Goal: Task Accomplishment & Management: Use online tool/utility

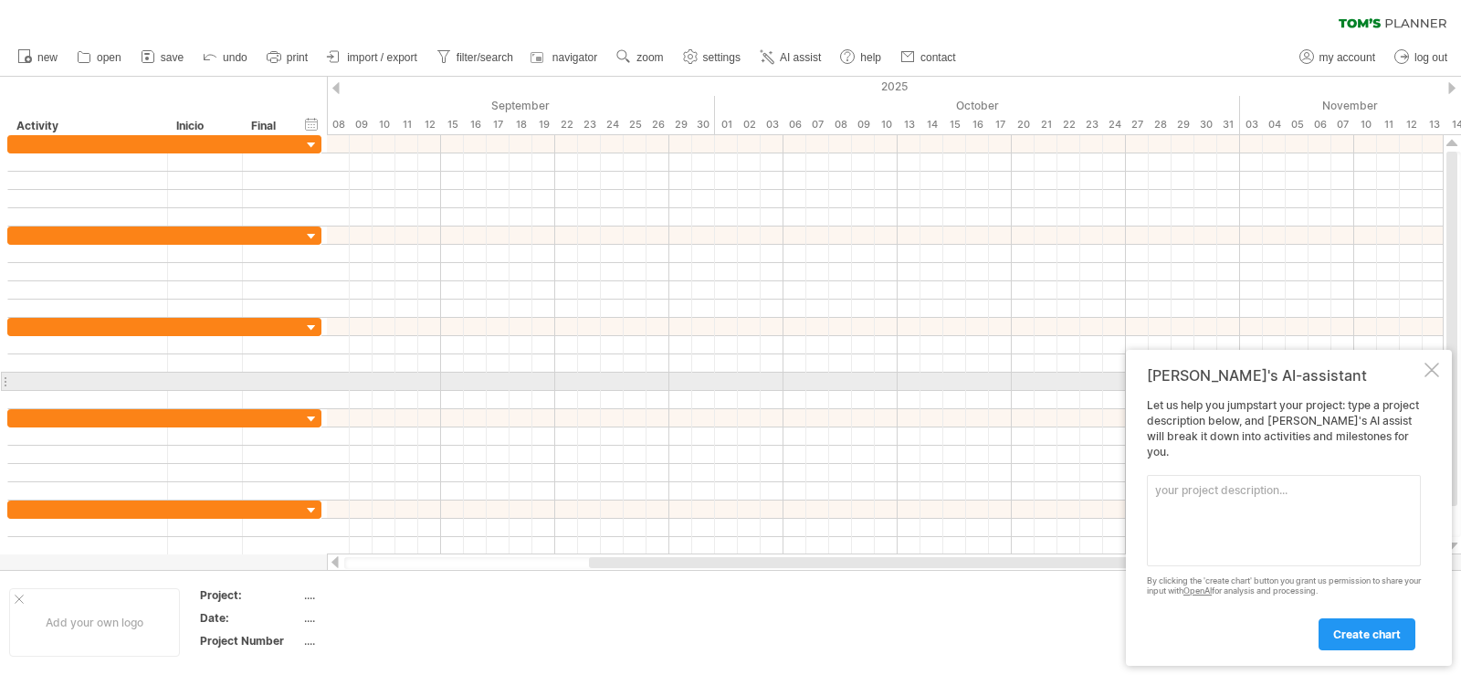
click at [1436, 377] on div at bounding box center [1432, 370] width 15 height 15
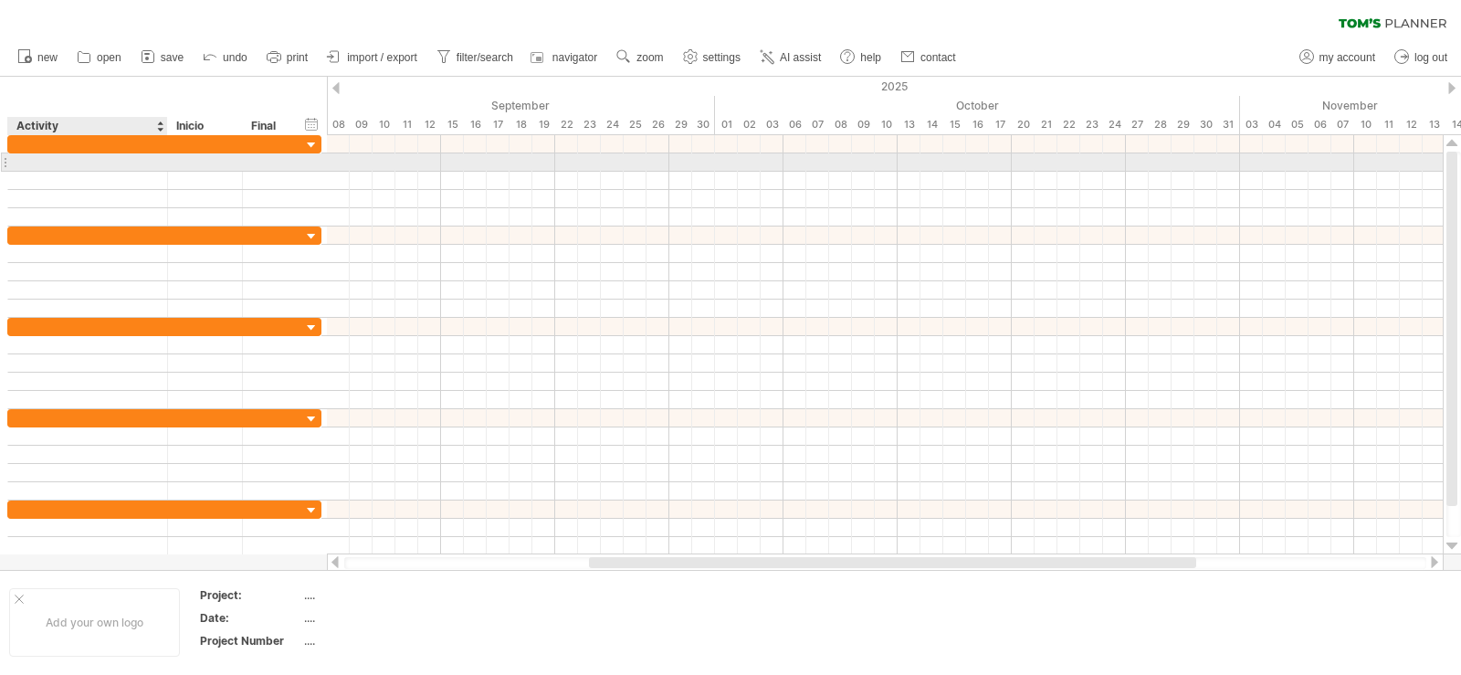
click at [73, 160] on div at bounding box center [87, 161] width 141 height 17
type input "**********"
click at [193, 153] on div at bounding box center [205, 161] width 56 height 17
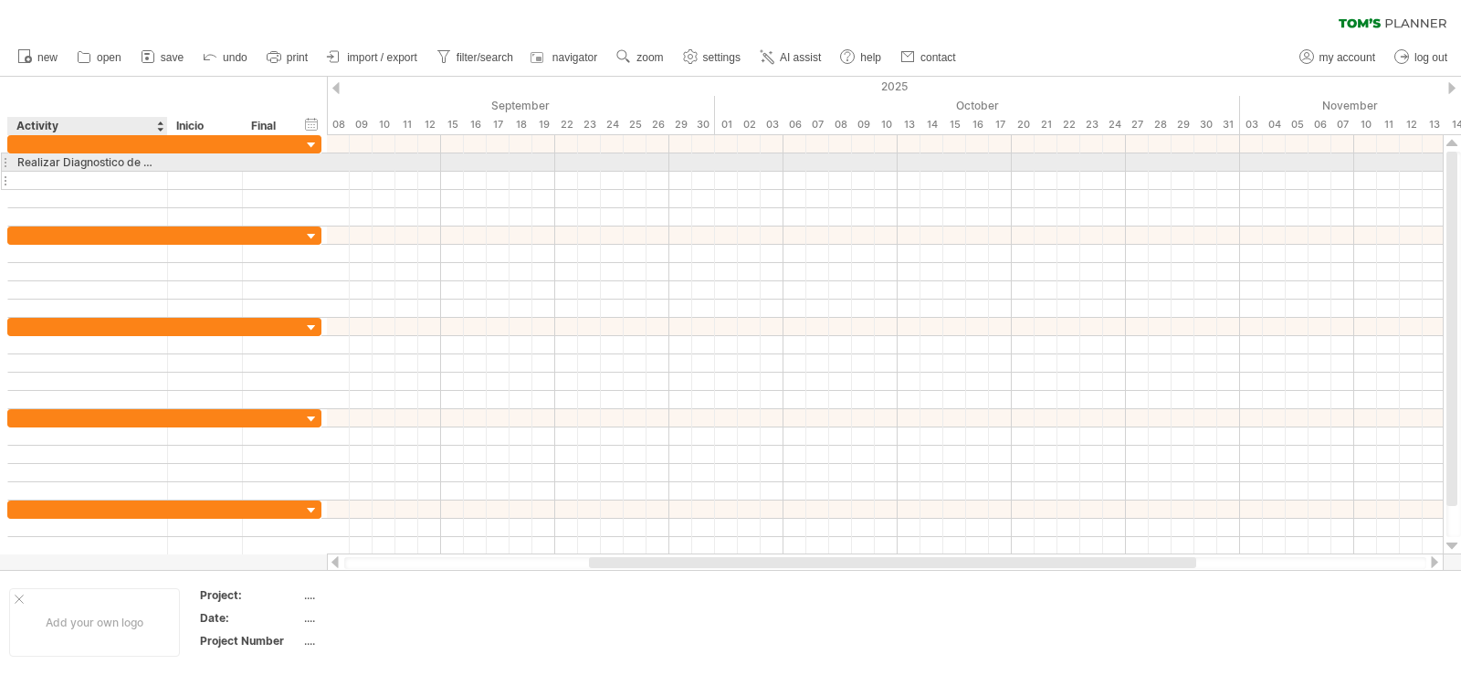
click at [151, 173] on div at bounding box center [87, 180] width 141 height 17
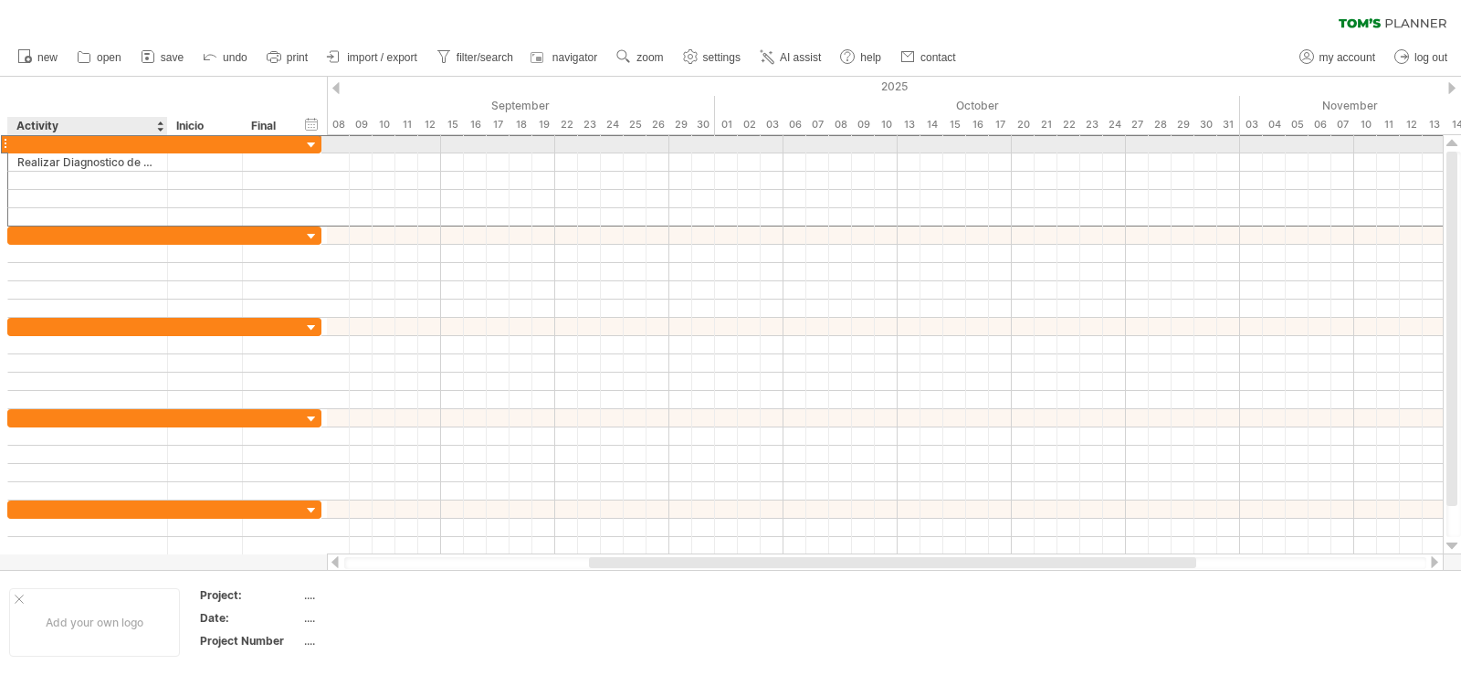
click at [93, 145] on div at bounding box center [87, 143] width 141 height 17
type input "**********"
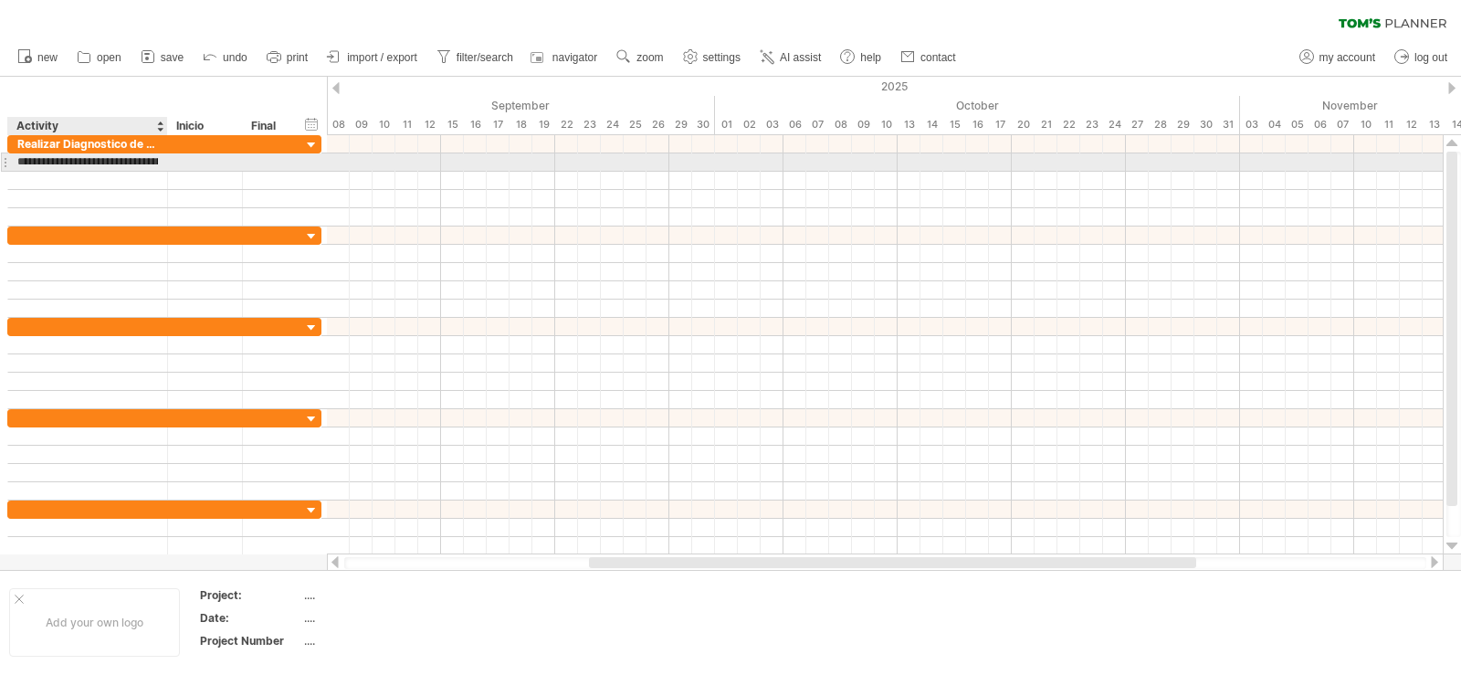
click at [158, 159] on div "**********" at bounding box center [88, 161] width 160 height 17
click at [149, 163] on div "Realizar Diagnostico de conectividad" at bounding box center [87, 161] width 141 height 17
click at [149, 163] on input "**********" at bounding box center [87, 161] width 141 height 17
drag, startPoint x: 149, startPoint y: 163, endPoint x: 55, endPoint y: 168, distance: 94.2
click at [55, 168] on input "**********" at bounding box center [87, 161] width 141 height 17
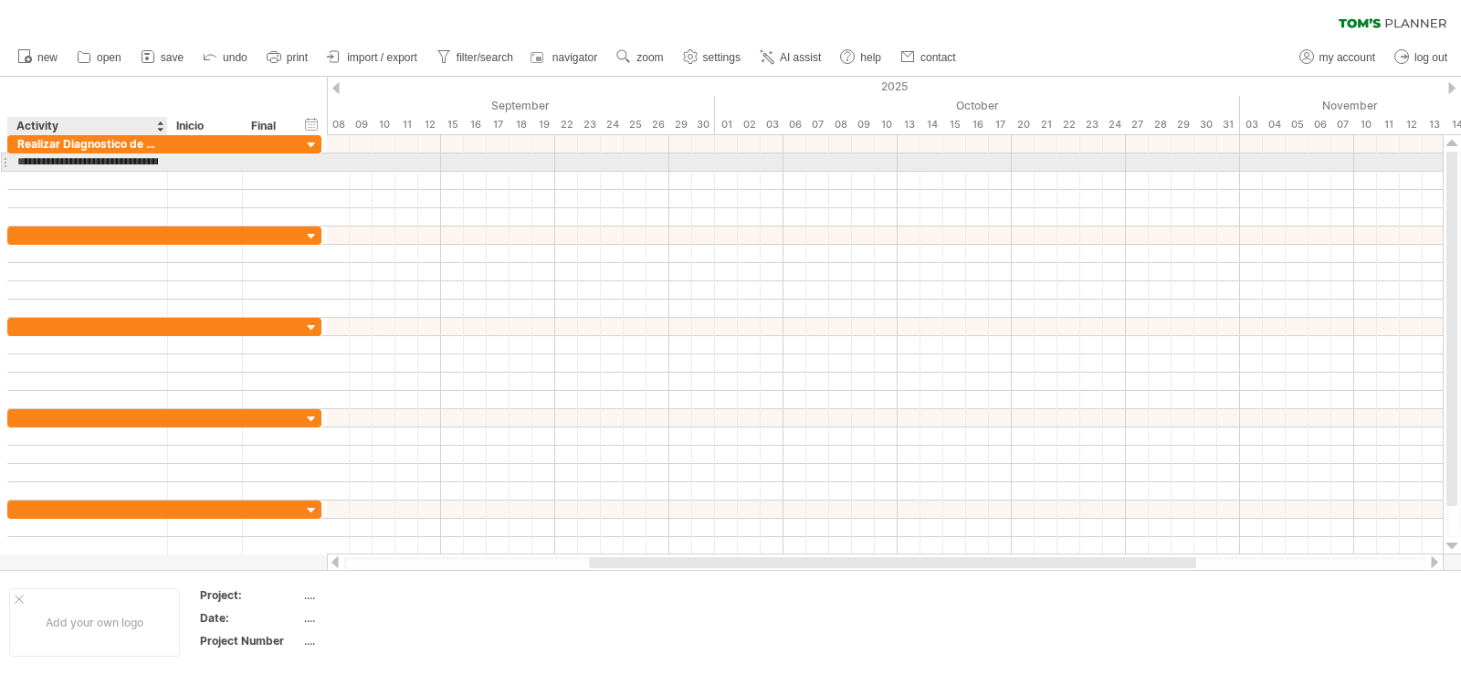
click at [149, 168] on input "**********" at bounding box center [87, 161] width 141 height 17
click at [153, 167] on input "**********" at bounding box center [87, 161] width 141 height 17
click at [144, 163] on input "**********" at bounding box center [87, 161] width 141 height 17
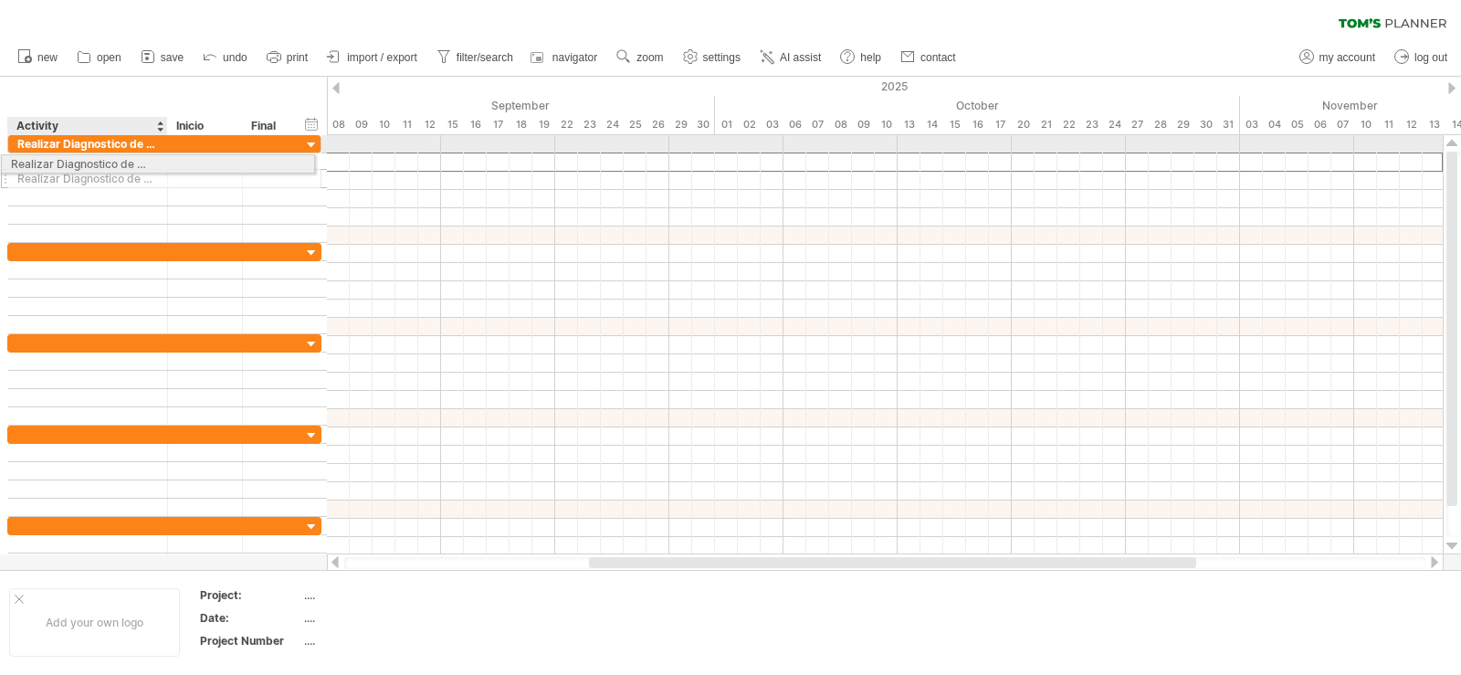
drag, startPoint x: 14, startPoint y: 157, endPoint x: 41, endPoint y: 158, distance: 27.4
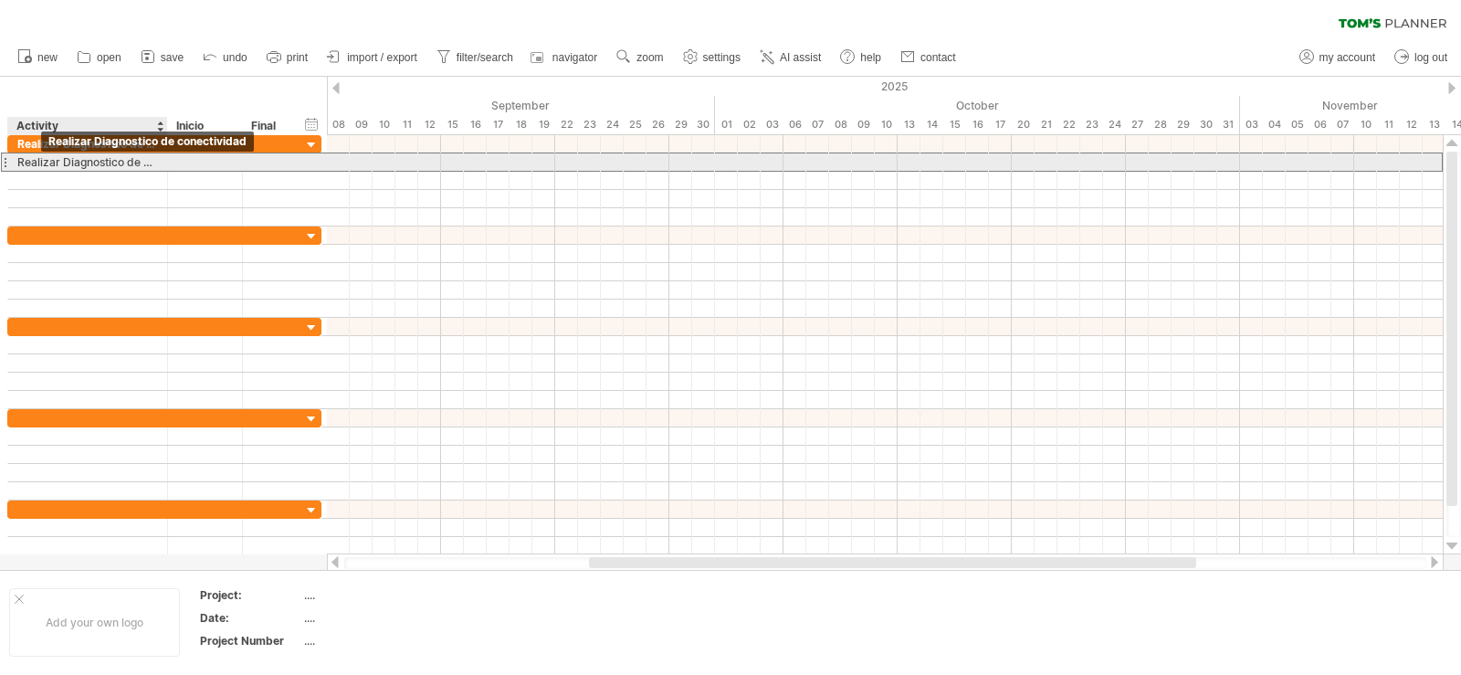
click at [71, 158] on div "Realizar Diagnostico de conectividad" at bounding box center [87, 161] width 141 height 17
click at [0, 0] on input "**********" at bounding box center [0, 0] width 0 height 0
click at [71, 158] on input "**********" at bounding box center [87, 161] width 141 height 17
type input "**********"
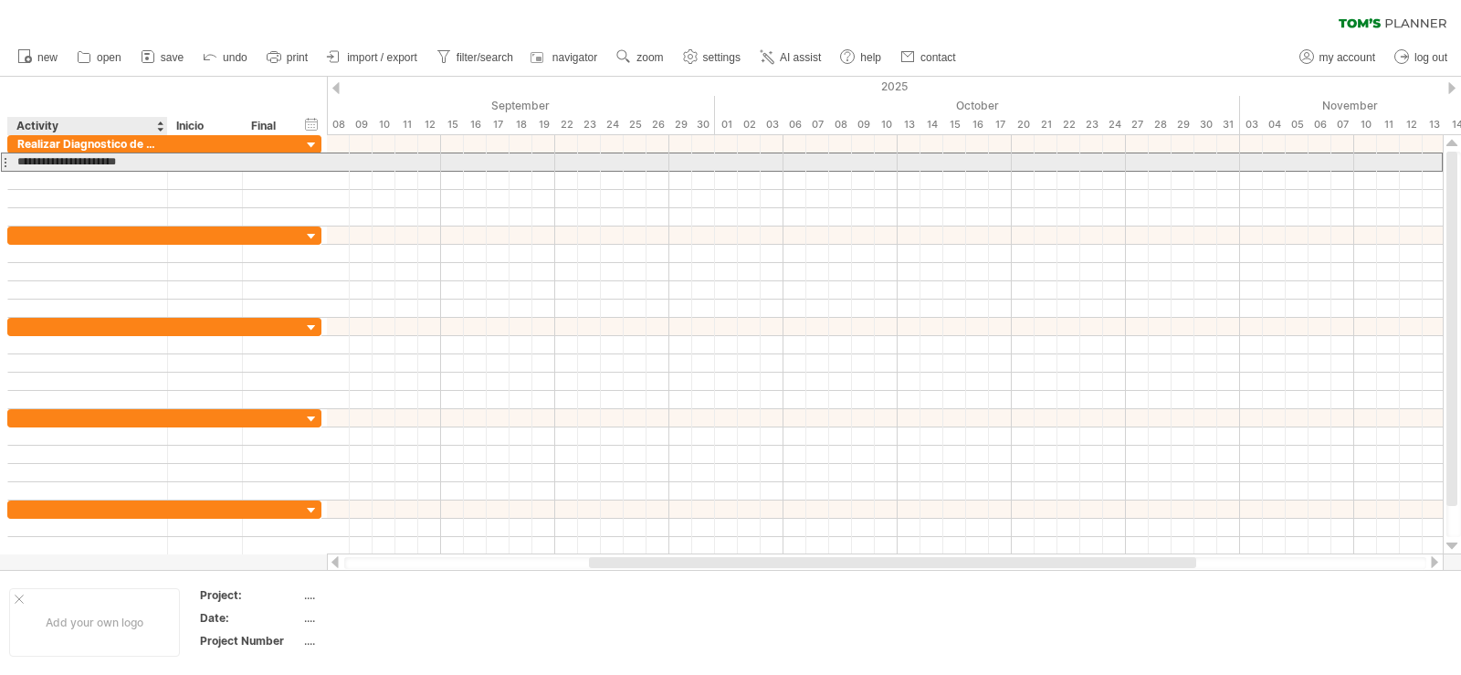
click at [71, 158] on input "**********" at bounding box center [87, 161] width 141 height 17
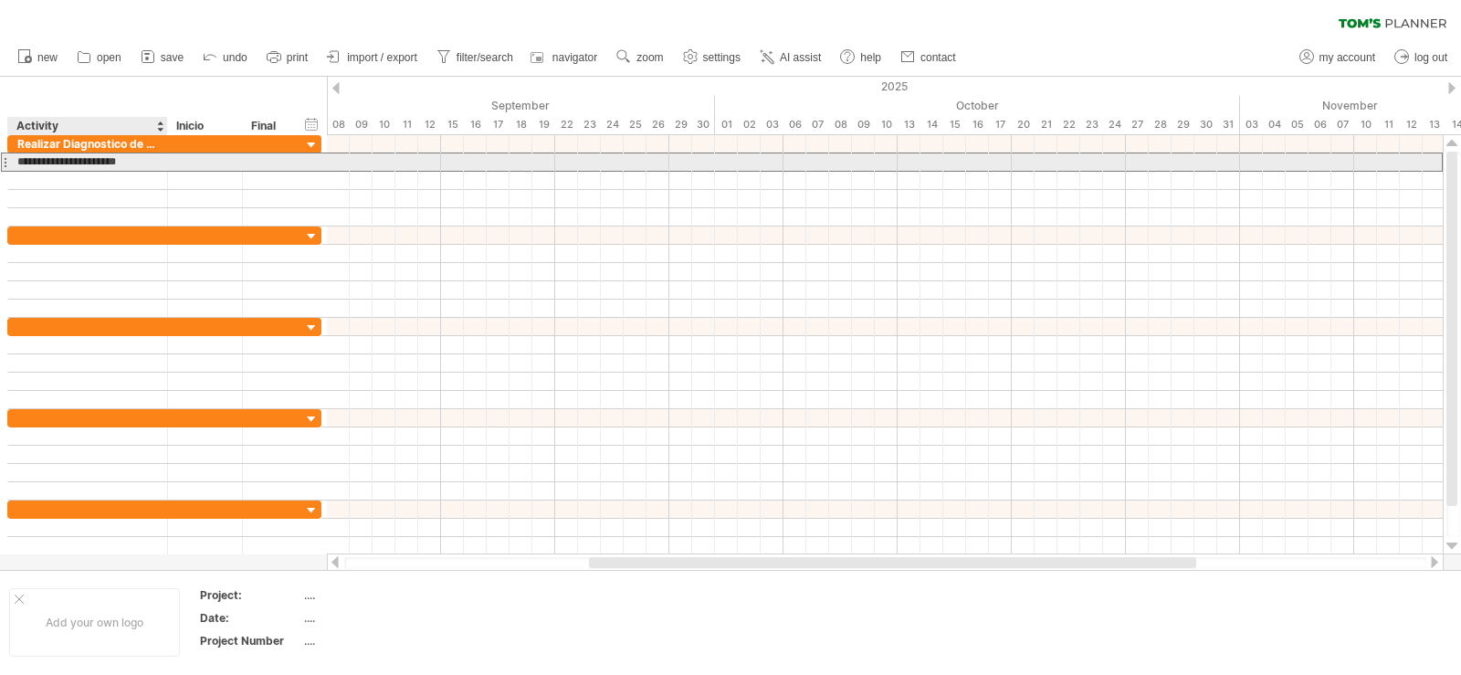
click at [71, 158] on input "**********" at bounding box center [87, 161] width 141 height 17
click at [136, 156] on div at bounding box center [87, 161] width 141 height 17
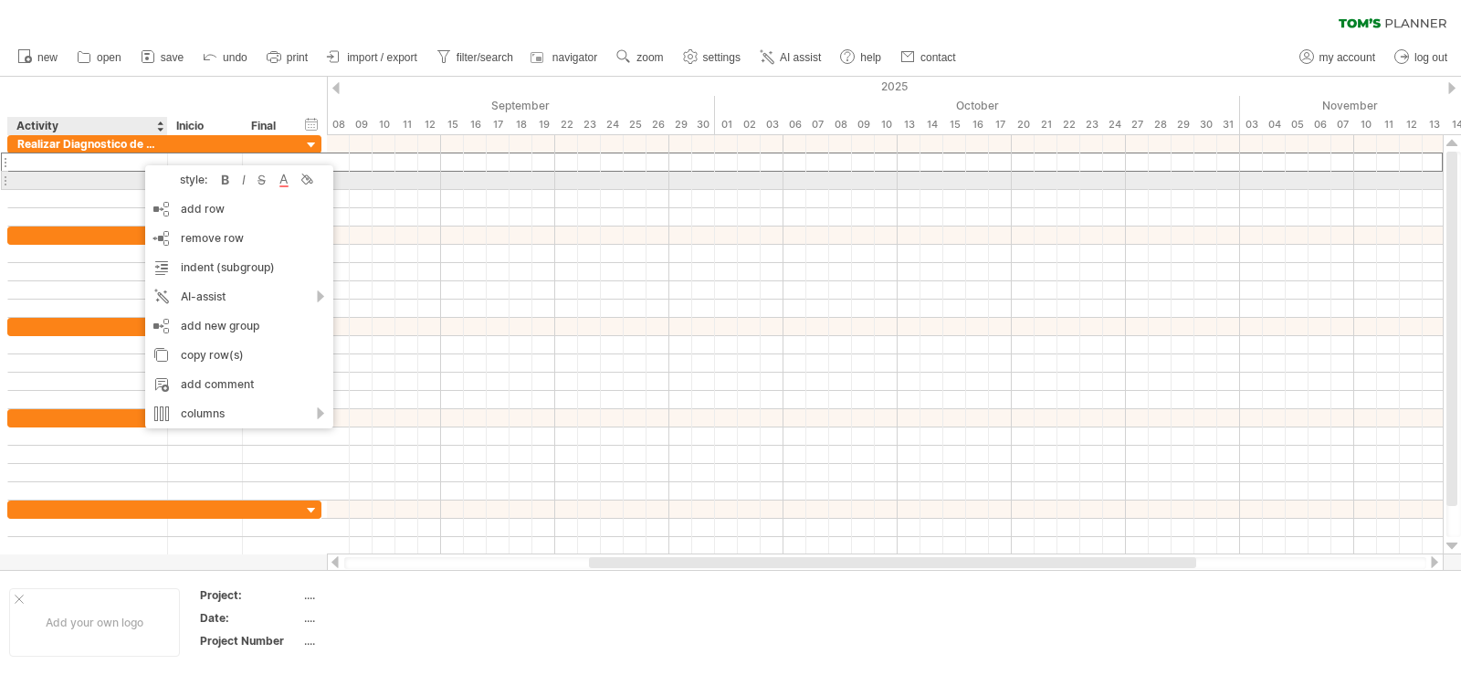
click at [191, 177] on div "style:" at bounding box center [185, 180] width 64 height 14
click at [228, 177] on div at bounding box center [225, 180] width 18 height 18
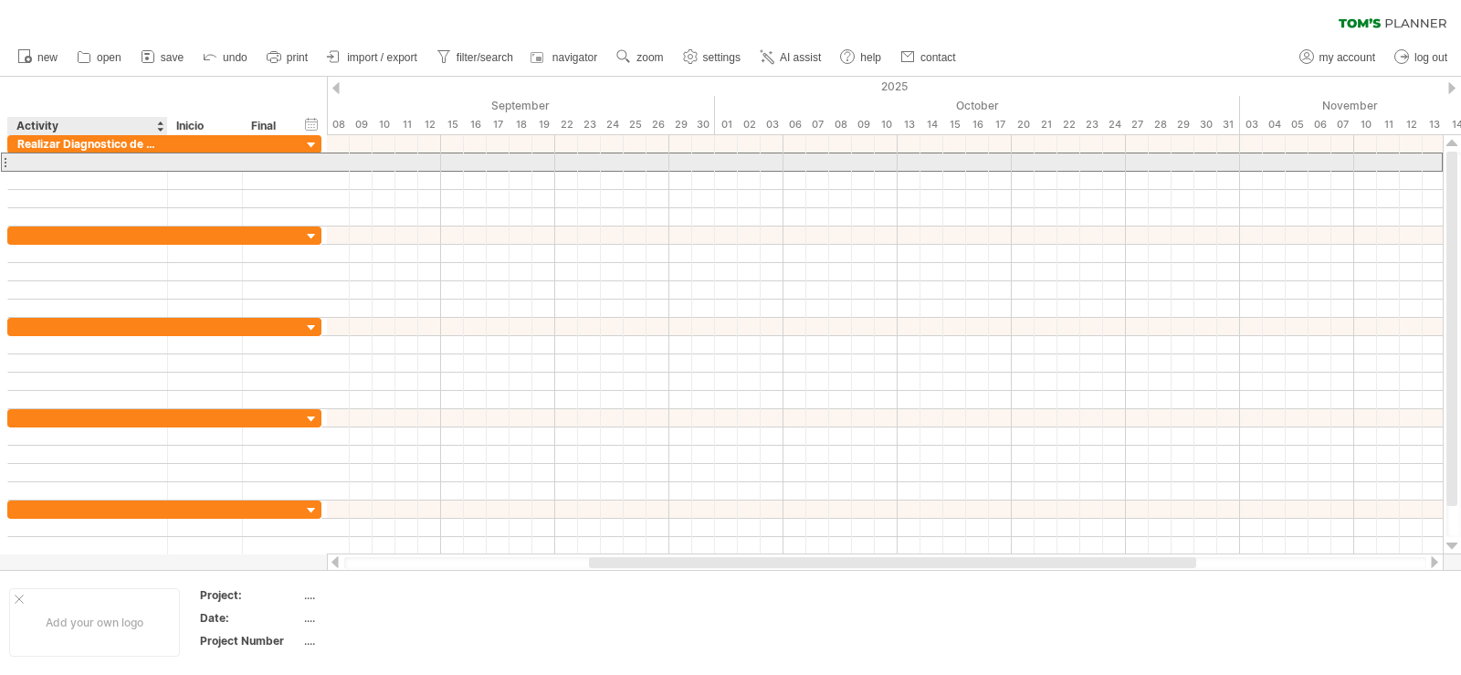
click at [132, 161] on div at bounding box center [87, 161] width 141 height 17
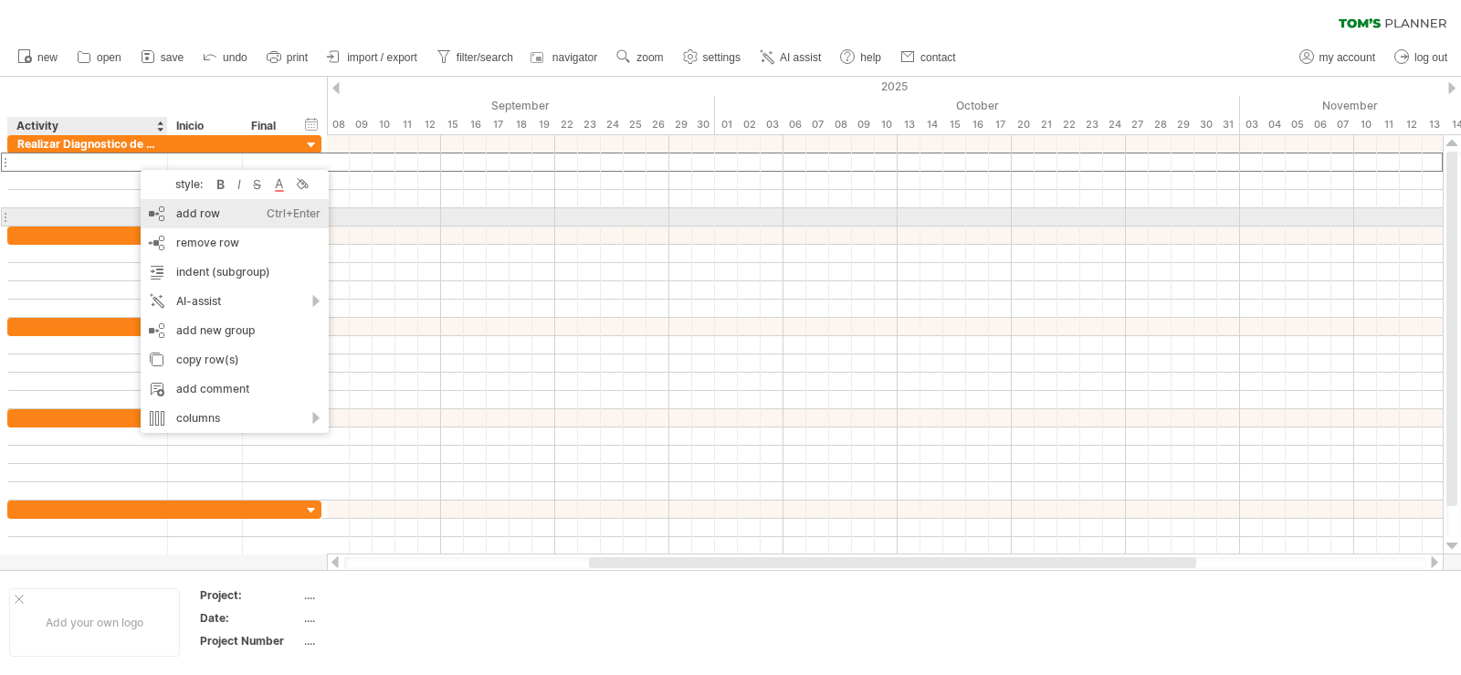
click at [185, 221] on div "add row Ctrl+Enter Cmd+Enter" at bounding box center [235, 213] width 188 height 29
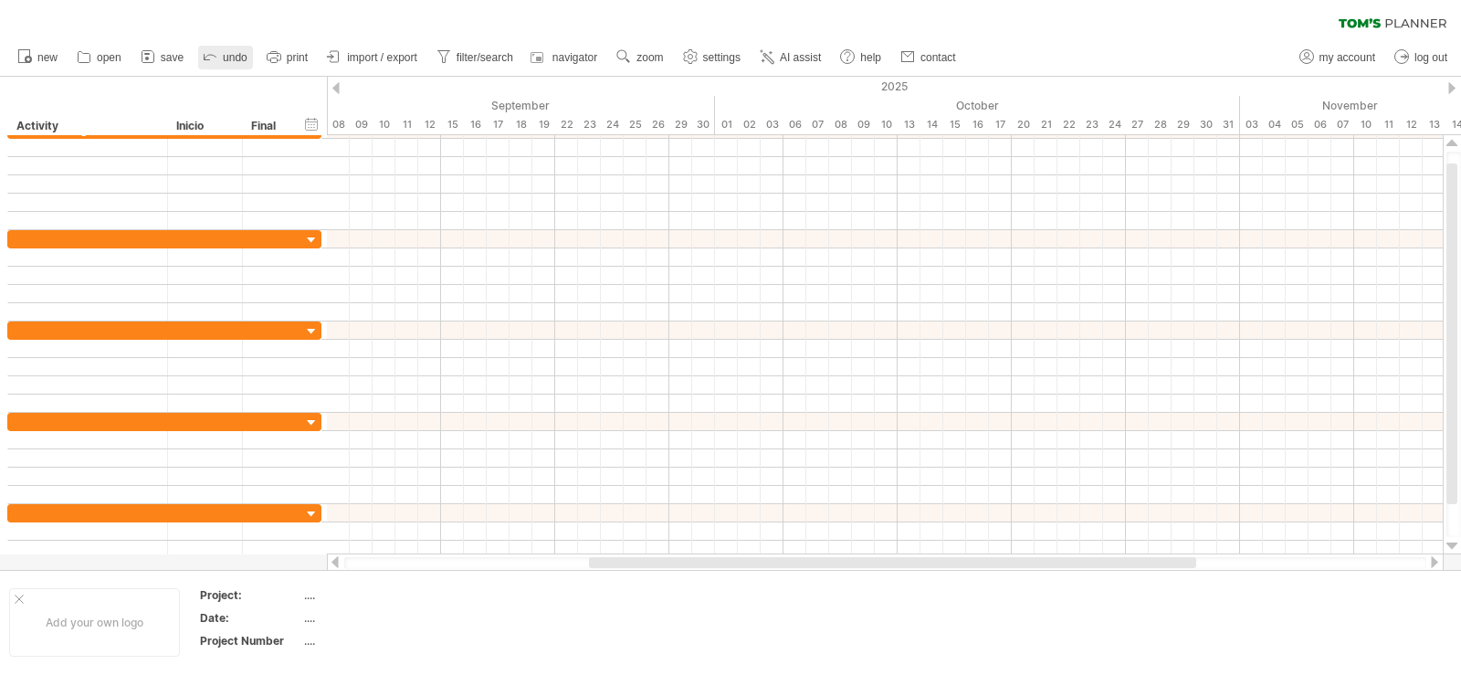
click at [216, 55] on icon at bounding box center [210, 56] width 18 height 18
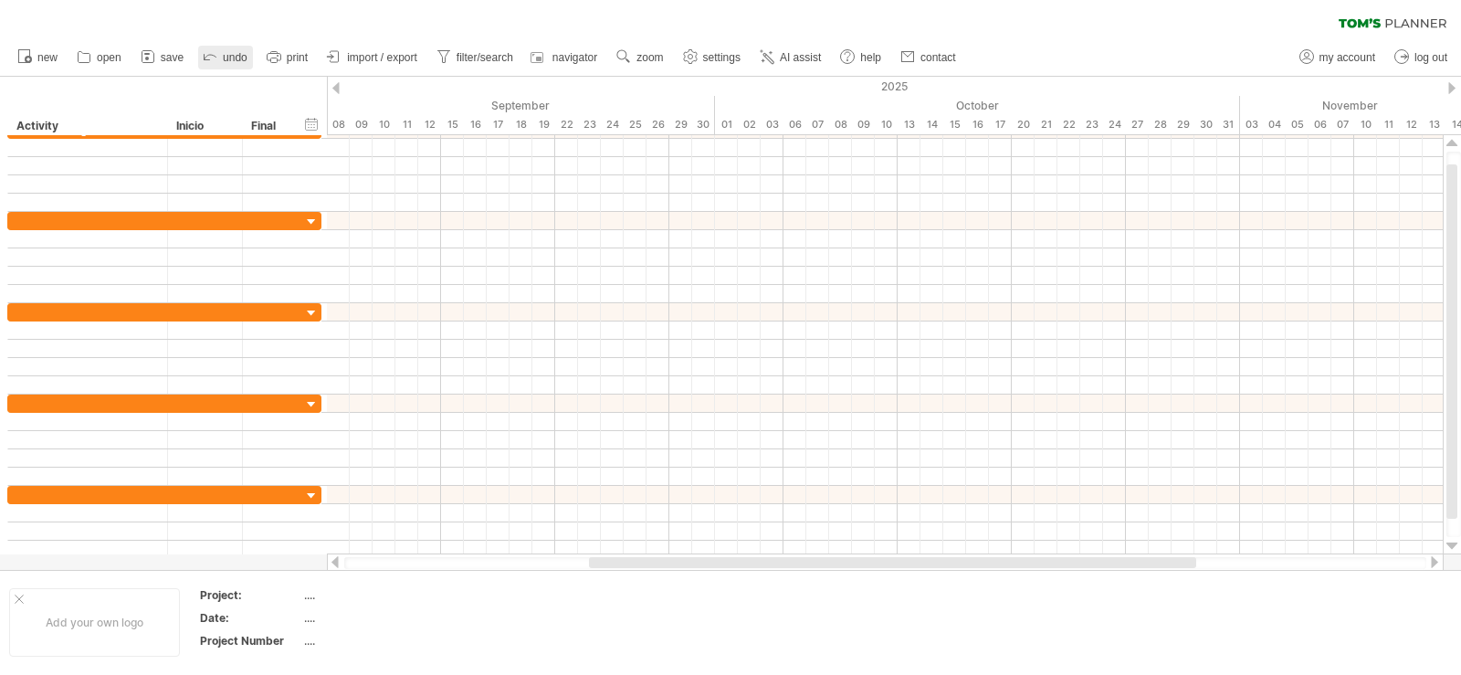
click at [216, 55] on icon at bounding box center [210, 56] width 18 height 18
click at [213, 53] on icon at bounding box center [210, 56] width 18 height 18
click at [205, 49] on icon at bounding box center [210, 56] width 18 height 18
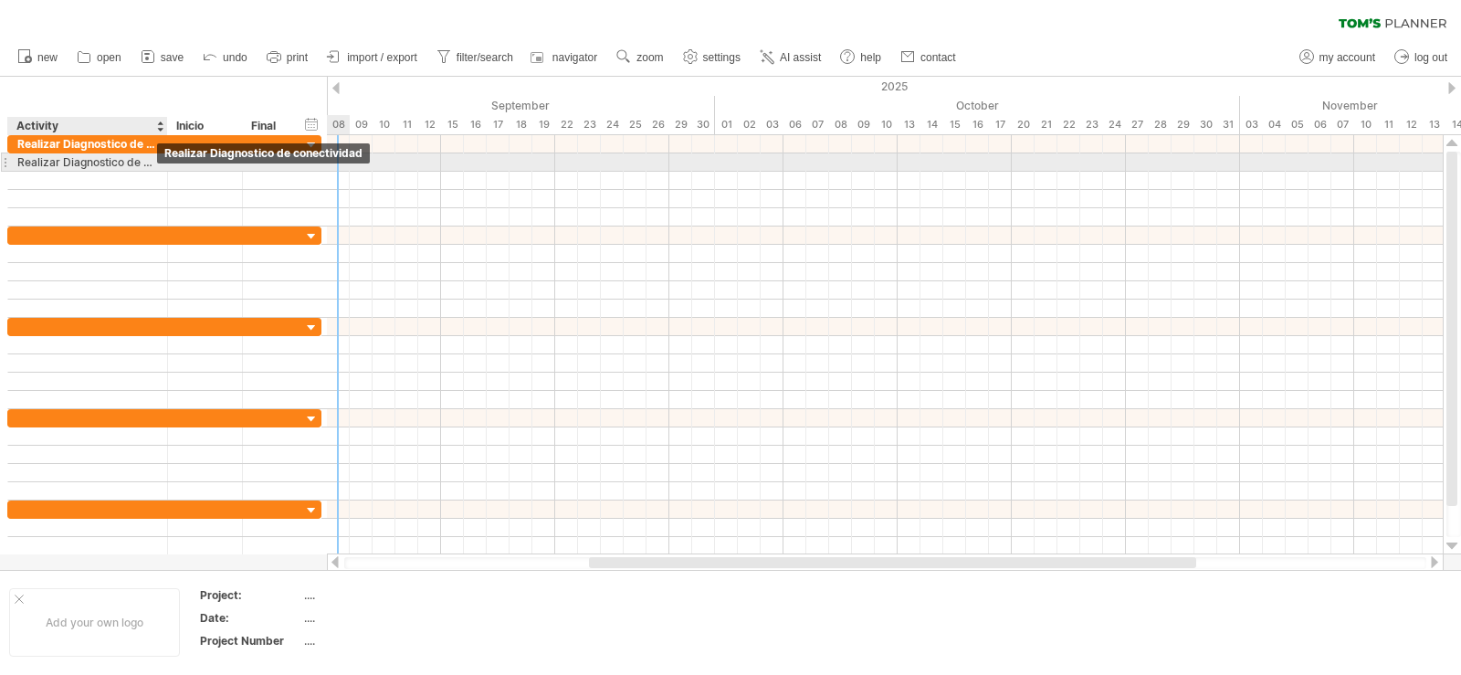
click at [143, 164] on div "Realizar Diagnostico de conectividad" at bounding box center [87, 161] width 141 height 17
click at [143, 164] on input "**********" at bounding box center [87, 161] width 141 height 17
drag, startPoint x: 143, startPoint y: 164, endPoint x: 92, endPoint y: 166, distance: 51.2
click at [92, 166] on input "**********" at bounding box center [87, 161] width 141 height 17
click at [151, 166] on input "**********" at bounding box center [87, 161] width 141 height 17
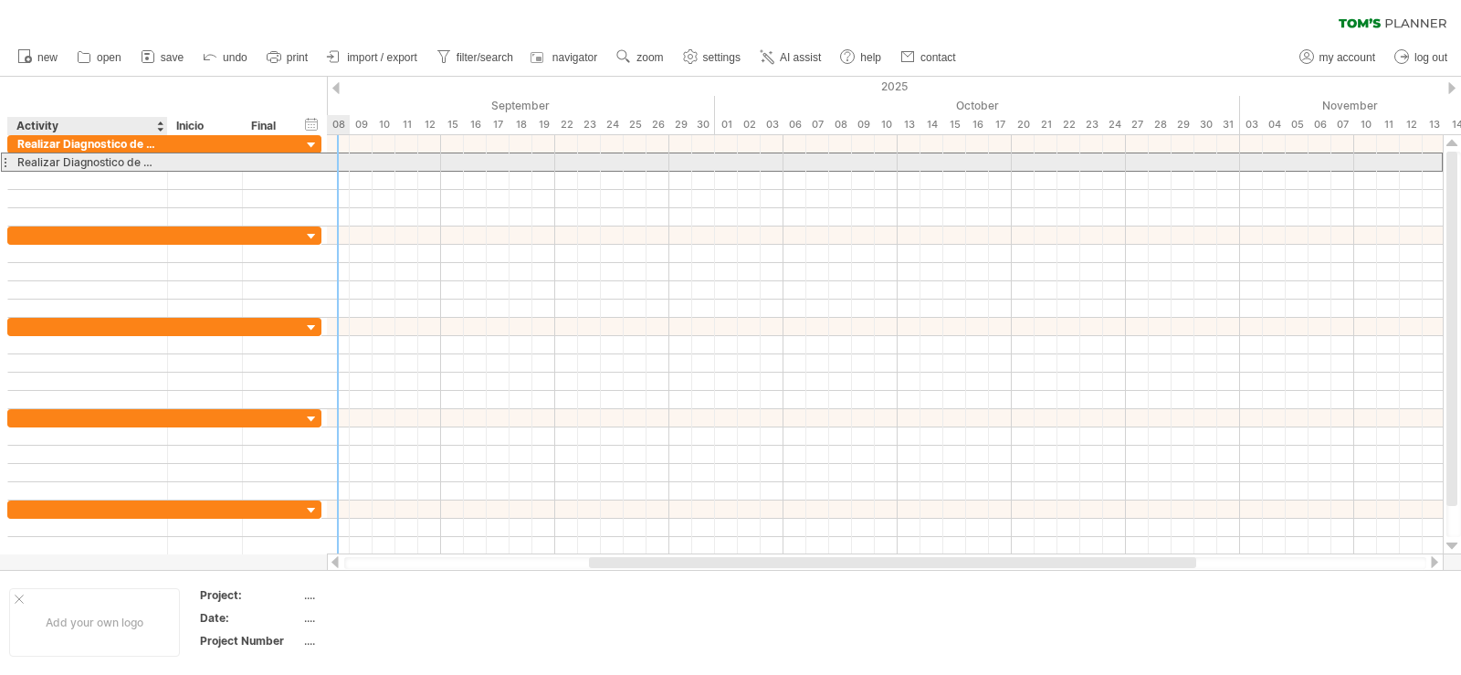
click at [160, 165] on div "**********" at bounding box center [88, 161] width 160 height 17
click at [142, 163] on div "Realizar Diagnostico de conectividad" at bounding box center [87, 161] width 141 height 17
click at [0, 0] on input "**********" at bounding box center [0, 0] width 0 height 0
click at [142, 163] on input "**********" at bounding box center [87, 161] width 141 height 17
click at [111, 156] on input "text" at bounding box center [87, 161] width 141 height 17
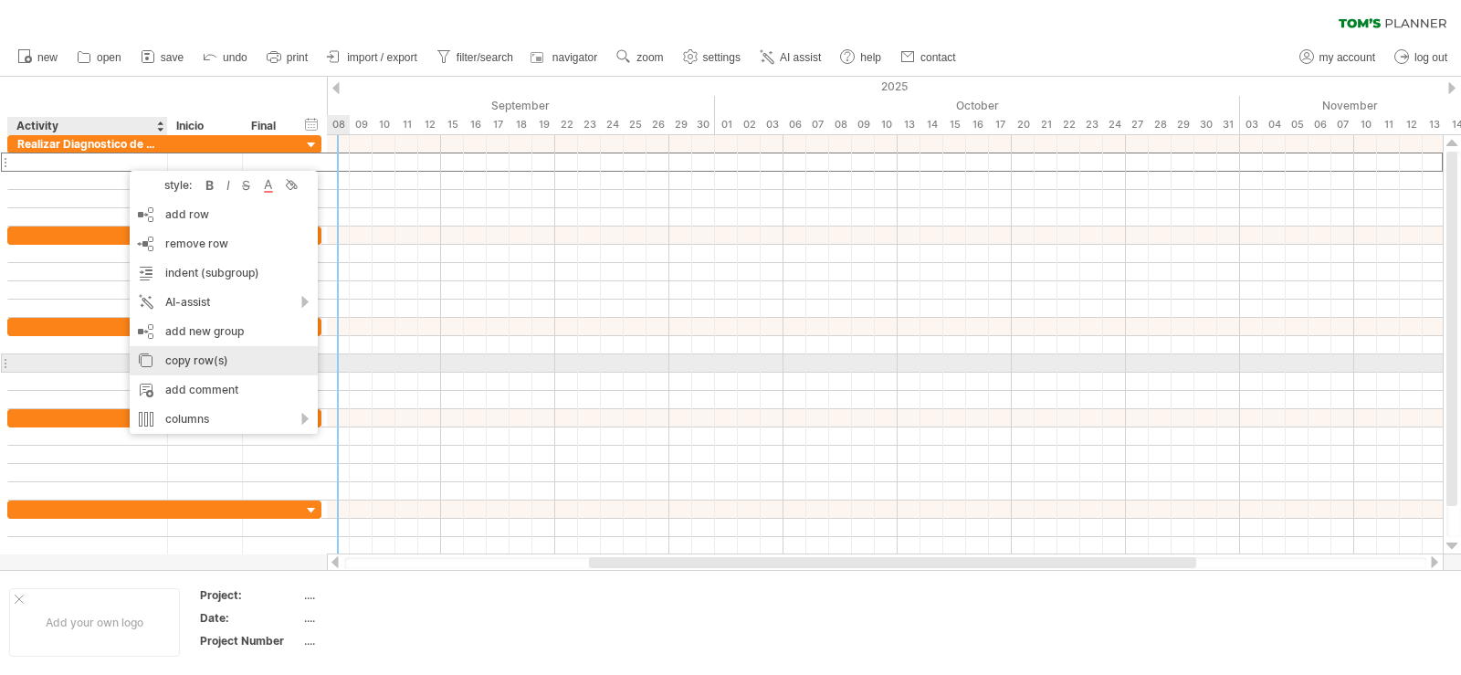
click at [155, 355] on div "copy row(s)" at bounding box center [224, 360] width 188 height 29
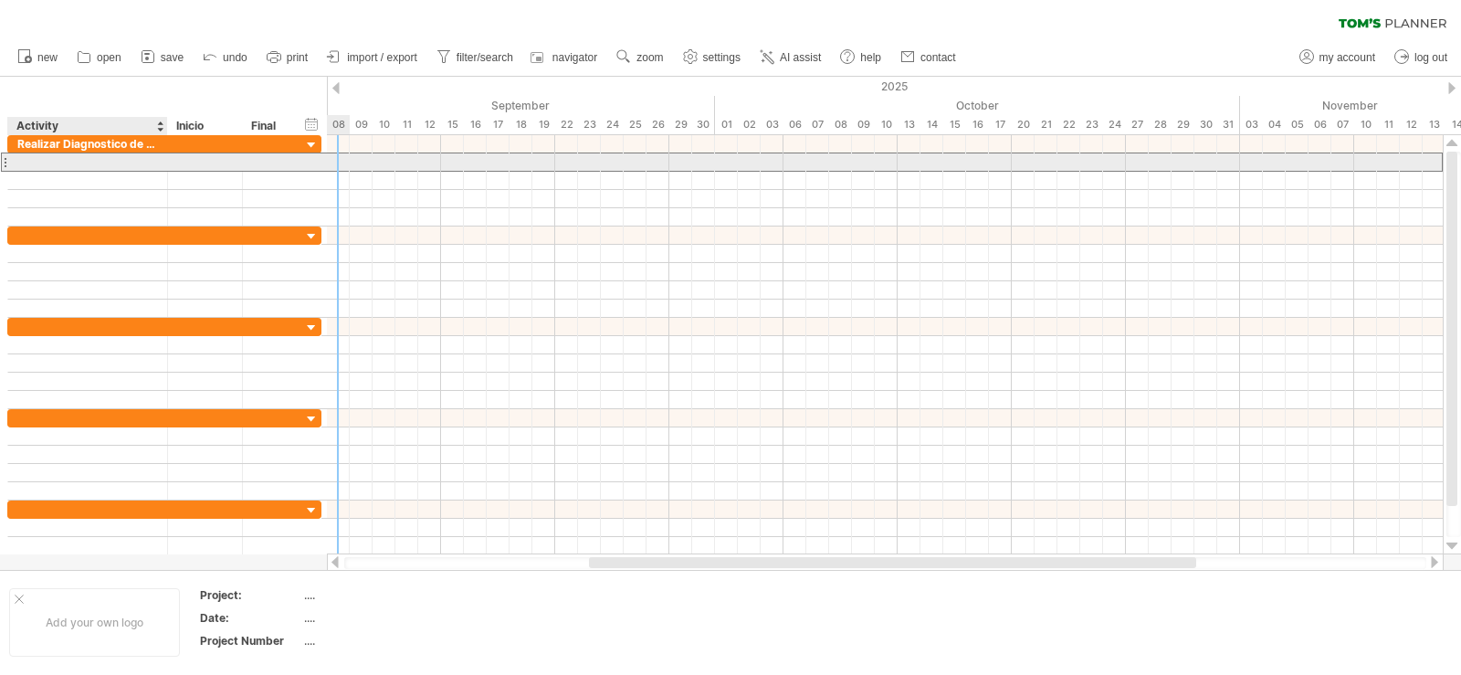
click at [117, 165] on div at bounding box center [87, 161] width 141 height 17
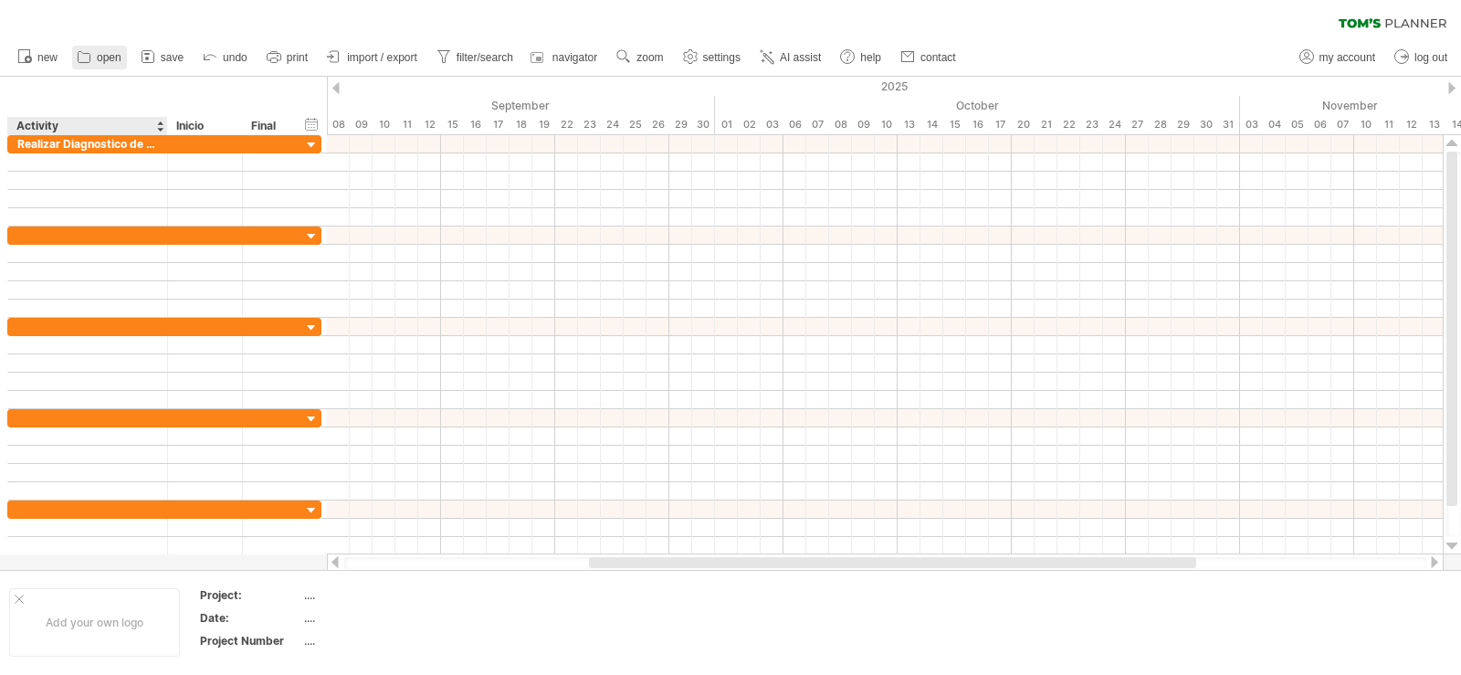
click at [111, 57] on span "open" at bounding box center [109, 57] width 25 height 13
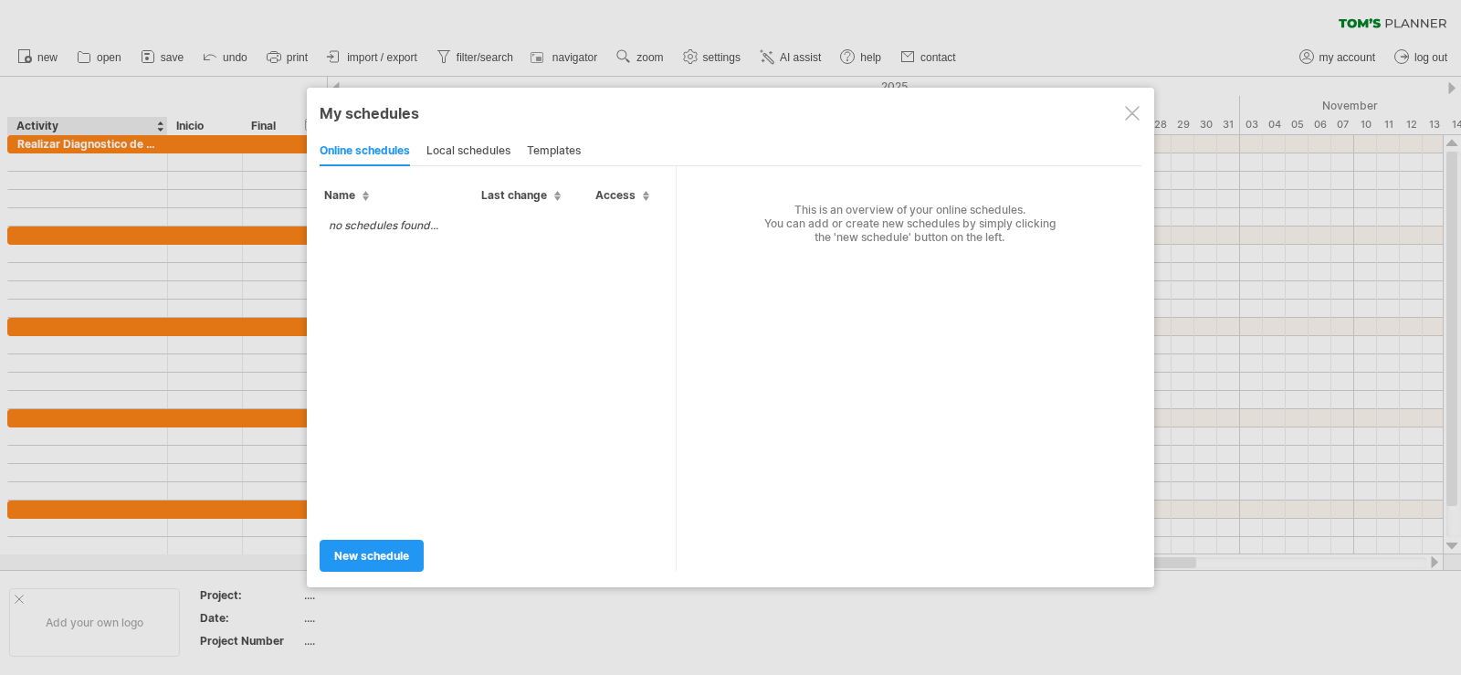
click at [1129, 116] on div at bounding box center [1132, 113] width 15 height 15
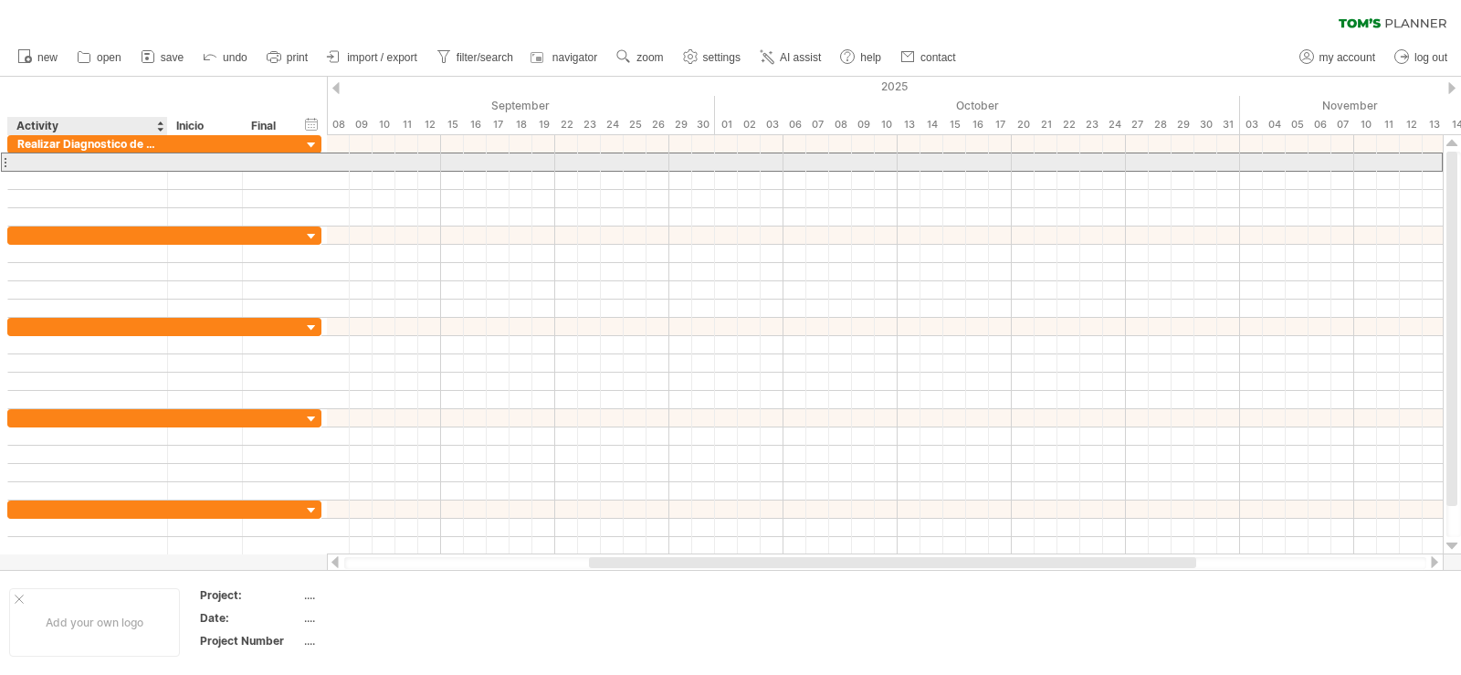
click at [102, 161] on div at bounding box center [87, 161] width 141 height 17
click at [128, 162] on div at bounding box center [87, 161] width 141 height 17
click at [128, 162] on div "Aplicar encuestas a estudioantes" at bounding box center [87, 161] width 141 height 17
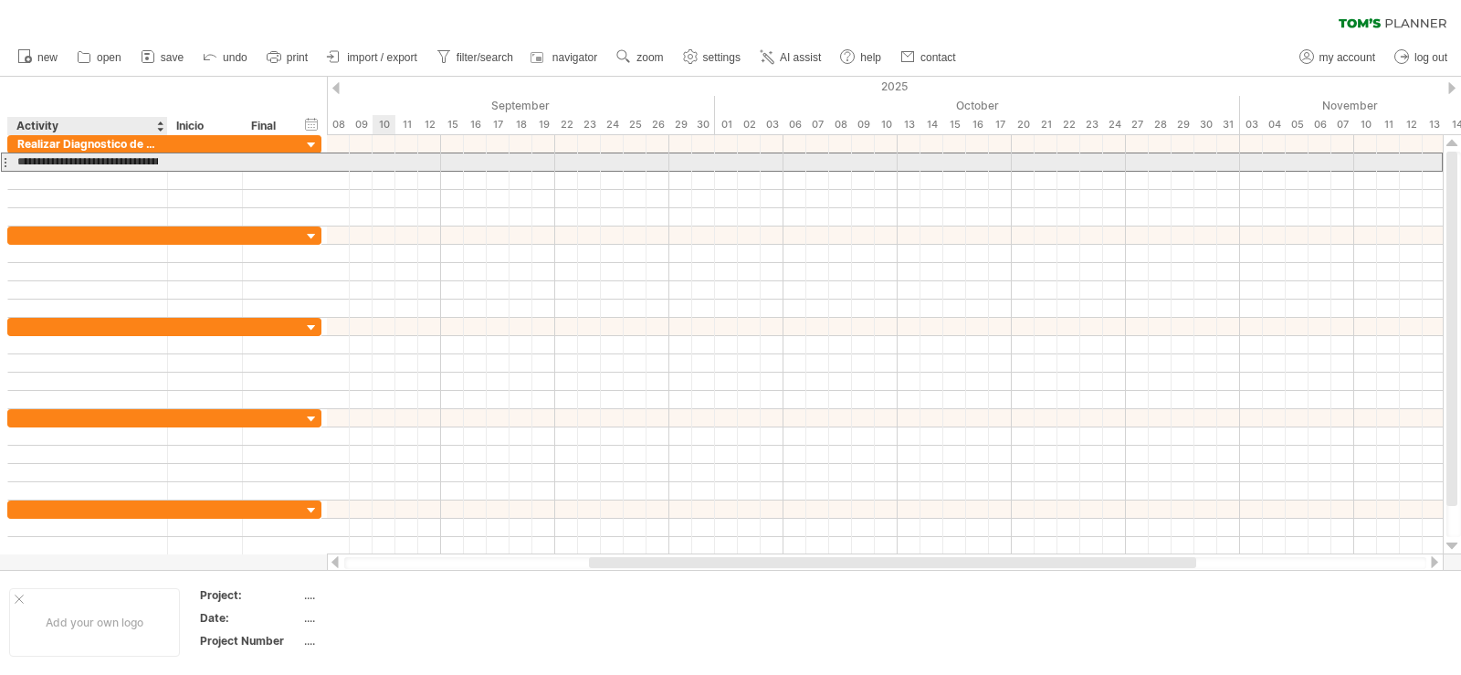
click at [133, 161] on input "**********" at bounding box center [87, 161] width 141 height 17
type input "**********"
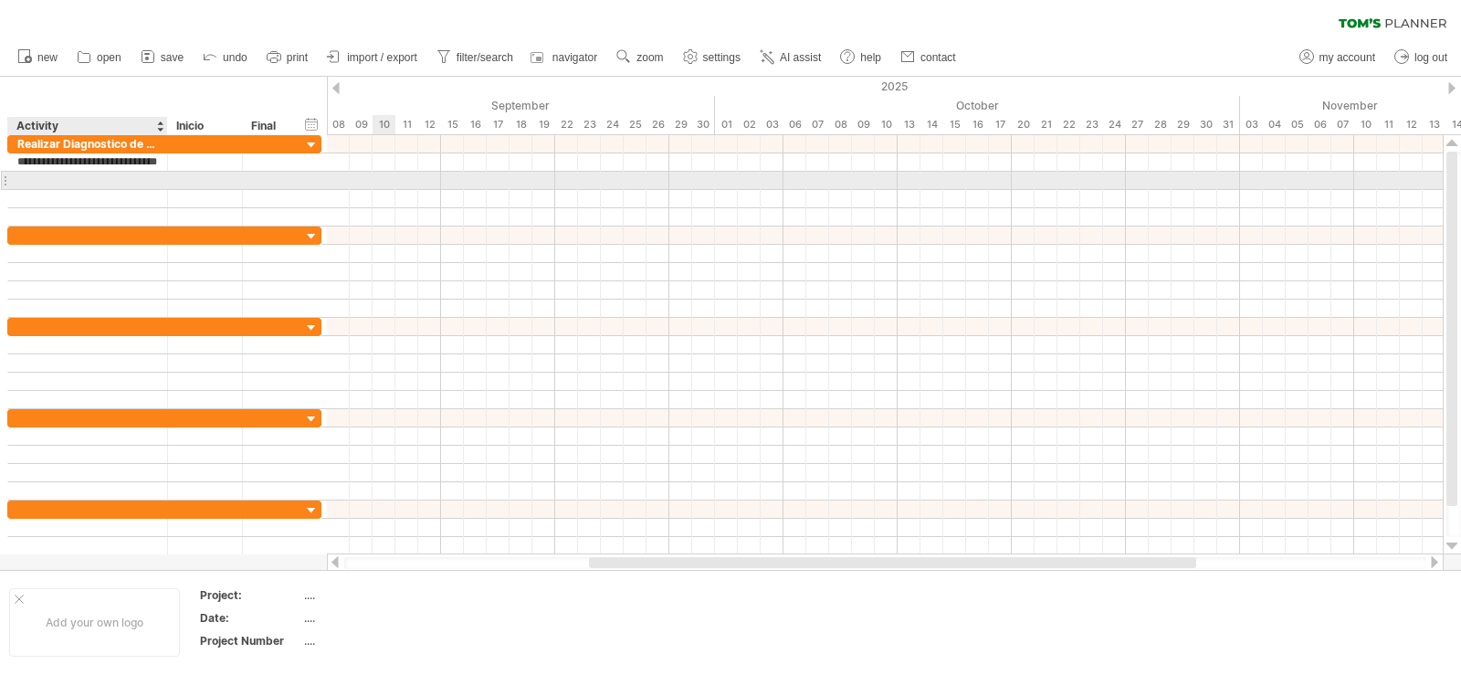
click at [135, 174] on div at bounding box center [87, 180] width 141 height 17
click at [162, 176] on div at bounding box center [165, 181] width 9 height 18
click at [143, 177] on div at bounding box center [87, 180] width 141 height 17
type input "**********"
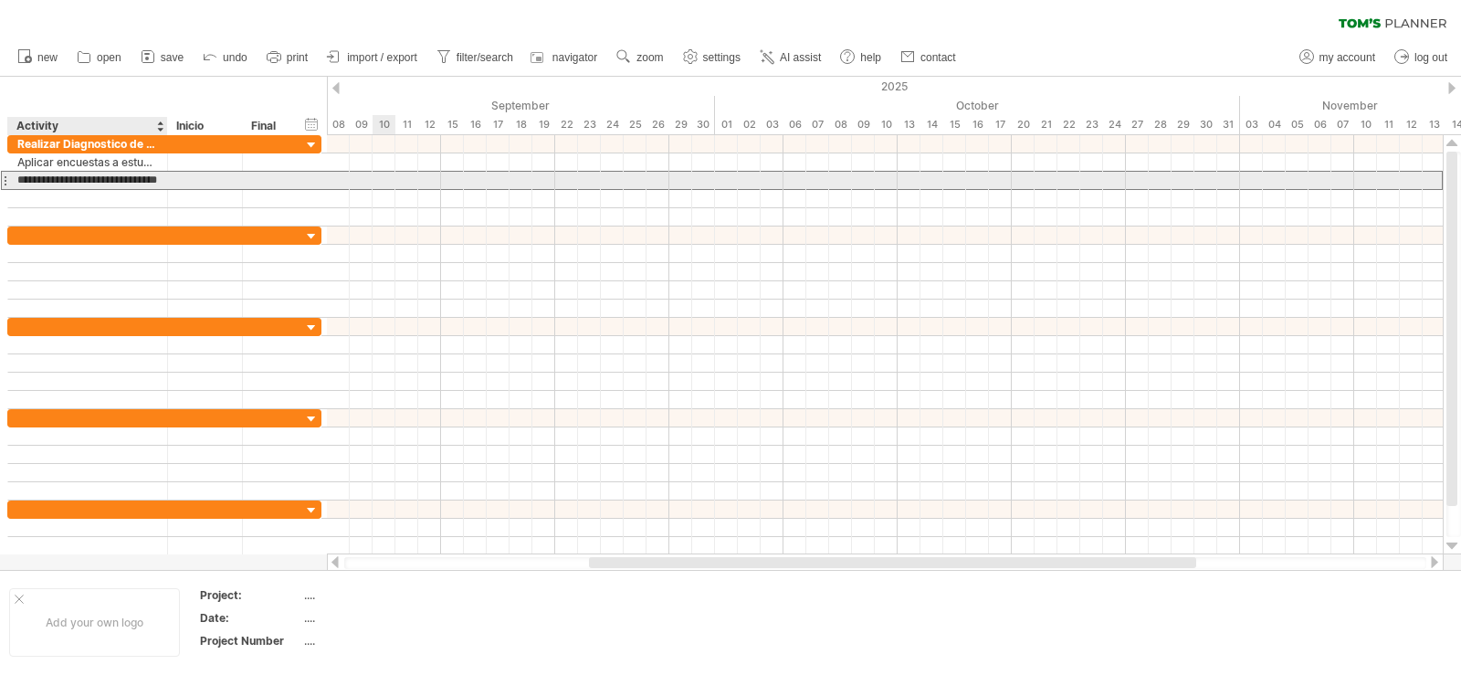
scroll to position [0, 18]
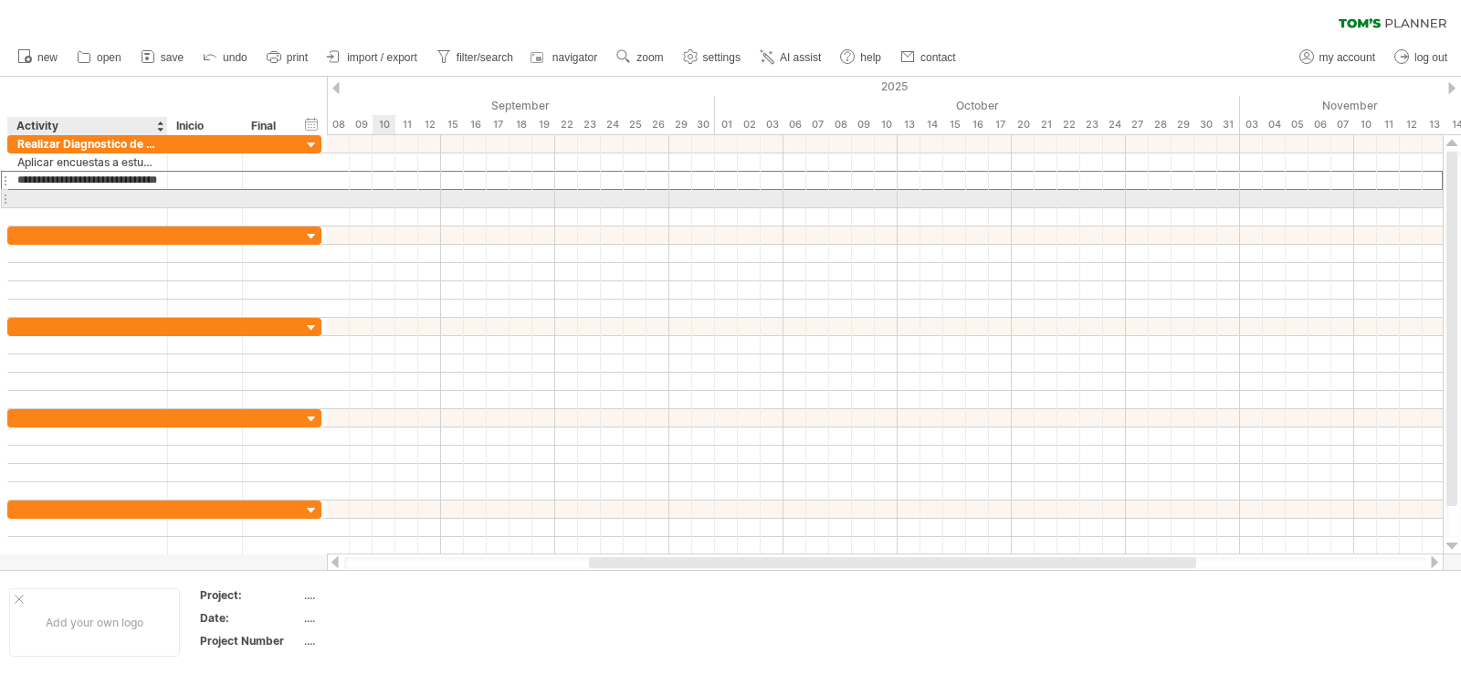
click at [143, 195] on div at bounding box center [87, 198] width 141 height 17
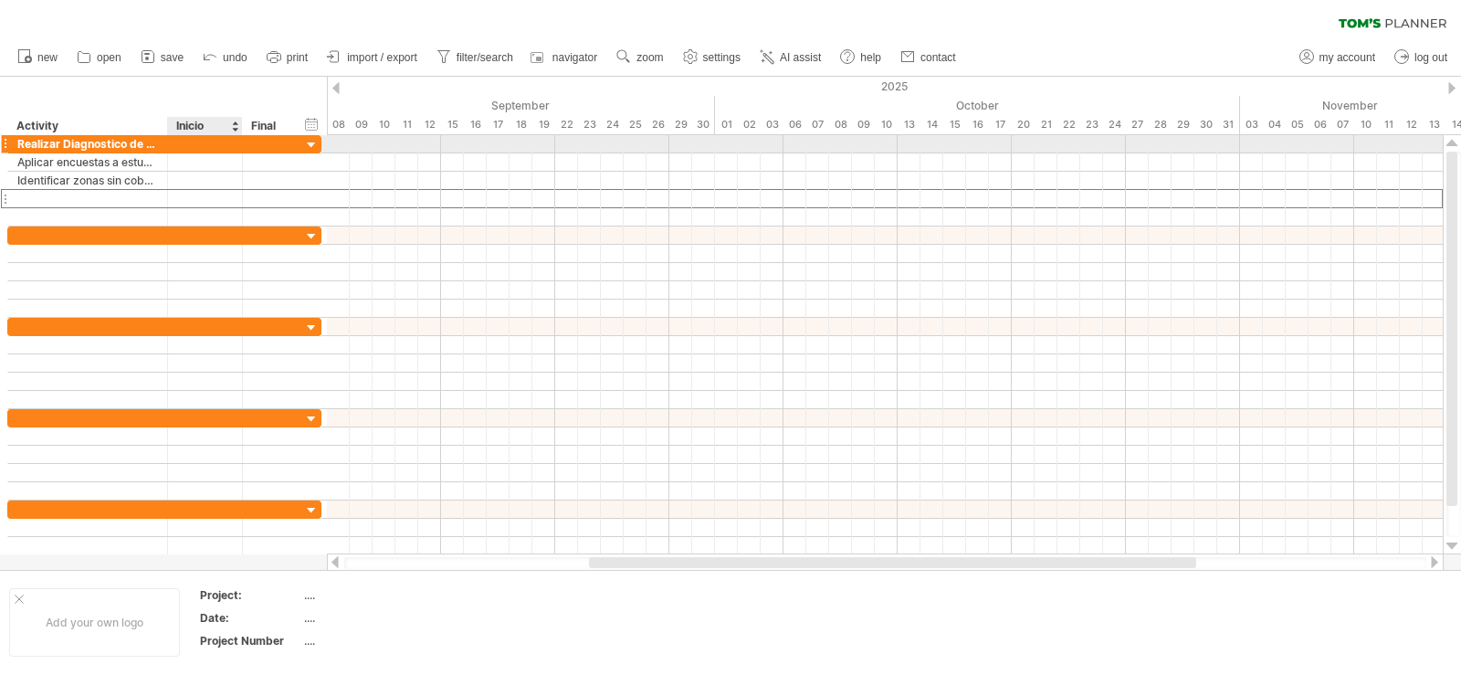
click at [209, 142] on div at bounding box center [205, 143] width 56 height 17
type input "*"
type input "**********"
click at [279, 145] on div at bounding box center [272, 143] width 40 height 17
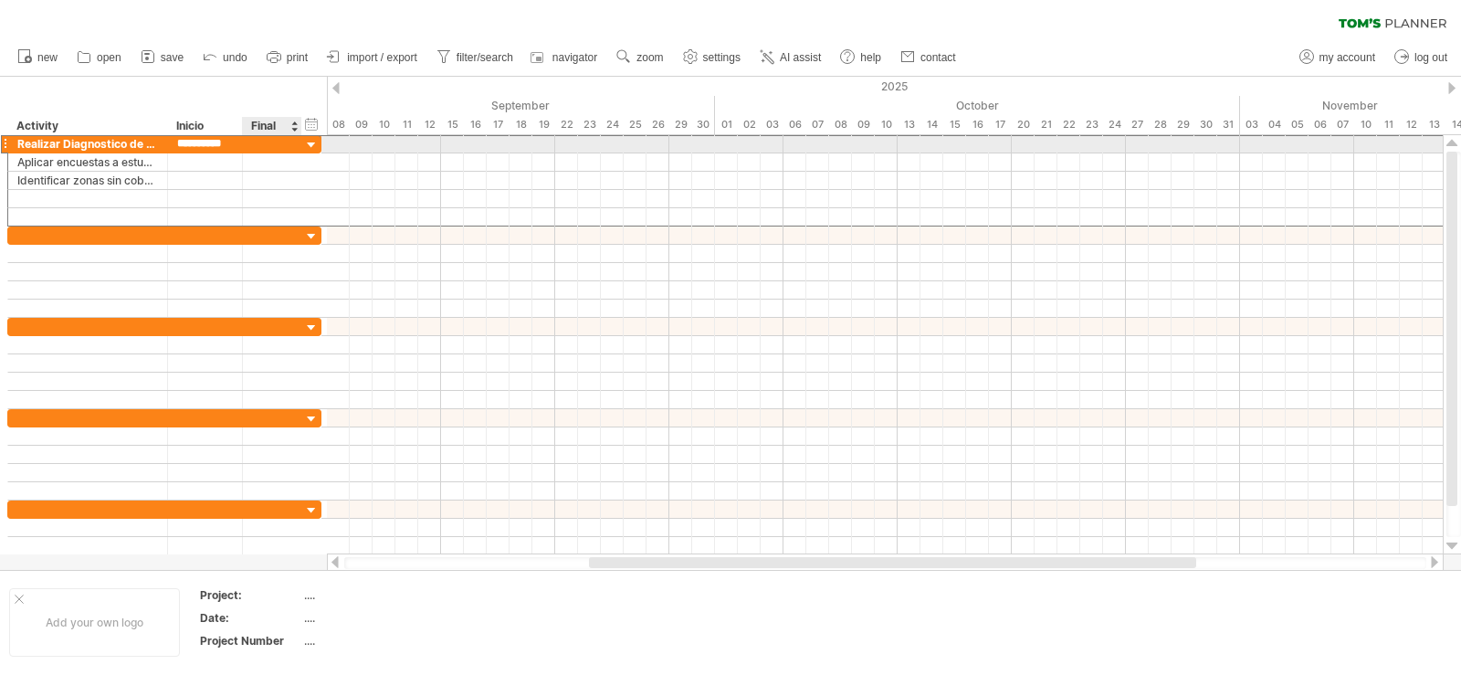
scroll to position [0, 0]
type input "**********"
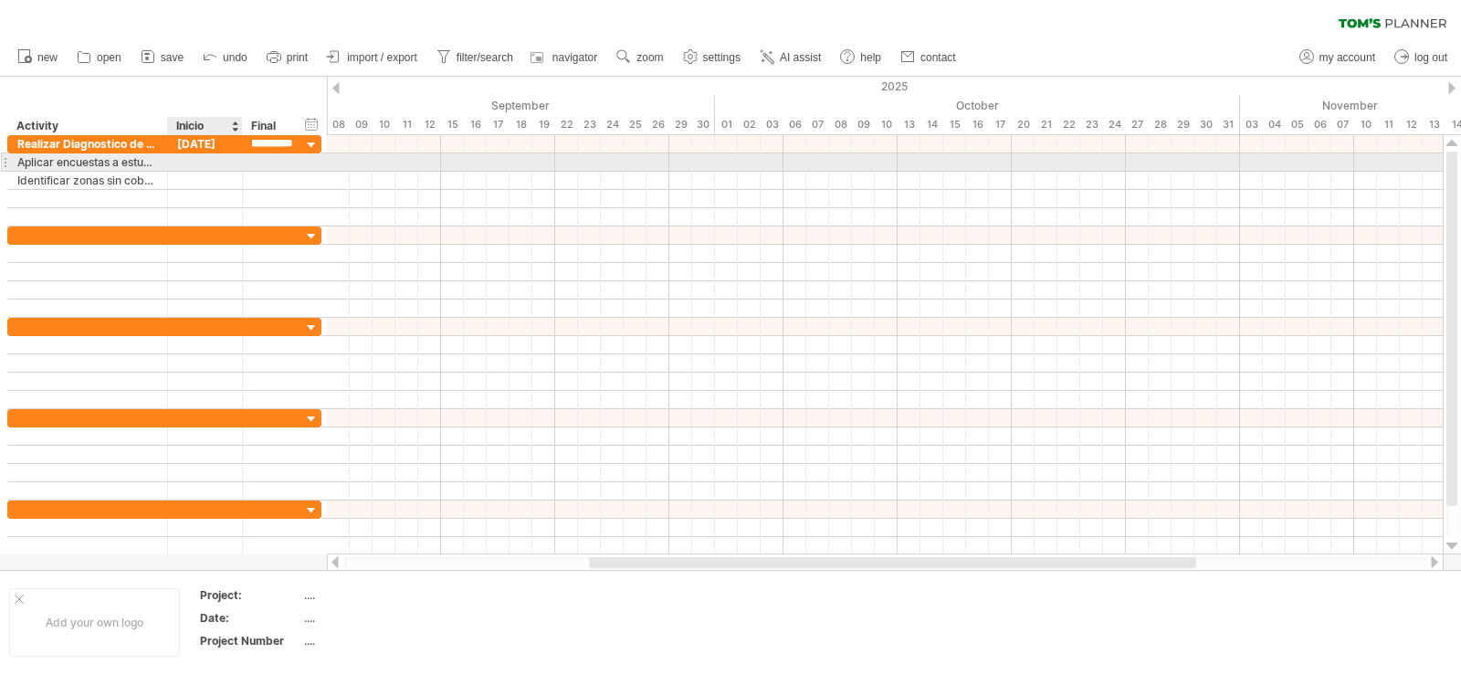
click at [225, 163] on div at bounding box center [205, 161] width 56 height 17
type input "**********"
click at [273, 155] on div at bounding box center [272, 161] width 40 height 17
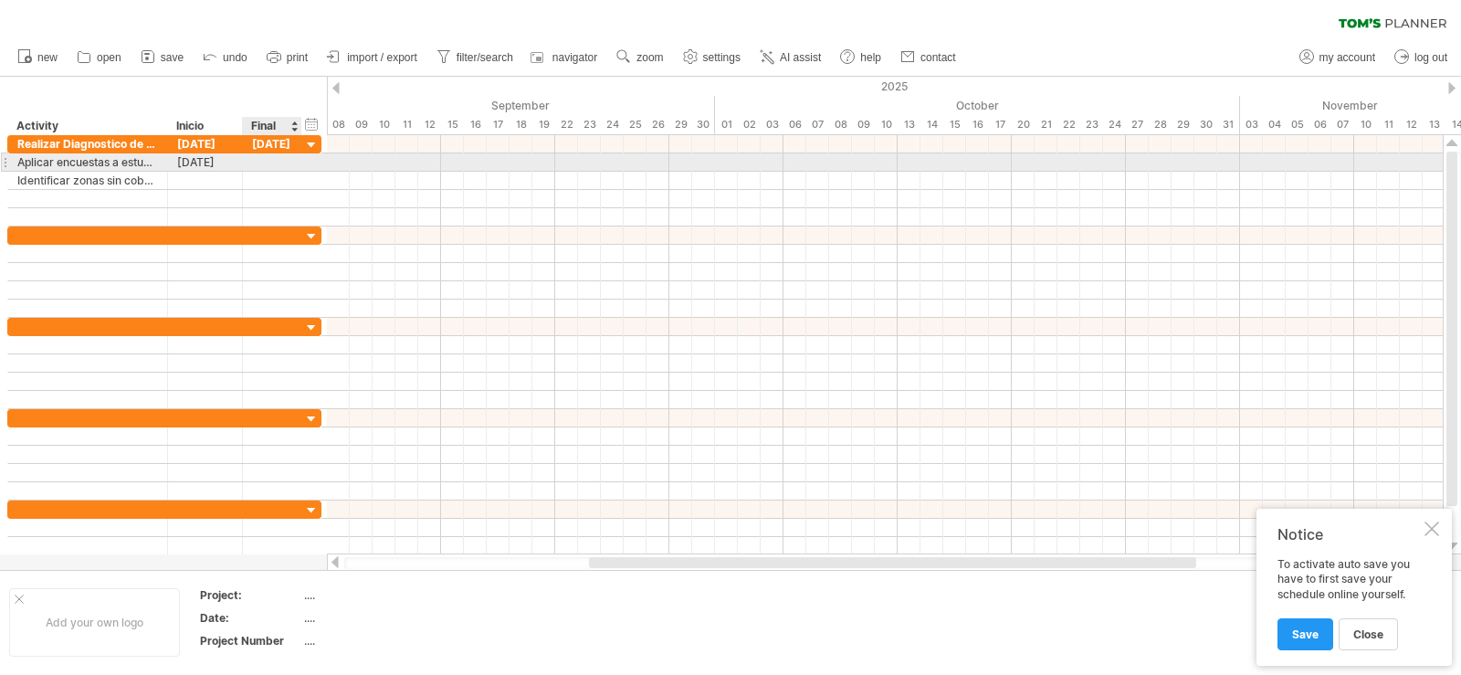
click at [278, 165] on div at bounding box center [272, 161] width 40 height 17
type input "**********"
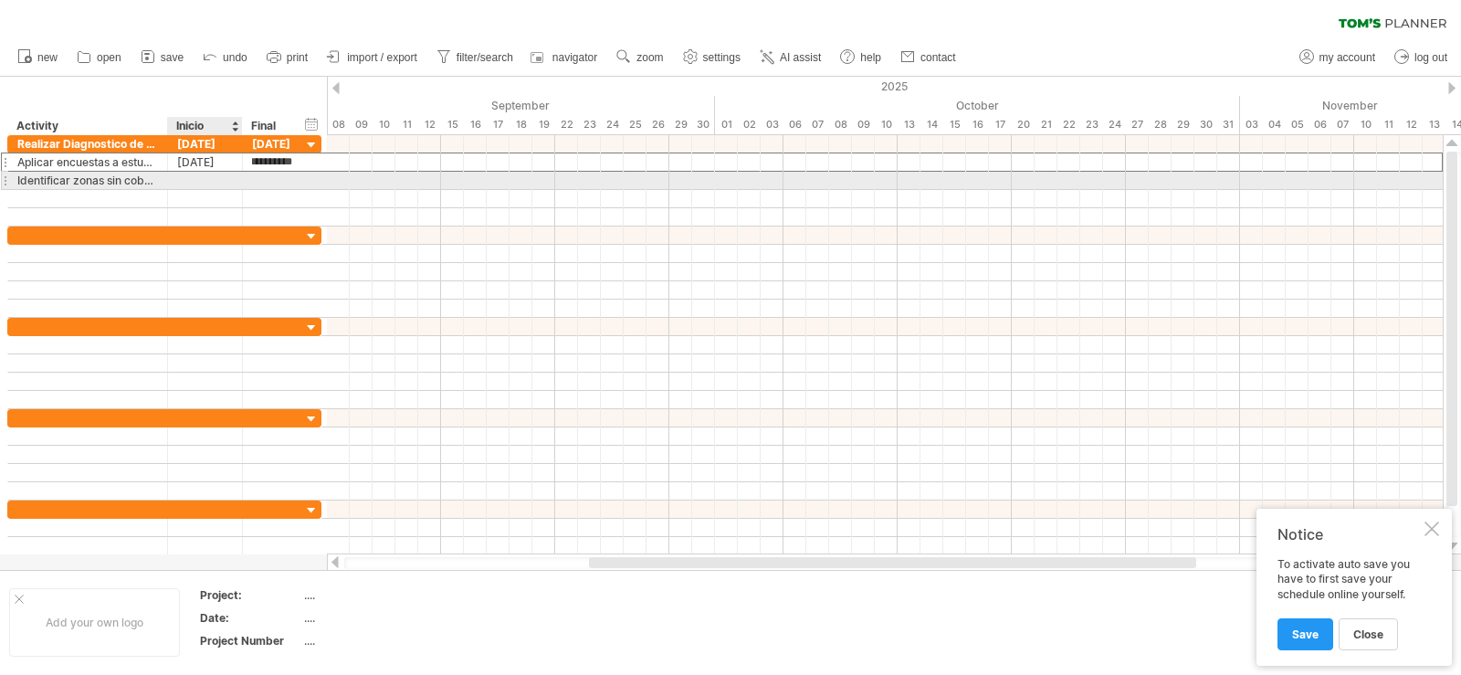
click at [223, 179] on div at bounding box center [205, 180] width 56 height 17
type input "**********"
click at [223, 179] on input "**********" at bounding box center [205, 180] width 56 height 17
click at [294, 184] on div at bounding box center [272, 180] width 59 height 17
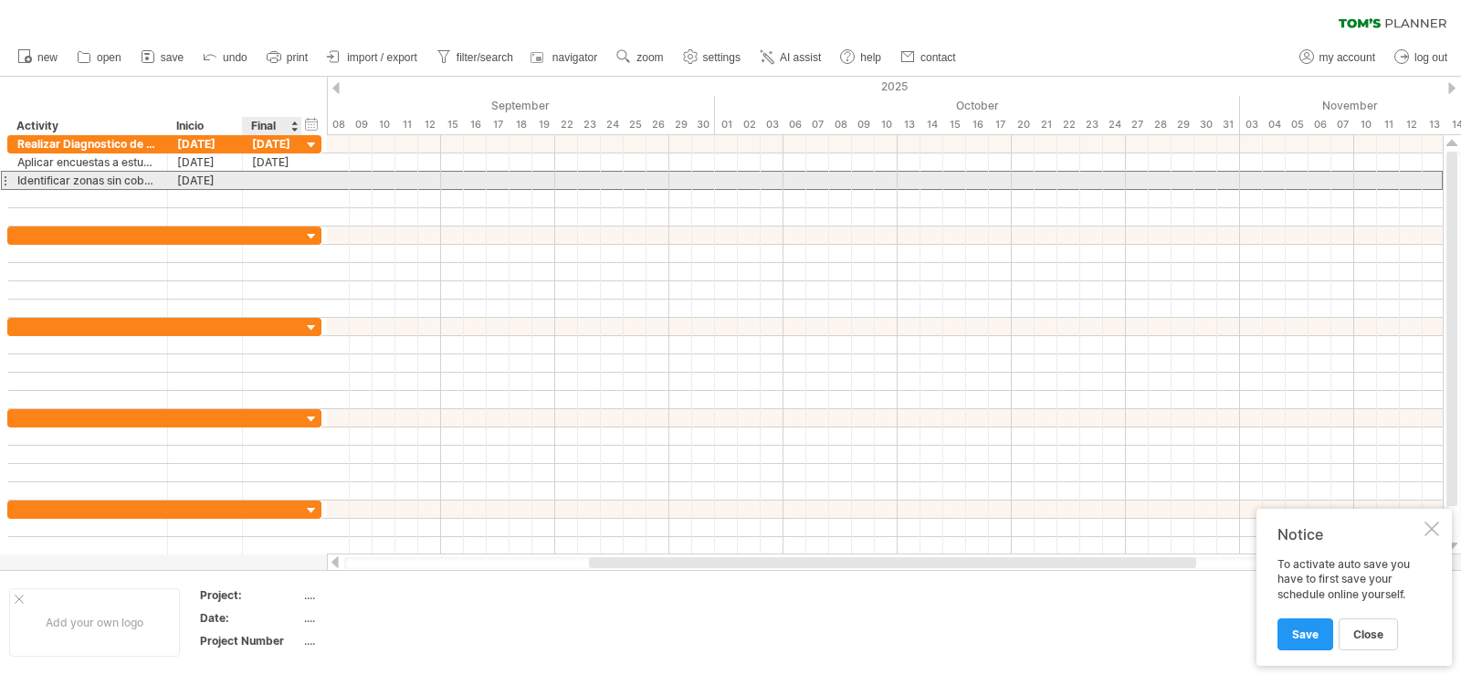
click at [294, 184] on div at bounding box center [272, 180] width 59 height 17
click at [257, 184] on div at bounding box center [272, 180] width 40 height 17
type input "**********"
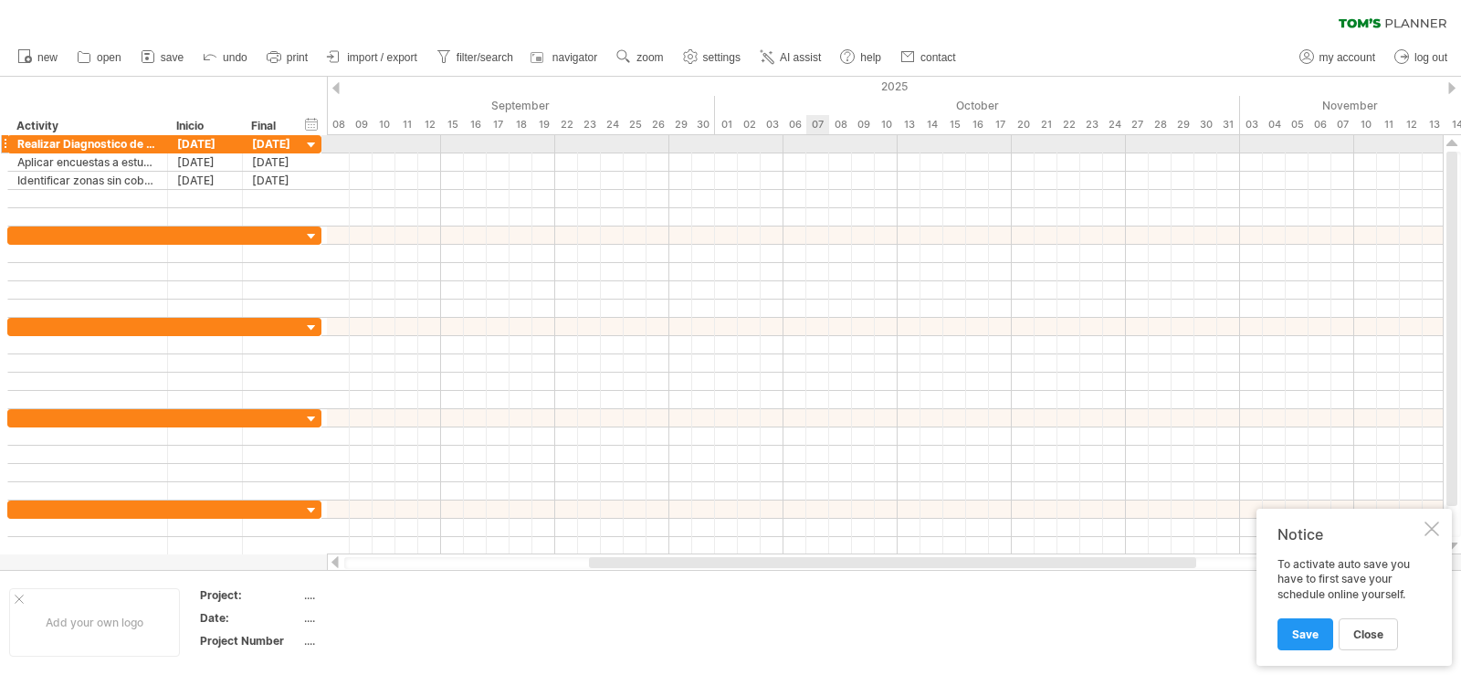
click at [821, 143] on div at bounding box center [885, 144] width 1116 height 18
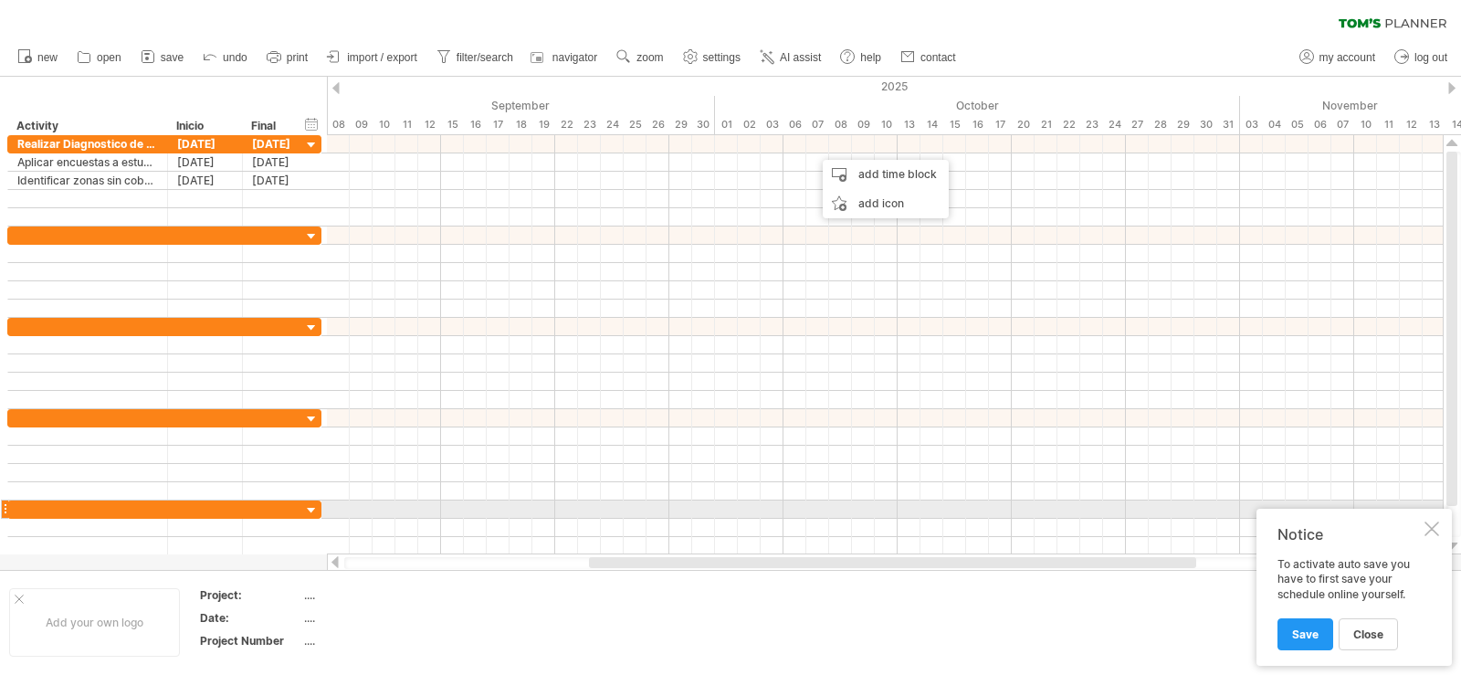
click at [1428, 516] on div "Notice To activate auto save you have to first save your schedule online yourse…" at bounding box center [1354, 587] width 195 height 157
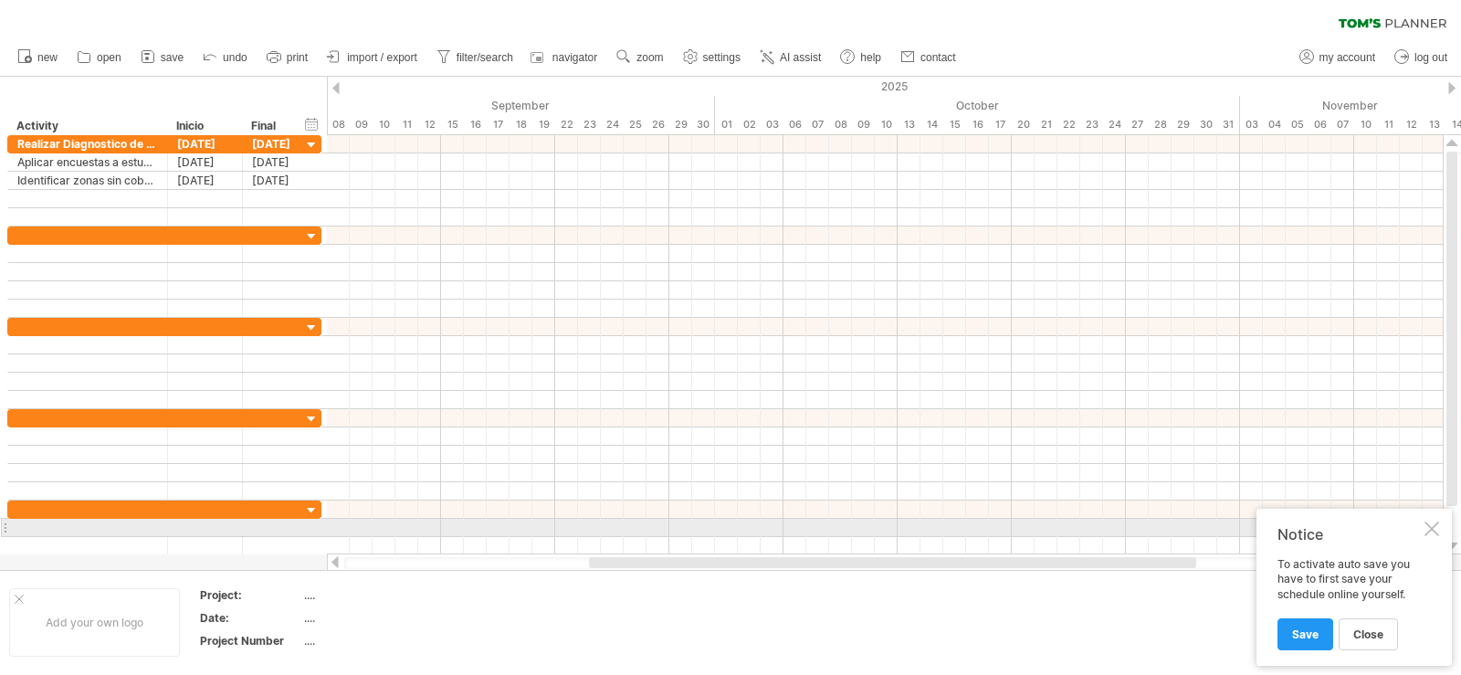
click at [1431, 528] on div at bounding box center [1432, 529] width 15 height 15
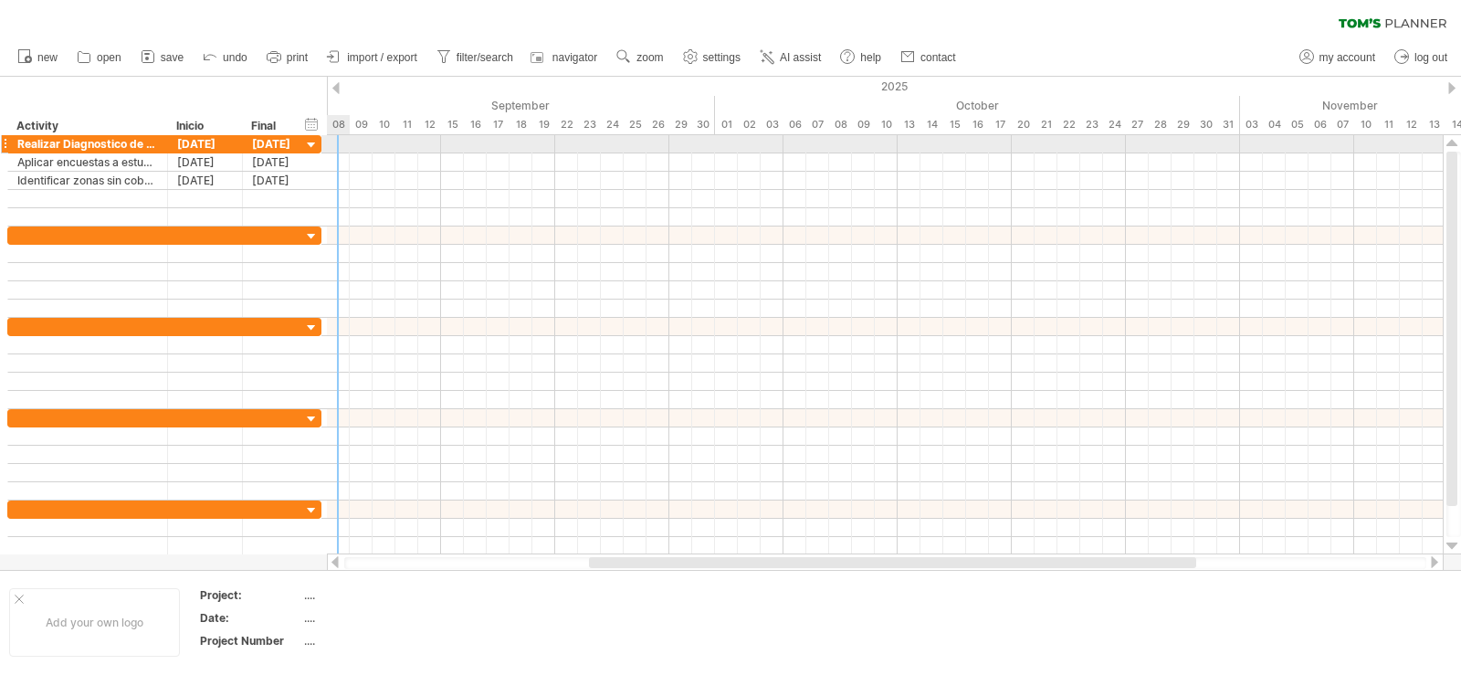
click at [314, 142] on div at bounding box center [311, 145] width 17 height 17
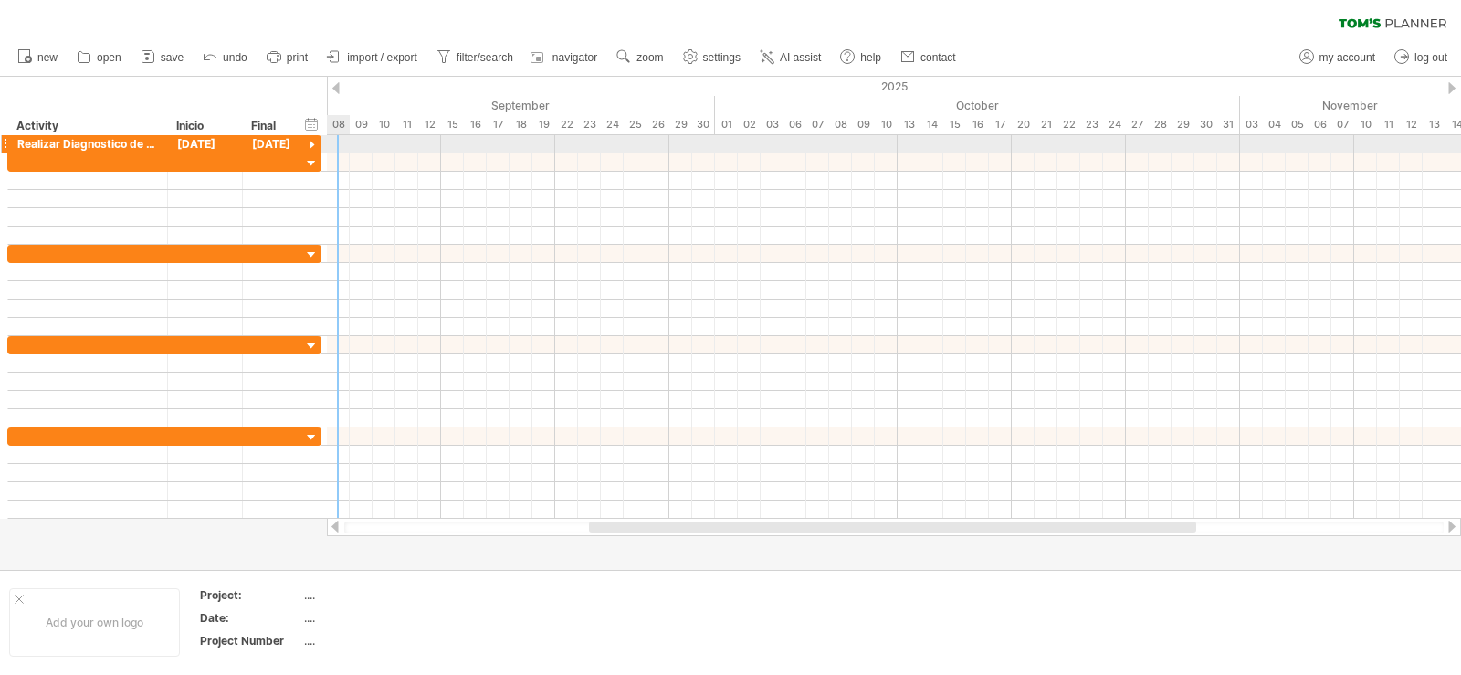
click at [312, 140] on div at bounding box center [311, 145] width 17 height 17
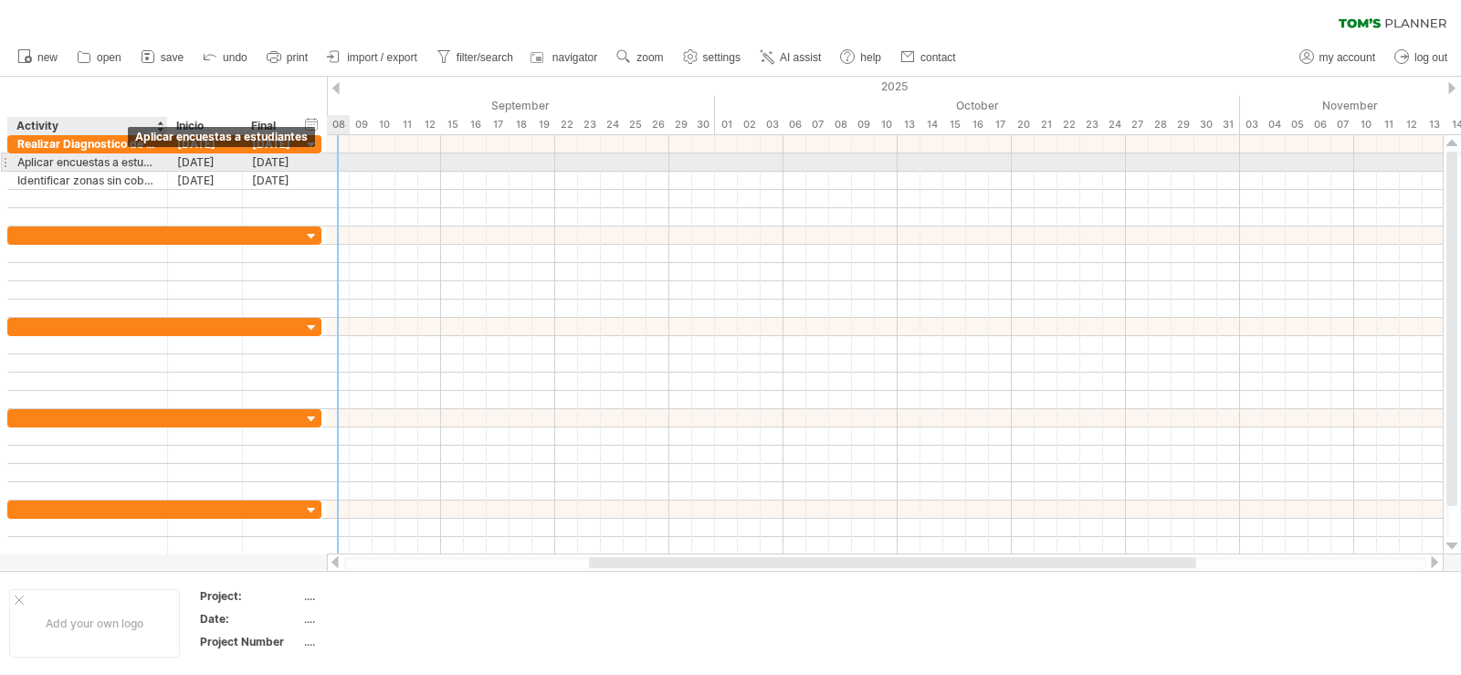
click at [127, 162] on div "Aplicar encuestas a estudiantes" at bounding box center [87, 161] width 141 height 17
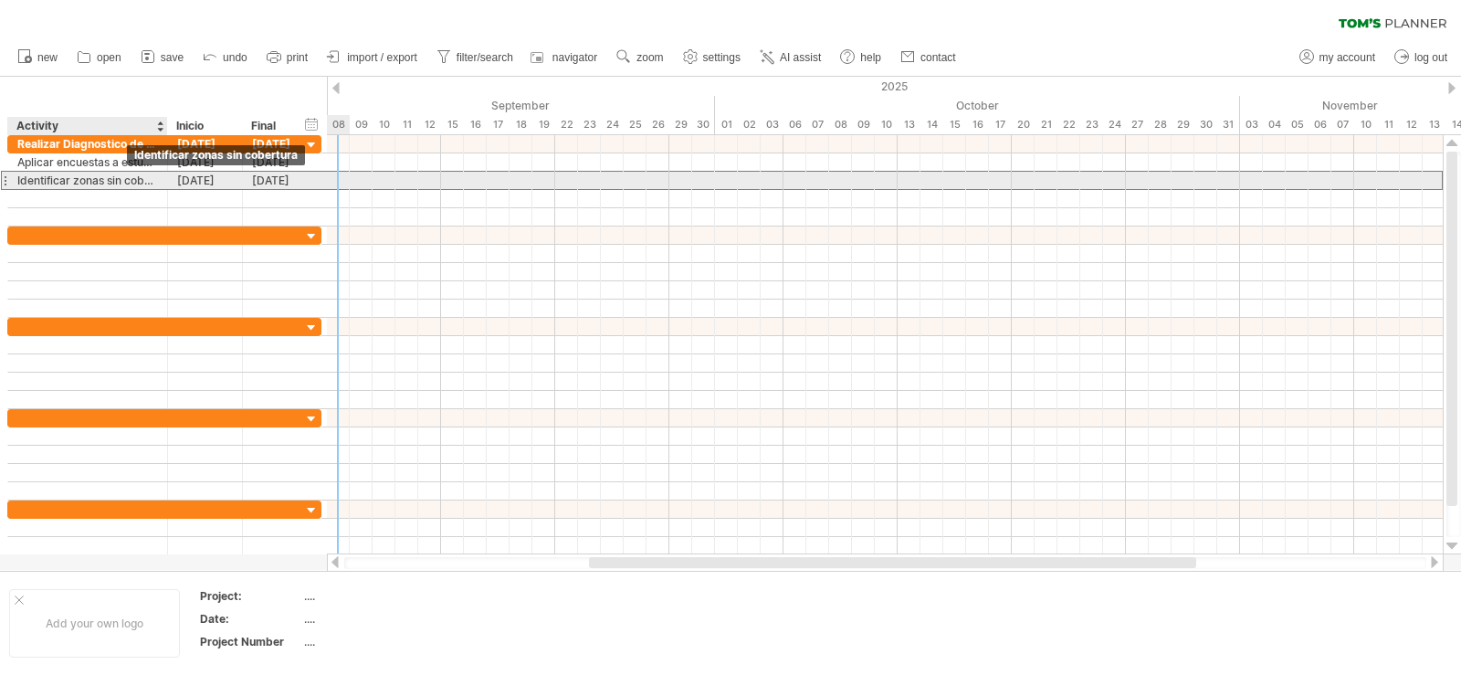
click at [127, 176] on div "Identificar zonas sin cobertura" at bounding box center [87, 180] width 141 height 17
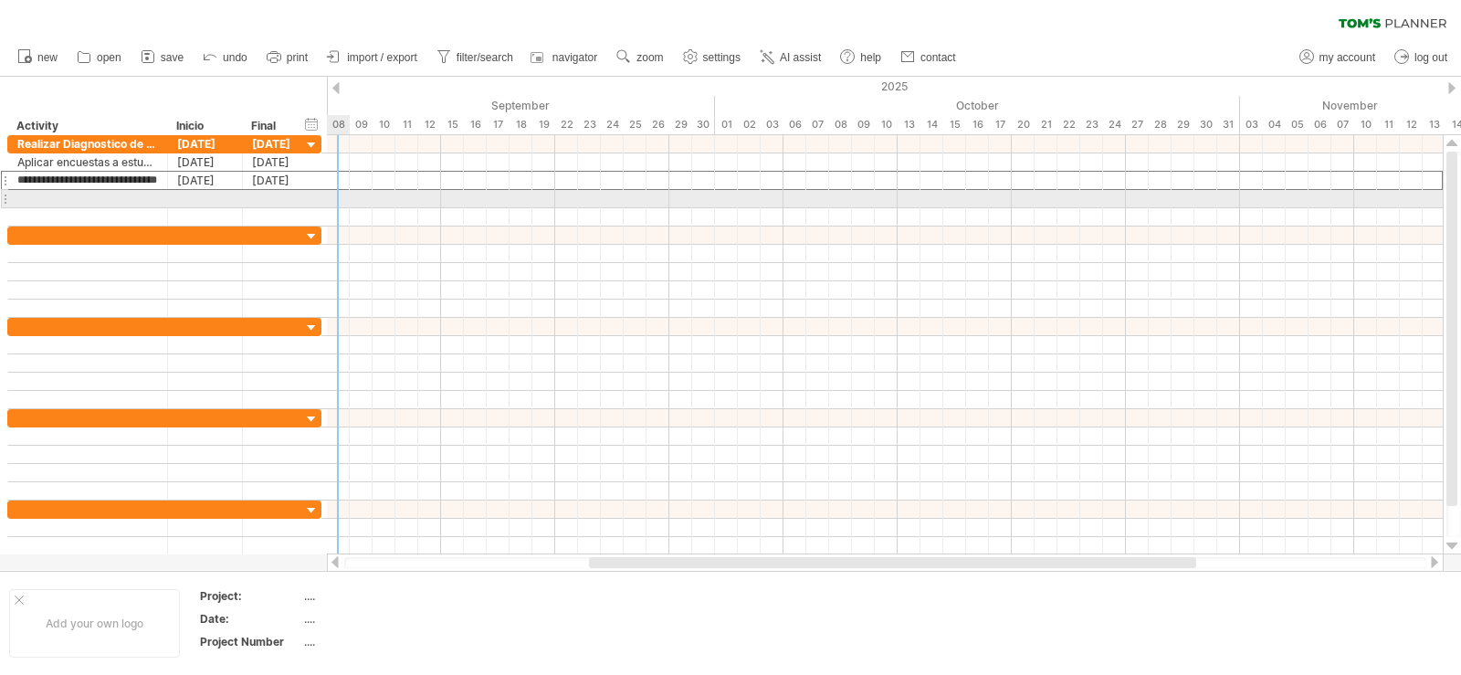
click at [339, 207] on div at bounding box center [885, 199] width 1116 height 18
click at [337, 207] on div at bounding box center [885, 199] width 1116 height 18
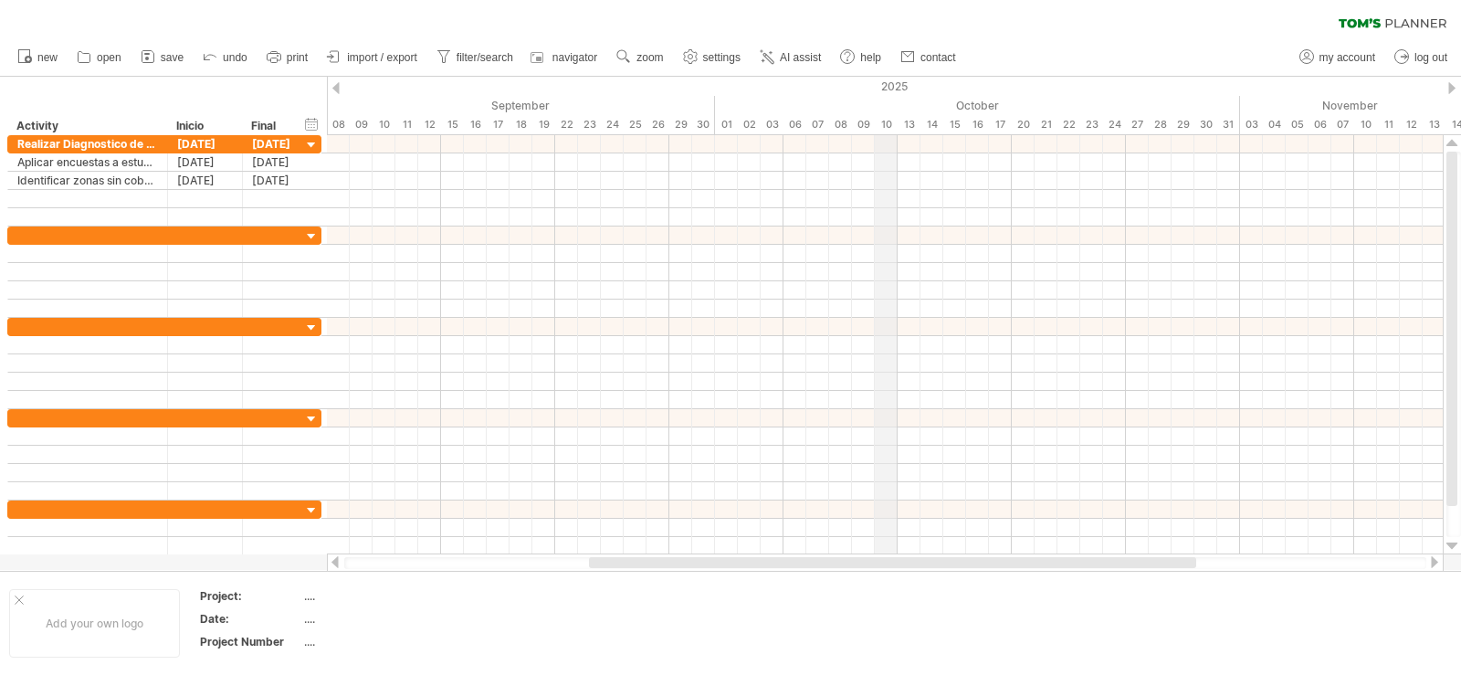
click at [882, 123] on div "10" at bounding box center [886, 124] width 23 height 19
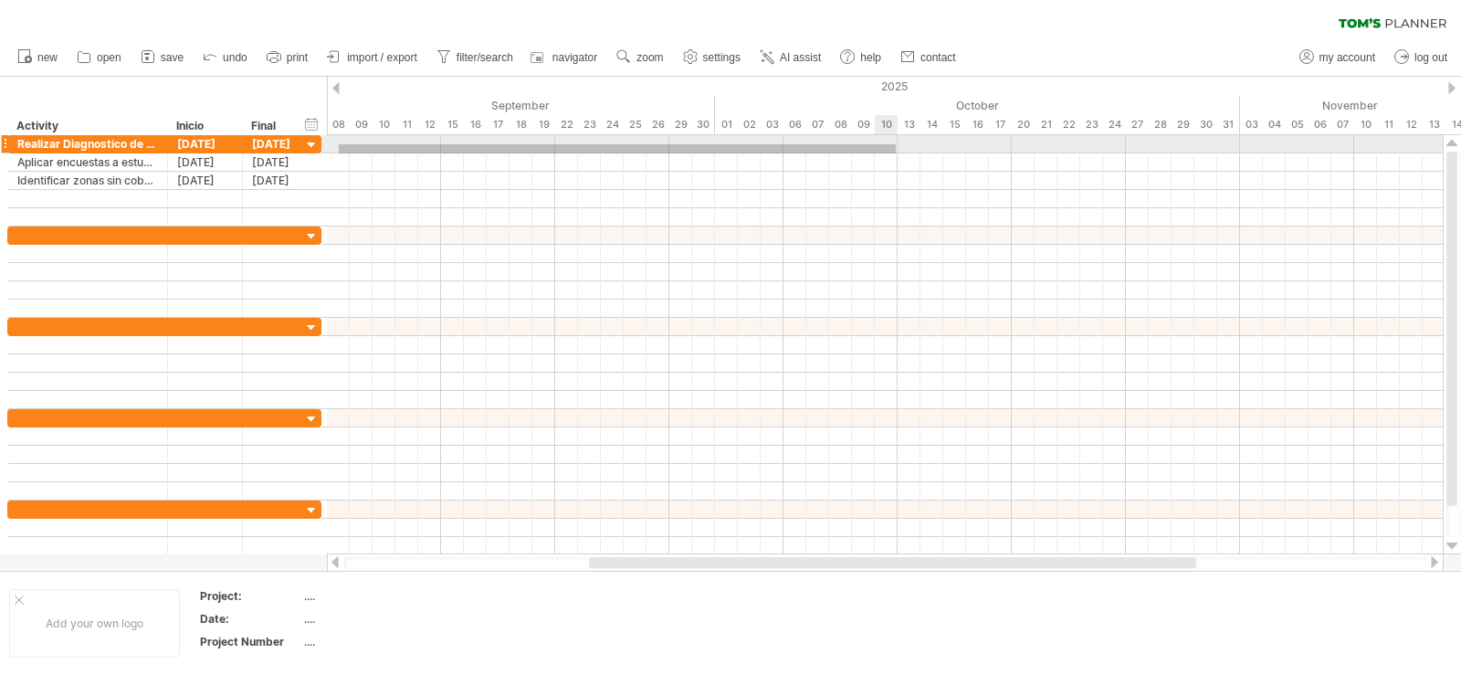
drag, startPoint x: 339, startPoint y: 144, endPoint x: 896, endPoint y: 153, distance: 557.2
click at [896, 153] on div at bounding box center [885, 180] width 1116 height 91
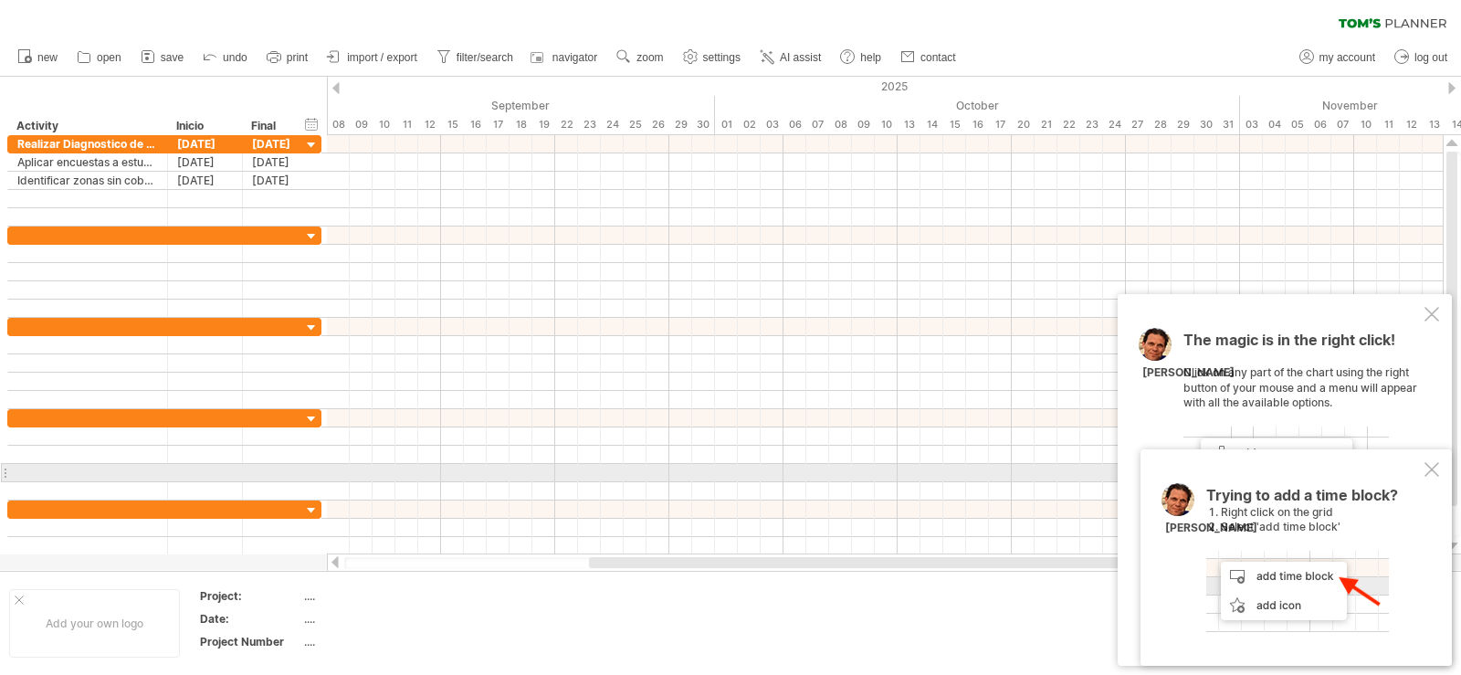
click at [1435, 472] on div at bounding box center [1432, 469] width 15 height 15
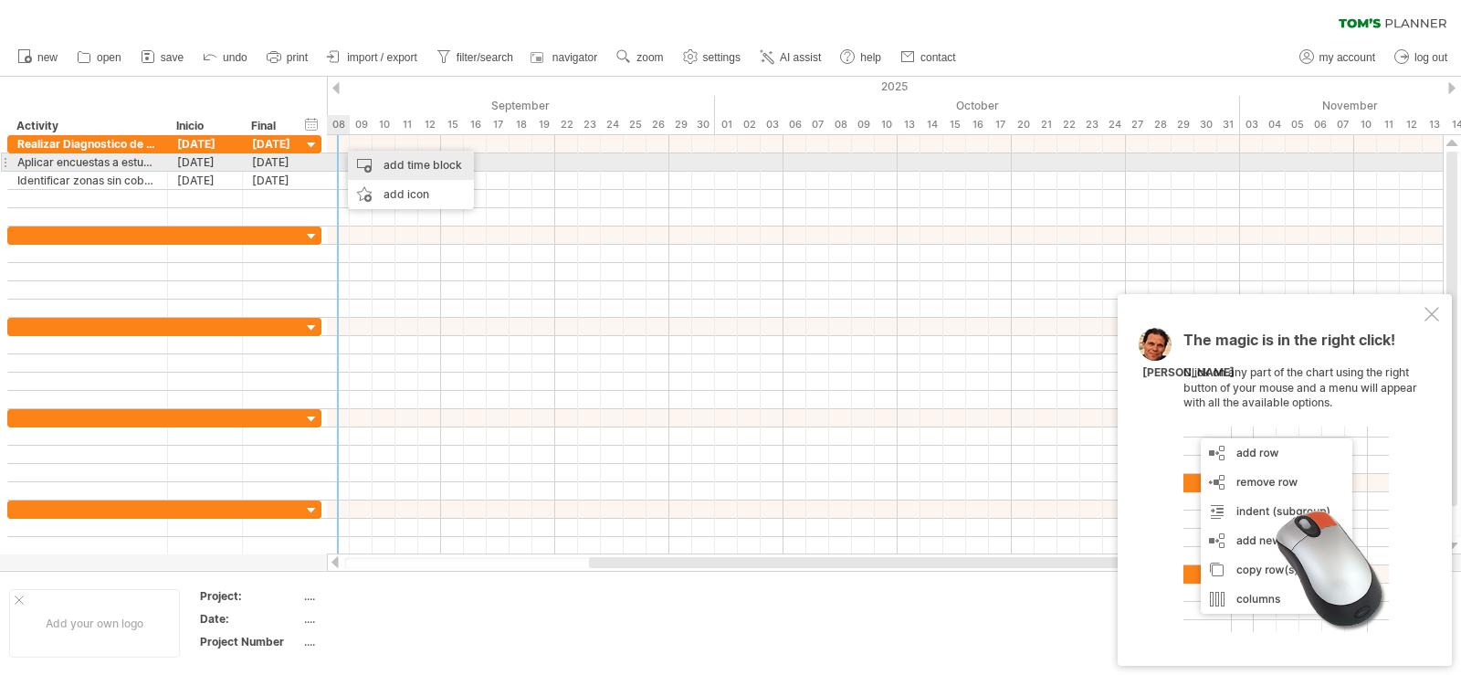
click at [387, 164] on div "add time block" at bounding box center [411, 165] width 126 height 29
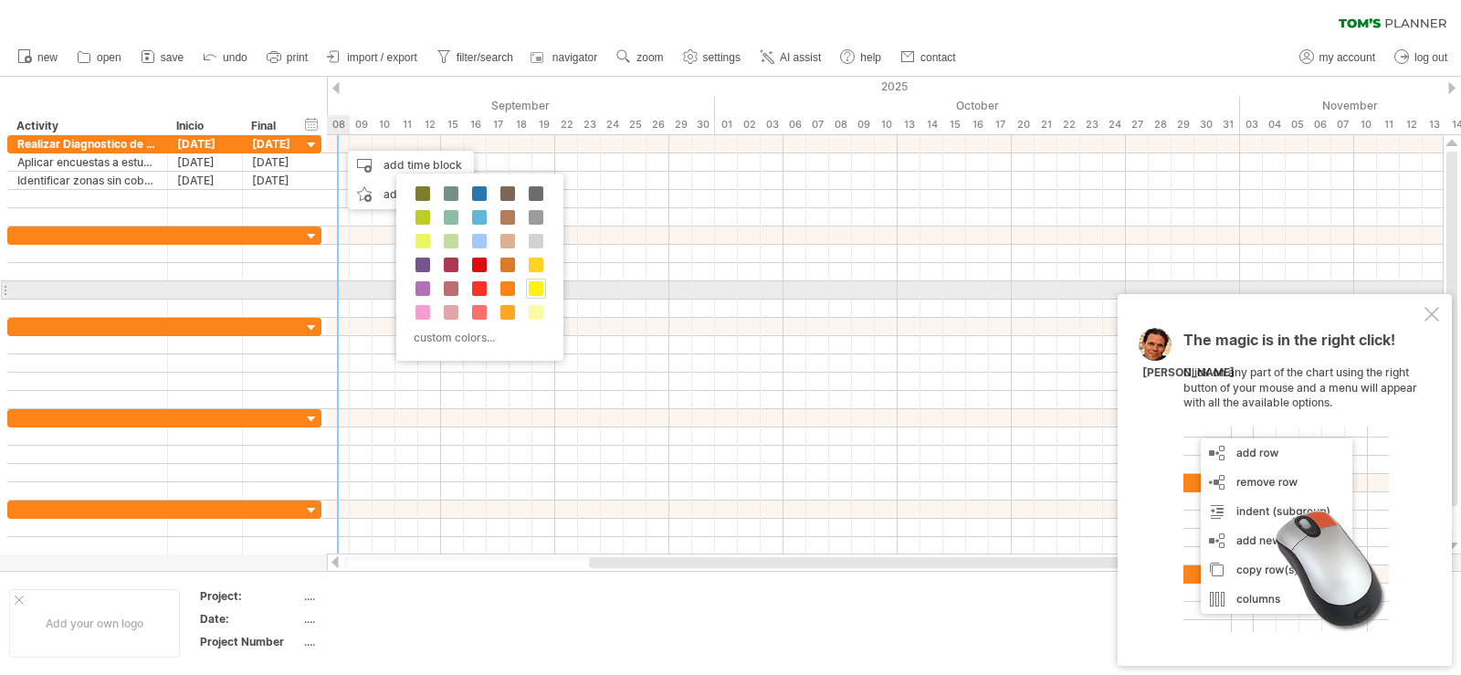
click at [533, 286] on span at bounding box center [536, 288] width 15 height 15
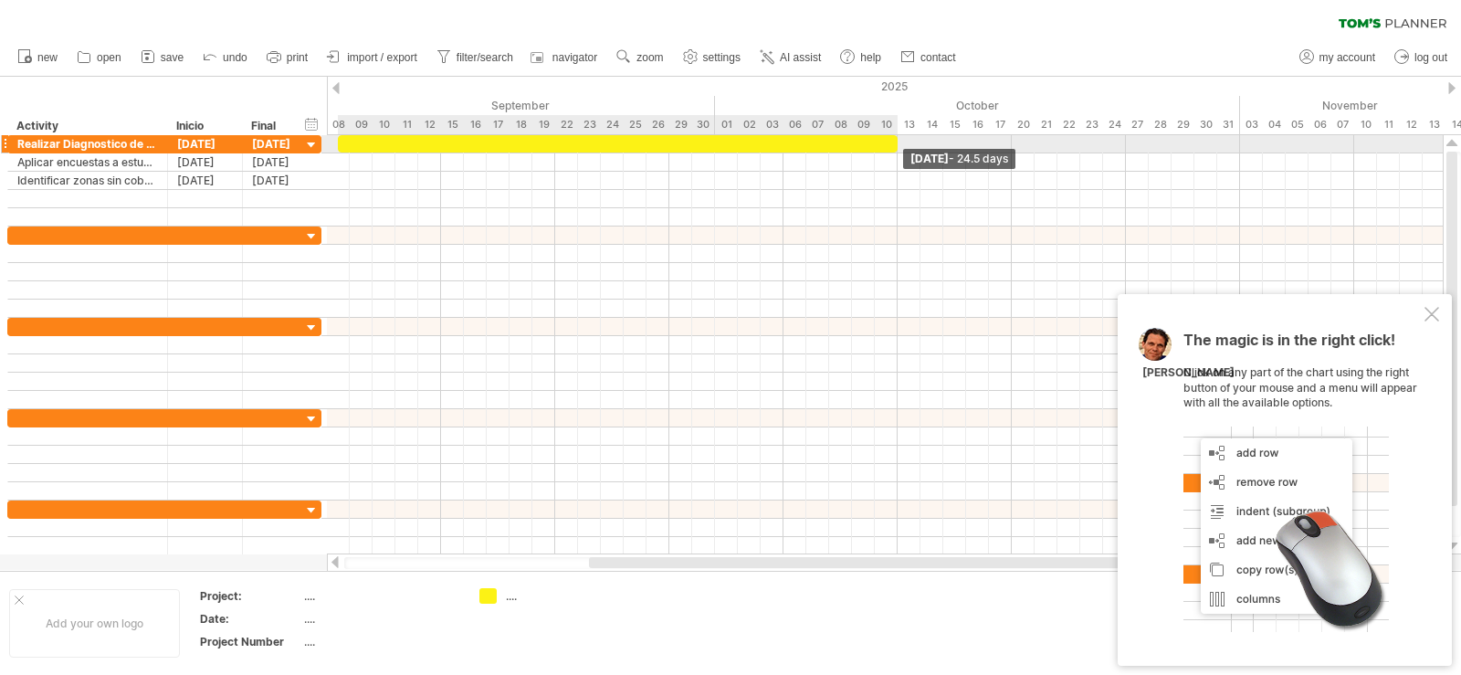
drag, startPoint x: 358, startPoint y: 144, endPoint x: 894, endPoint y: 140, distance: 536.1
click at [894, 140] on span at bounding box center [897, 143] width 7 height 17
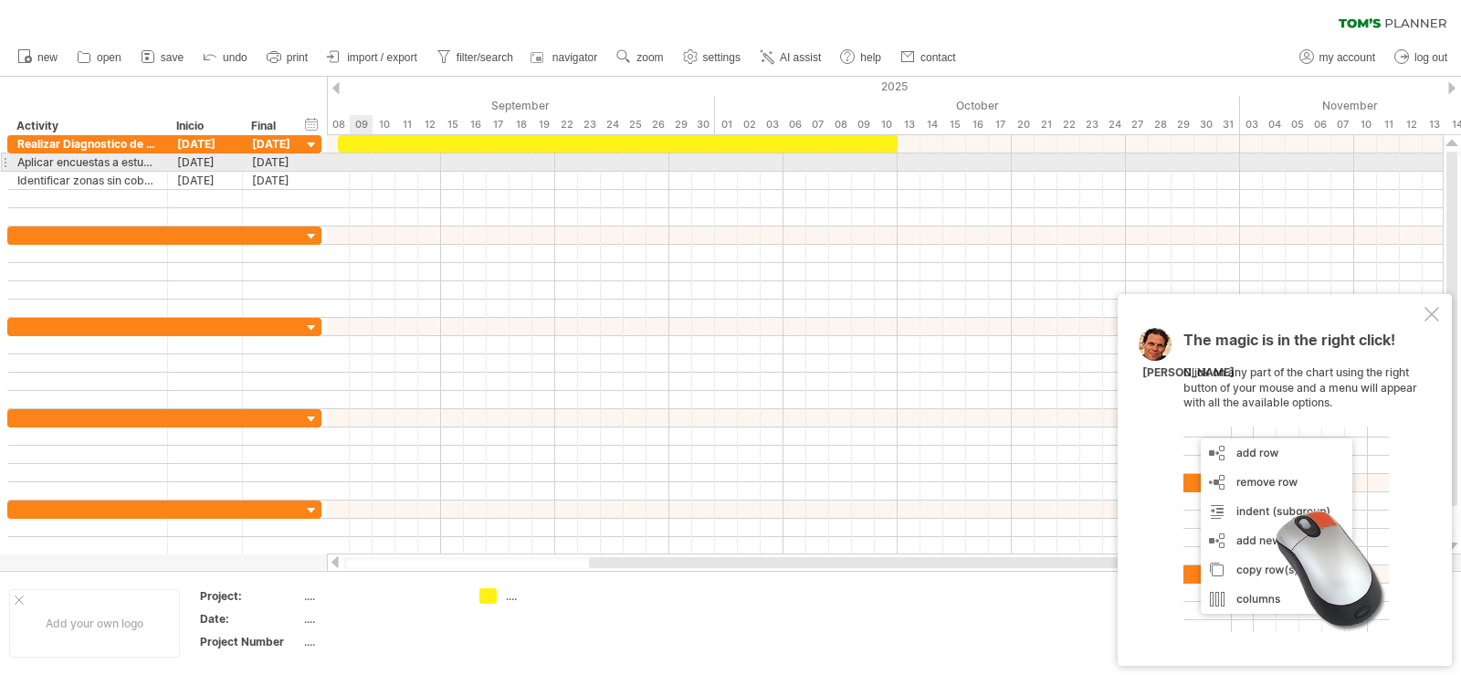
click at [351, 165] on div at bounding box center [885, 162] width 1116 height 18
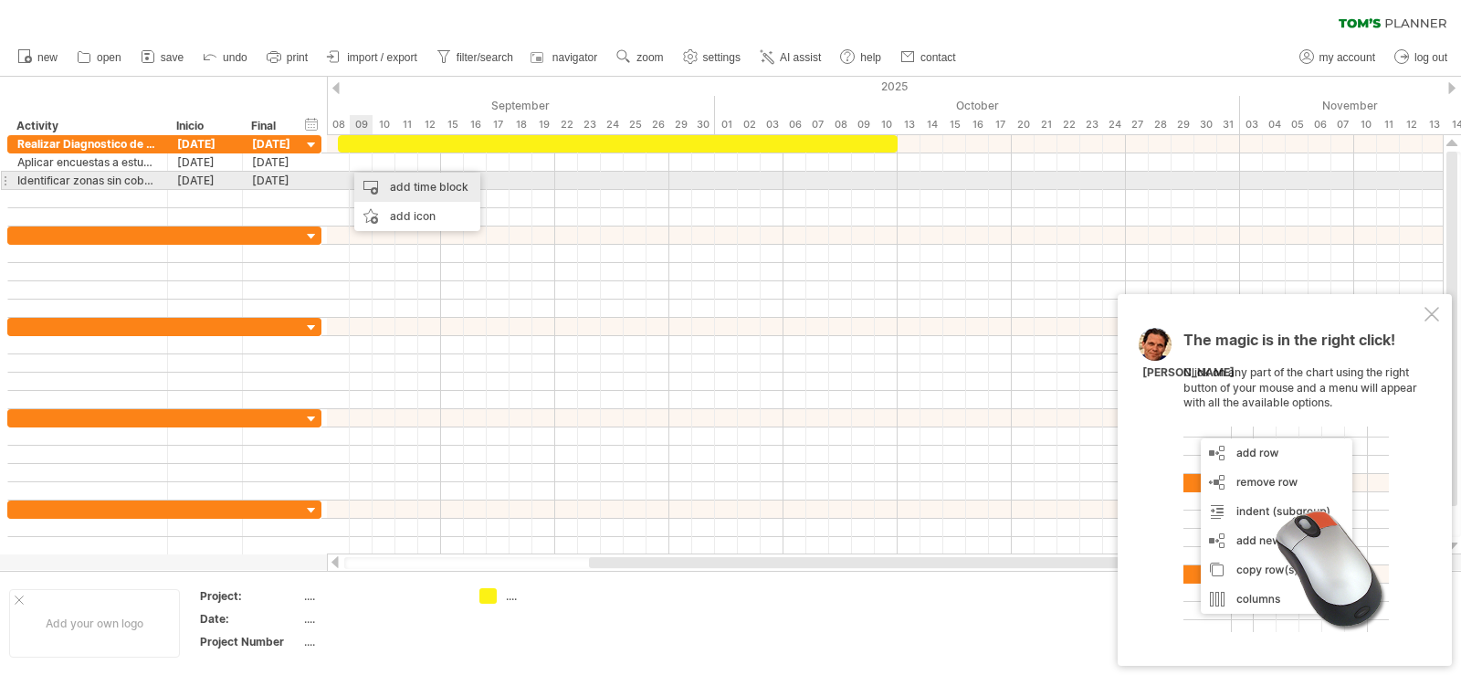
click at [391, 190] on div "add time block" at bounding box center [417, 187] width 126 height 29
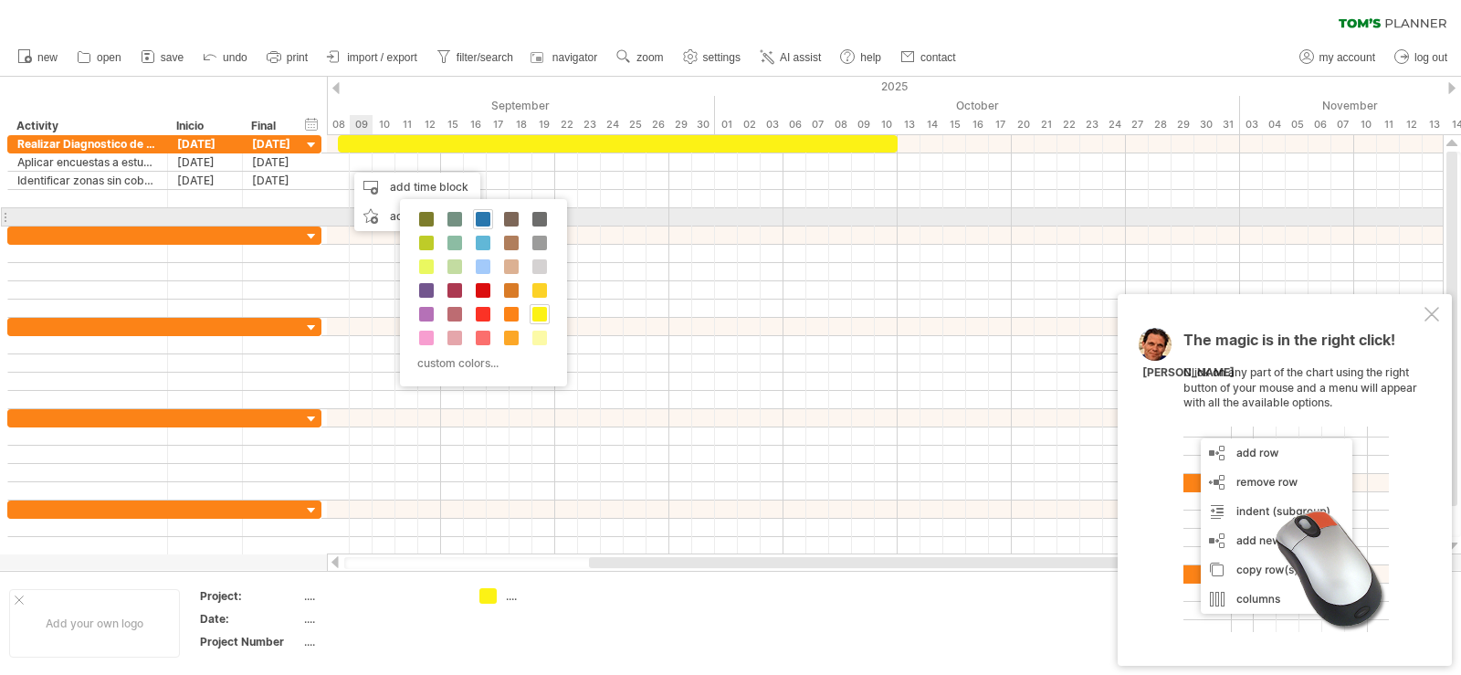
click at [478, 217] on span at bounding box center [483, 219] width 15 height 15
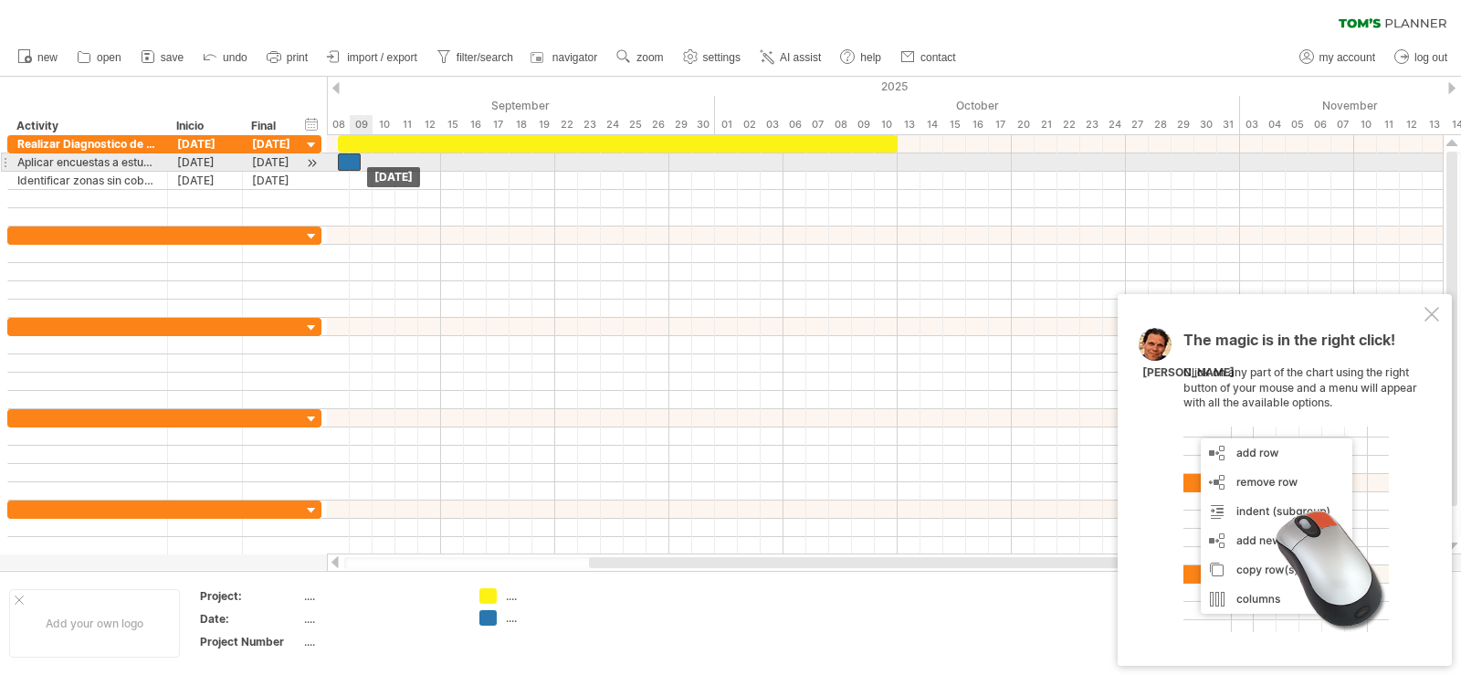
click at [361, 165] on div at bounding box center [349, 161] width 23 height 17
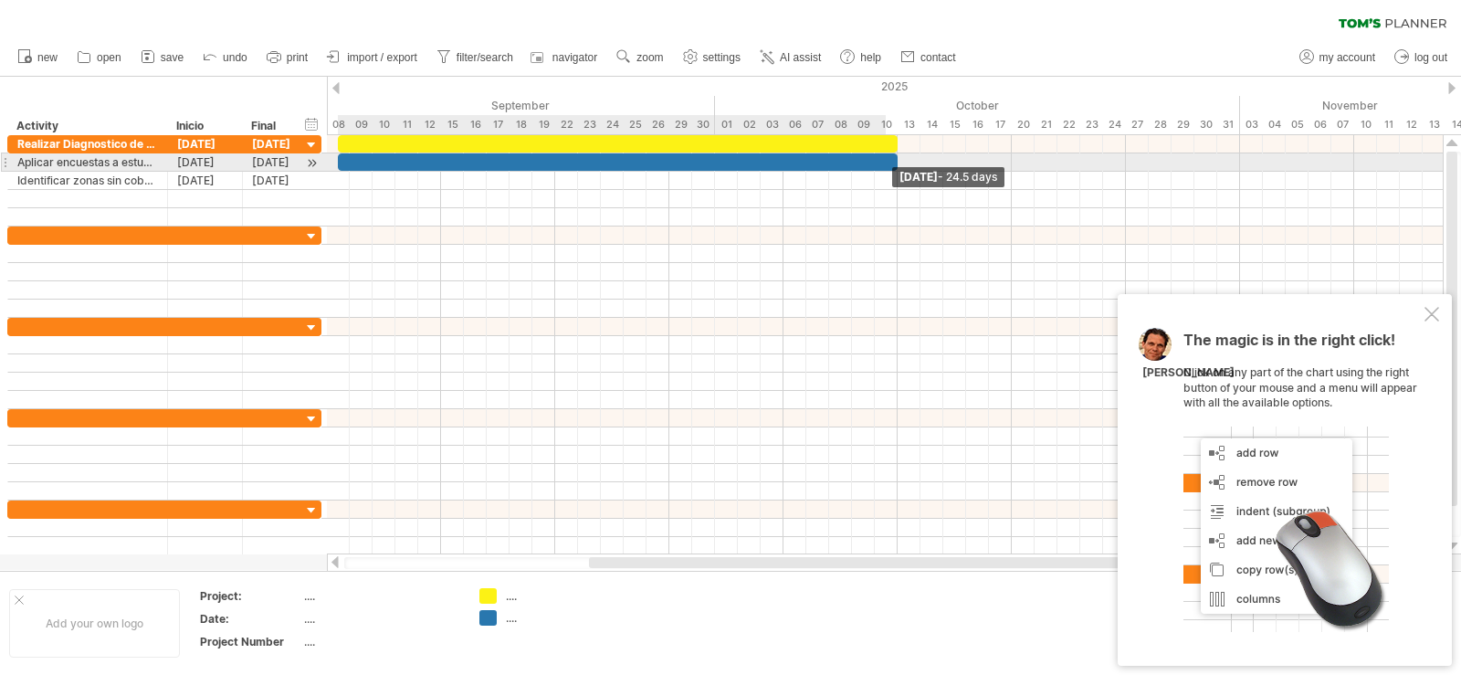
drag, startPoint x: 357, startPoint y: 161, endPoint x: 889, endPoint y: 169, distance: 531.6
click at [889, 169] on div at bounding box center [618, 161] width 560 height 17
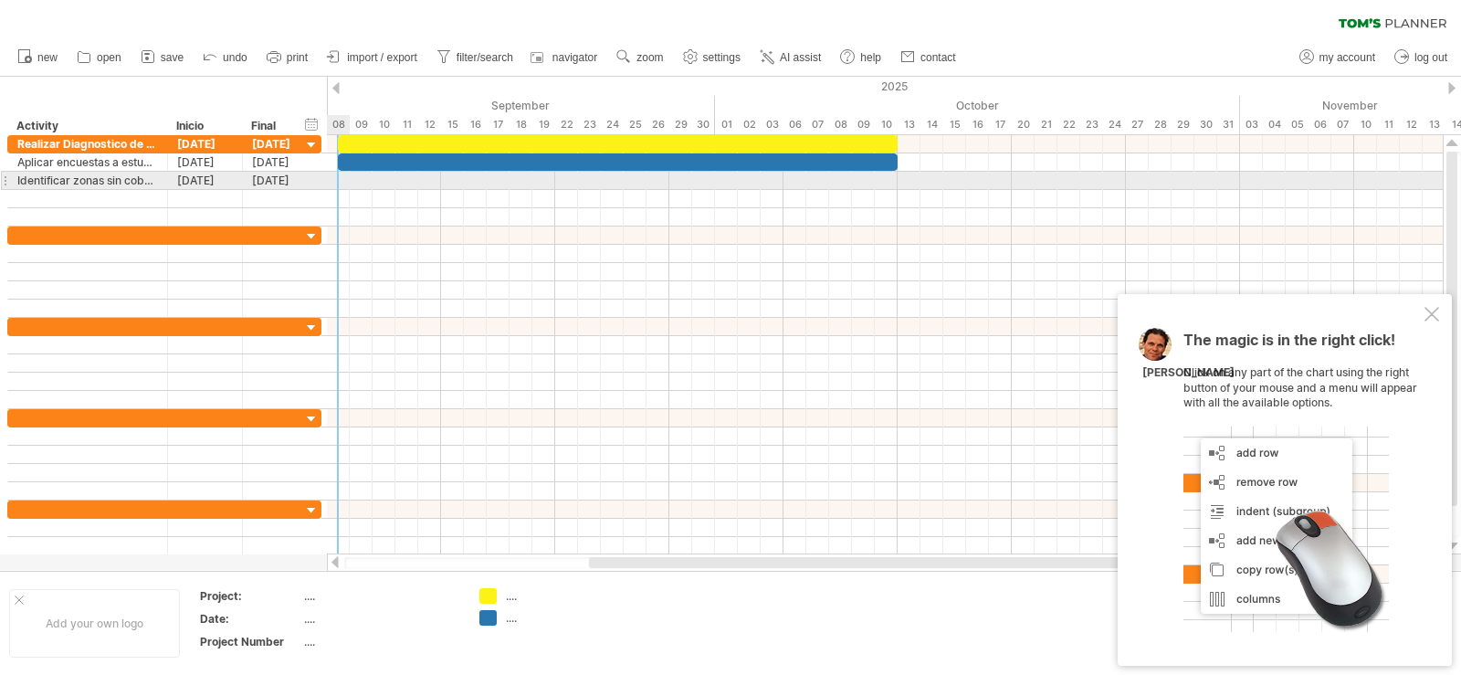
click at [344, 177] on div at bounding box center [885, 181] width 1116 height 18
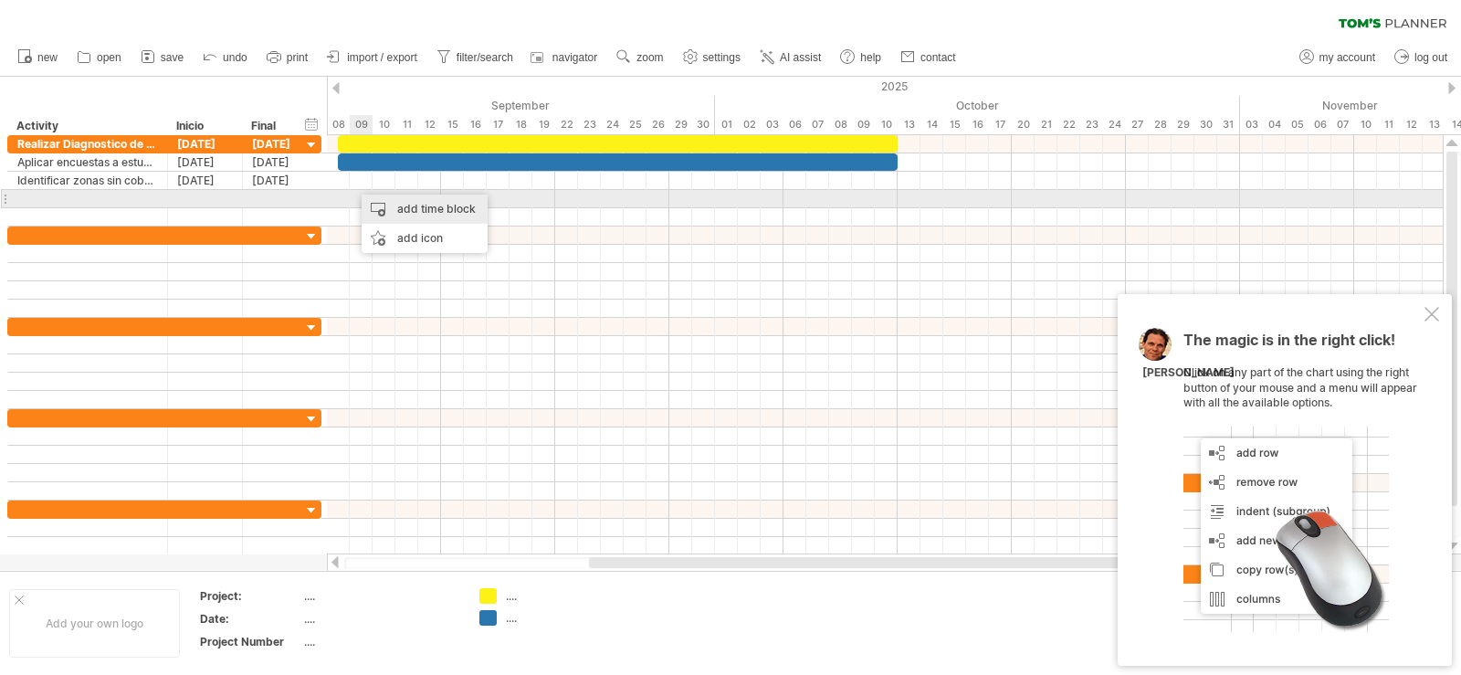
click at [371, 207] on div "add time block" at bounding box center [425, 209] width 126 height 29
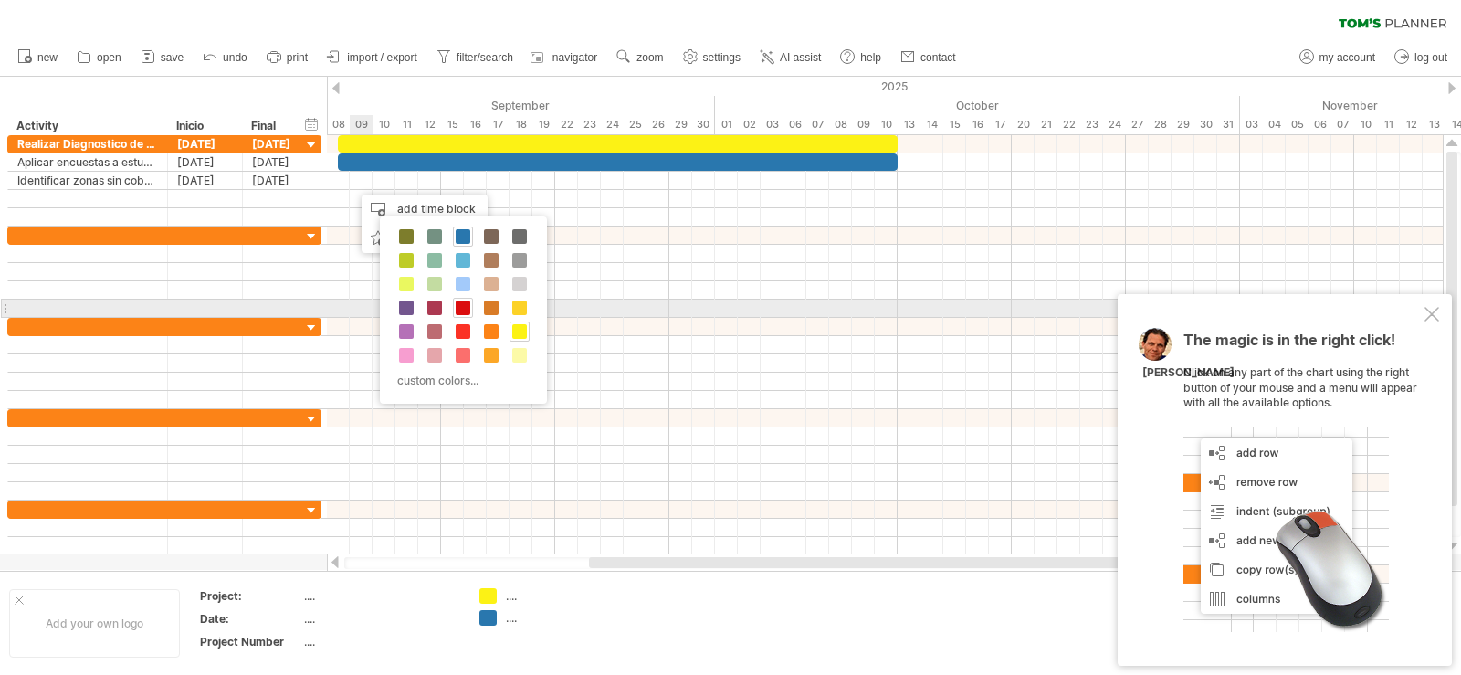
click at [459, 307] on span at bounding box center [463, 307] width 15 height 15
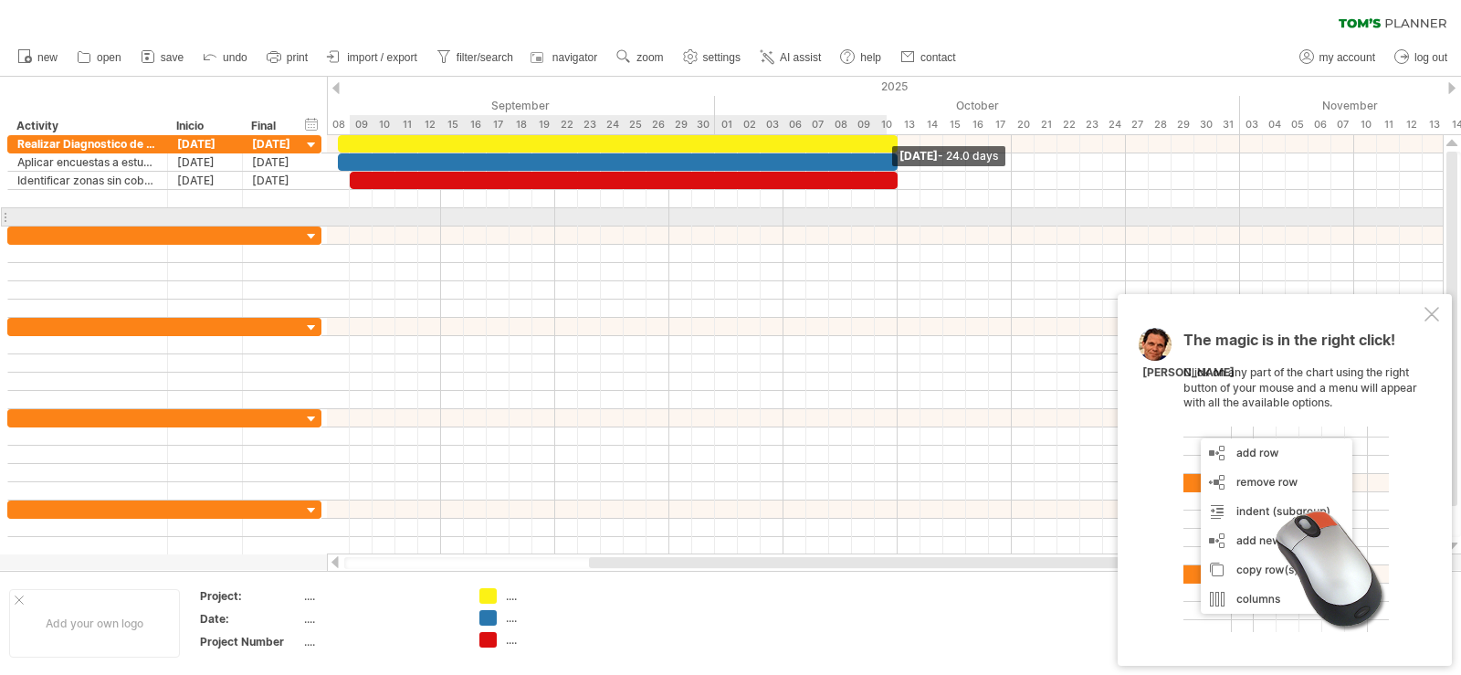
drag, startPoint x: 370, startPoint y: 178, endPoint x: 890, endPoint y: 216, distance: 521.1
click at [890, 216] on div "[DATE] - 24.0 days [DATE]" at bounding box center [885, 344] width 1116 height 419
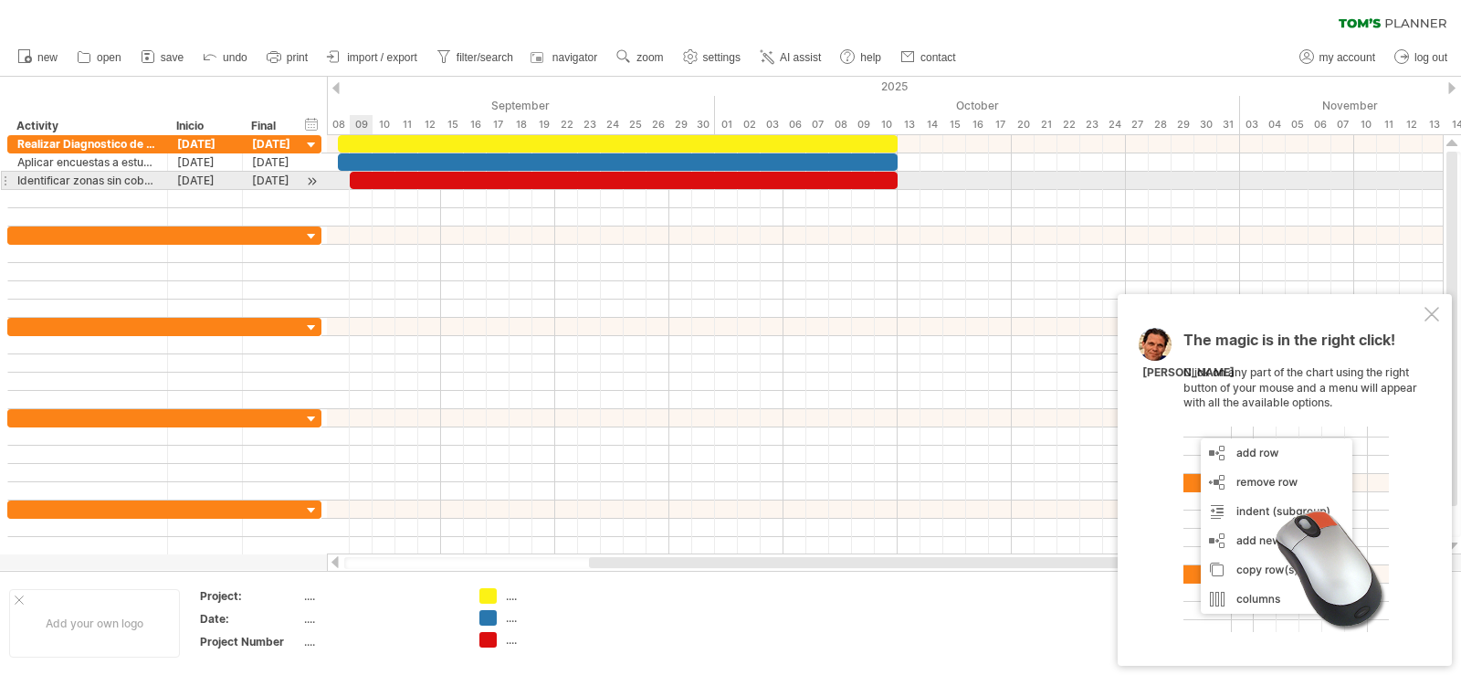
click at [364, 174] on div at bounding box center [624, 180] width 548 height 17
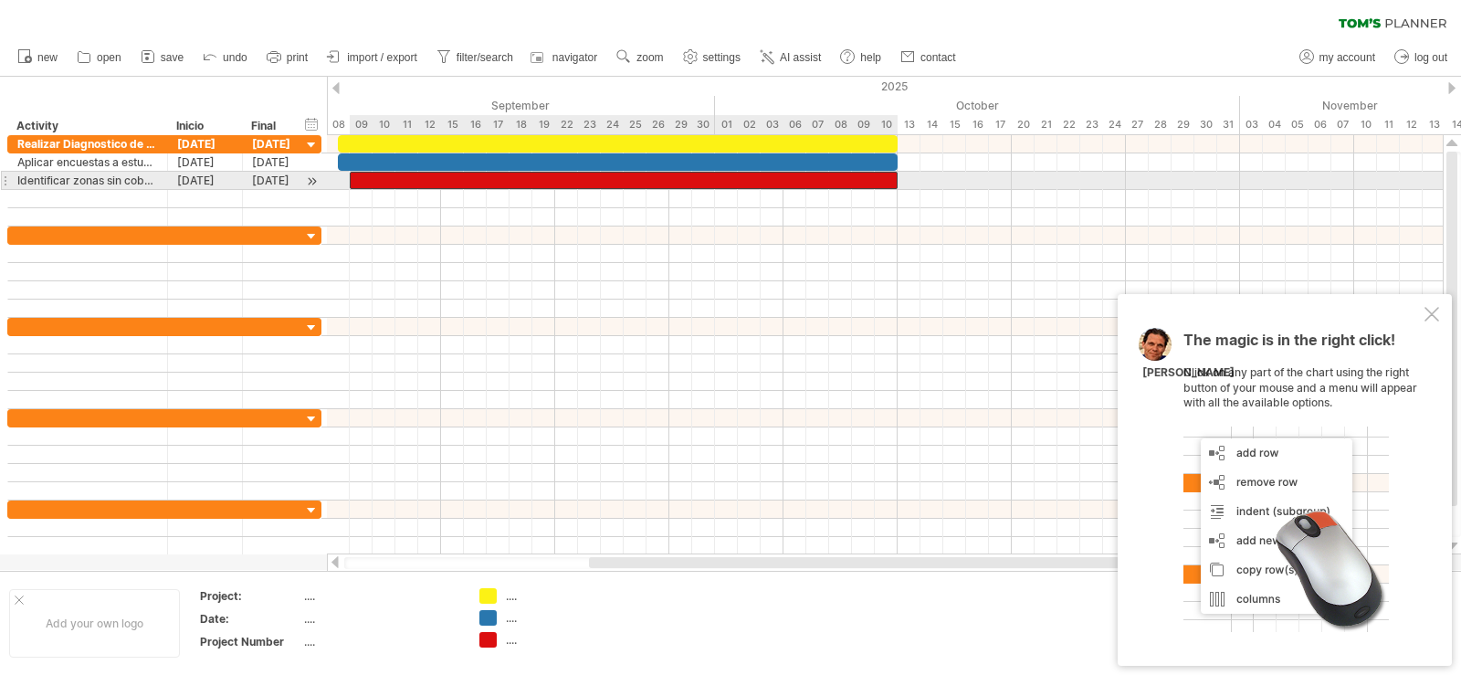
click at [366, 183] on div at bounding box center [624, 180] width 548 height 17
drag, startPoint x: 350, startPoint y: 181, endPoint x: 334, endPoint y: 180, distance: 15.6
click at [335, 180] on span at bounding box center [338, 180] width 7 height 17
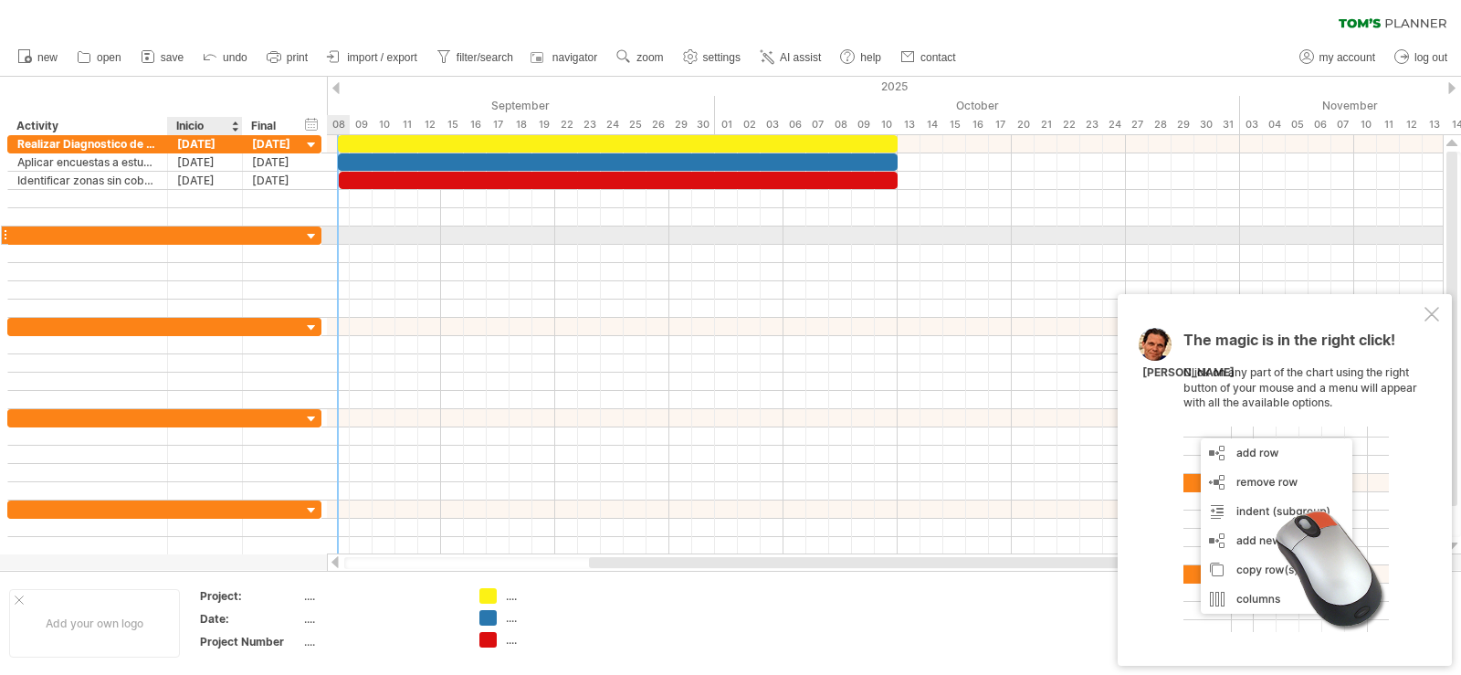
click at [203, 232] on div at bounding box center [205, 235] width 56 height 17
click at [160, 233] on div at bounding box center [88, 235] width 160 height 17
click at [113, 233] on div at bounding box center [87, 235] width 141 height 17
click at [113, 233] on input "text" at bounding box center [87, 235] width 141 height 17
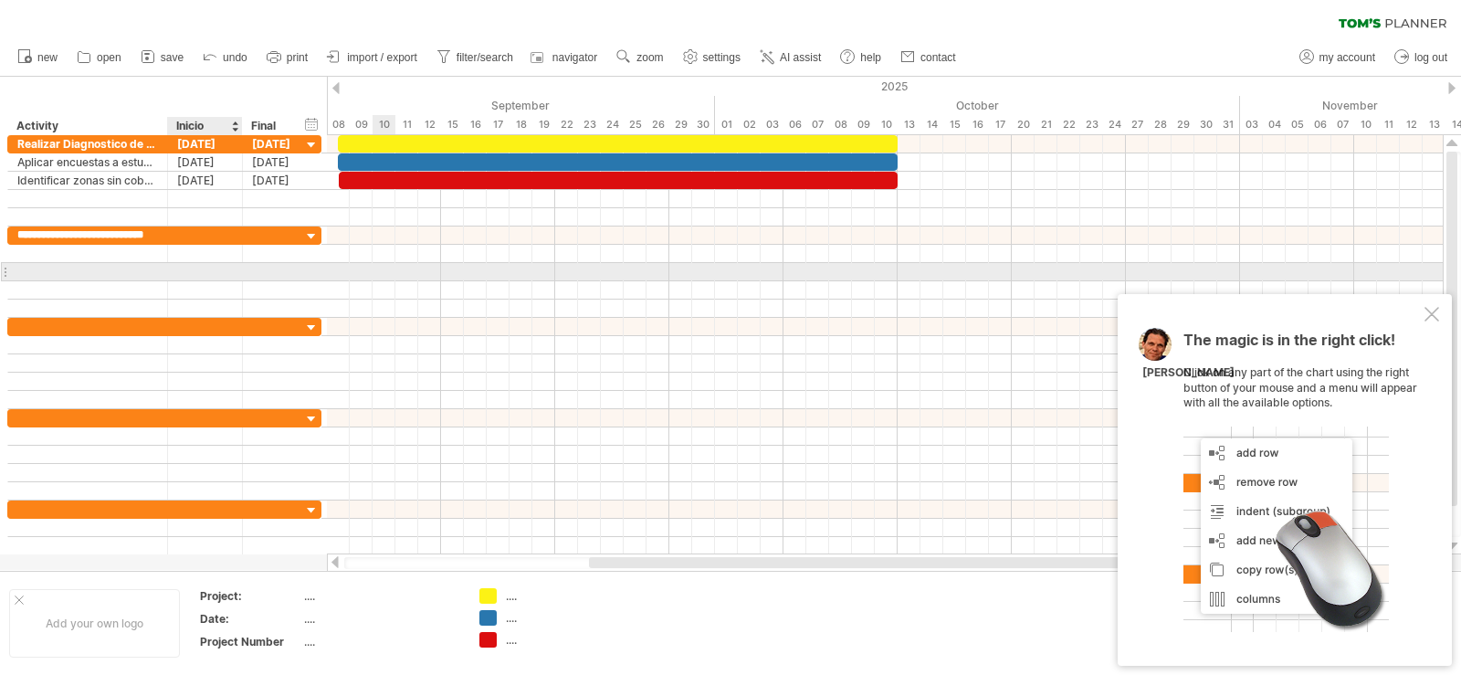
scroll to position [0, 26]
type input "**********"
click at [203, 272] on div at bounding box center [205, 271] width 56 height 17
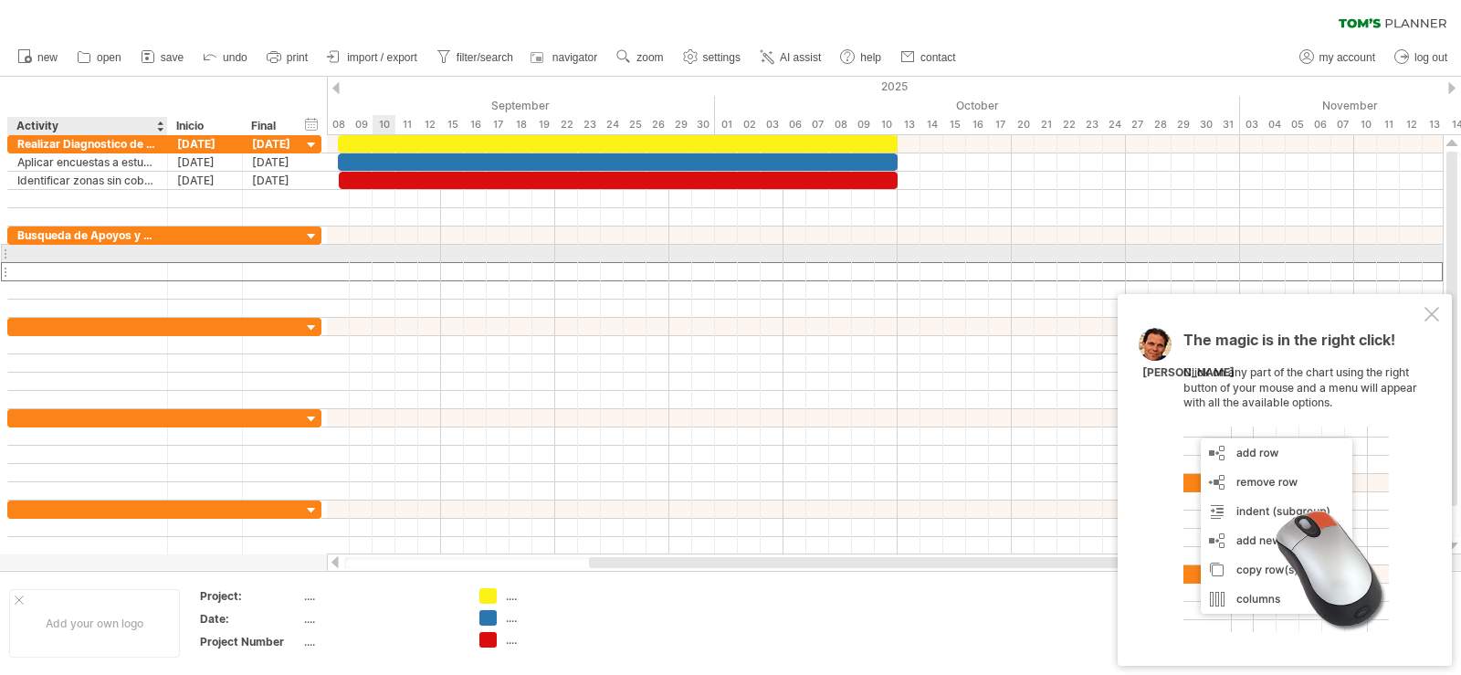
click at [143, 256] on div at bounding box center [87, 253] width 141 height 17
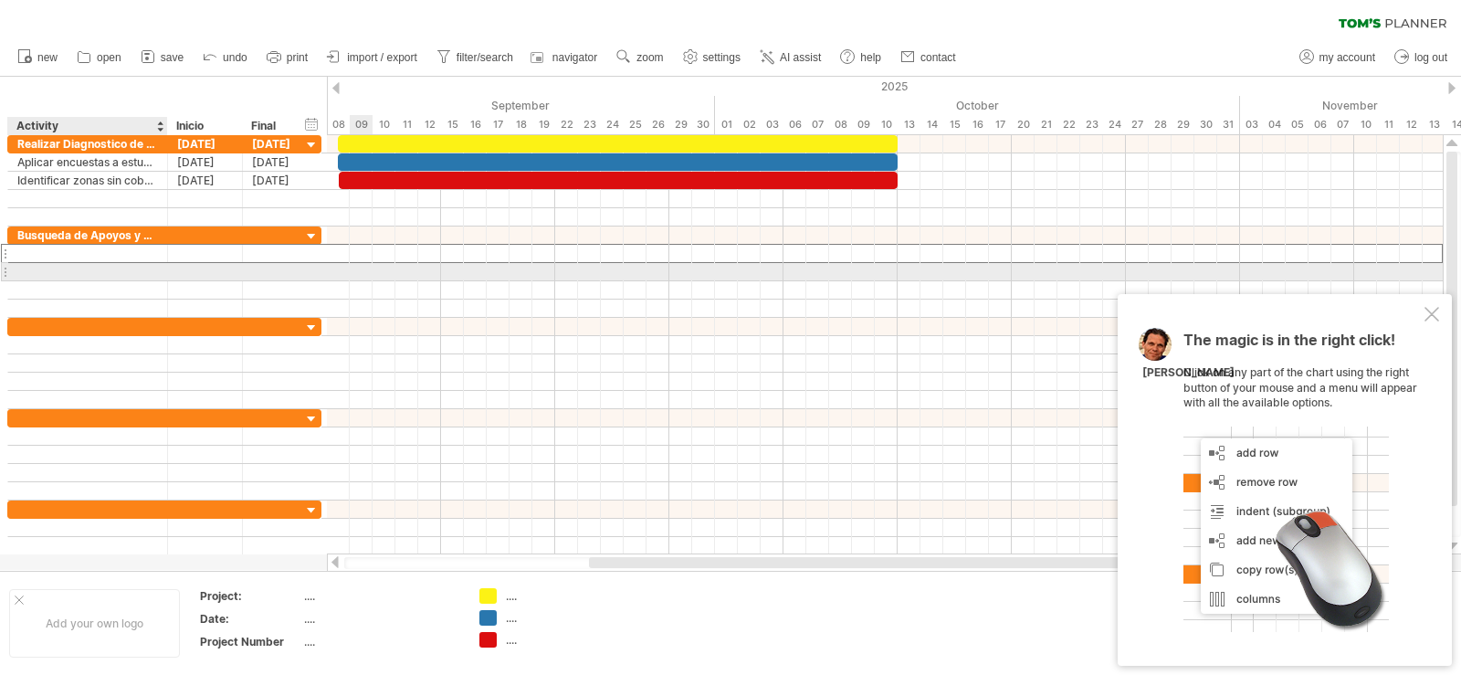
click at [96, 269] on div at bounding box center [87, 271] width 141 height 17
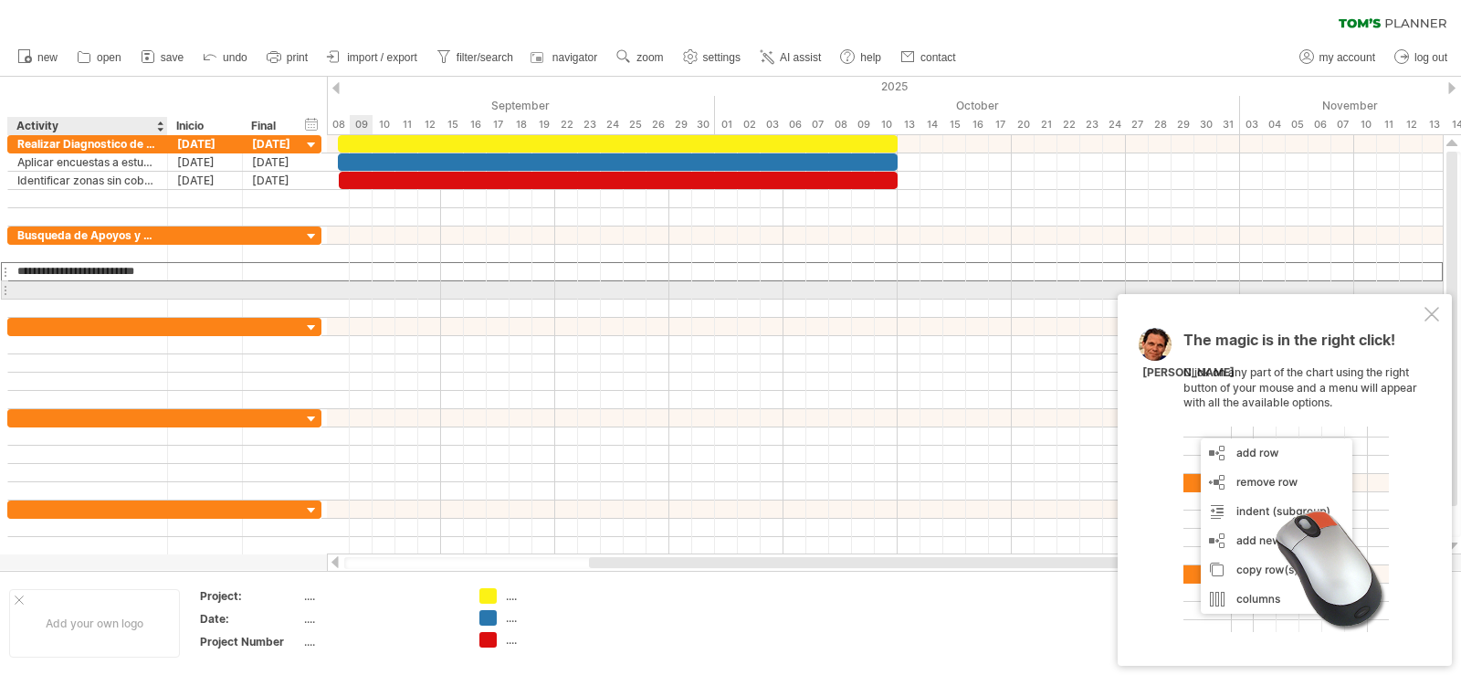
scroll to position [0, 3]
type input "**********"
click at [144, 291] on div at bounding box center [87, 289] width 141 height 17
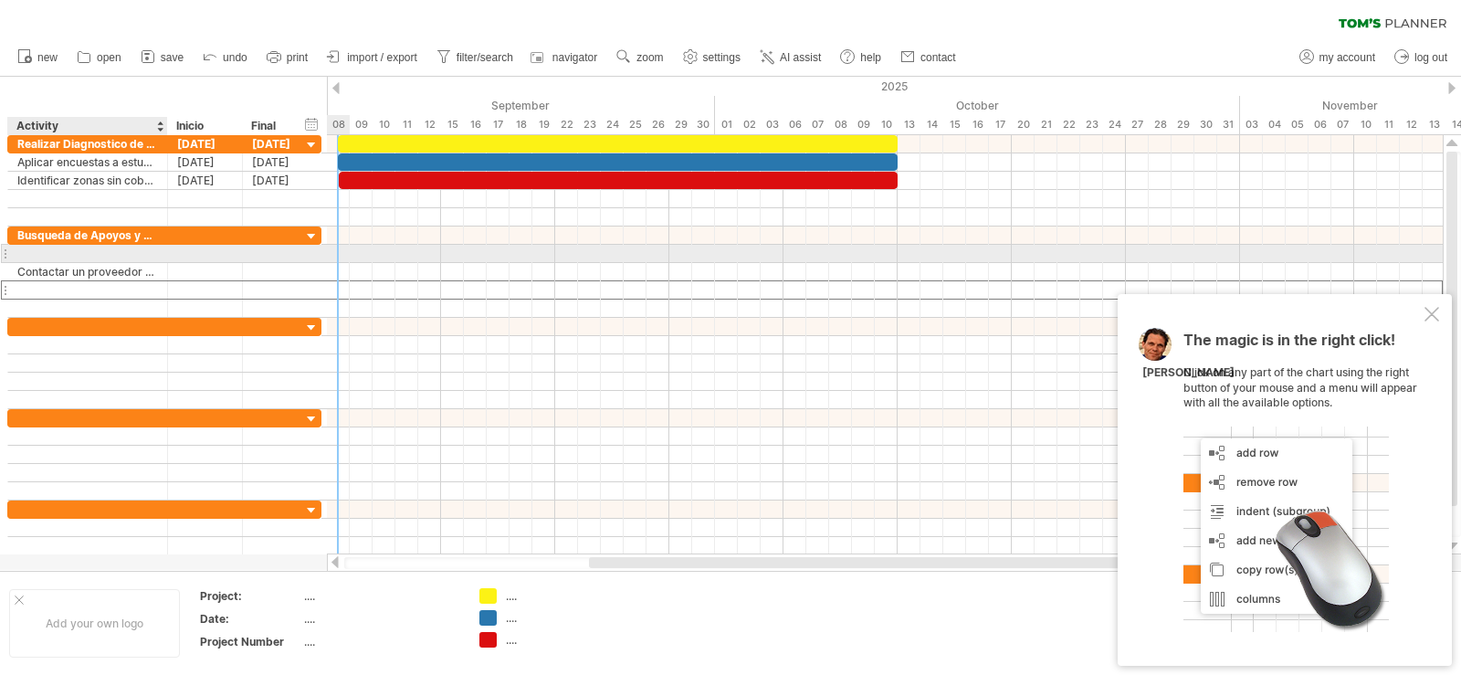
click at [114, 258] on div at bounding box center [87, 253] width 141 height 17
type input "**********"
click at [213, 252] on div at bounding box center [205, 253] width 56 height 17
type input "**********"
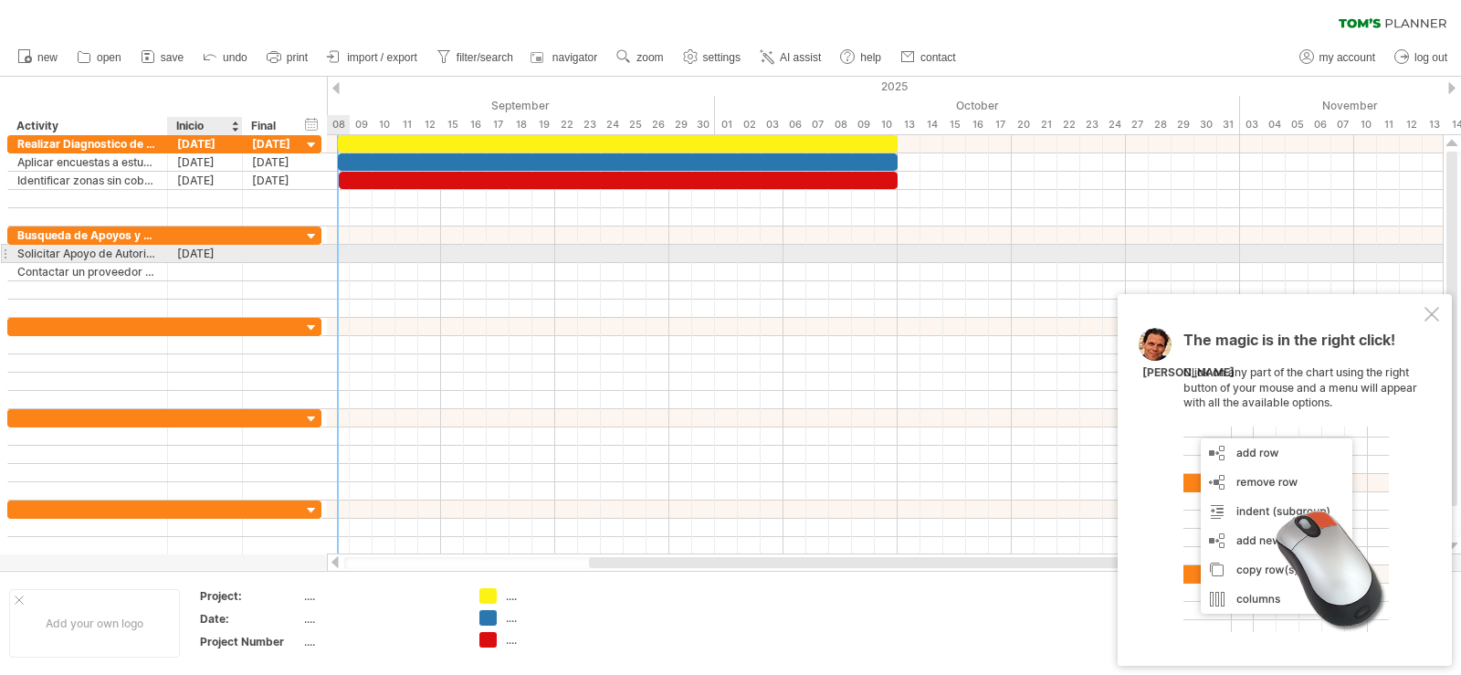
scroll to position [0, 0]
click at [264, 256] on div at bounding box center [272, 253] width 40 height 17
type input "**********"
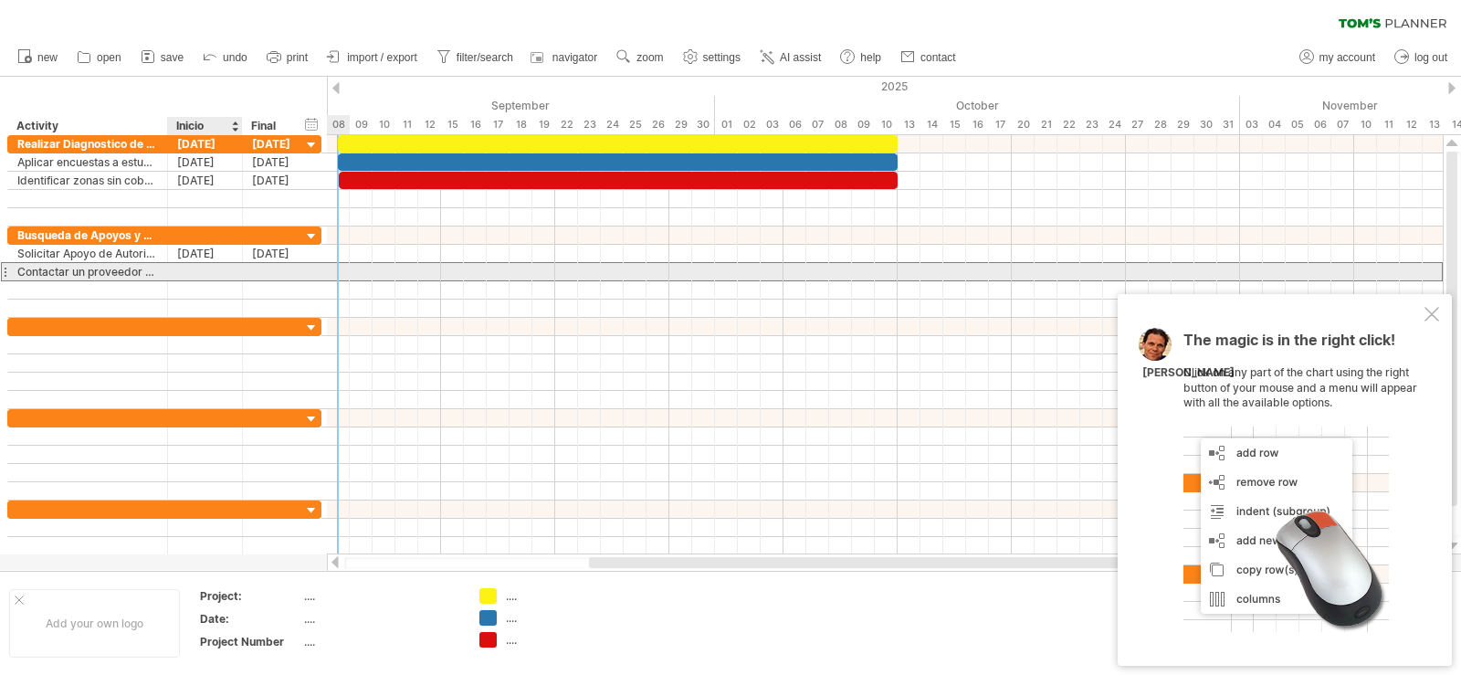
click at [220, 266] on div at bounding box center [205, 271] width 56 height 17
type input "**********"
click at [255, 269] on div at bounding box center [272, 271] width 40 height 17
type input "**********"
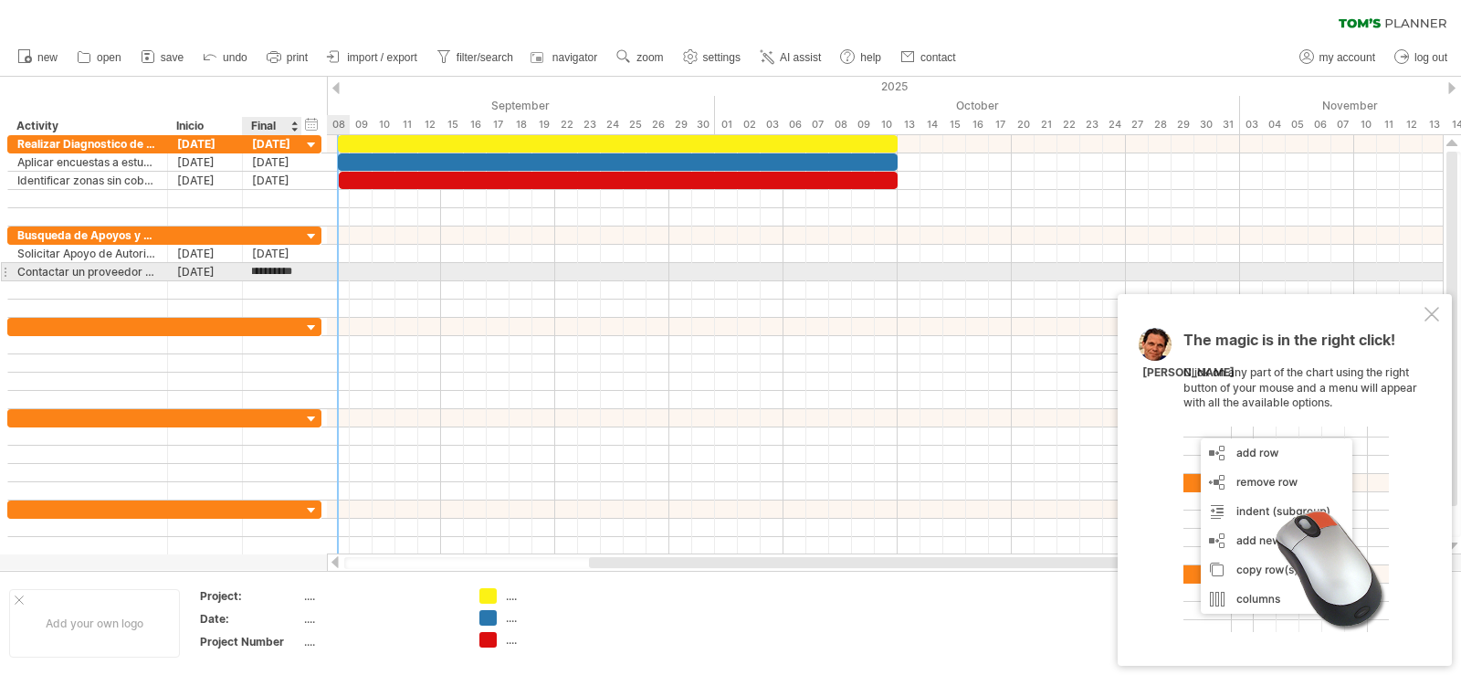
scroll to position [0, 18]
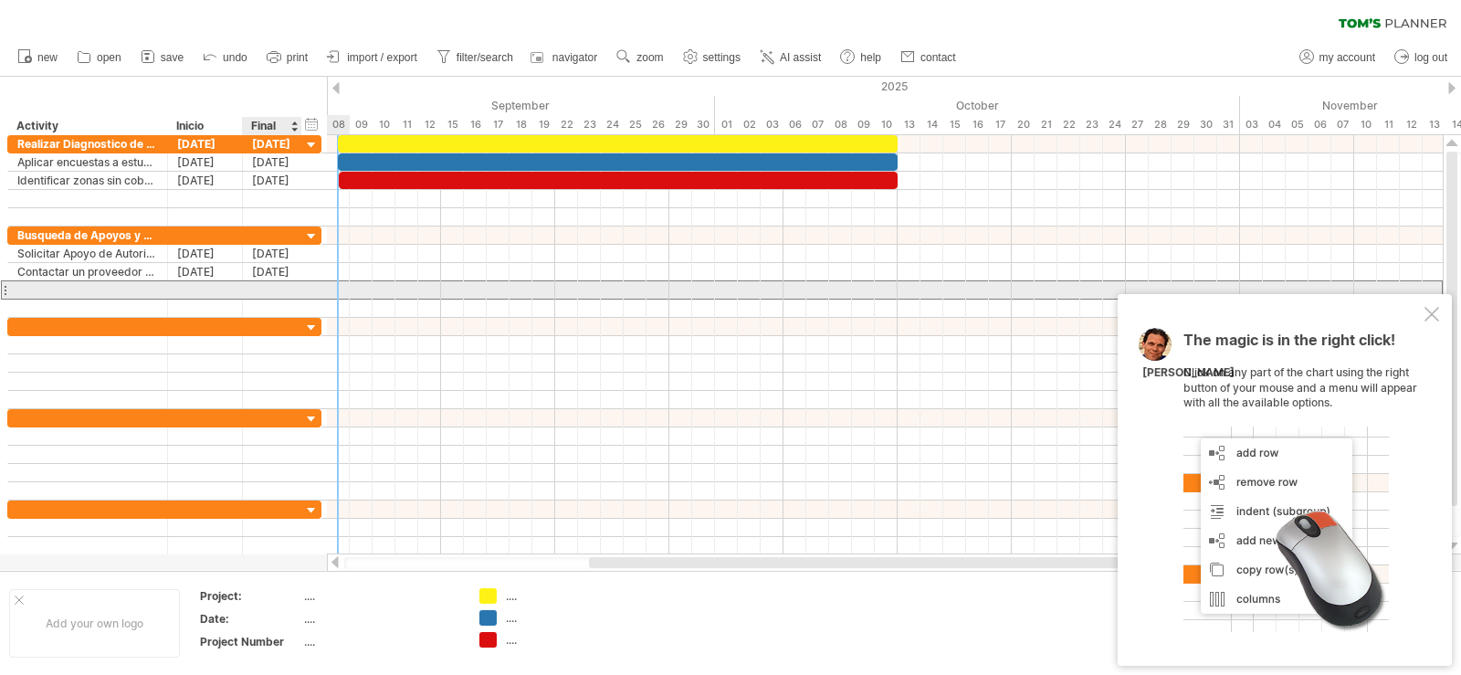
click at [291, 289] on div at bounding box center [272, 289] width 40 height 17
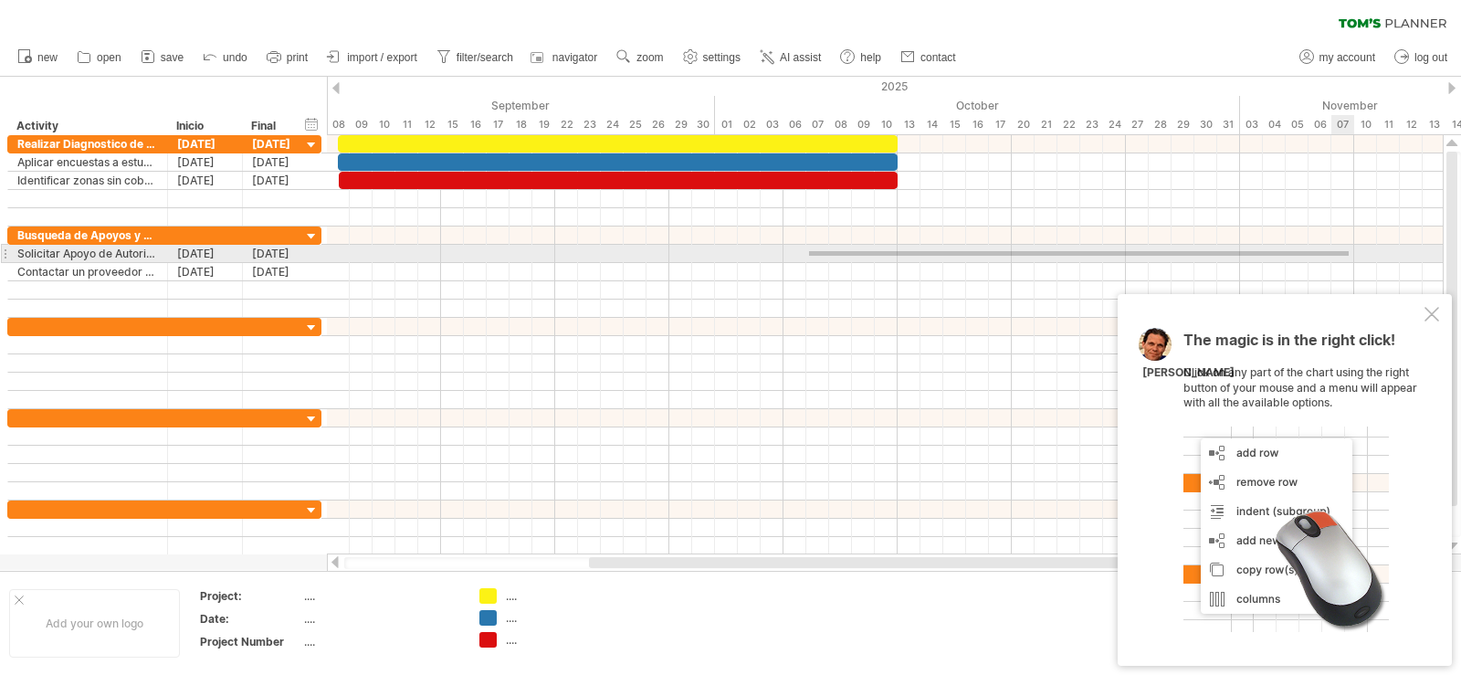
drag, startPoint x: 809, startPoint y: 251, endPoint x: 1349, endPoint y: 256, distance: 539.8
click at [1349, 256] on div at bounding box center [885, 254] width 1116 height 18
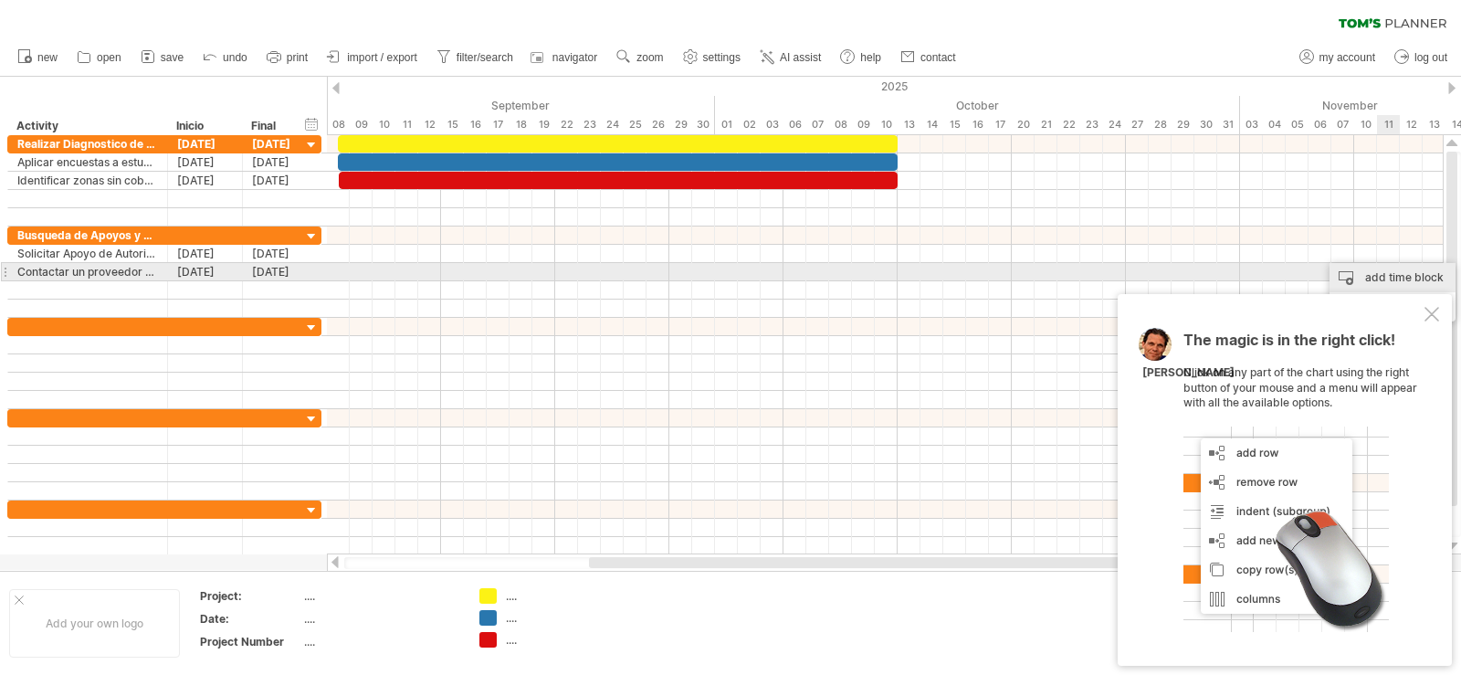
click at [1398, 269] on div "add time block" at bounding box center [1393, 277] width 126 height 29
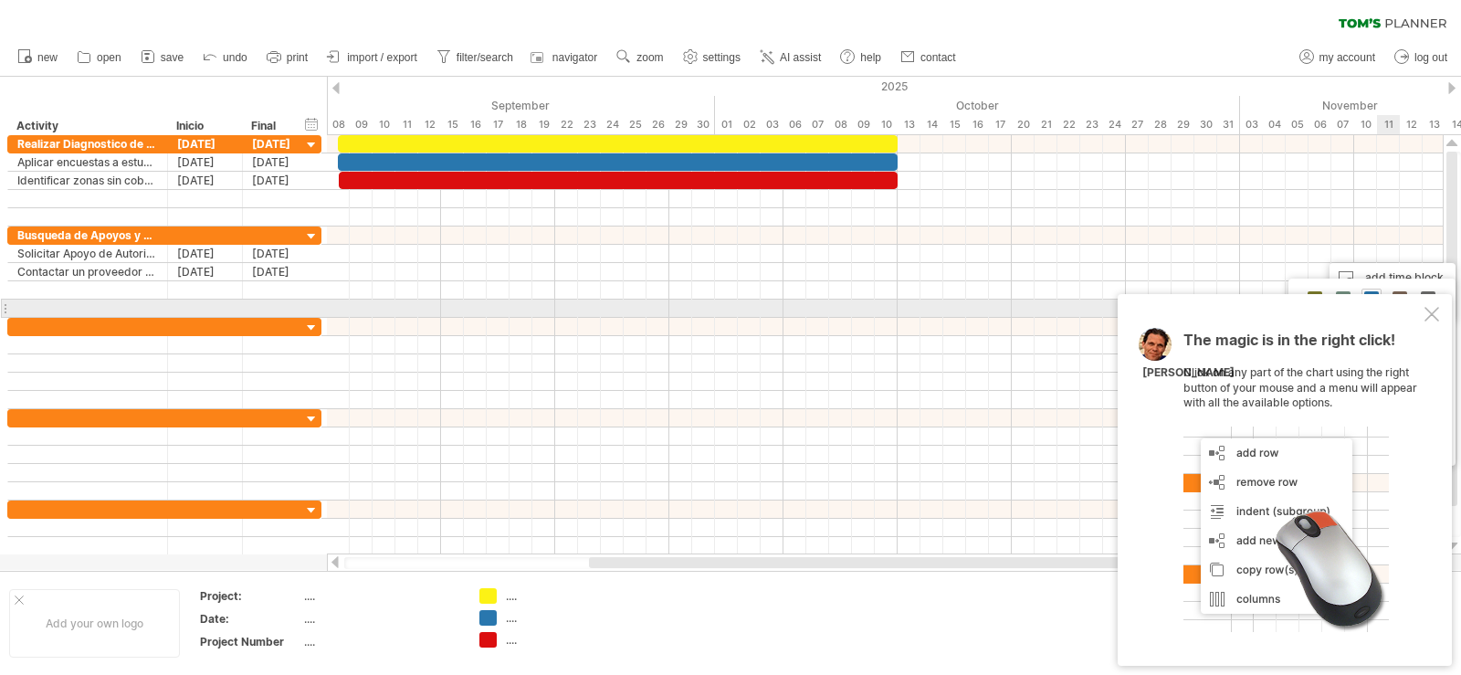
click at [1438, 313] on div at bounding box center [1432, 314] width 15 height 15
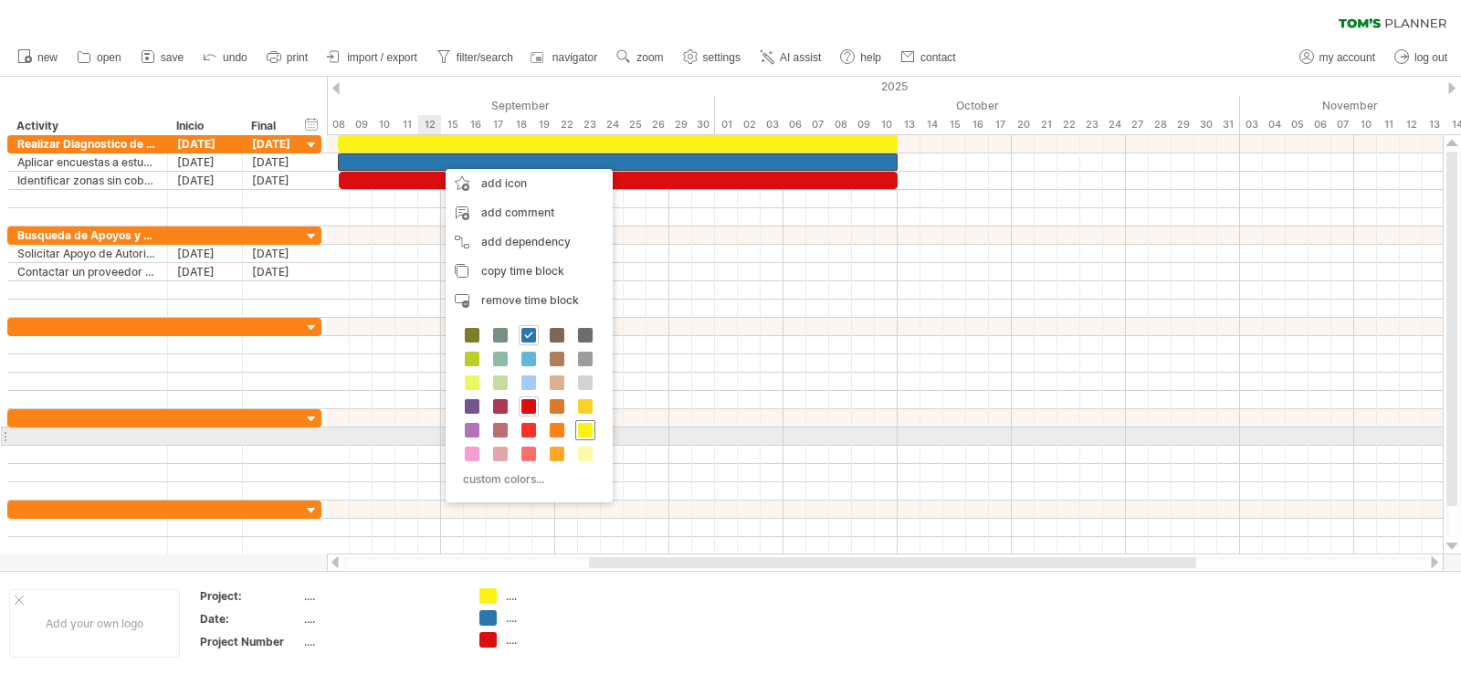
click at [590, 429] on span at bounding box center [585, 430] width 15 height 15
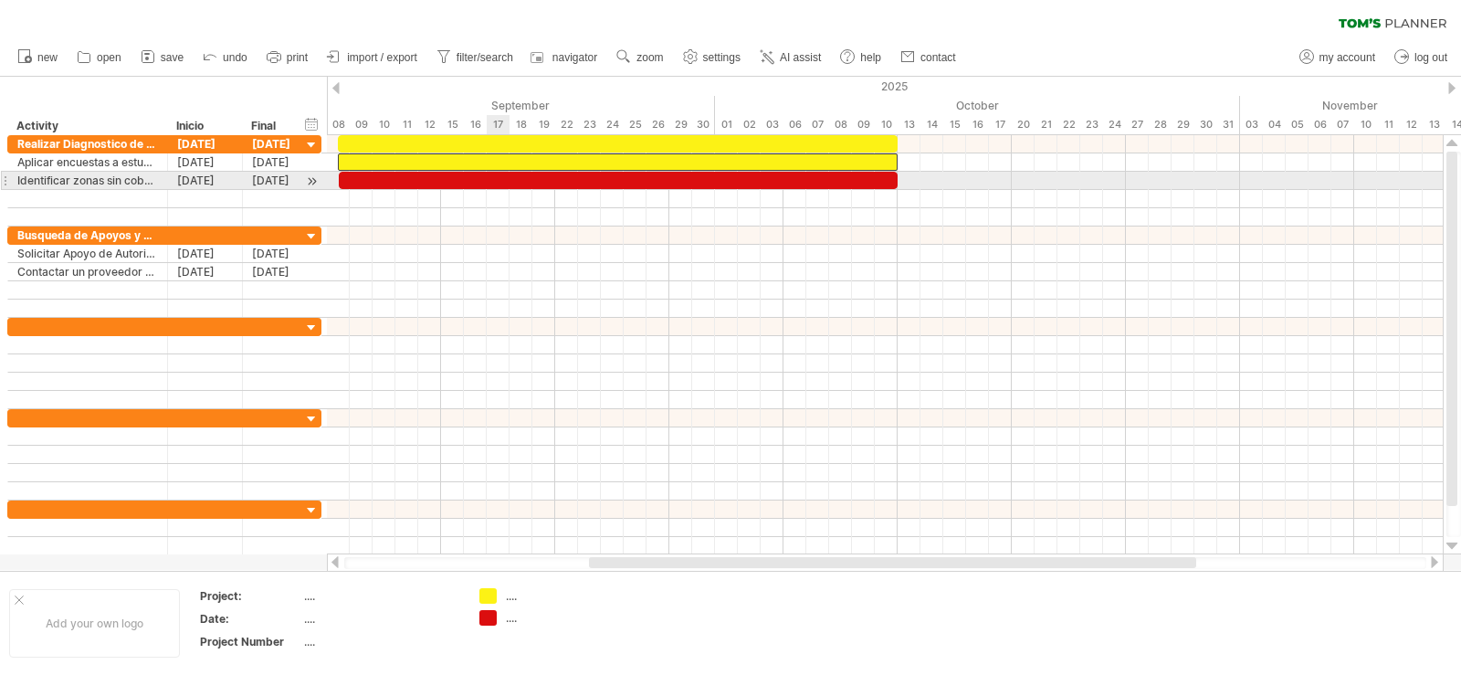
click at [501, 175] on div at bounding box center [619, 180] width 560 height 17
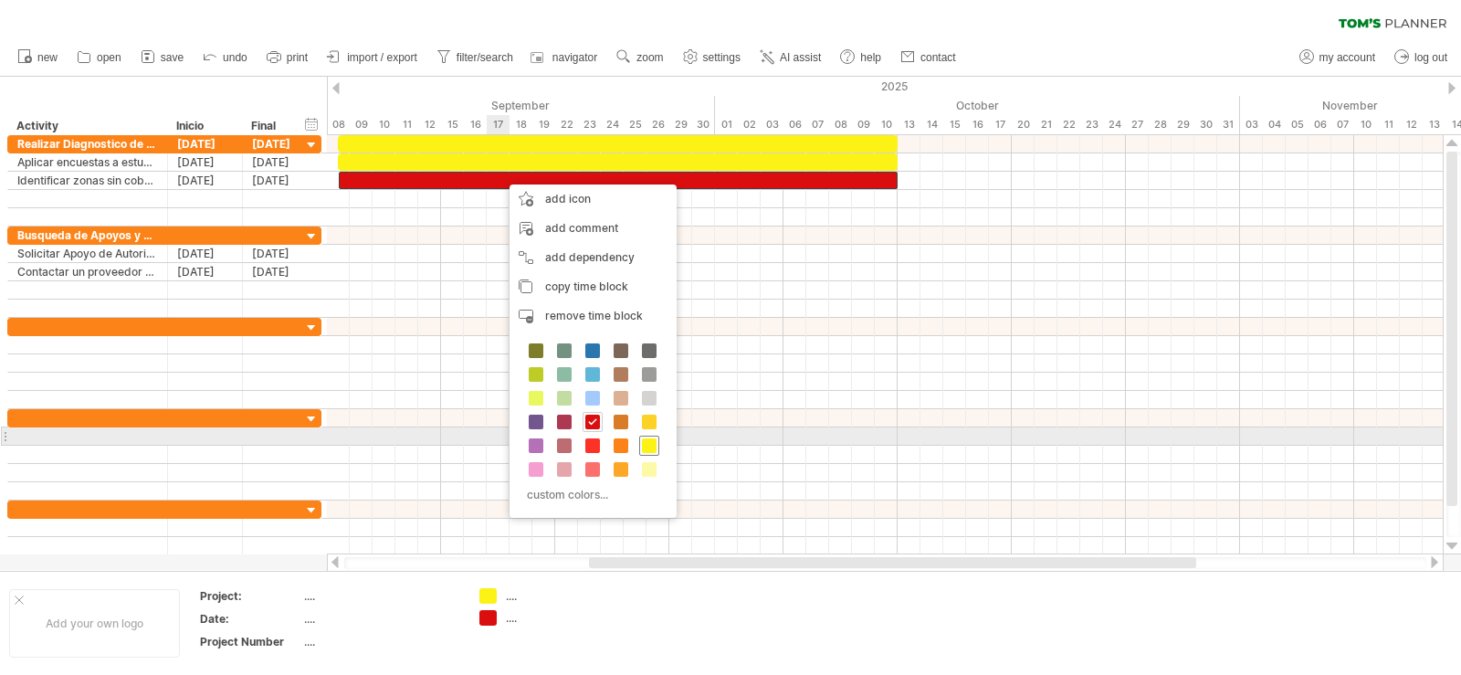
click at [650, 438] on span at bounding box center [649, 445] width 15 height 15
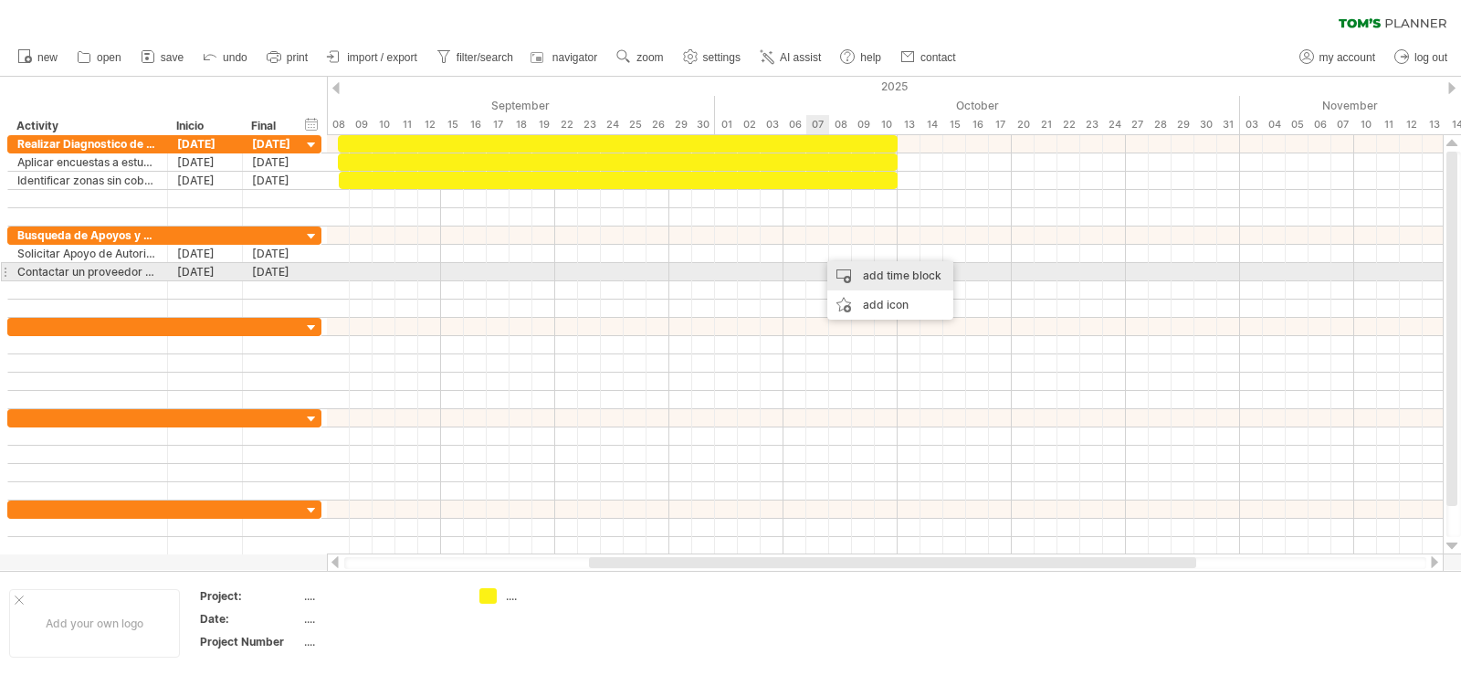
click at [842, 274] on div "add time block" at bounding box center [890, 275] width 126 height 29
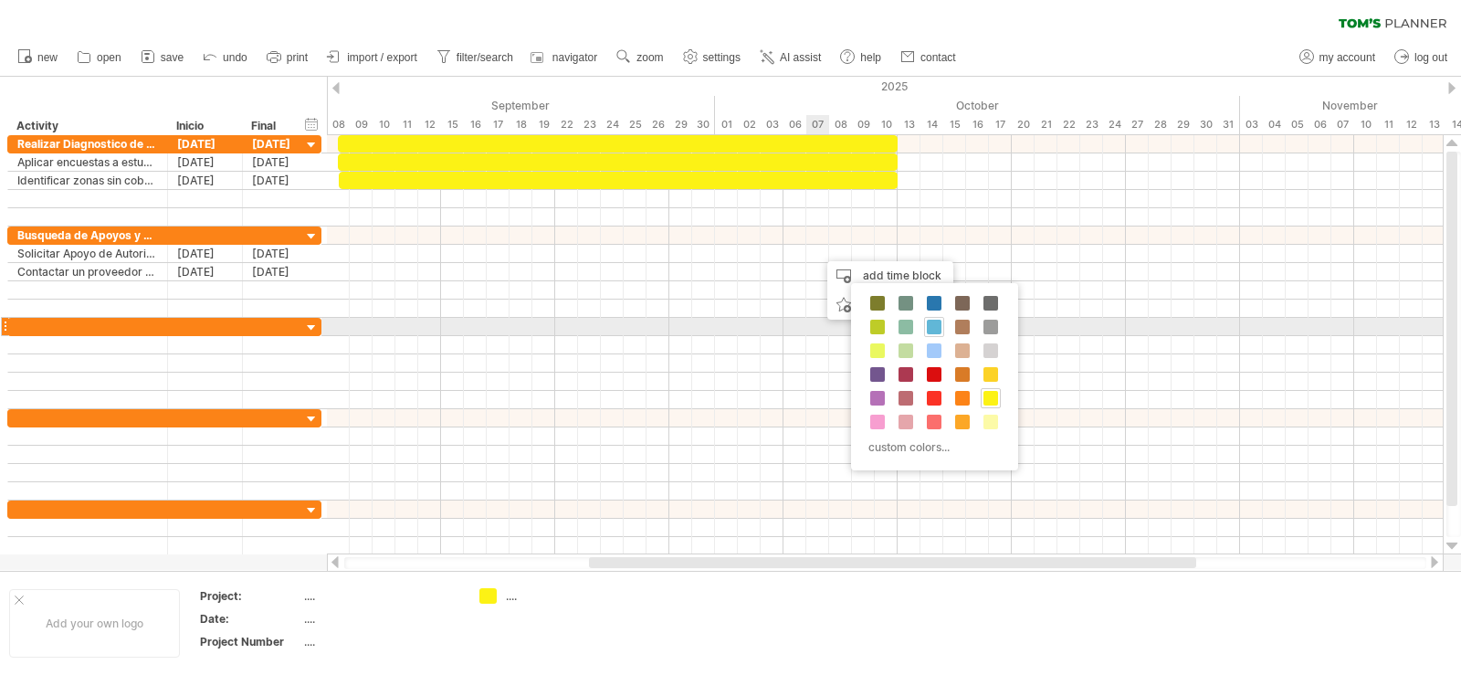
click at [937, 321] on span at bounding box center [934, 327] width 15 height 15
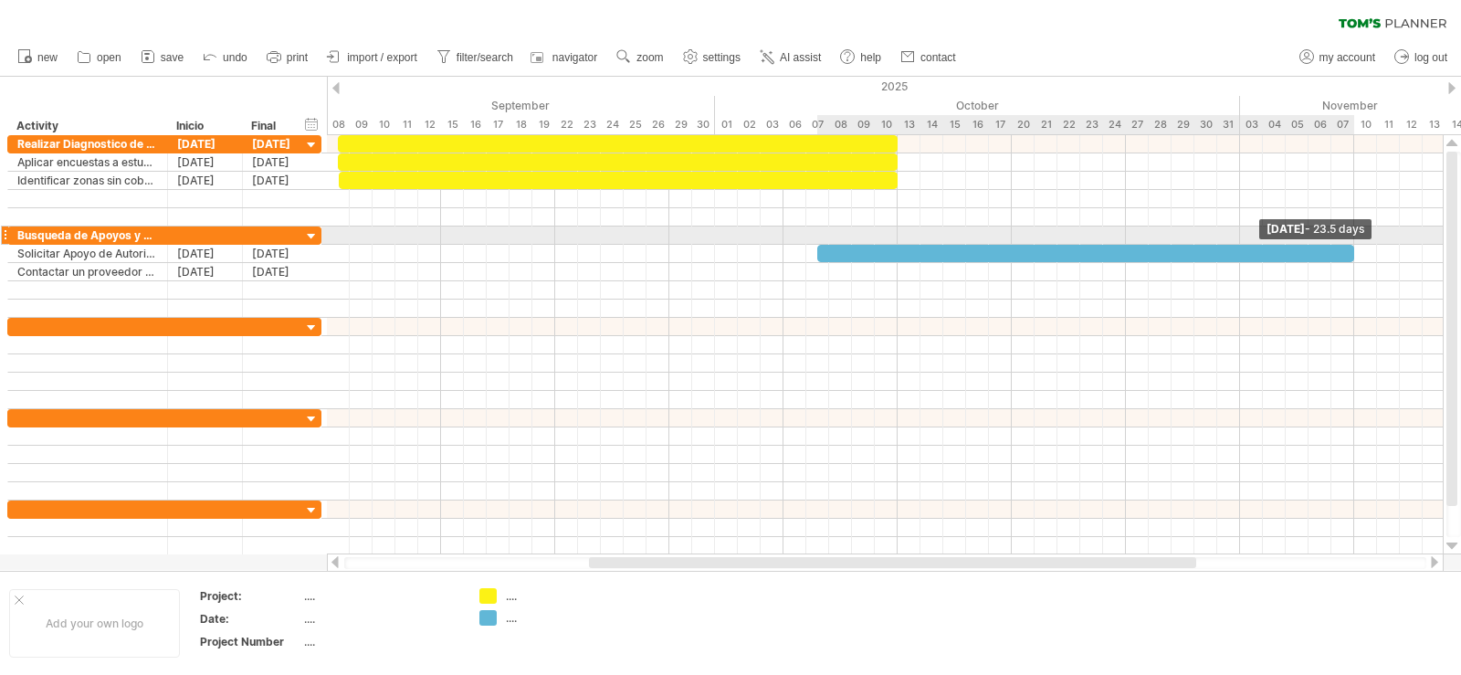
drag, startPoint x: 838, startPoint y: 255, endPoint x: 1351, endPoint y: 245, distance: 513.4
click at [1351, 245] on span at bounding box center [1354, 253] width 7 height 17
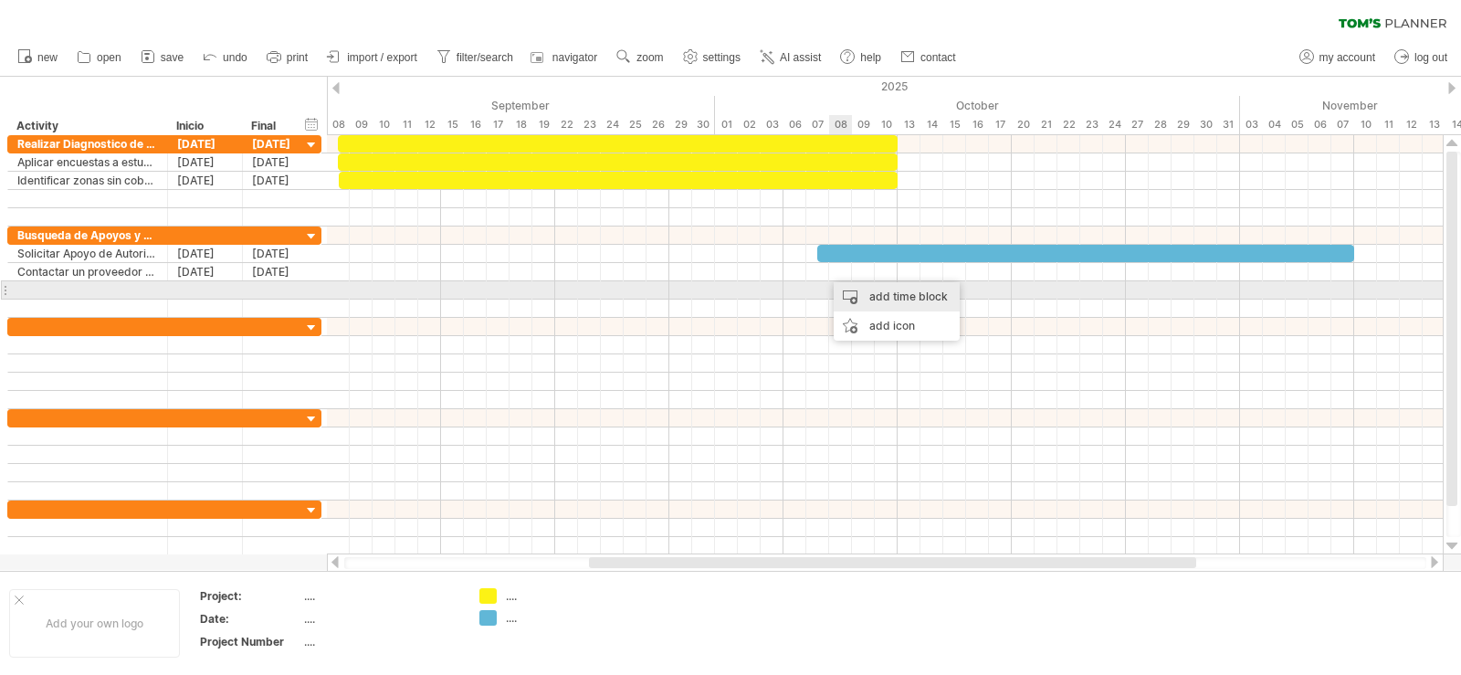
click at [855, 297] on div "add time block" at bounding box center [897, 296] width 126 height 29
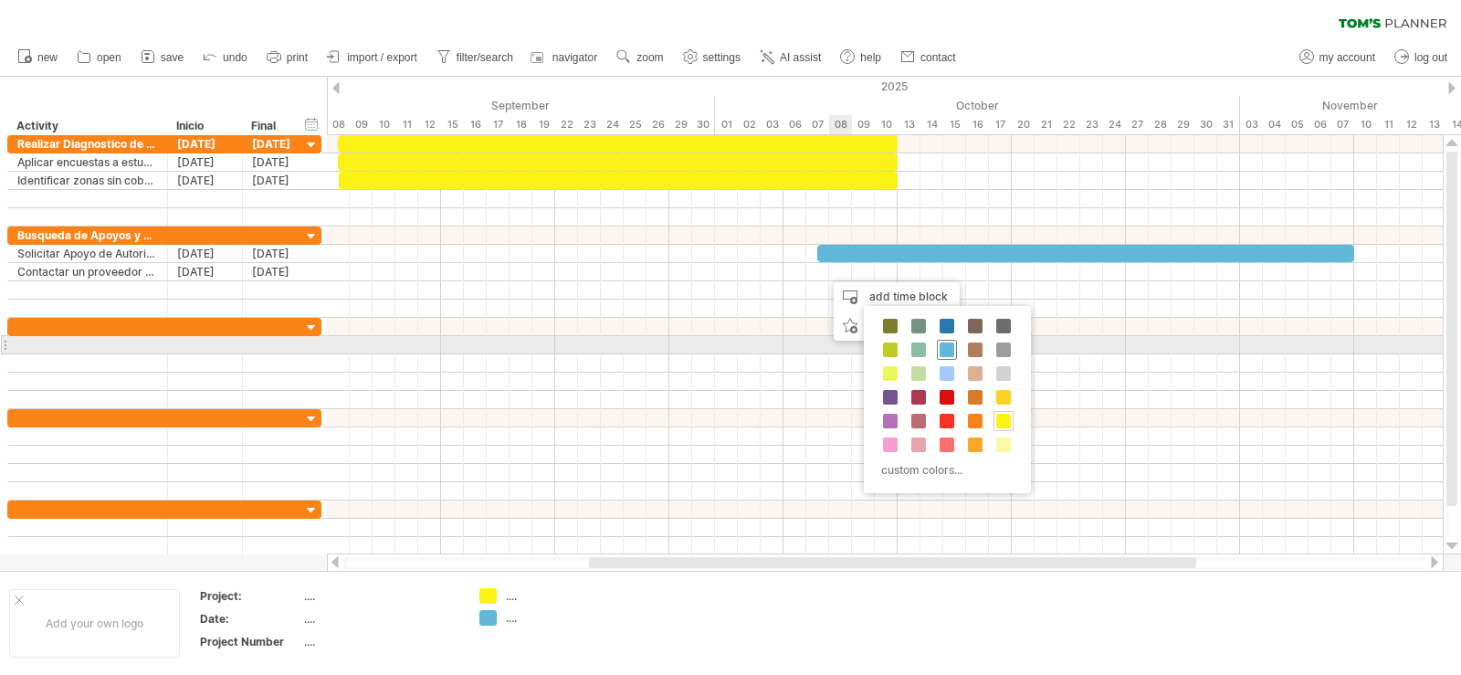
click at [944, 348] on span at bounding box center [947, 349] width 15 height 15
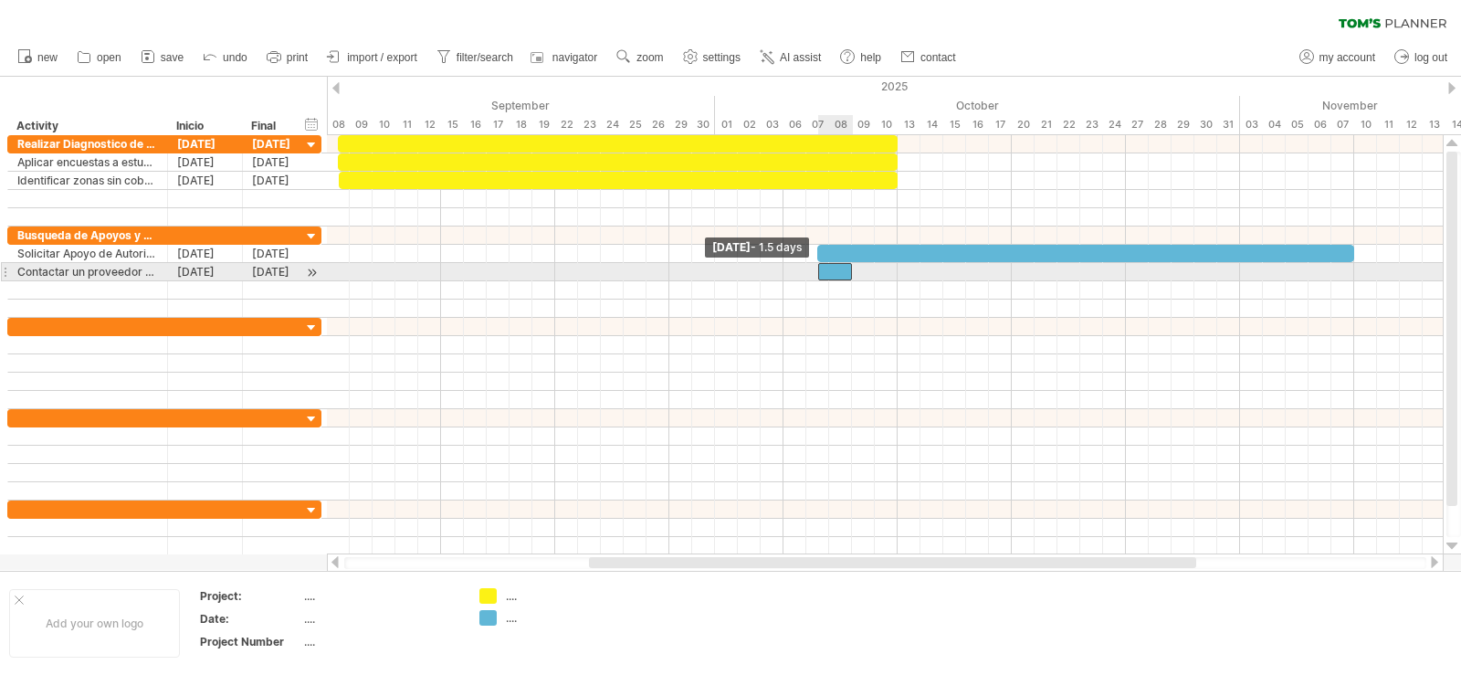
click at [822, 274] on div at bounding box center [835, 271] width 35 height 17
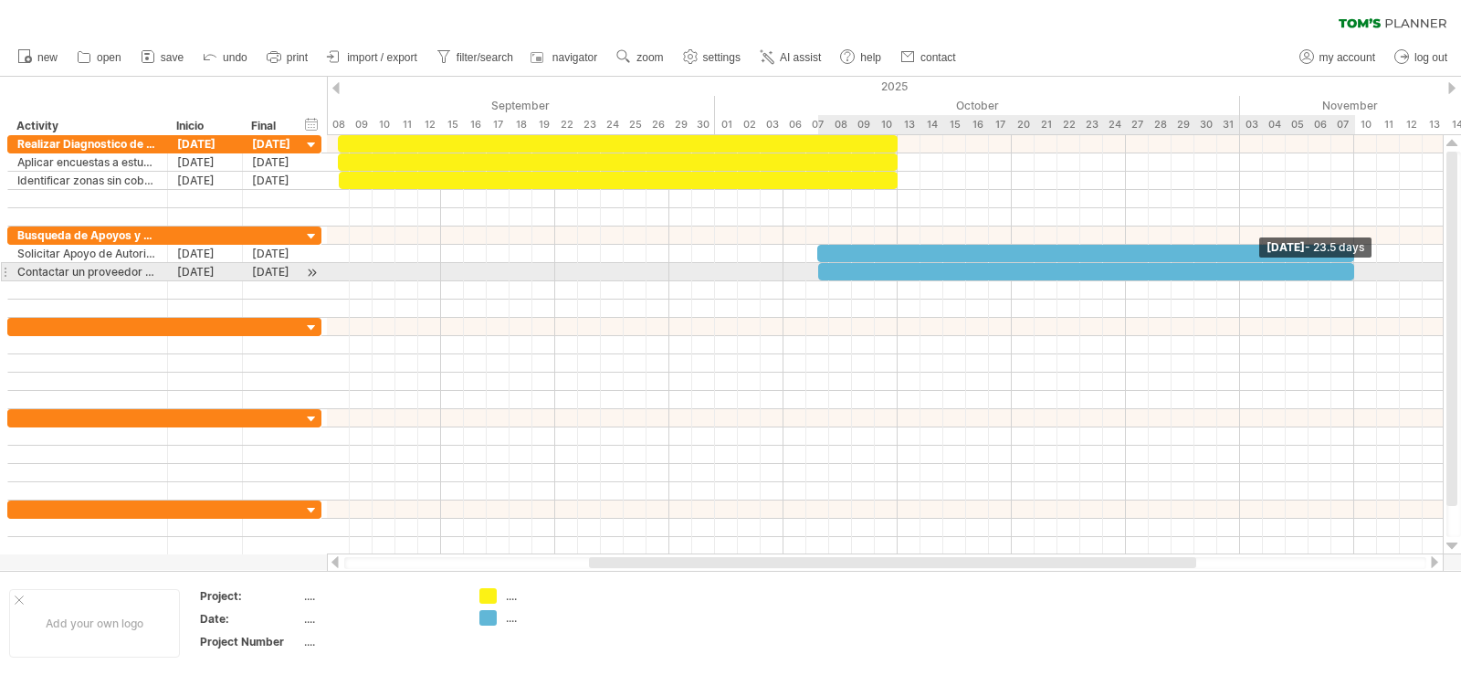
drag, startPoint x: 848, startPoint y: 273, endPoint x: 1352, endPoint y: 268, distance: 503.3
click at [1352, 268] on span at bounding box center [1354, 271] width 7 height 17
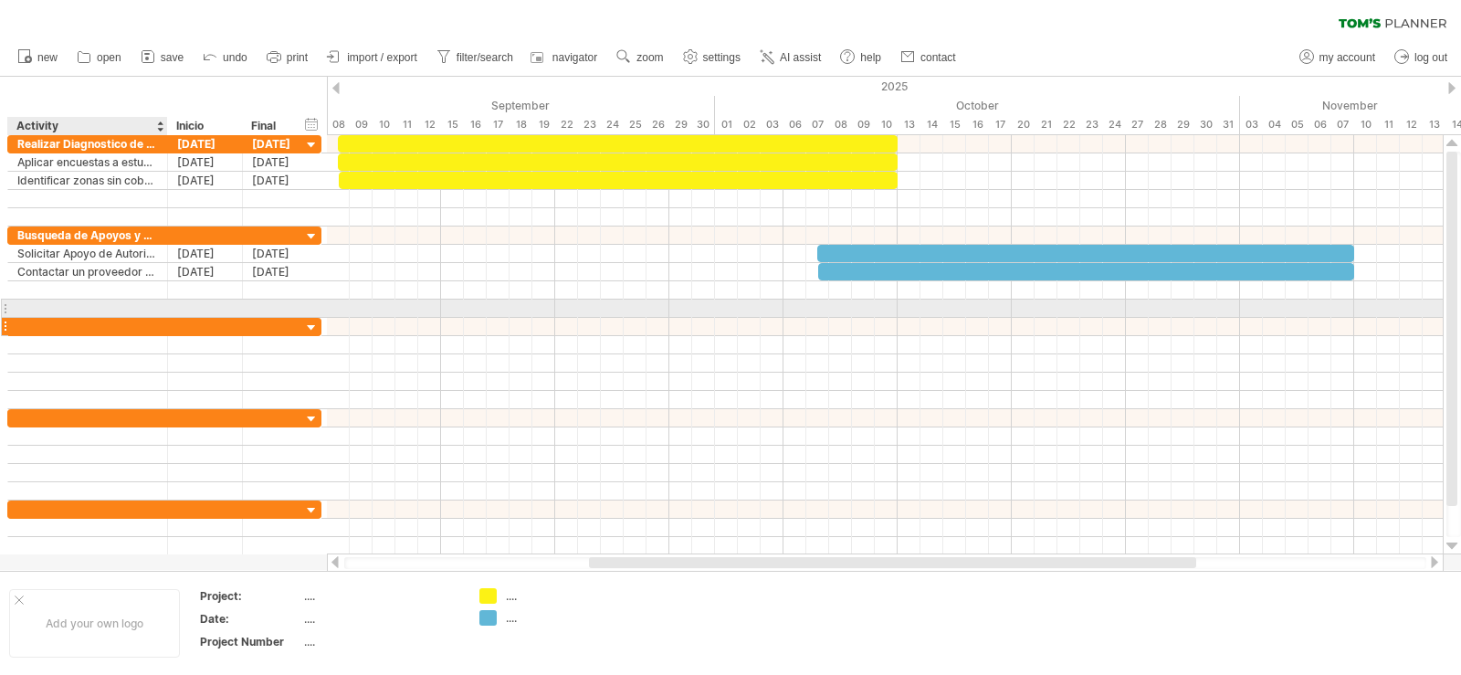
click at [163, 318] on div at bounding box center [165, 327] width 9 height 18
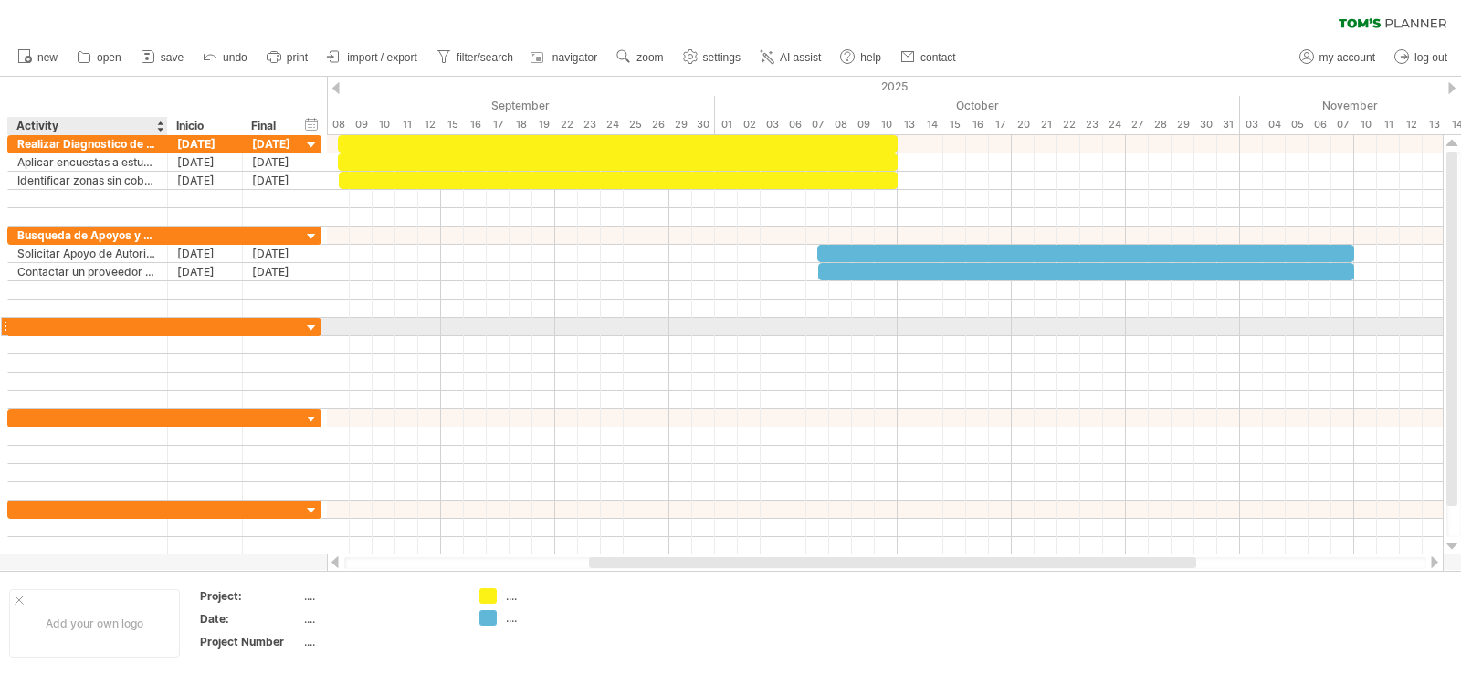
click at [163, 325] on div at bounding box center [165, 327] width 9 height 18
click at [104, 323] on div at bounding box center [87, 326] width 141 height 17
type input "**********"
click at [58, 323] on input "**********" at bounding box center [87, 326] width 141 height 17
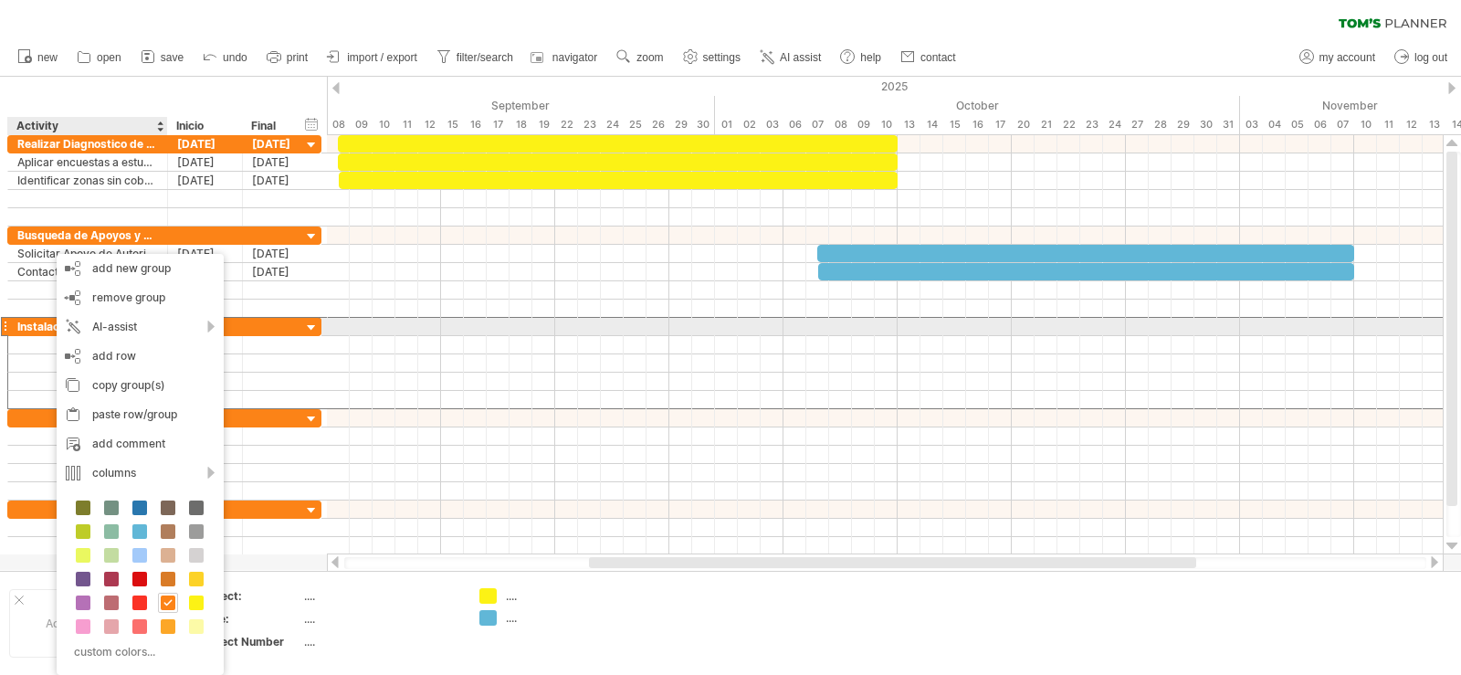
click at [47, 328] on div "Instalacion de equipo" at bounding box center [87, 326] width 141 height 17
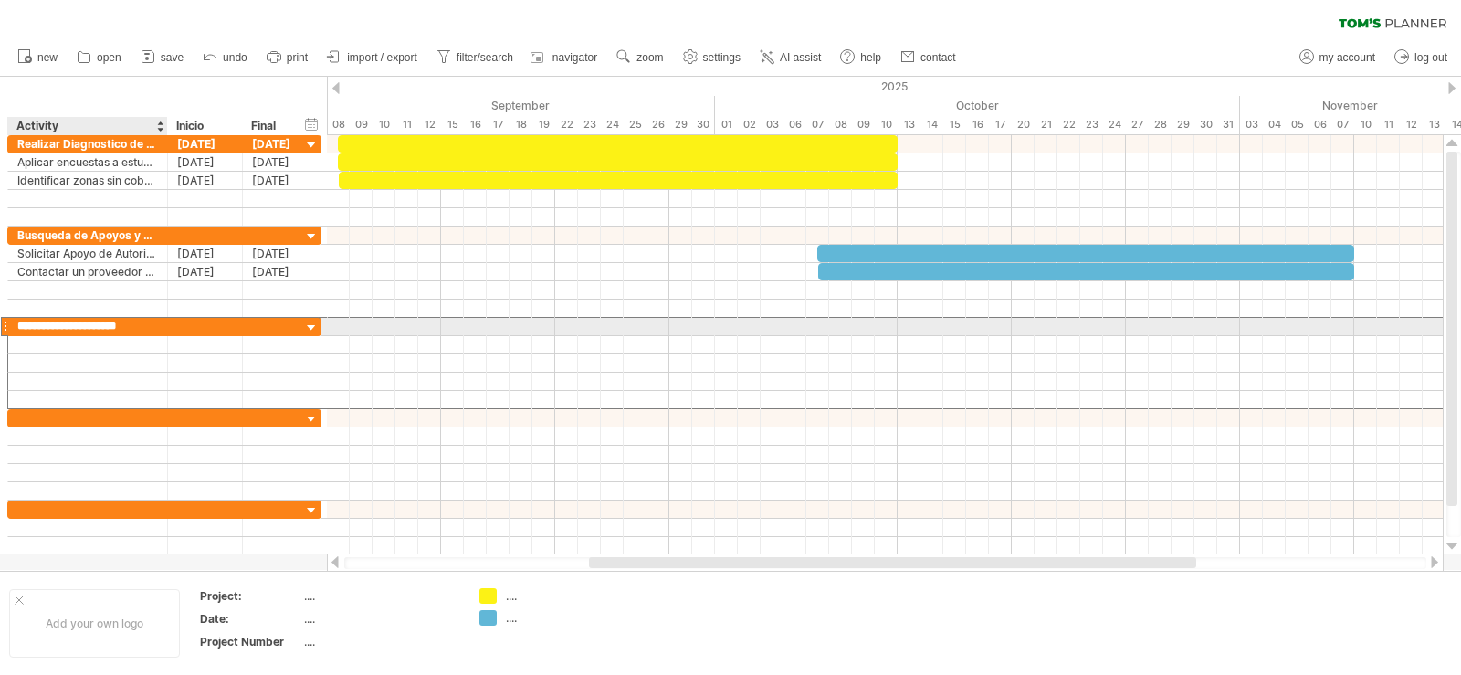
click at [47, 328] on input "**********" at bounding box center [87, 326] width 141 height 17
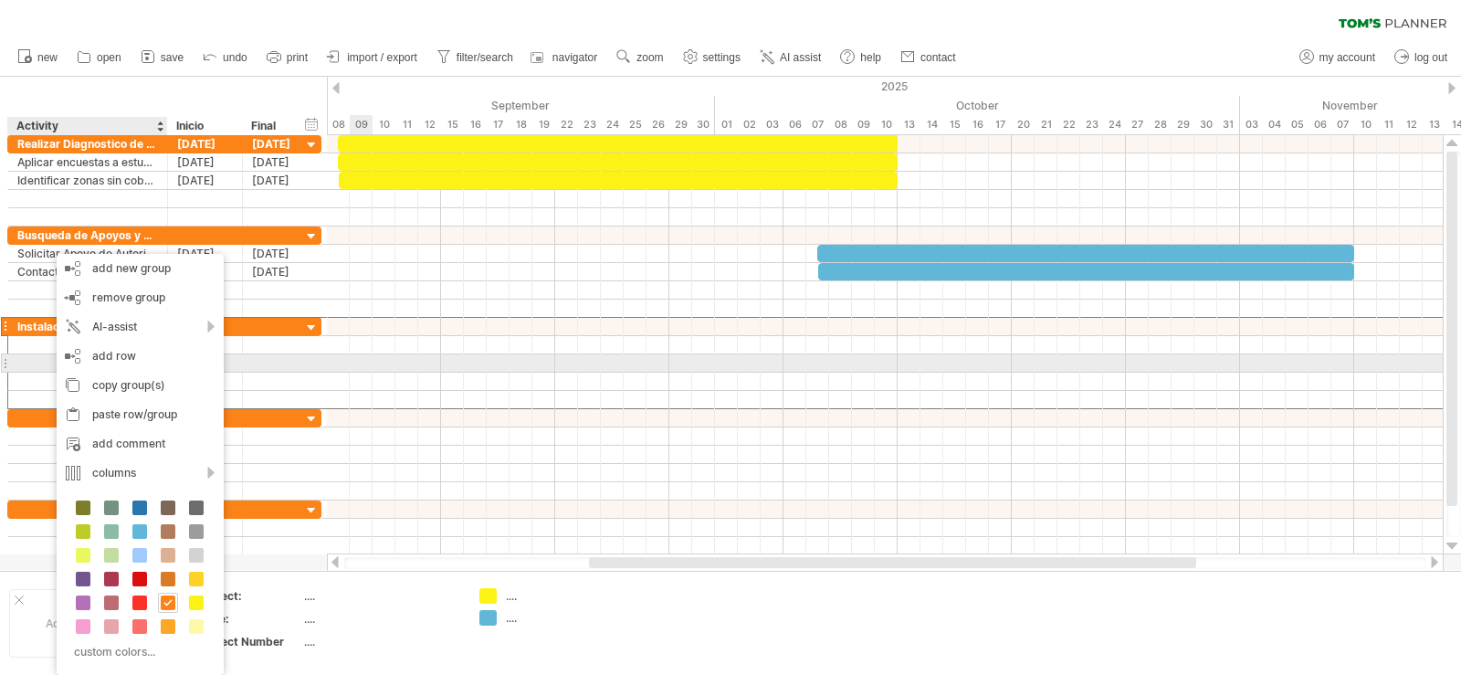
click at [368, 369] on div at bounding box center [885, 363] width 1116 height 18
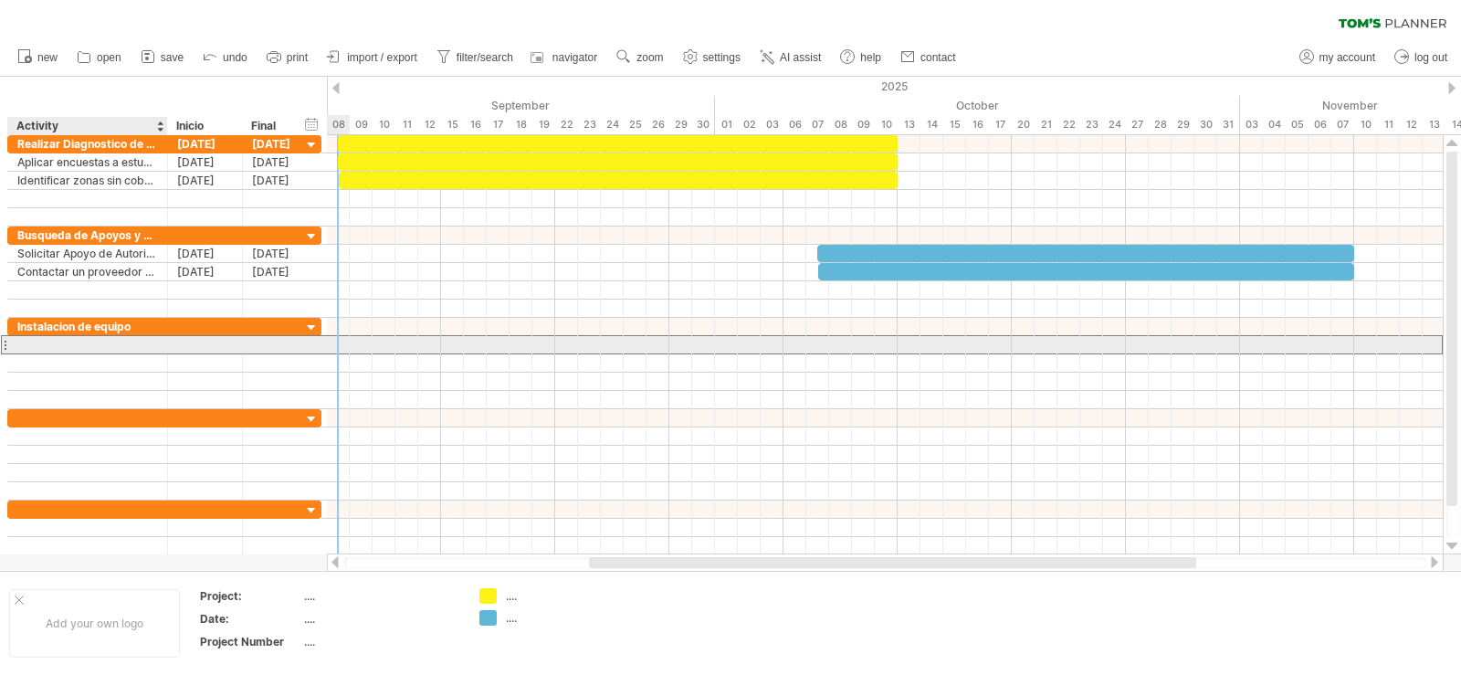
click at [120, 342] on div at bounding box center [87, 344] width 141 height 17
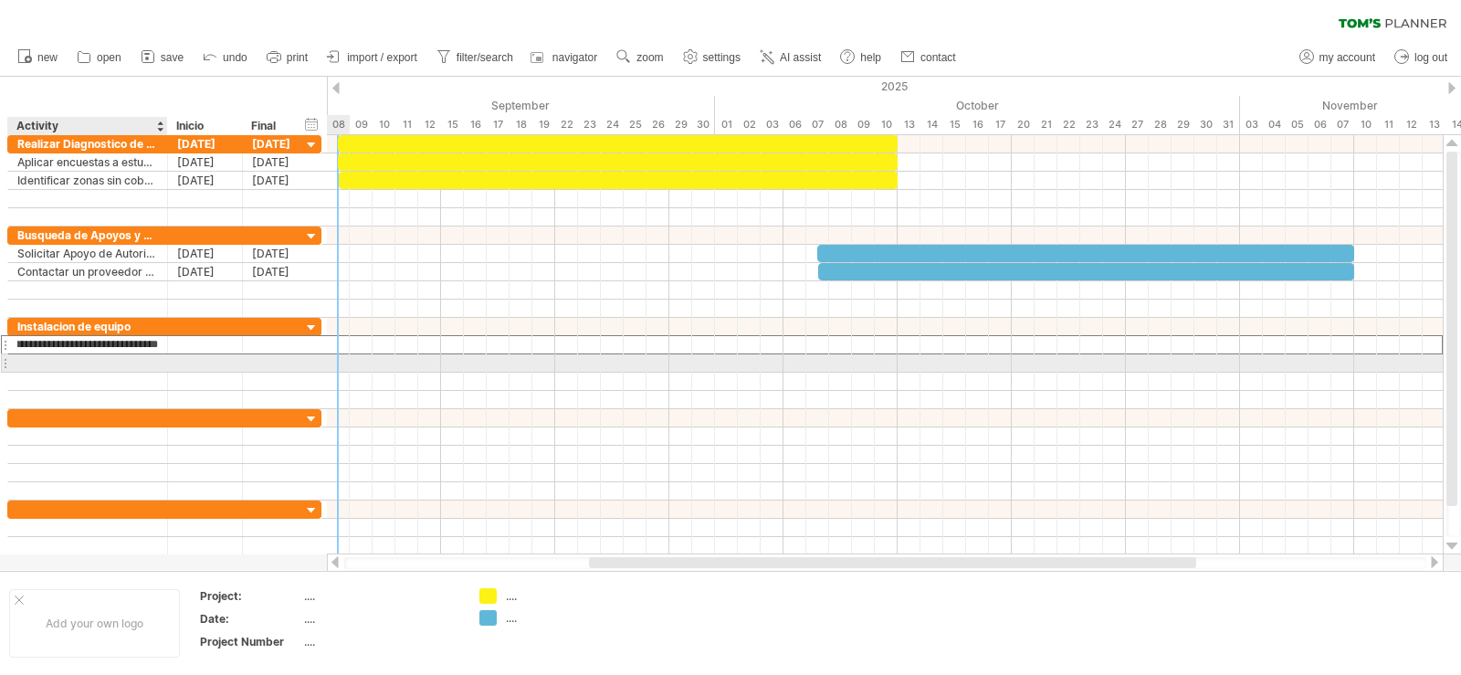
type input "**********"
click at [119, 363] on div at bounding box center [87, 362] width 141 height 17
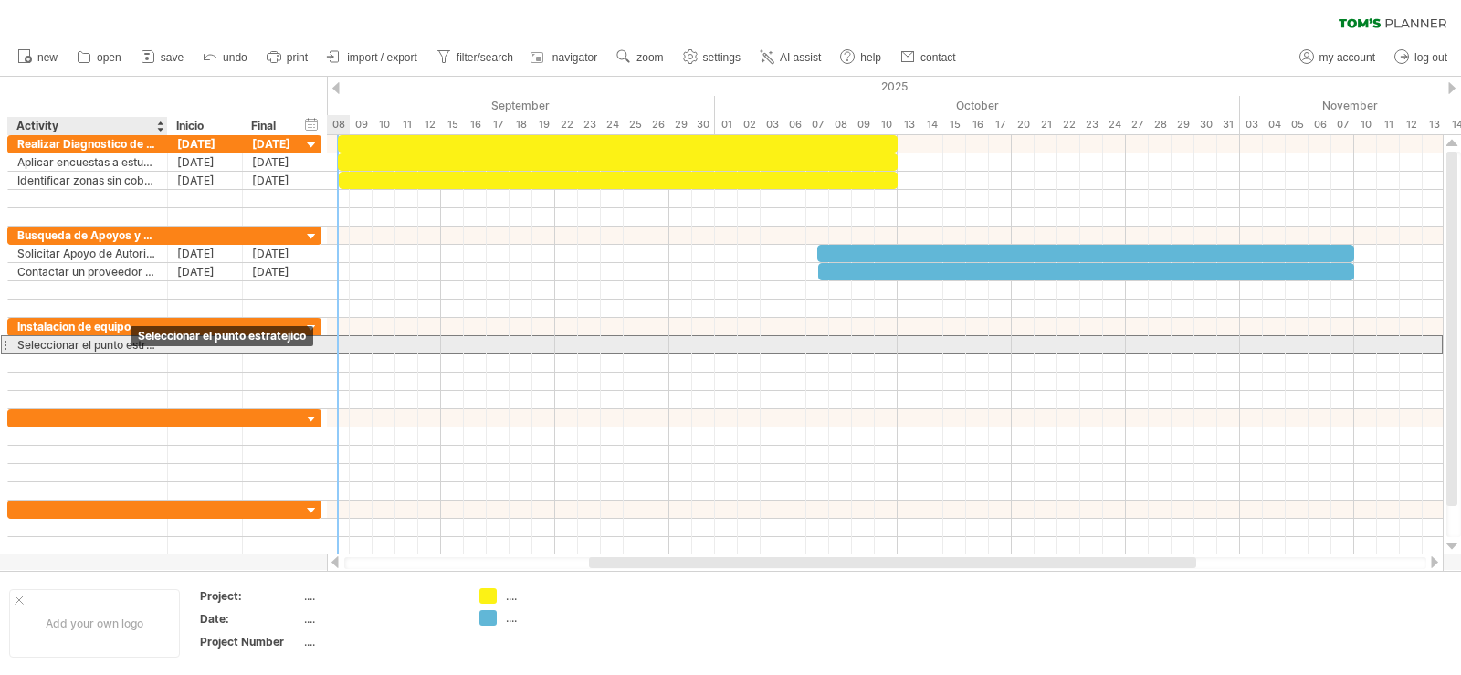
click at [138, 349] on div "Seleccionar el punto estratejico" at bounding box center [87, 344] width 141 height 17
click at [138, 349] on input "**********" at bounding box center [87, 344] width 141 height 17
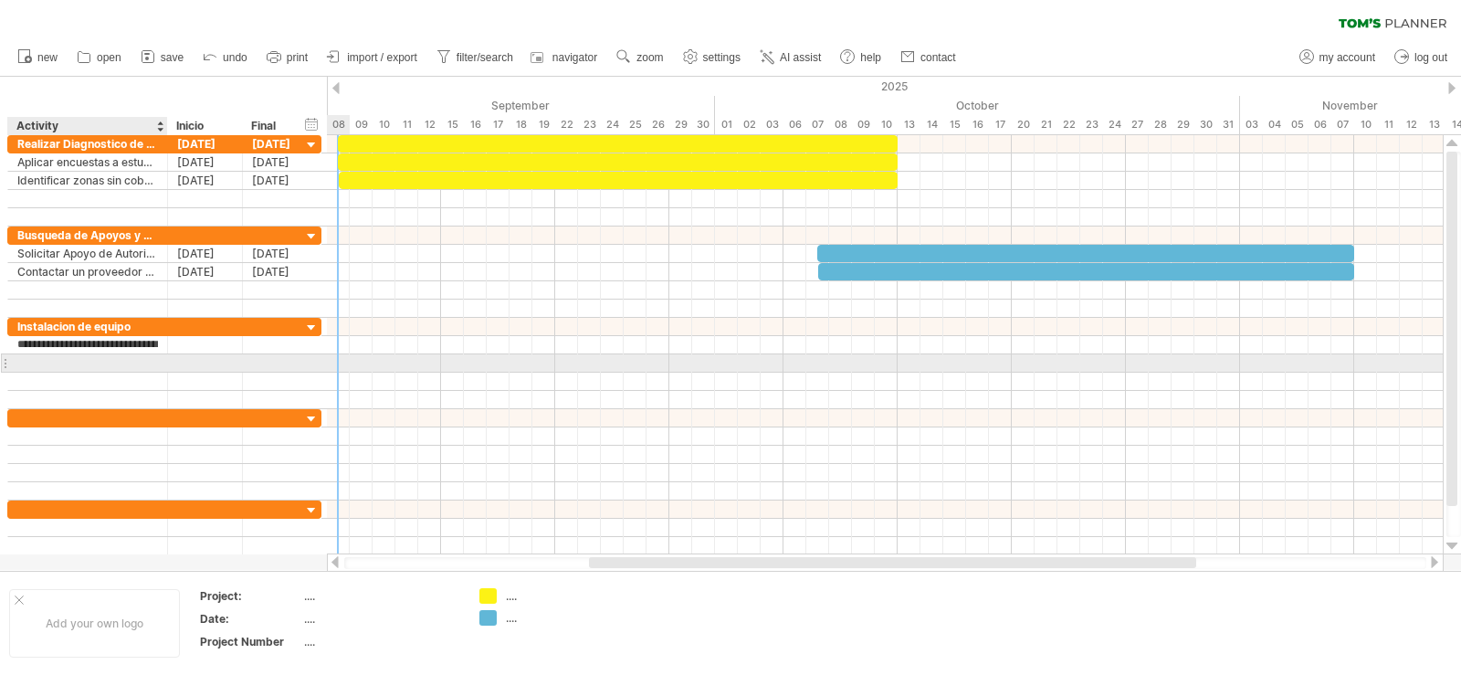
click at [140, 357] on div at bounding box center [87, 362] width 141 height 17
click at [156, 364] on div at bounding box center [87, 362] width 141 height 17
type input "**********"
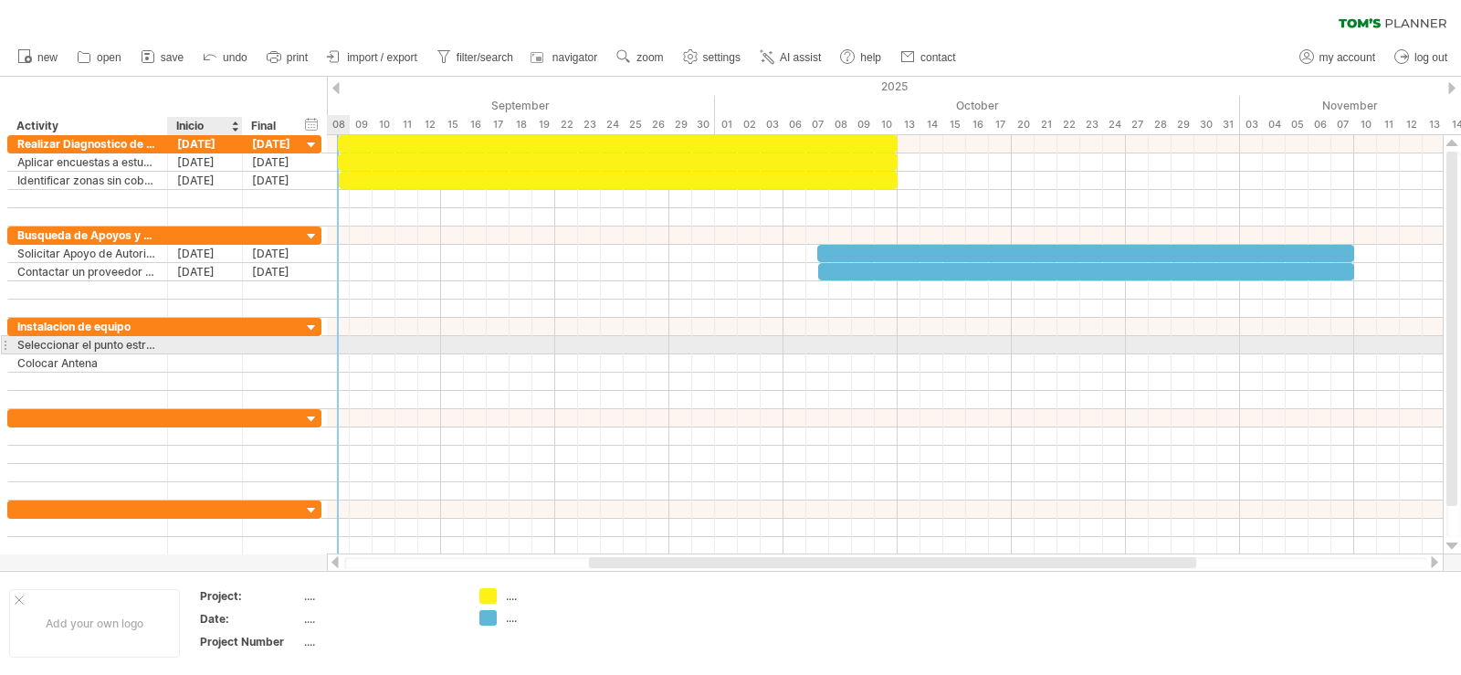
click at [207, 337] on div at bounding box center [205, 344] width 56 height 17
type input "**********"
click at [276, 338] on div at bounding box center [272, 344] width 40 height 17
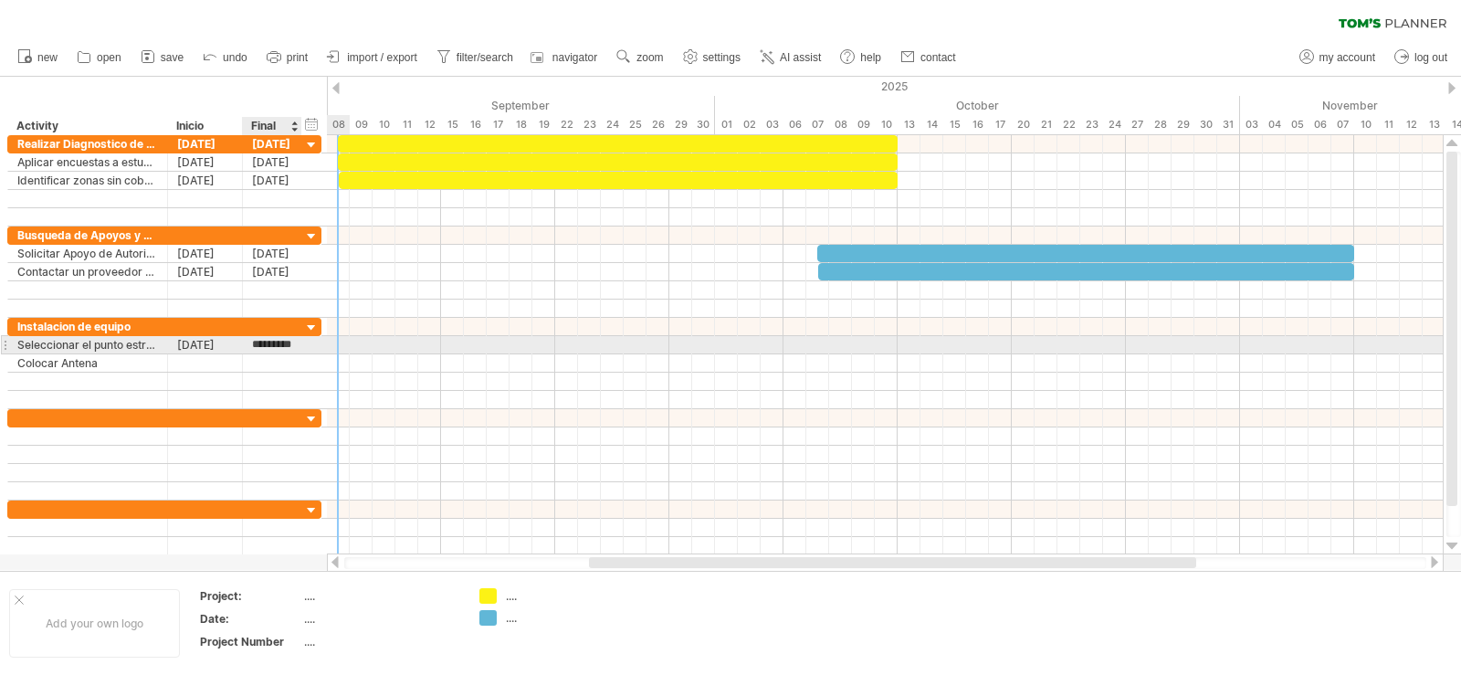
type input "**********"
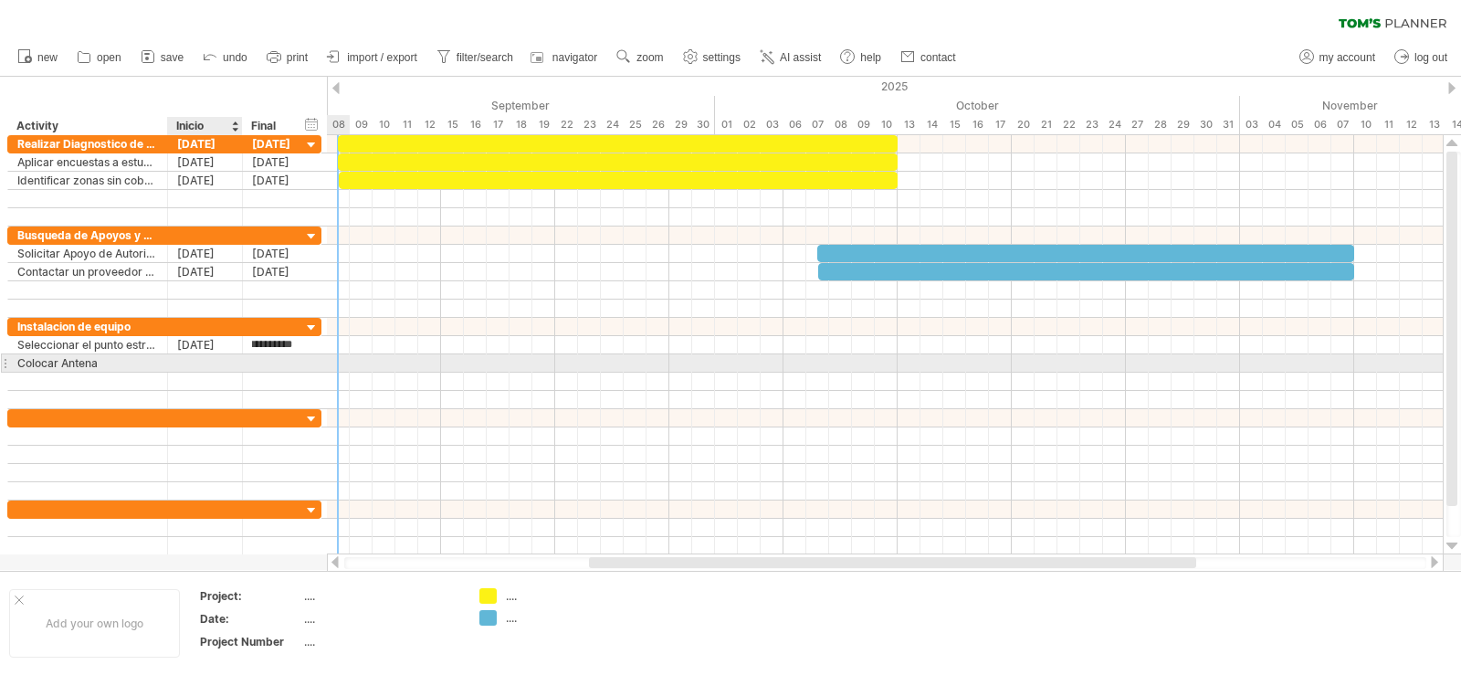
click at [194, 361] on div at bounding box center [205, 362] width 56 height 17
type input "**********"
click at [284, 355] on div at bounding box center [272, 362] width 40 height 17
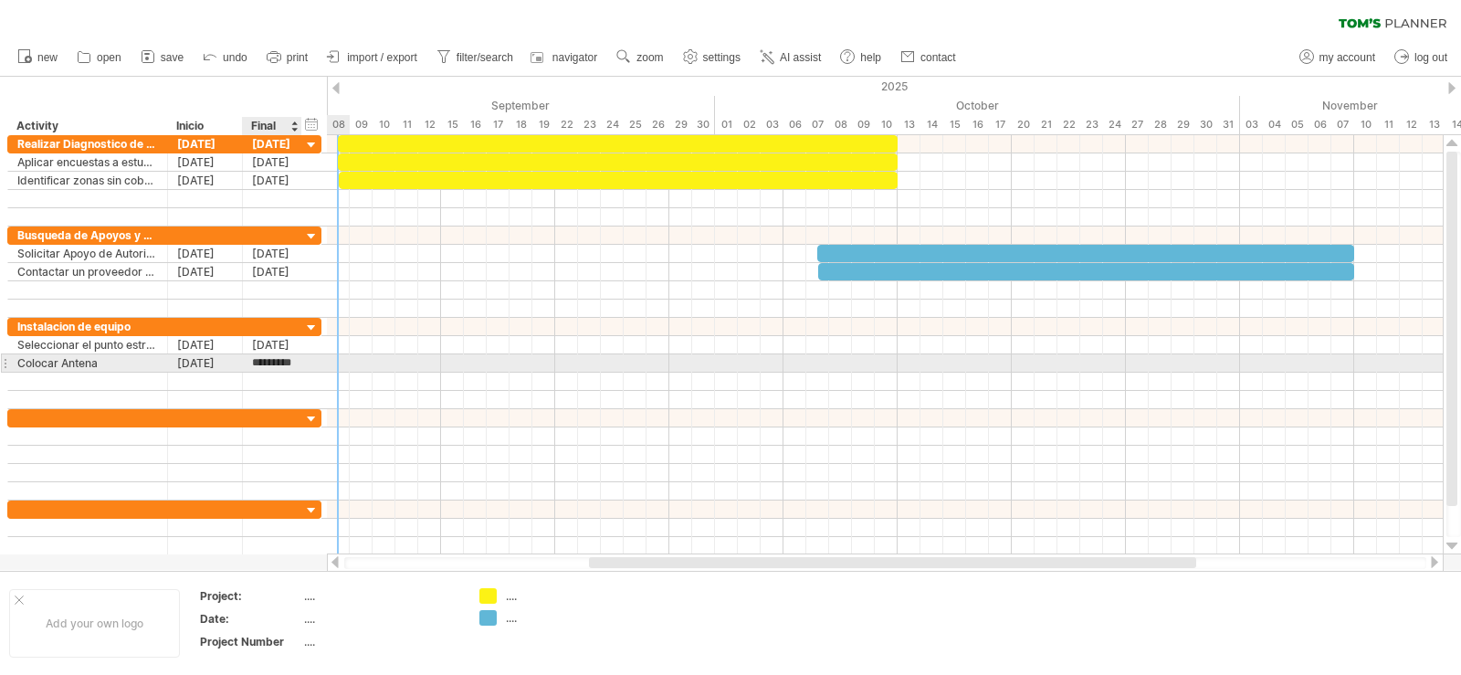
type input "**********"
click at [300, 364] on div at bounding box center [299, 363] width 9 height 18
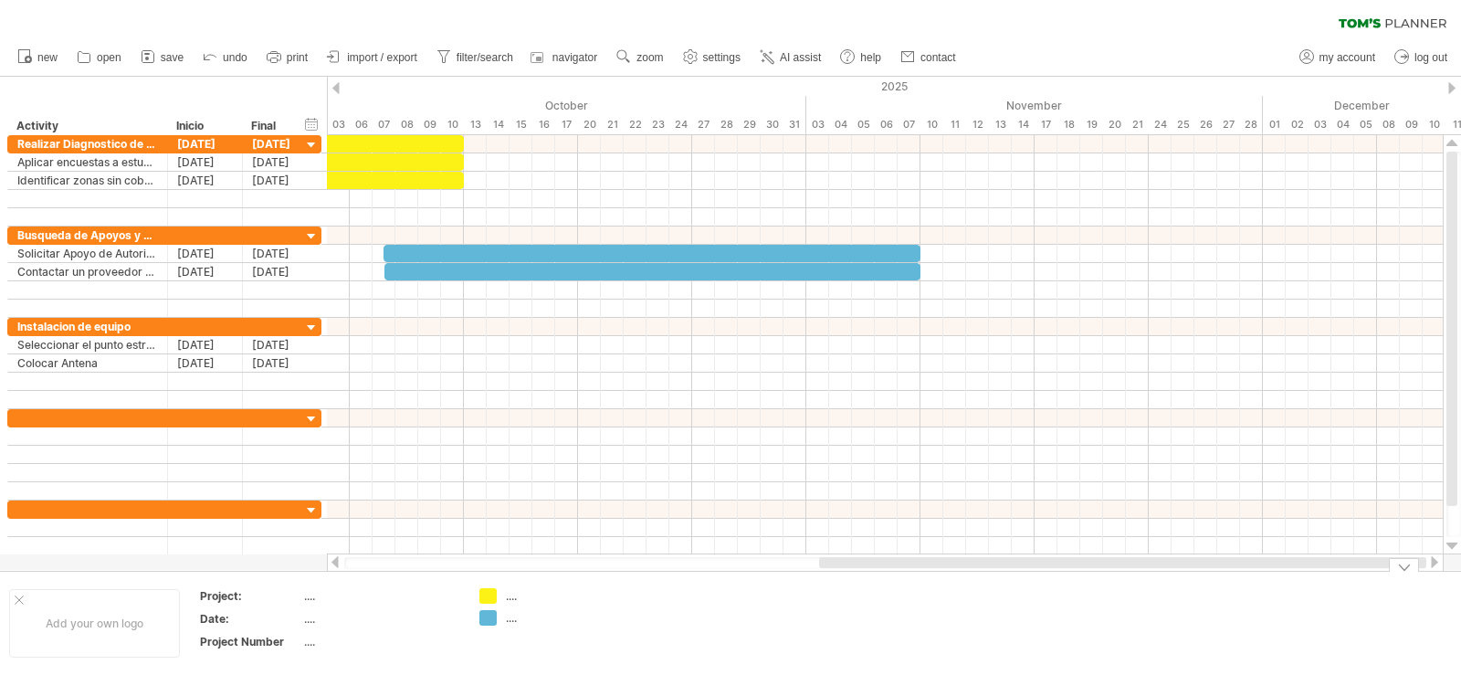
drag, startPoint x: 650, startPoint y: 564, endPoint x: 960, endPoint y: 628, distance: 316.2
click at [960, 628] on div "Trying to reach [DOMAIN_NAME] Connected again... 0% clear filter new" at bounding box center [730, 337] width 1461 height 675
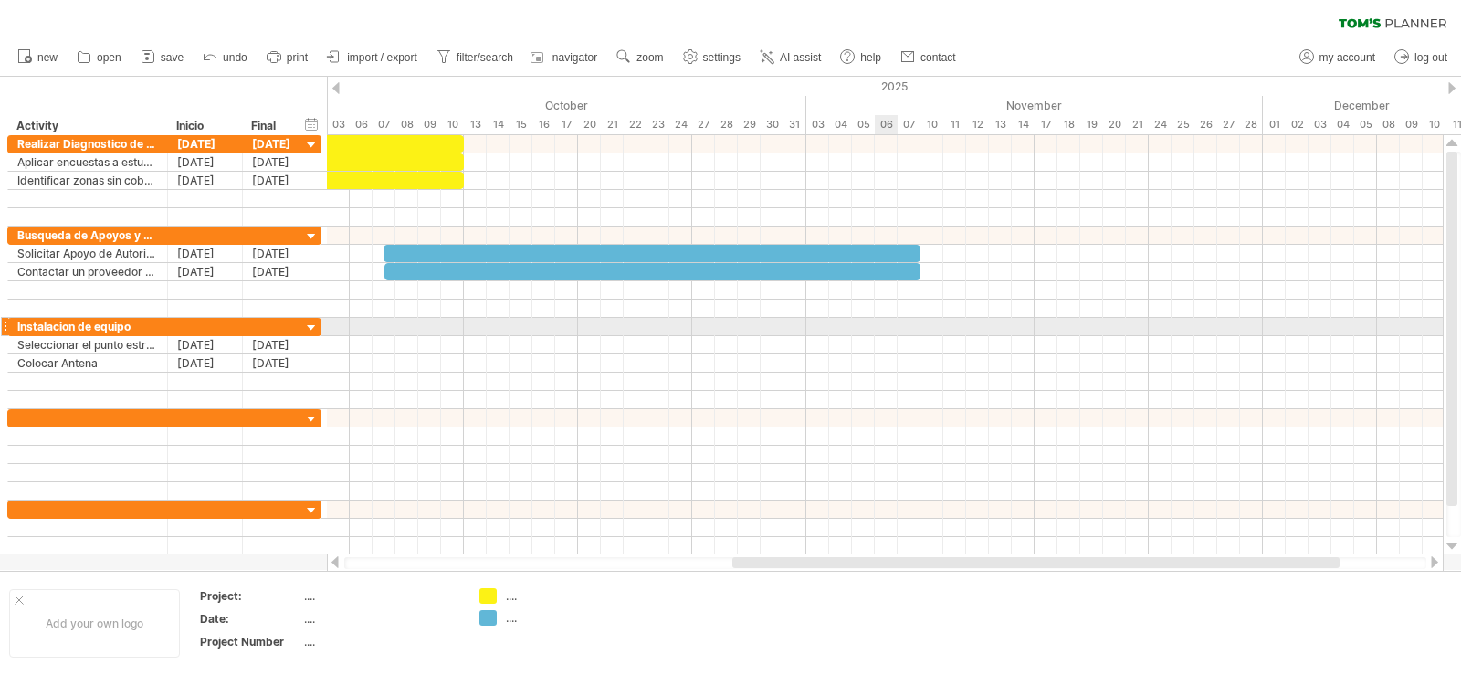
click at [883, 332] on div at bounding box center [885, 327] width 1116 height 18
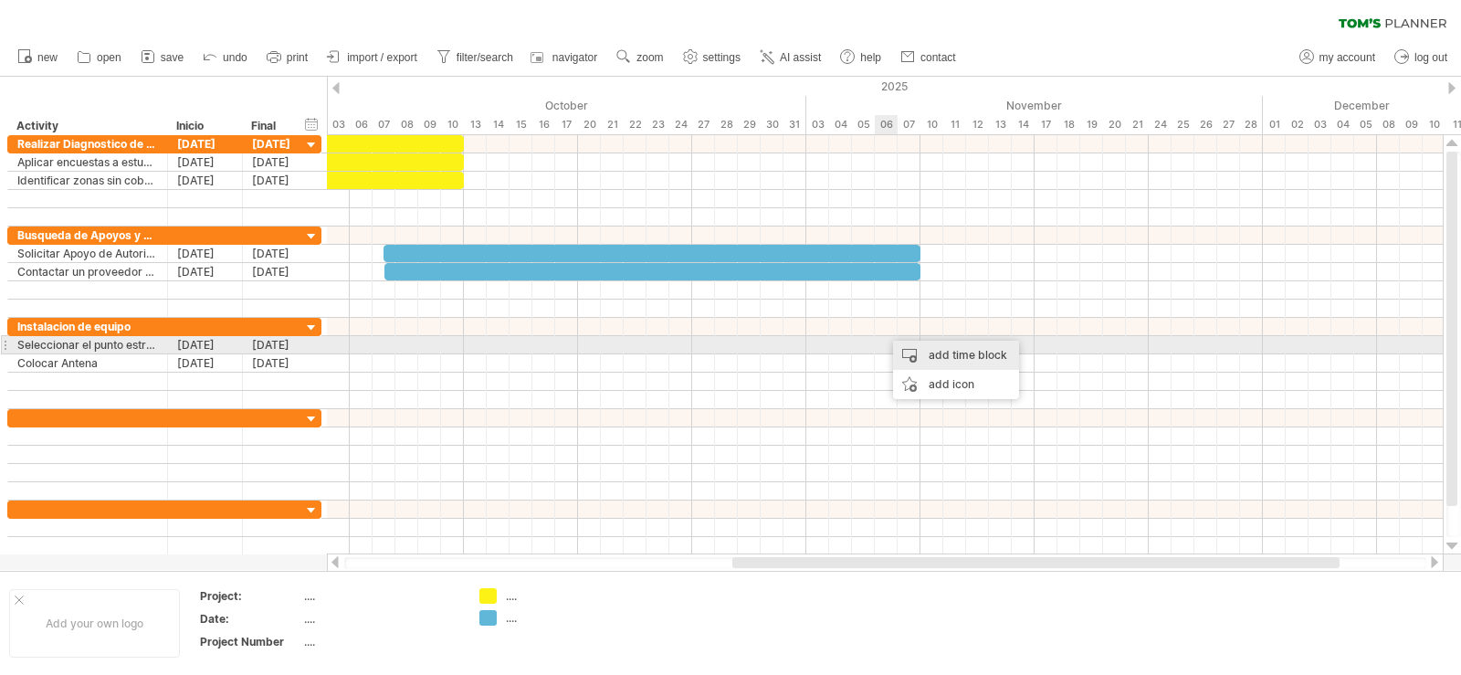
click at [901, 351] on div "add time block" at bounding box center [956, 355] width 126 height 29
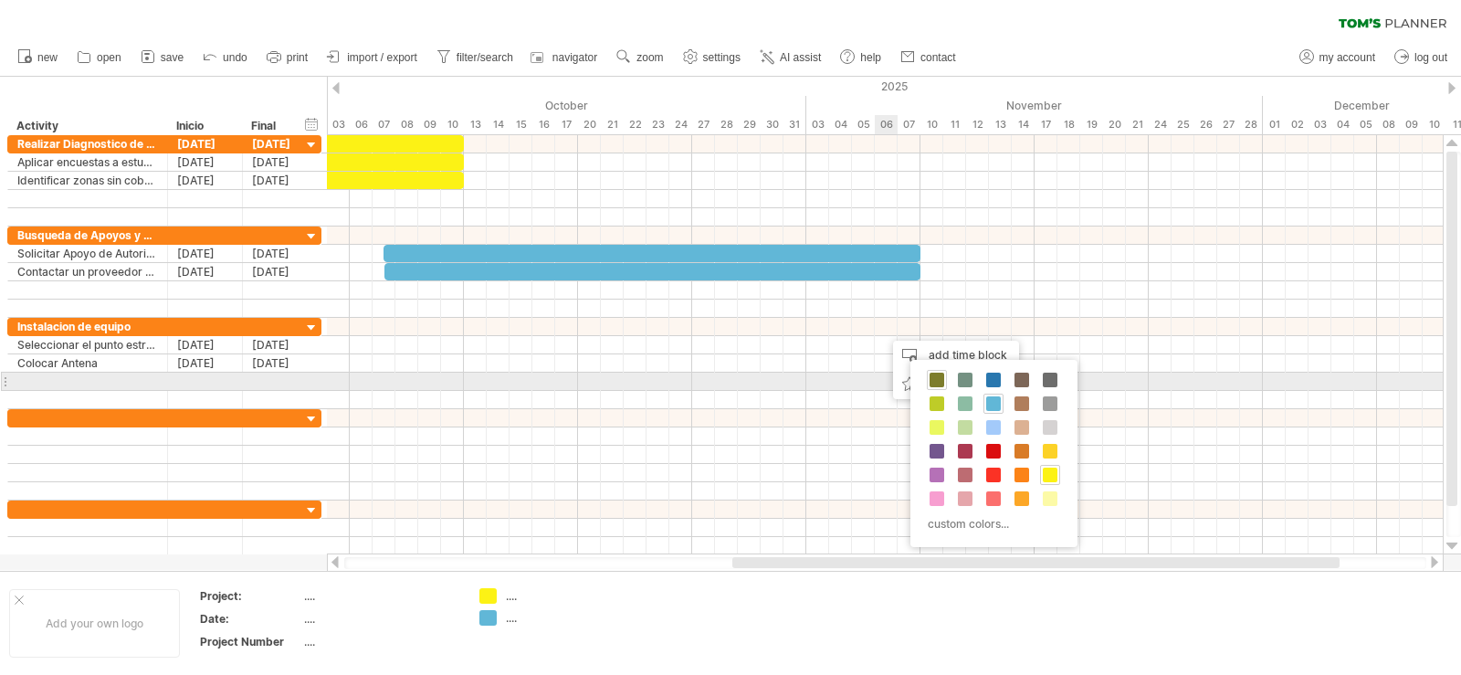
click at [931, 378] on span at bounding box center [937, 380] width 15 height 15
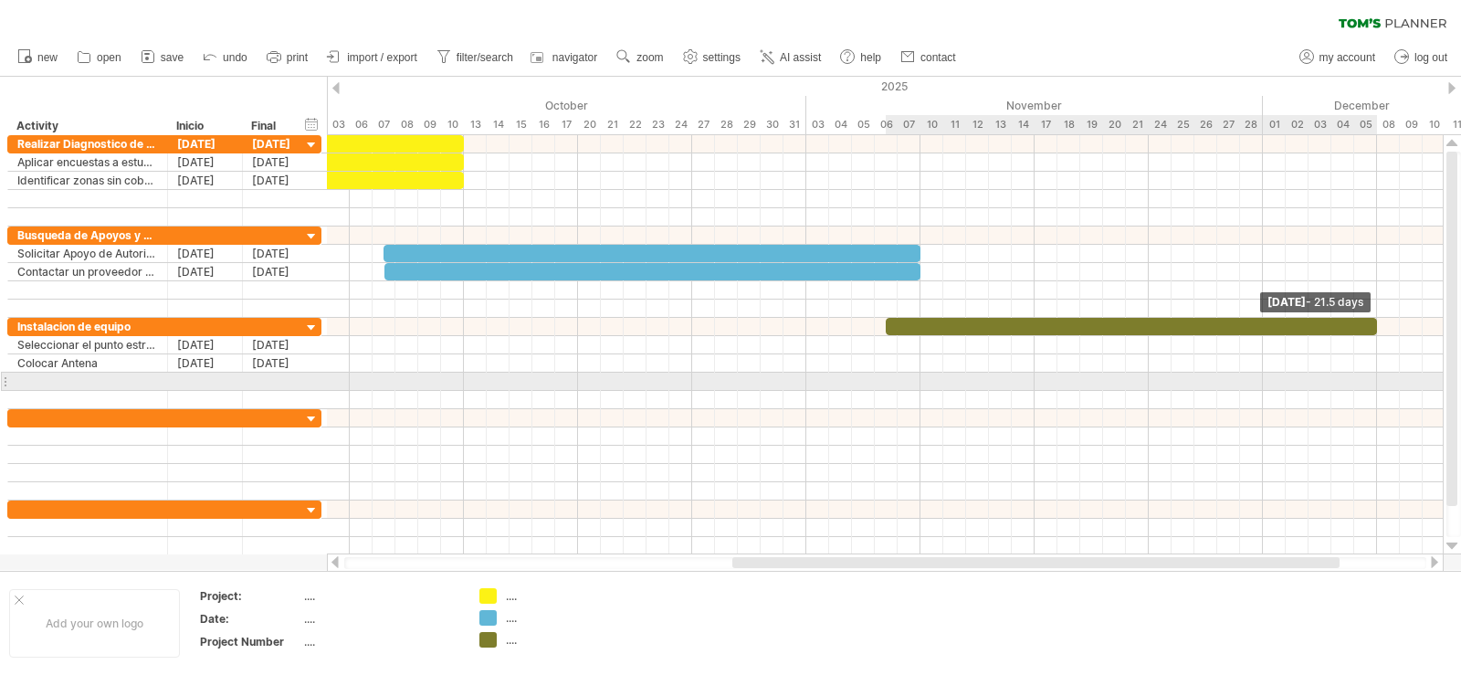
drag, startPoint x: 907, startPoint y: 329, endPoint x: 1376, endPoint y: 388, distance: 473.2
click at [1376, 388] on div "[DATE] - 21.5 days [DATE] - 1.5 days" at bounding box center [885, 344] width 1116 height 419
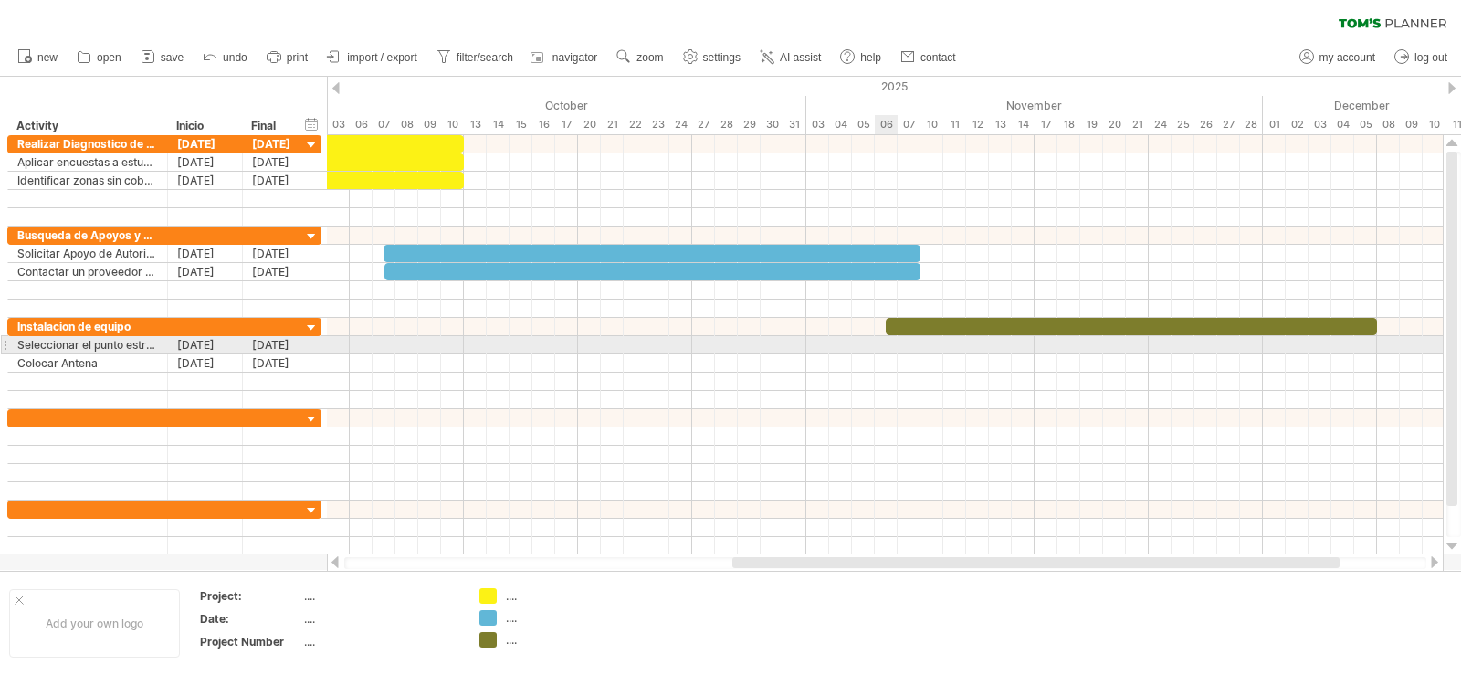
click at [878, 345] on div at bounding box center [885, 345] width 1116 height 18
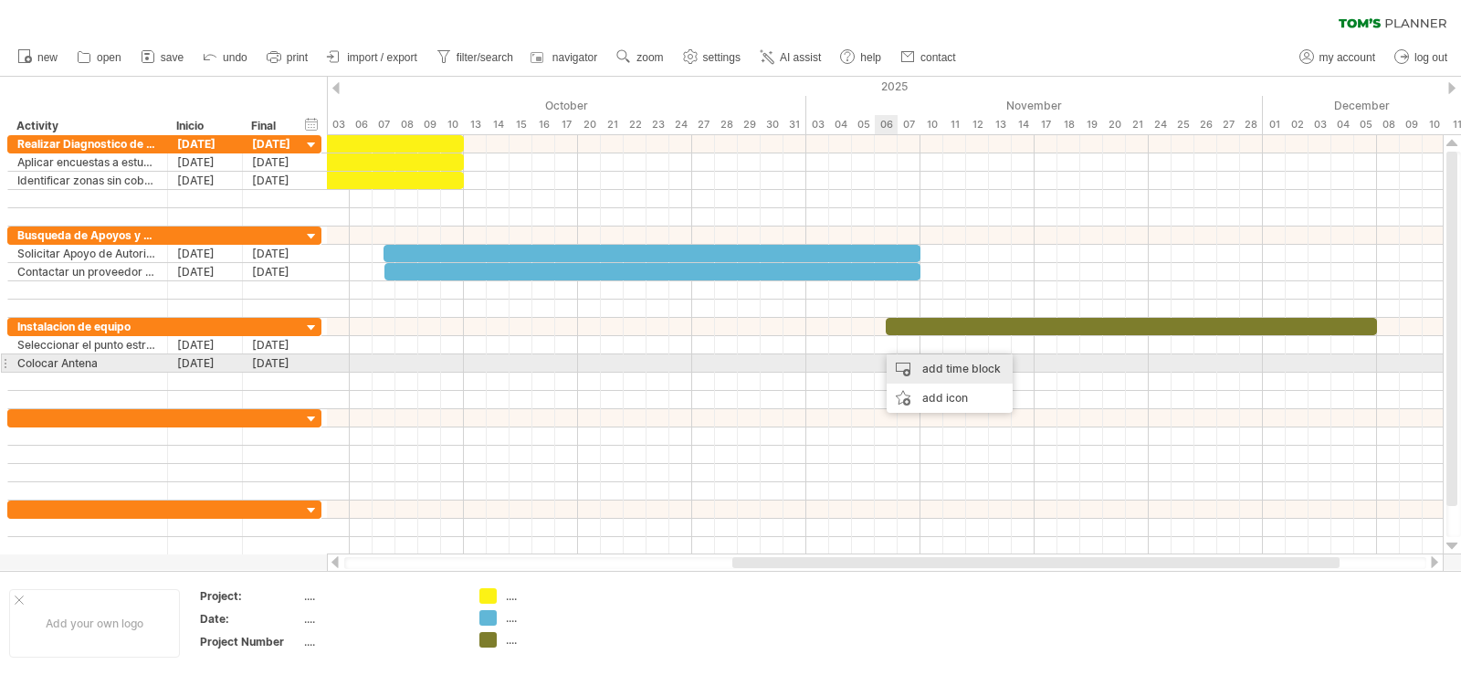
click at [904, 363] on div "add time block" at bounding box center [950, 368] width 126 height 29
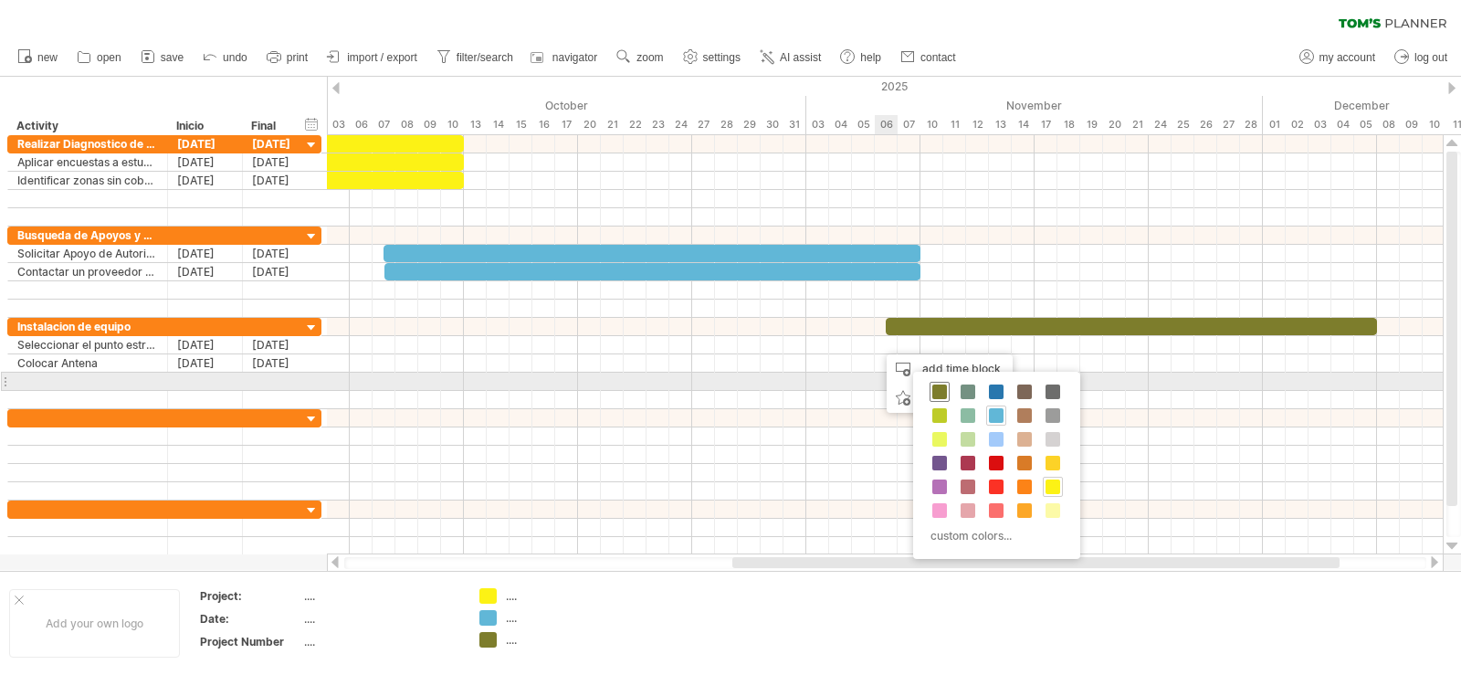
click at [937, 391] on span at bounding box center [940, 392] width 15 height 15
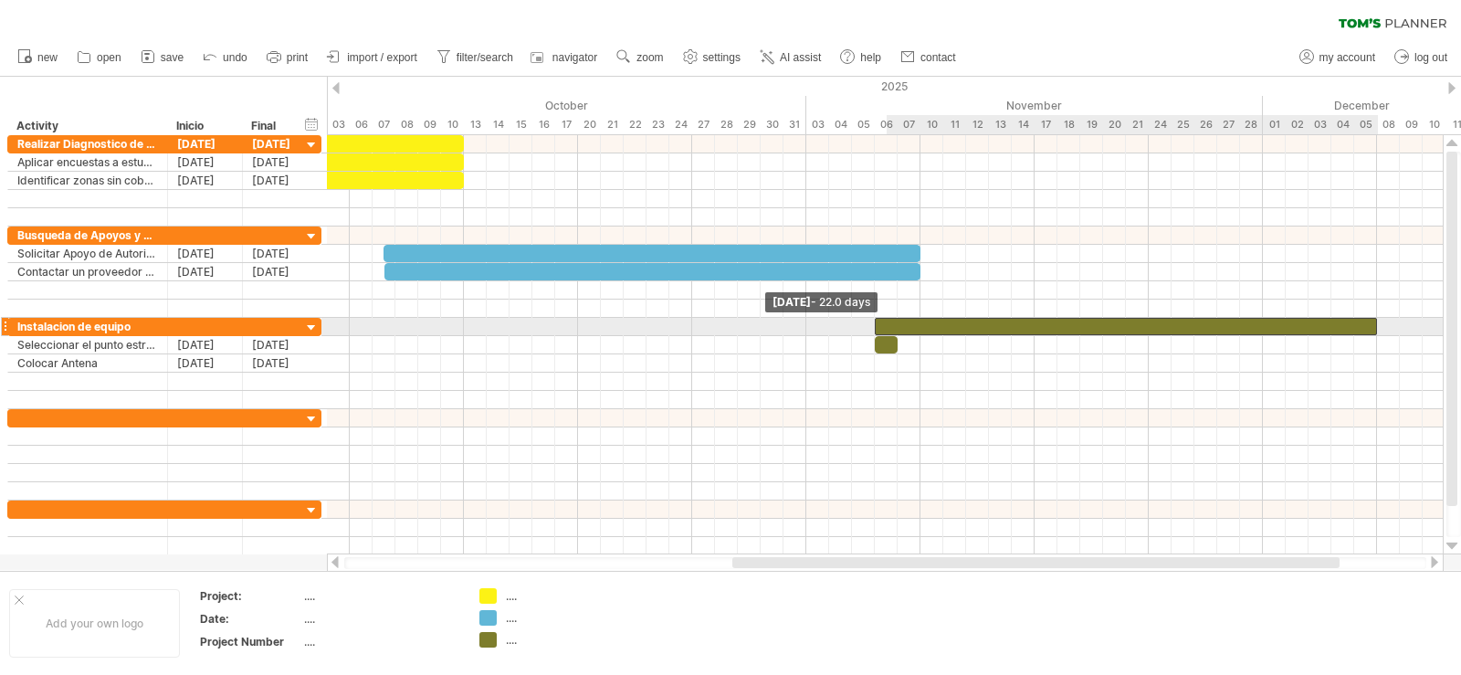
click at [877, 325] on span at bounding box center [874, 326] width 7 height 17
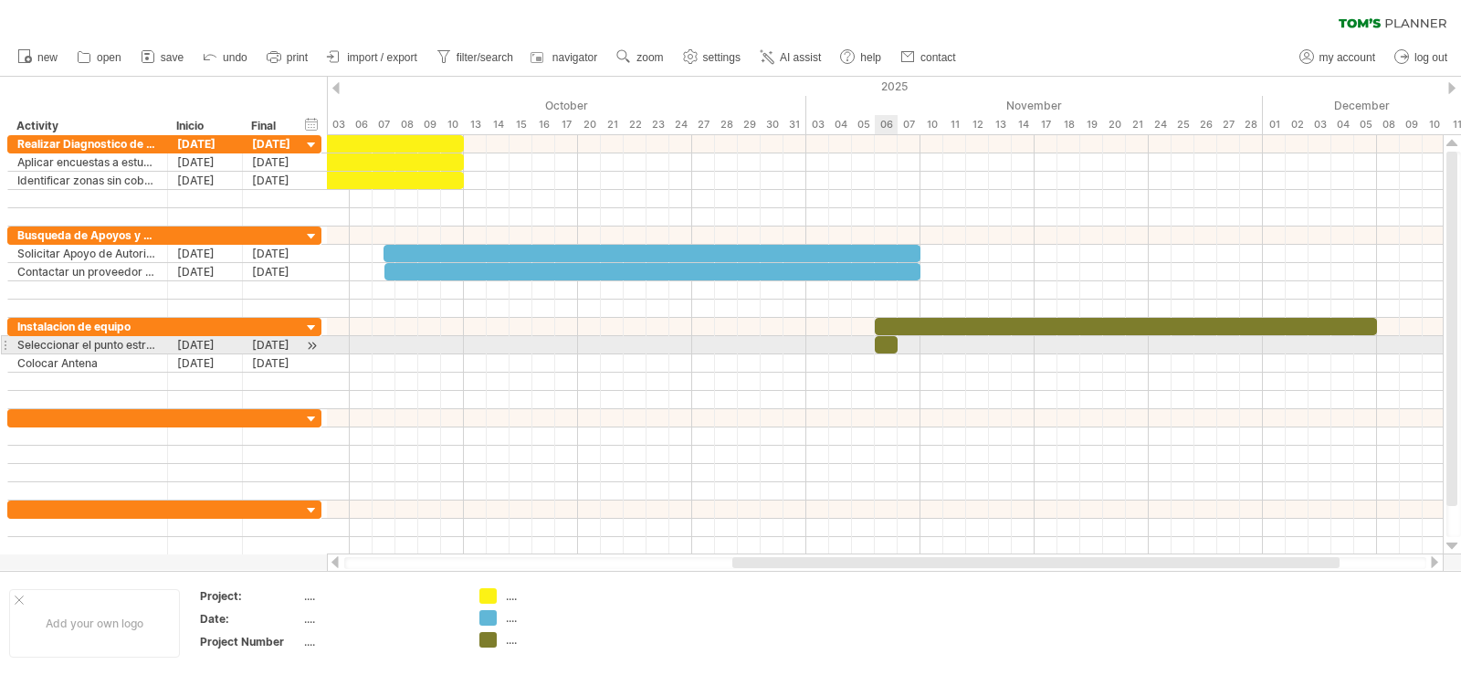
click at [892, 346] on div at bounding box center [886, 344] width 23 height 17
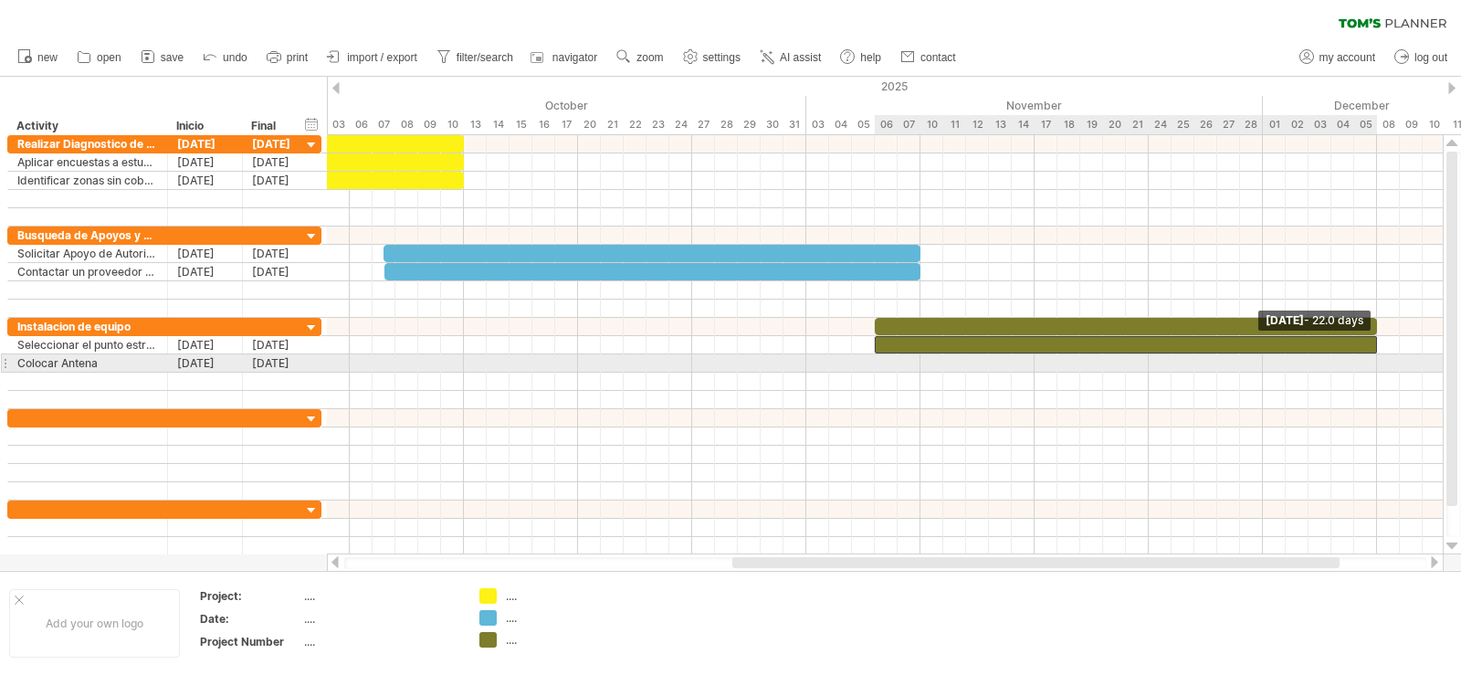
drag, startPoint x: 897, startPoint y: 344, endPoint x: 1382, endPoint y: 370, distance: 485.7
click at [1382, 370] on div "[DATE] - 22.0 days [DATE]" at bounding box center [885, 344] width 1116 height 419
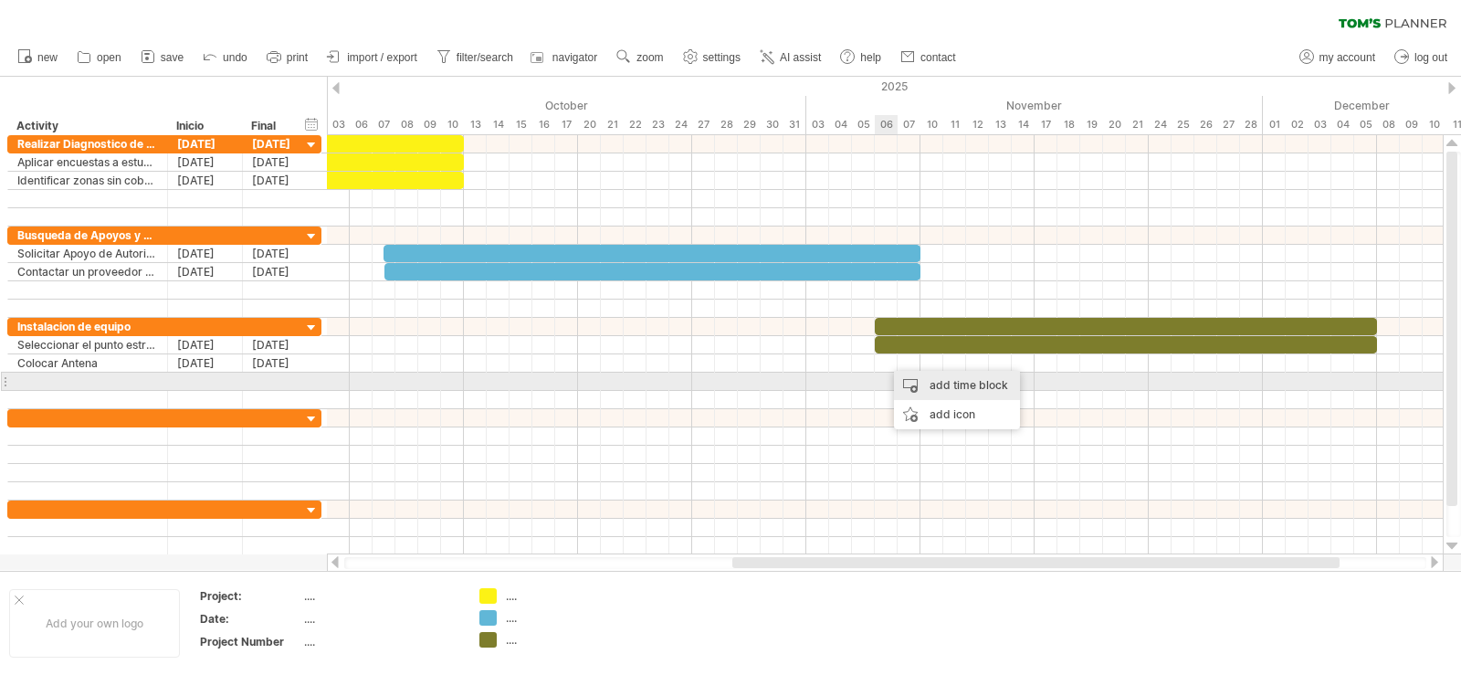
click at [901, 388] on div "add time block" at bounding box center [957, 385] width 126 height 29
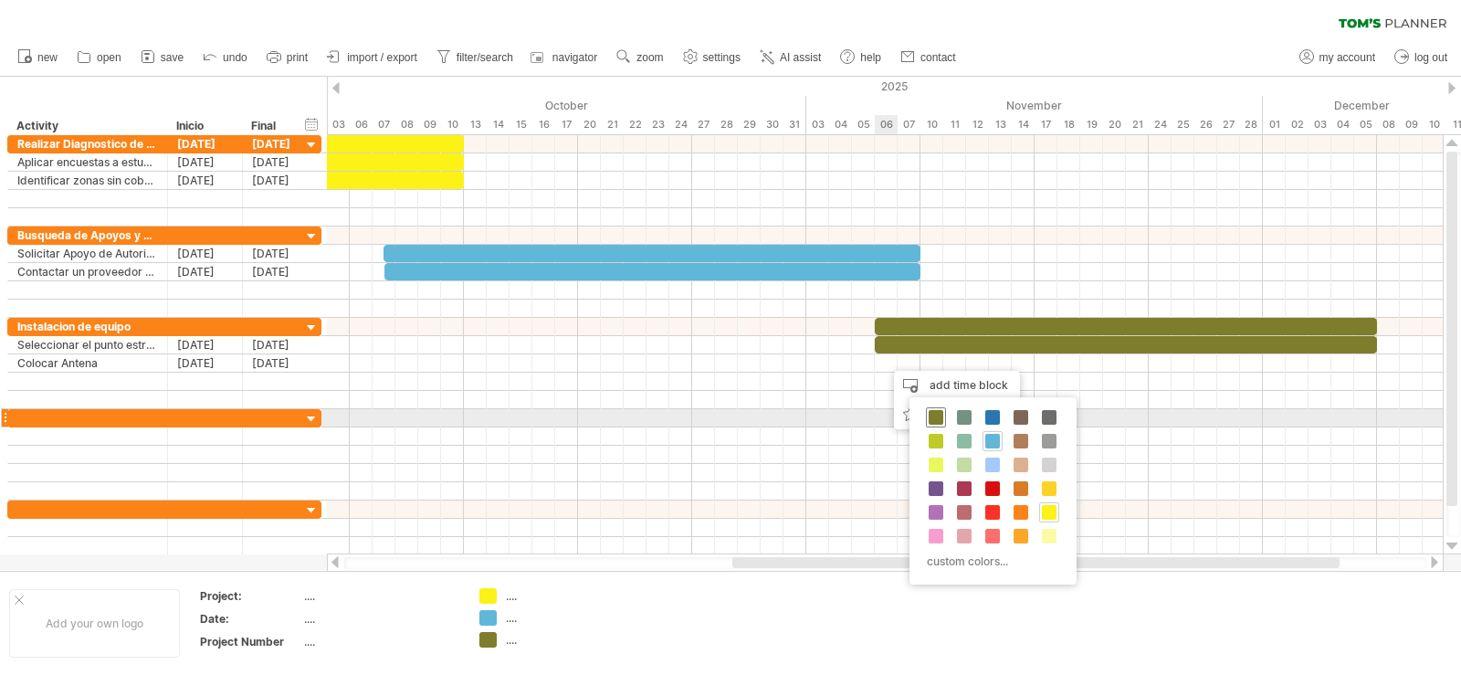
click at [934, 420] on span at bounding box center [936, 417] width 15 height 15
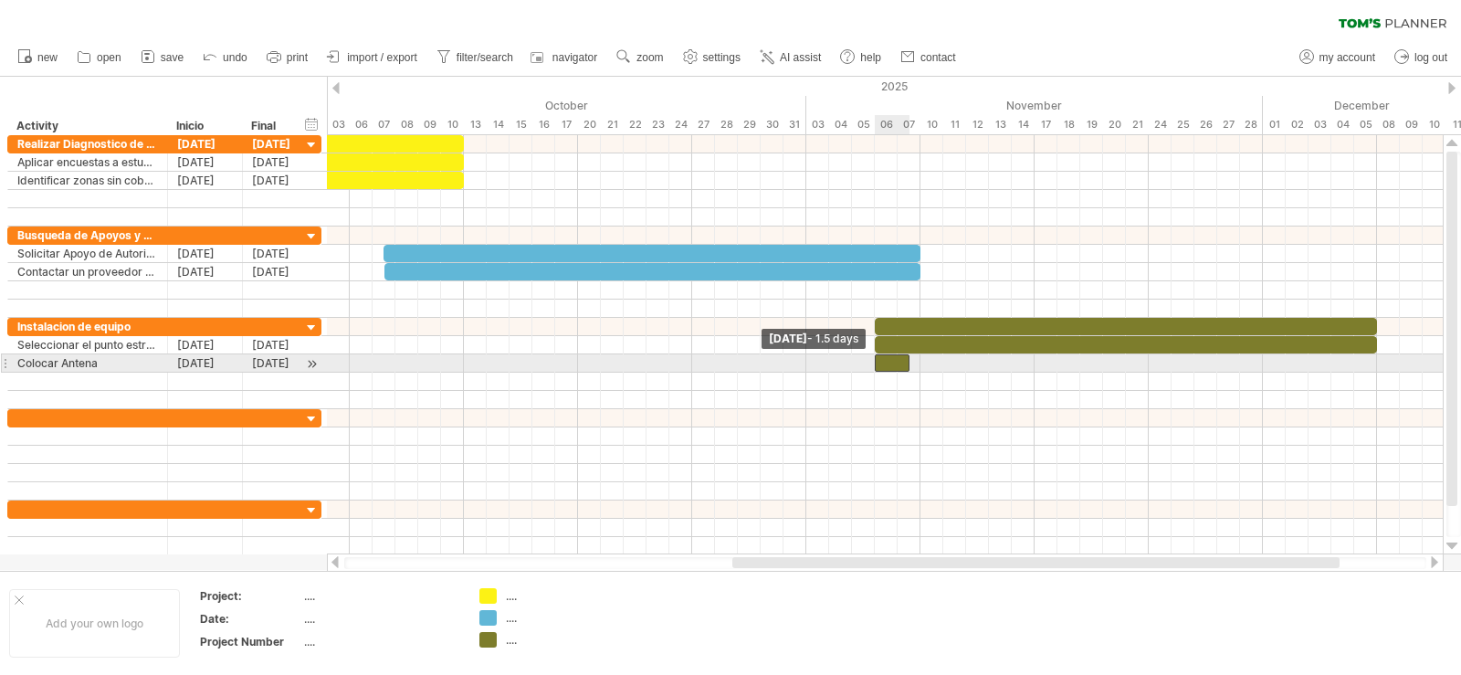
drag, startPoint x: 885, startPoint y: 364, endPoint x: 874, endPoint y: 366, distance: 11.3
click at [874, 366] on span at bounding box center [874, 362] width 7 height 17
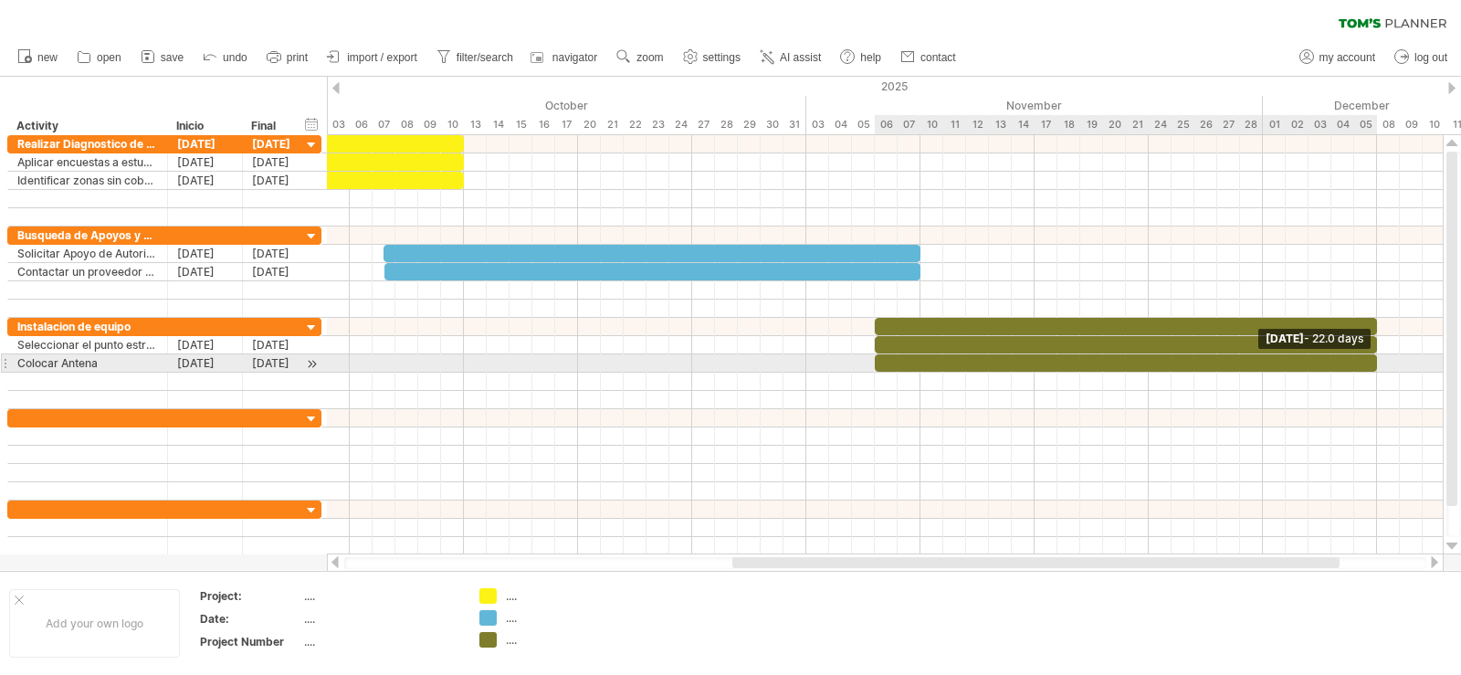
drag, startPoint x: 907, startPoint y: 362, endPoint x: 1380, endPoint y: 357, distance: 473.1
click at [1380, 357] on span at bounding box center [1377, 362] width 7 height 17
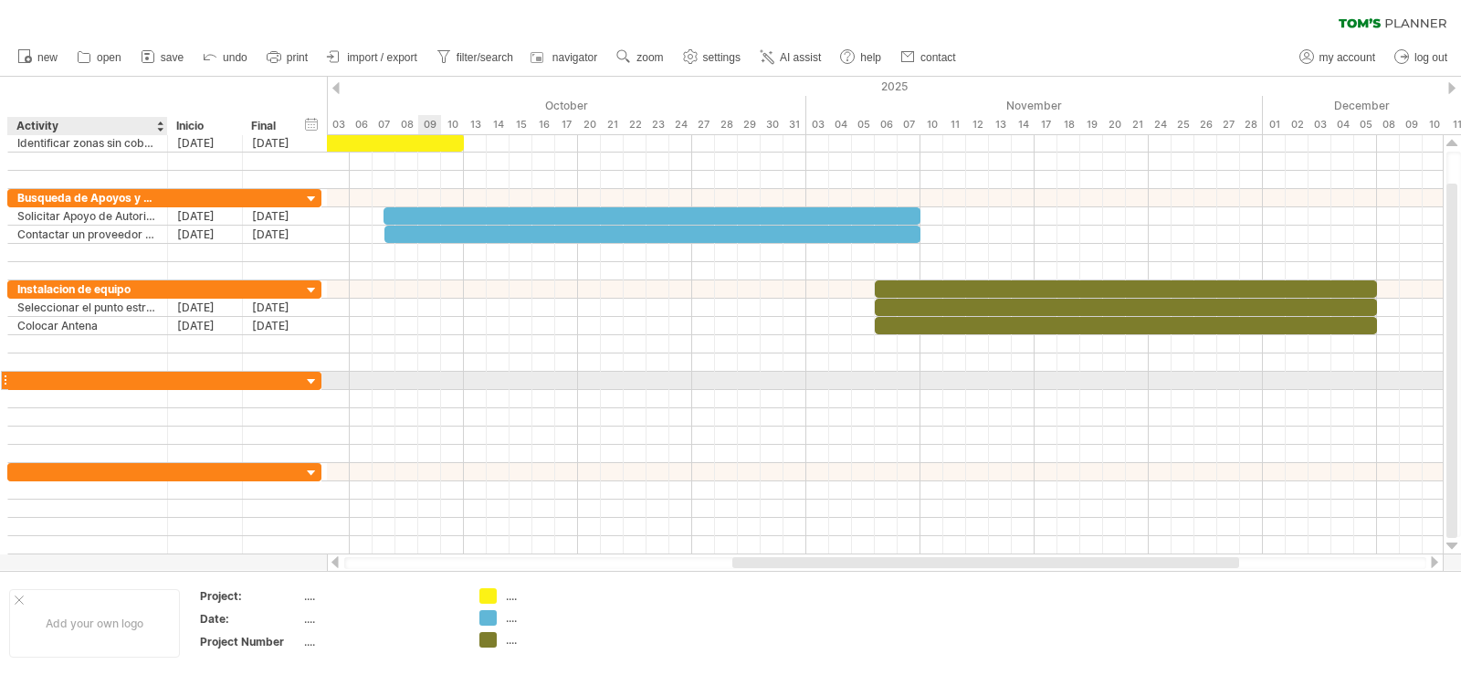
click at [103, 377] on div at bounding box center [87, 380] width 141 height 17
type input "**********"
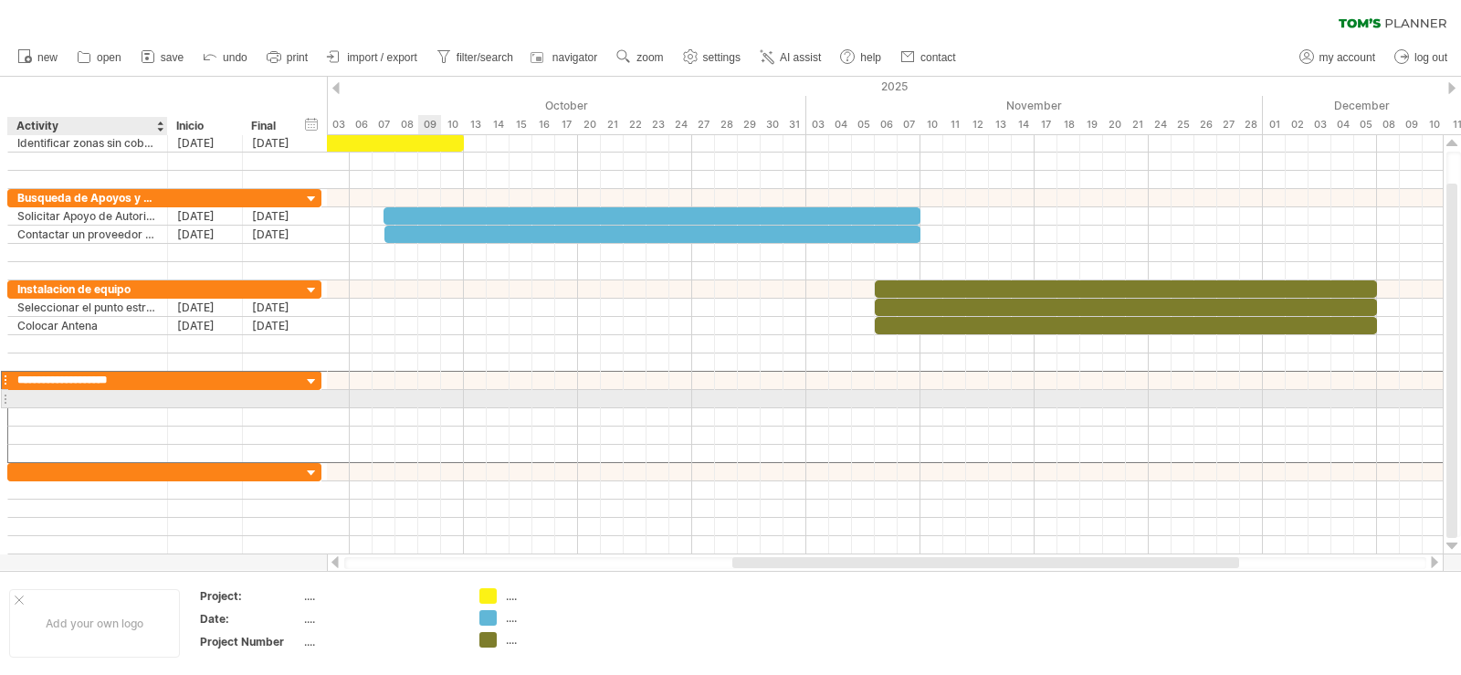
click at [114, 405] on div at bounding box center [87, 398] width 141 height 17
click at [171, 396] on div at bounding box center [205, 398] width 75 height 17
click at [142, 406] on div at bounding box center [87, 398] width 141 height 17
click at [55, 398] on input "*********" at bounding box center [87, 398] width 141 height 17
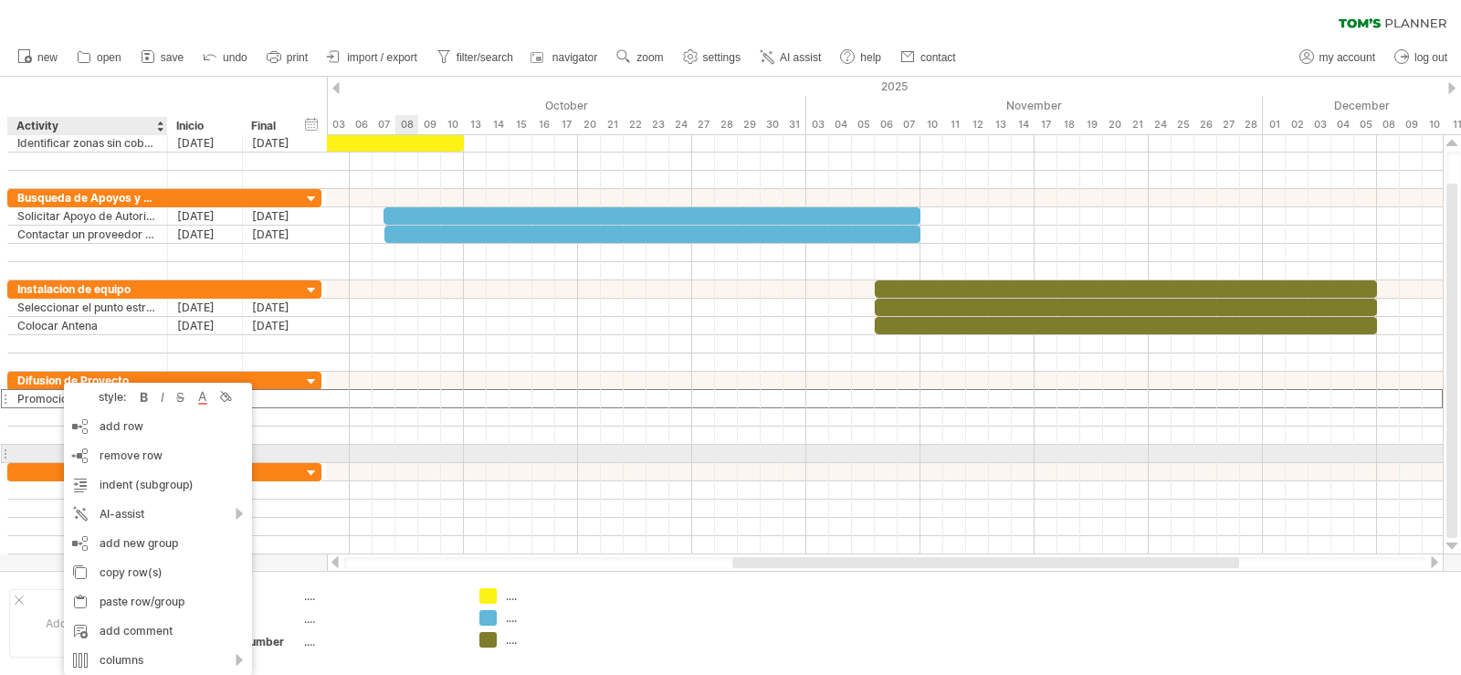
click at [414, 466] on div at bounding box center [885, 472] width 1116 height 18
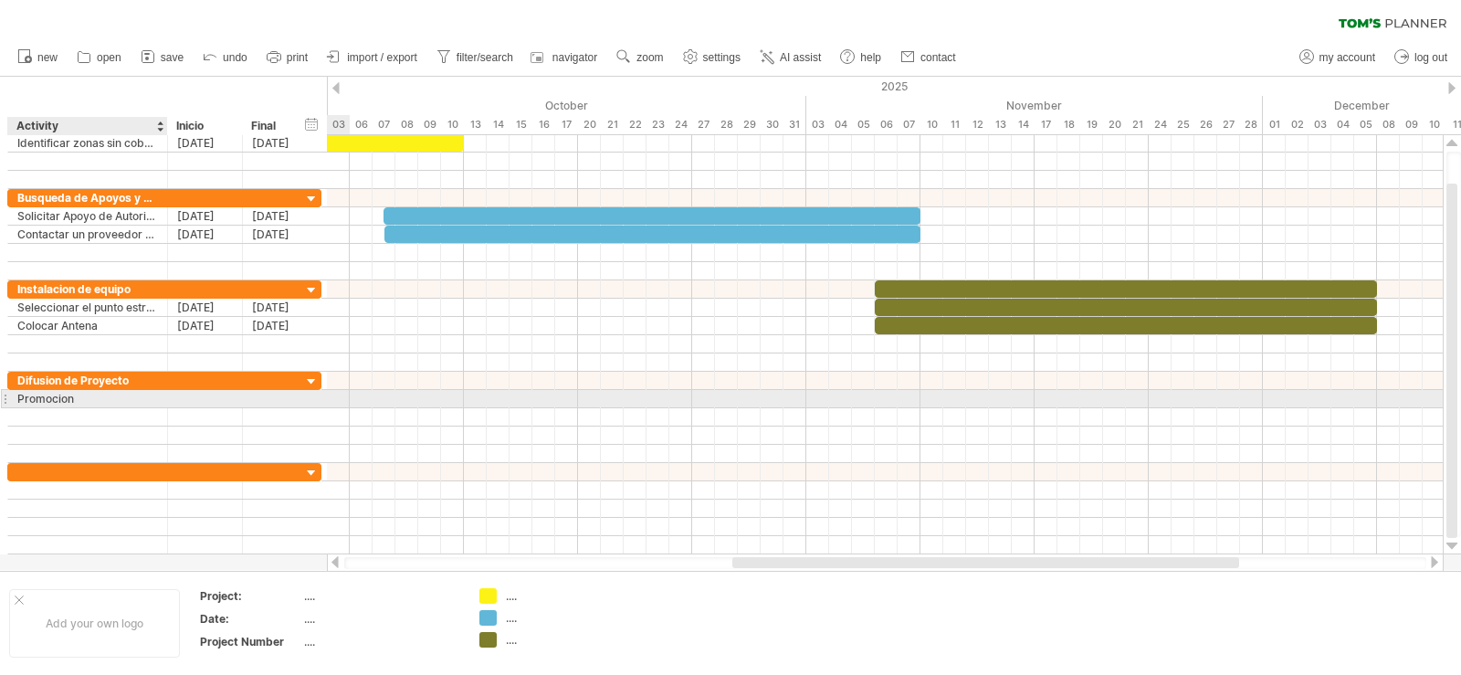
click at [90, 399] on div "Promocion" at bounding box center [87, 398] width 141 height 17
type input "**********"
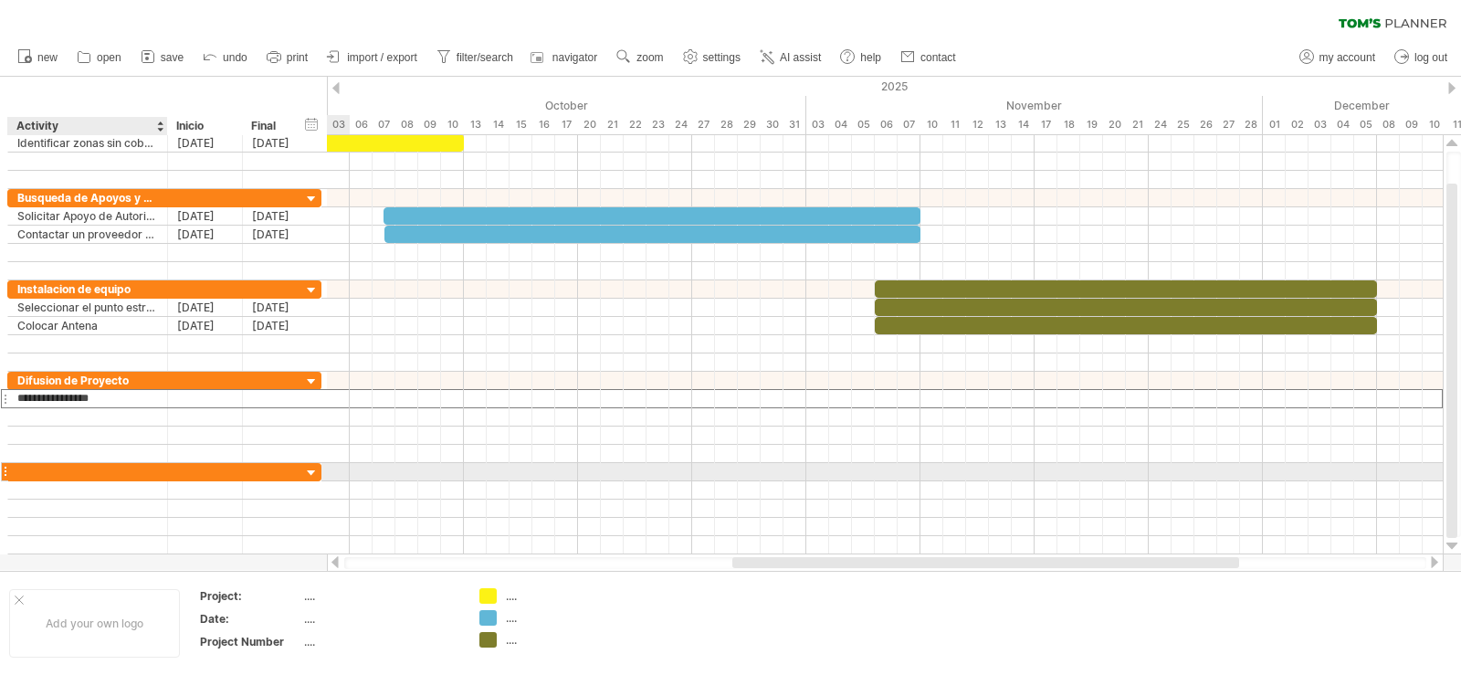
click at [74, 465] on div at bounding box center [87, 471] width 141 height 17
click at [99, 468] on div at bounding box center [87, 471] width 141 height 17
click at [0, 0] on input "text" at bounding box center [0, 0] width 0 height 0
type input "**********"
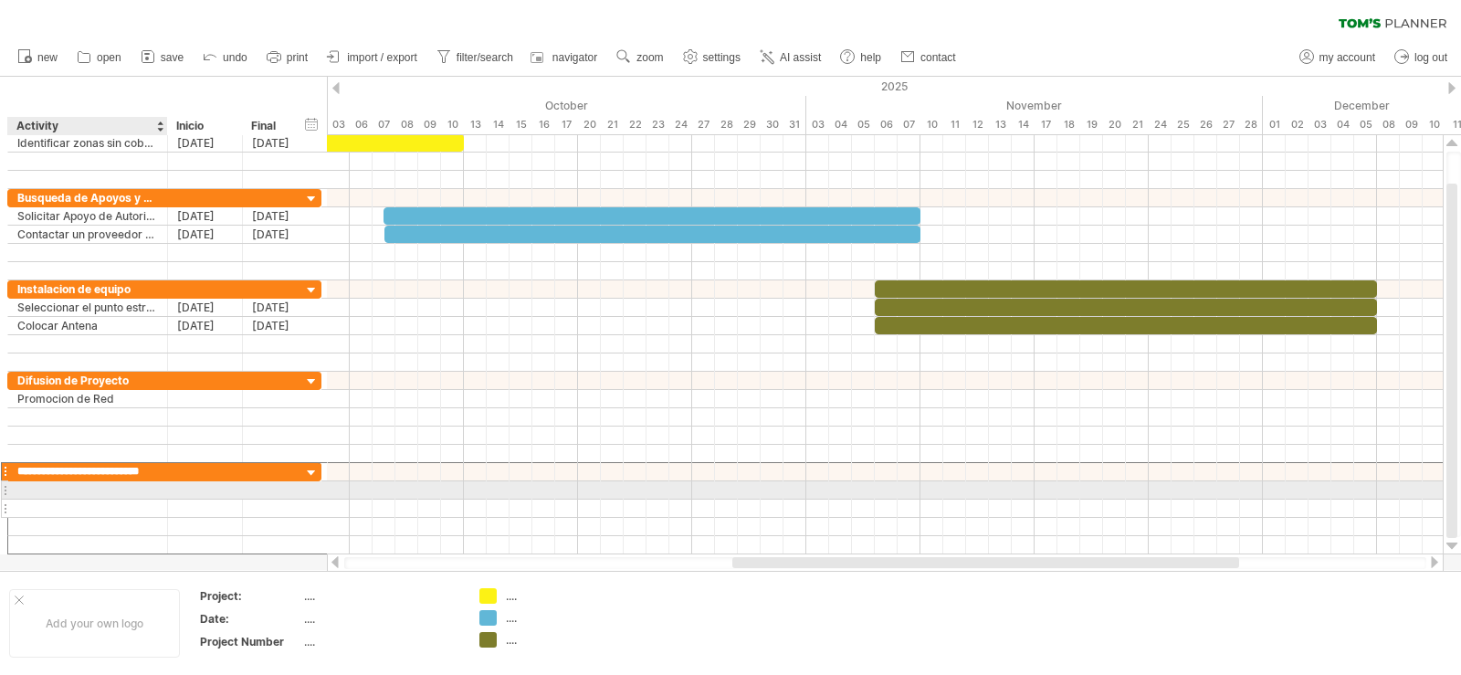
click at [121, 511] on div at bounding box center [87, 508] width 141 height 17
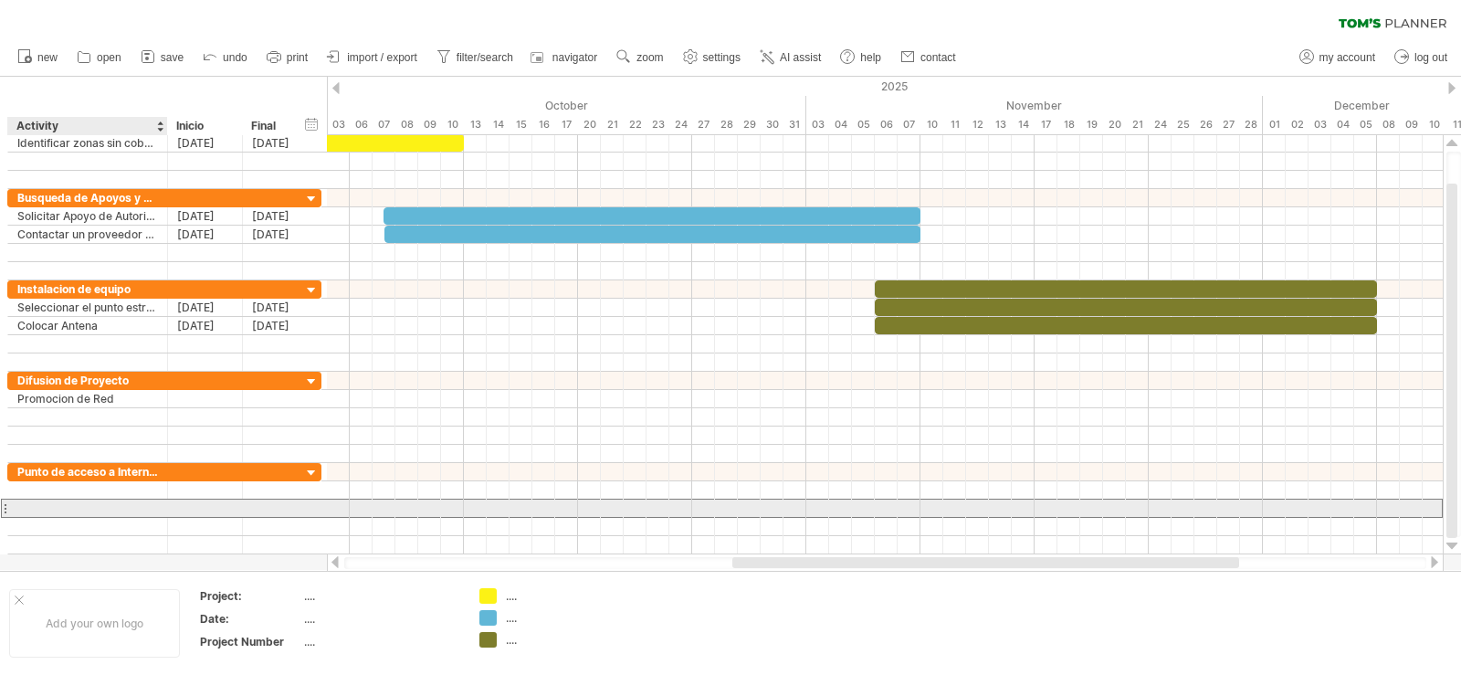
scroll to position [0, 0]
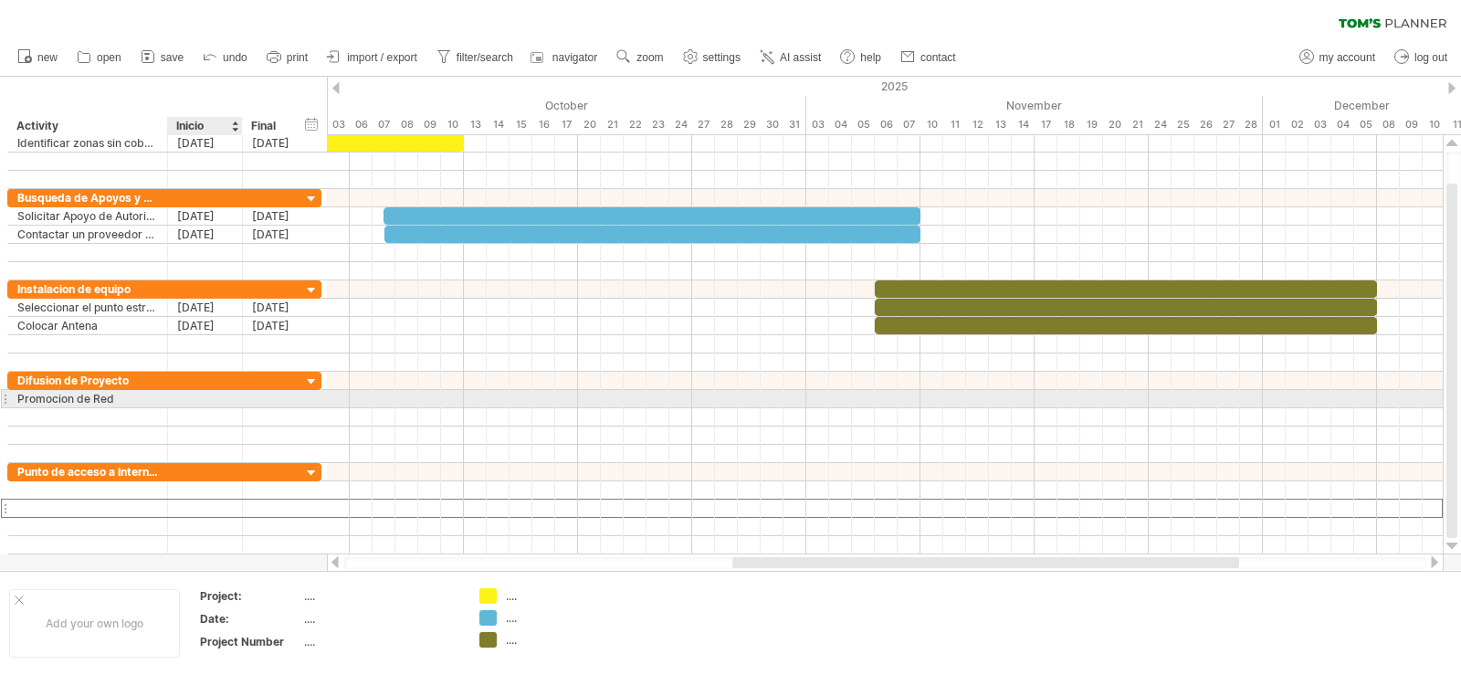
click at [205, 393] on div at bounding box center [205, 398] width 56 height 17
click at [204, 396] on div at bounding box center [205, 398] width 56 height 17
type input "**********"
click at [273, 396] on div at bounding box center [272, 398] width 40 height 17
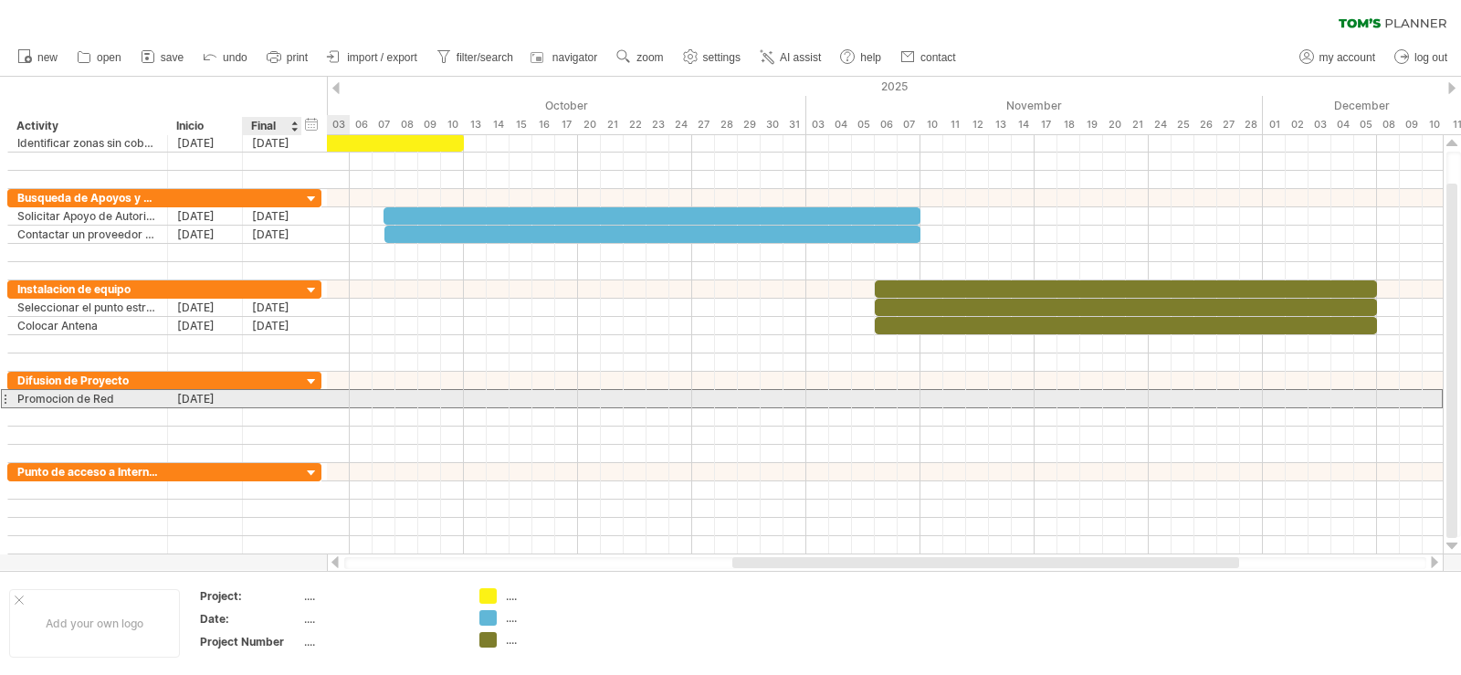
scroll to position [0, 0]
type input "**********"
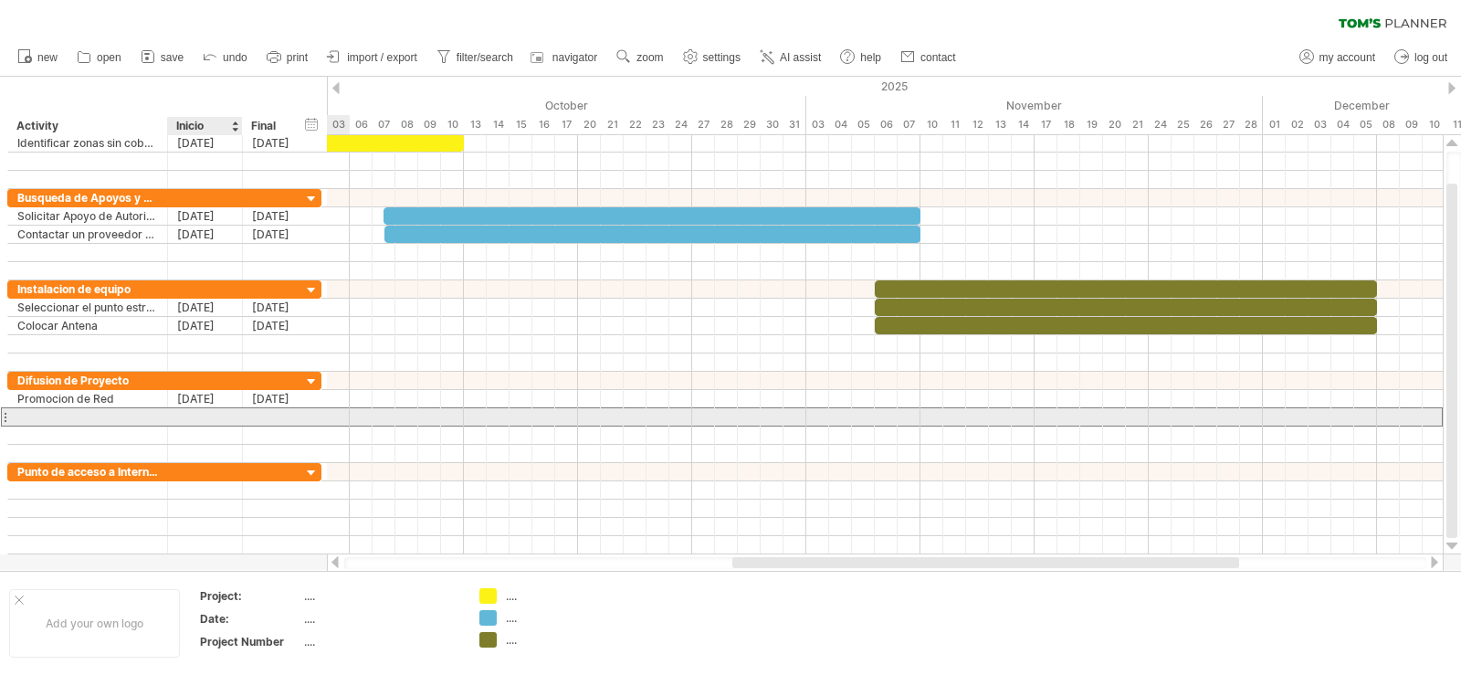
click at [214, 415] on div at bounding box center [205, 416] width 56 height 17
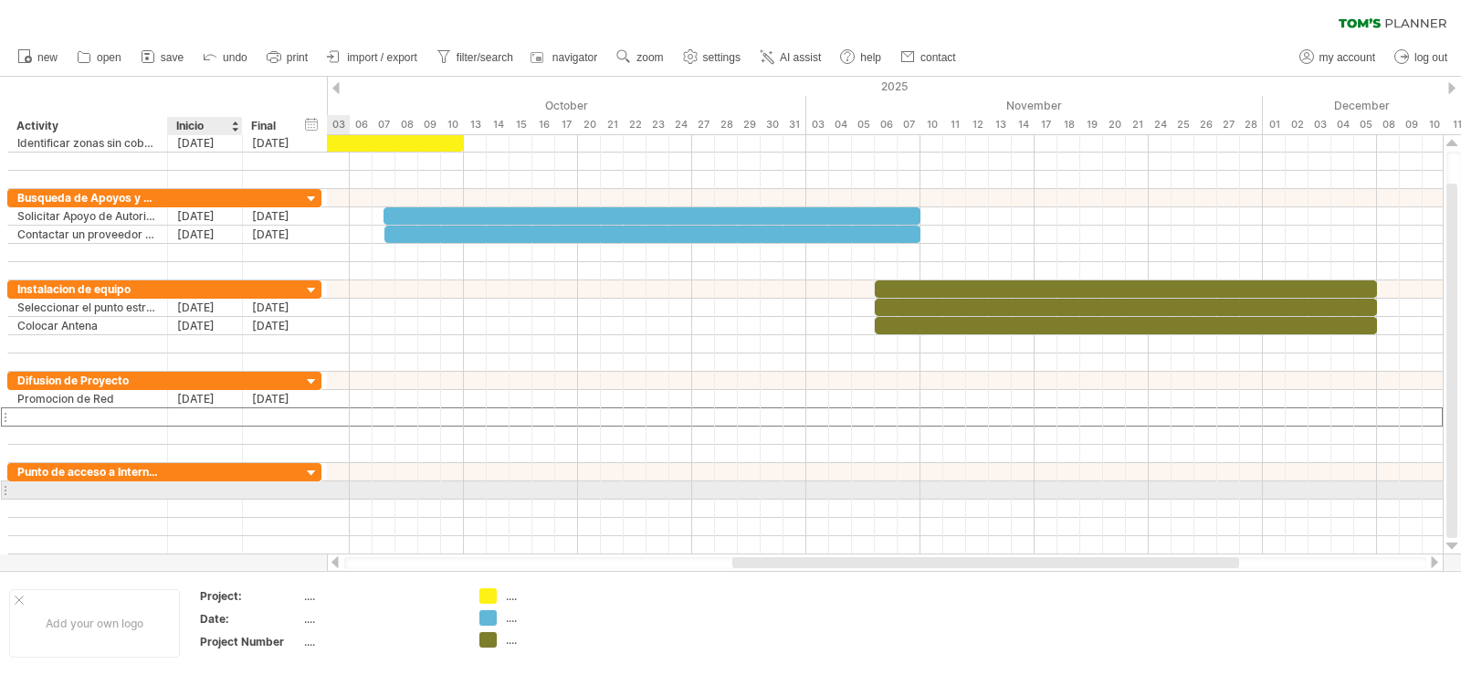
click at [205, 490] on div at bounding box center [205, 489] width 56 height 17
type input "**********"
click at [279, 490] on div at bounding box center [272, 489] width 40 height 17
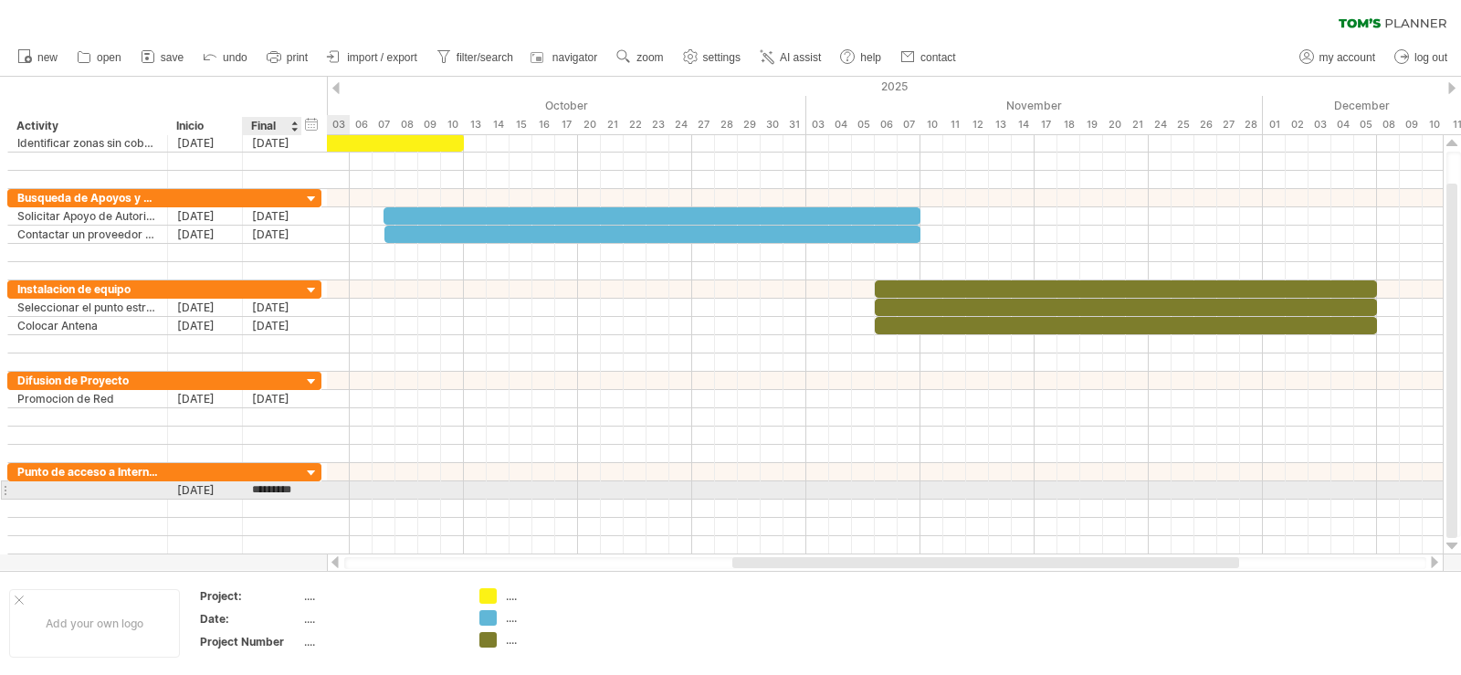
type input "**********"
click at [385, 495] on div at bounding box center [885, 490] width 1116 height 18
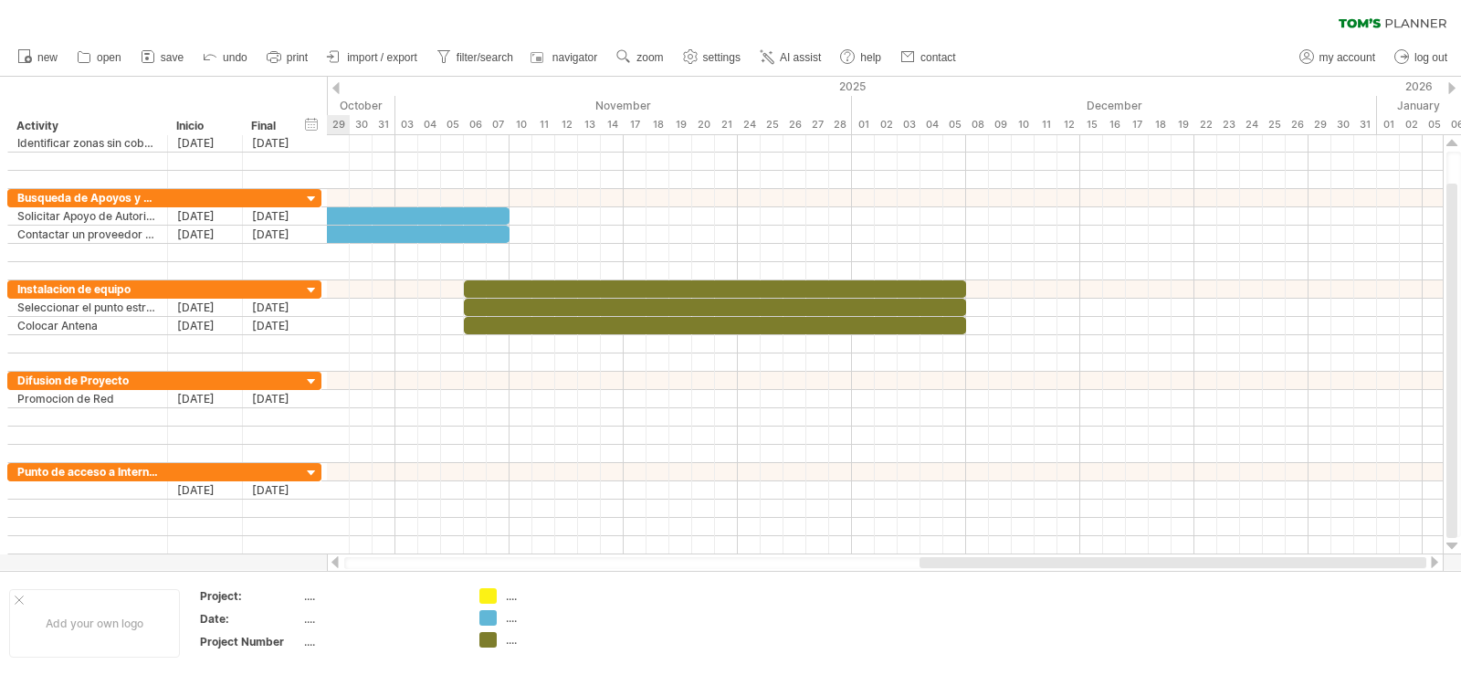
drag, startPoint x: 750, startPoint y: 564, endPoint x: 1008, endPoint y: 562, distance: 258.5
click at [1008, 562] on div at bounding box center [1173, 562] width 507 height 11
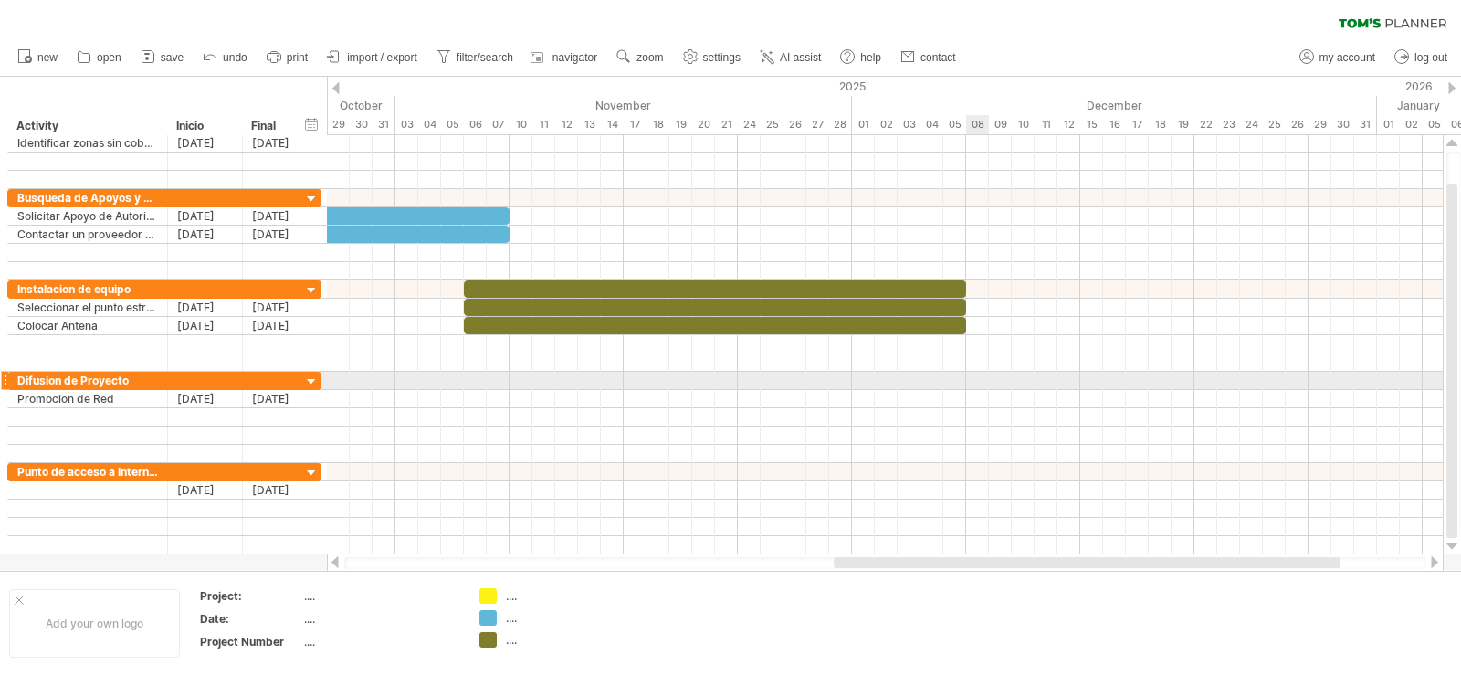
click at [979, 381] on div at bounding box center [885, 381] width 1116 height 18
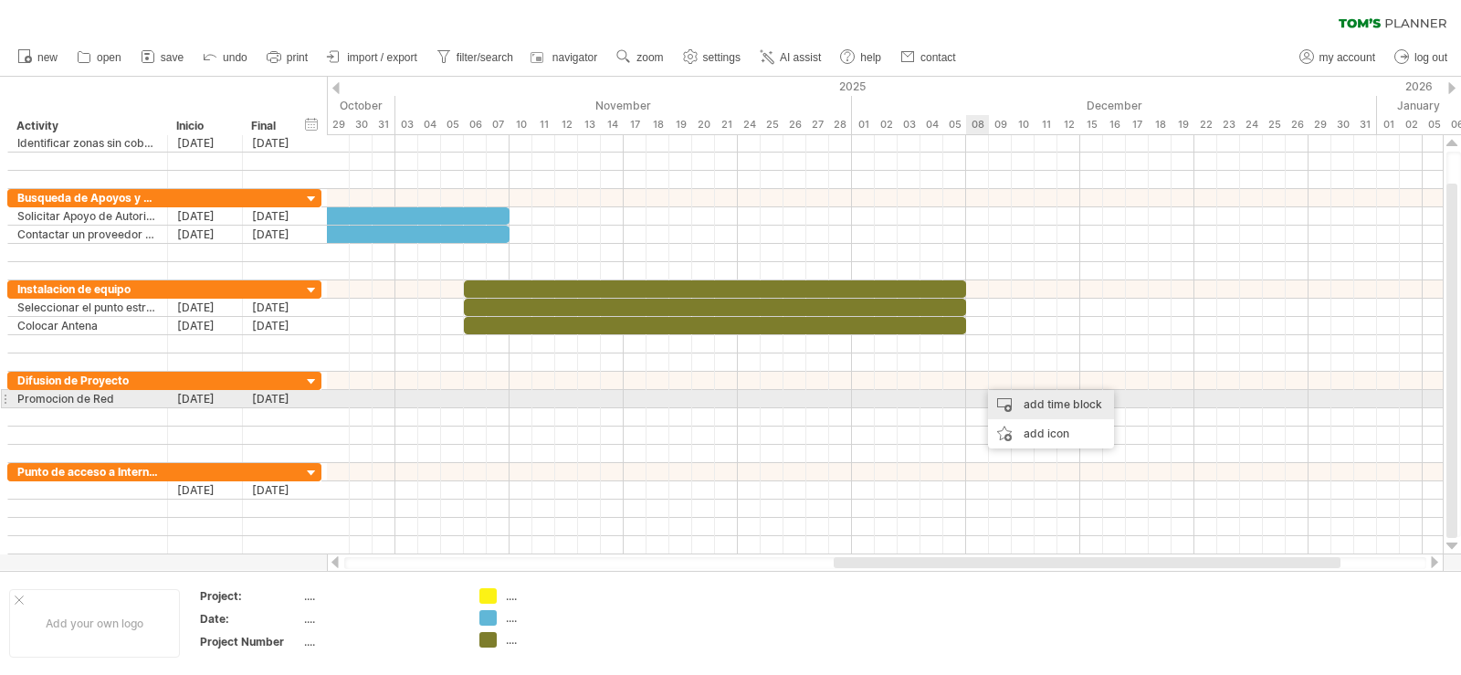
click at [1001, 405] on div "add time block" at bounding box center [1051, 404] width 126 height 29
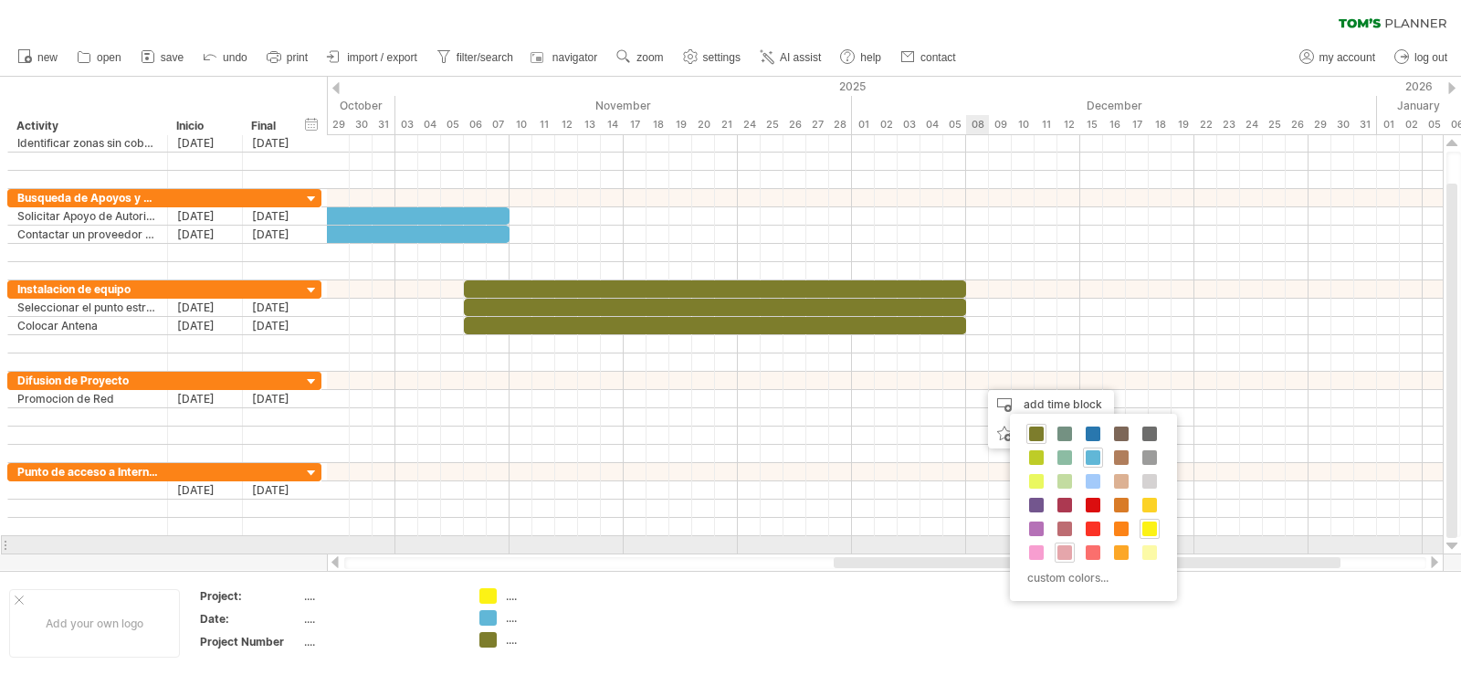
click at [1060, 554] on span at bounding box center [1065, 552] width 15 height 15
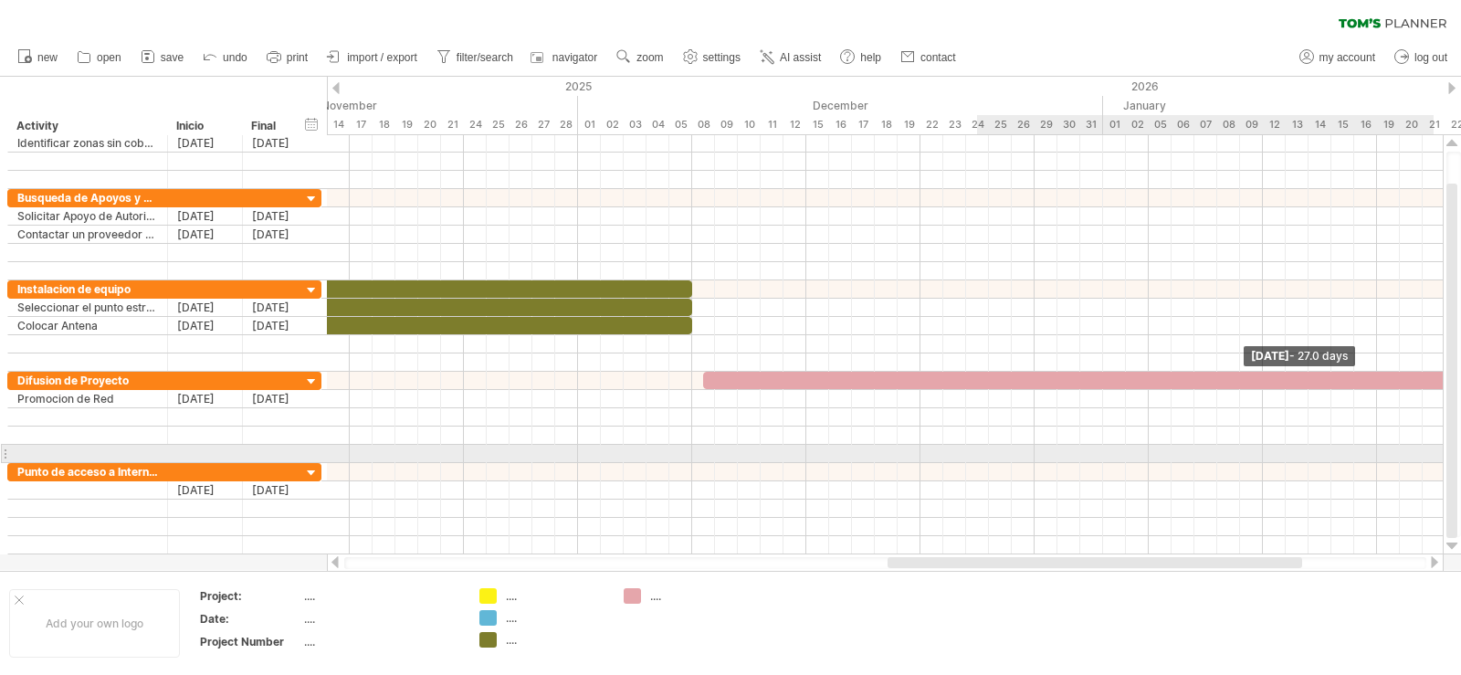
drag, startPoint x: 999, startPoint y: 380, endPoint x: 1460, endPoint y: 447, distance: 466.0
click at [1460, 447] on div "Trying to reach [DOMAIN_NAME] Connected again... 0% clear filter new" at bounding box center [730, 337] width 1461 height 675
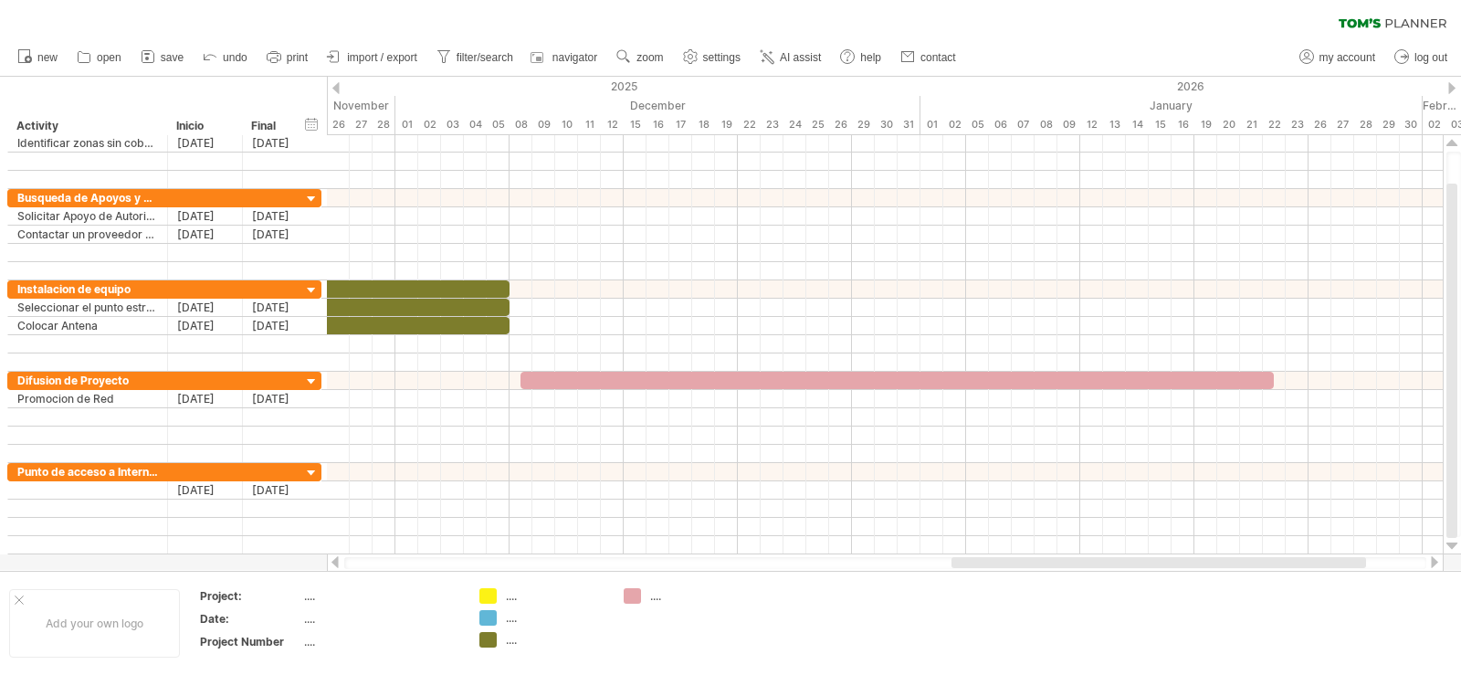
drag, startPoint x: 942, startPoint y: 565, endPoint x: 1006, endPoint y: 565, distance: 63.9
click at [1006, 565] on div at bounding box center [1159, 562] width 415 height 11
click at [1263, 383] on div at bounding box center [897, 380] width 753 height 17
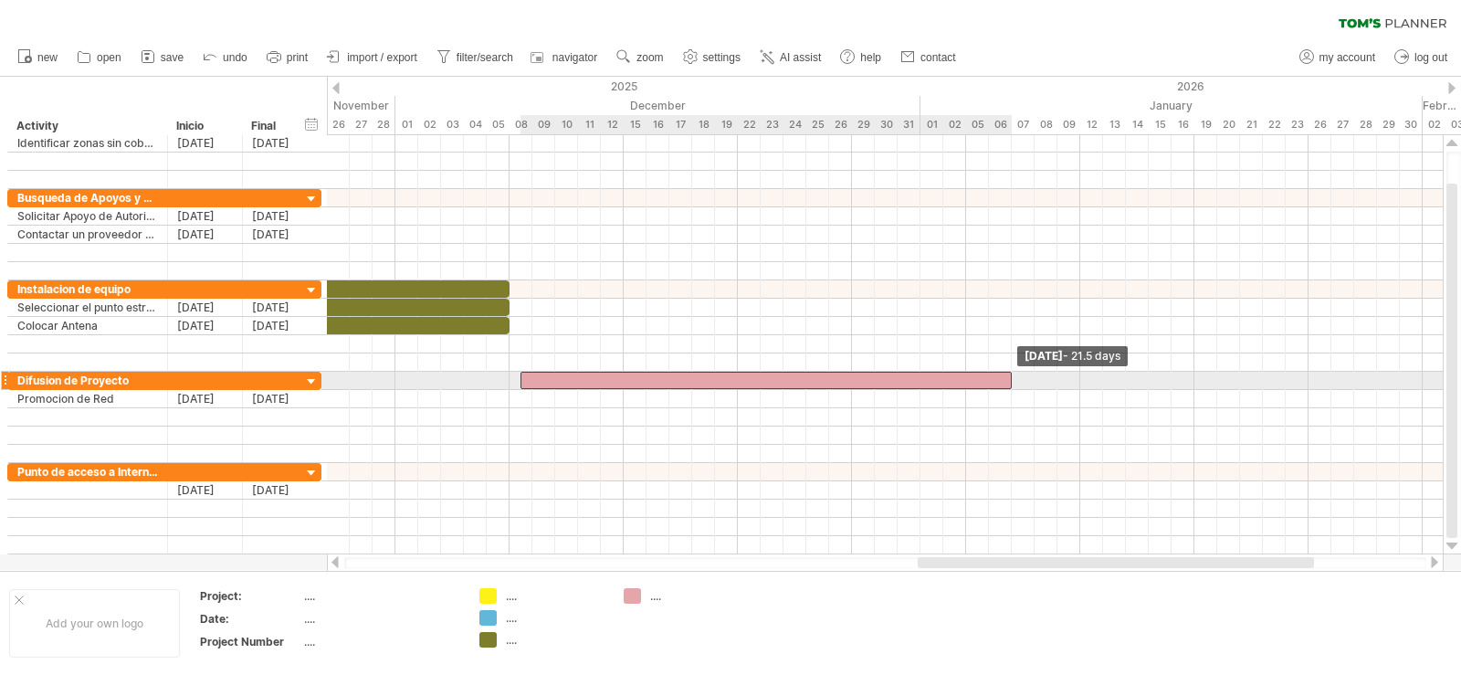
drag, startPoint x: 1274, startPoint y: 382, endPoint x: 1010, endPoint y: 374, distance: 264.1
click at [1010, 374] on span at bounding box center [1011, 380] width 7 height 17
click at [515, 379] on div at bounding box center [761, 380] width 502 height 17
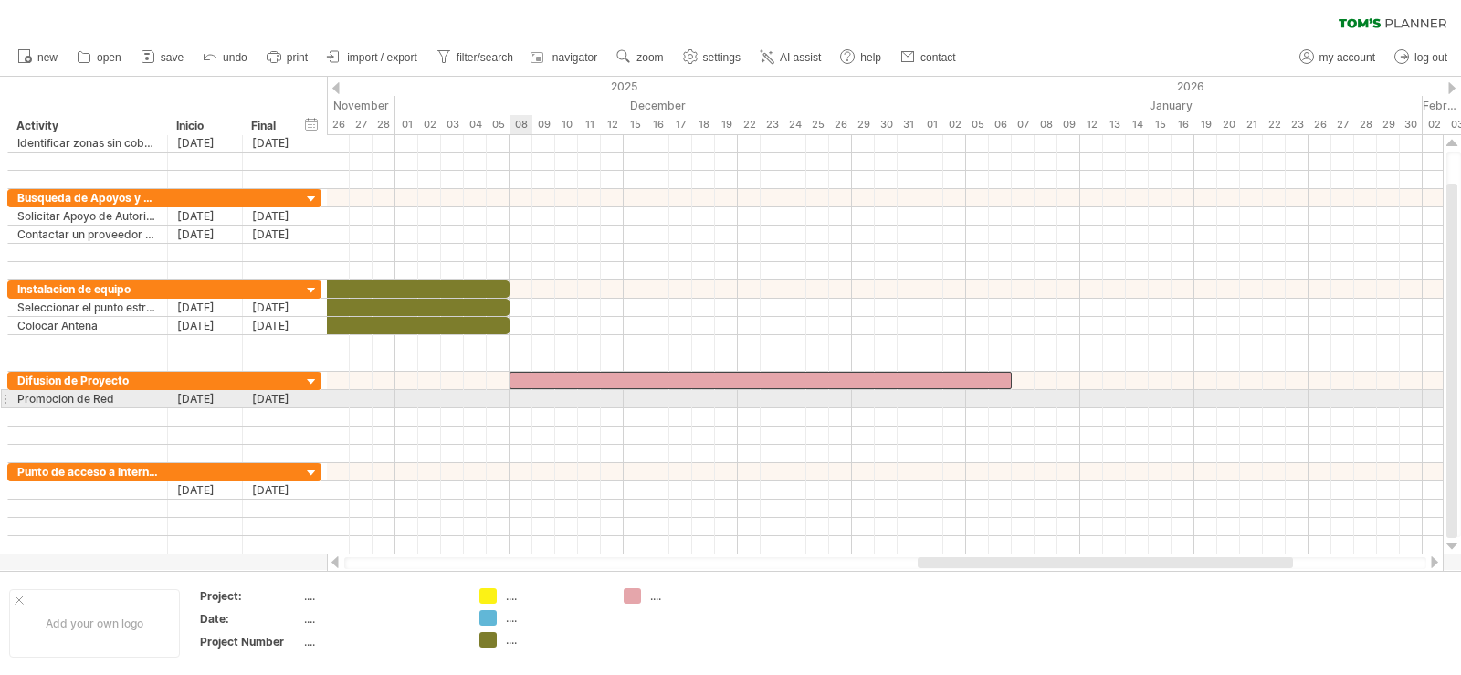
click at [519, 400] on div at bounding box center [885, 399] width 1116 height 18
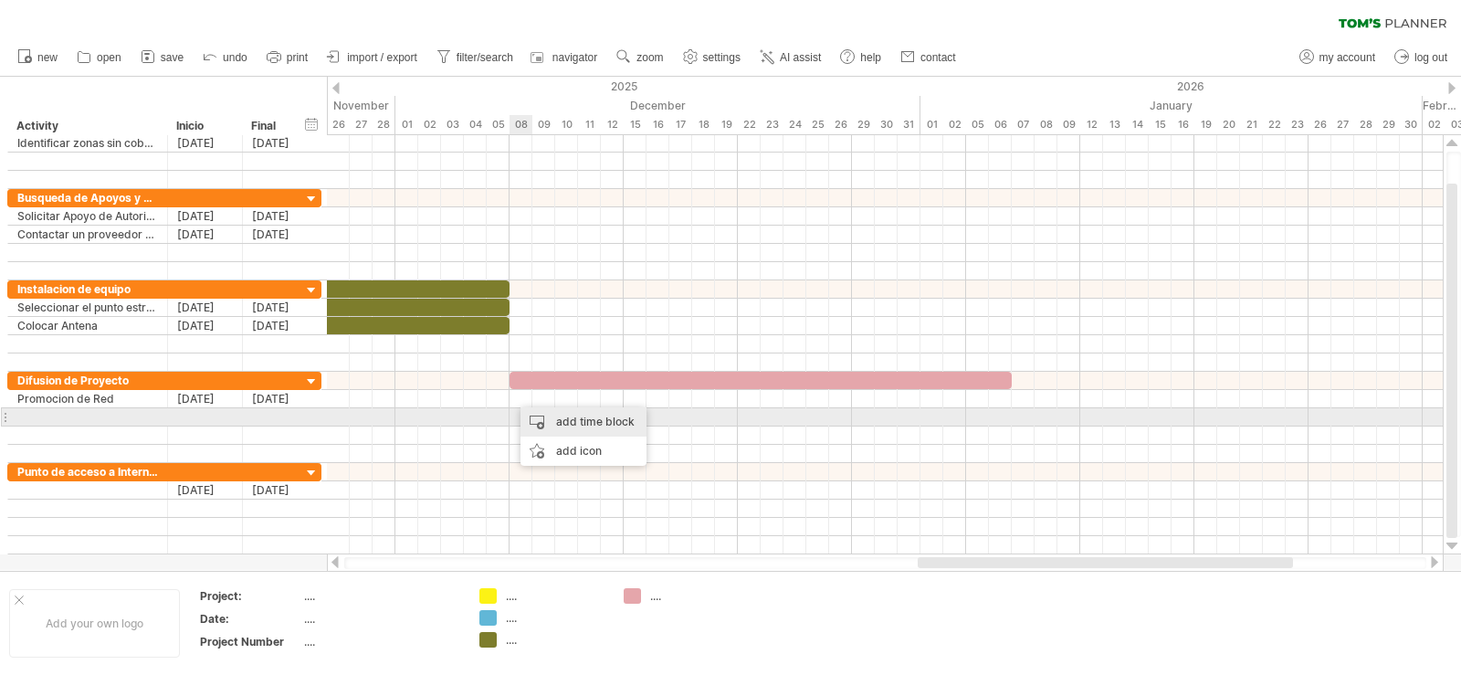
click at [538, 410] on div "add time block" at bounding box center [584, 421] width 126 height 29
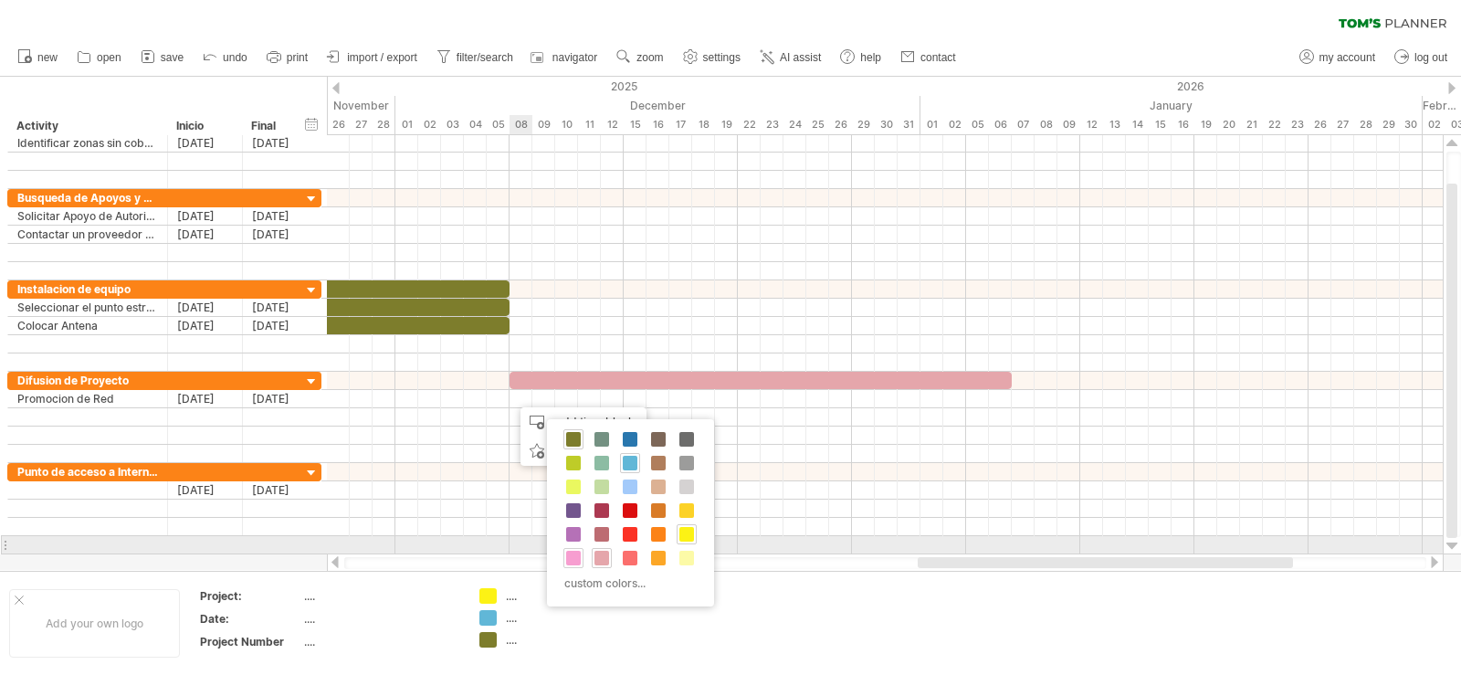
click at [575, 555] on span at bounding box center [573, 558] width 15 height 15
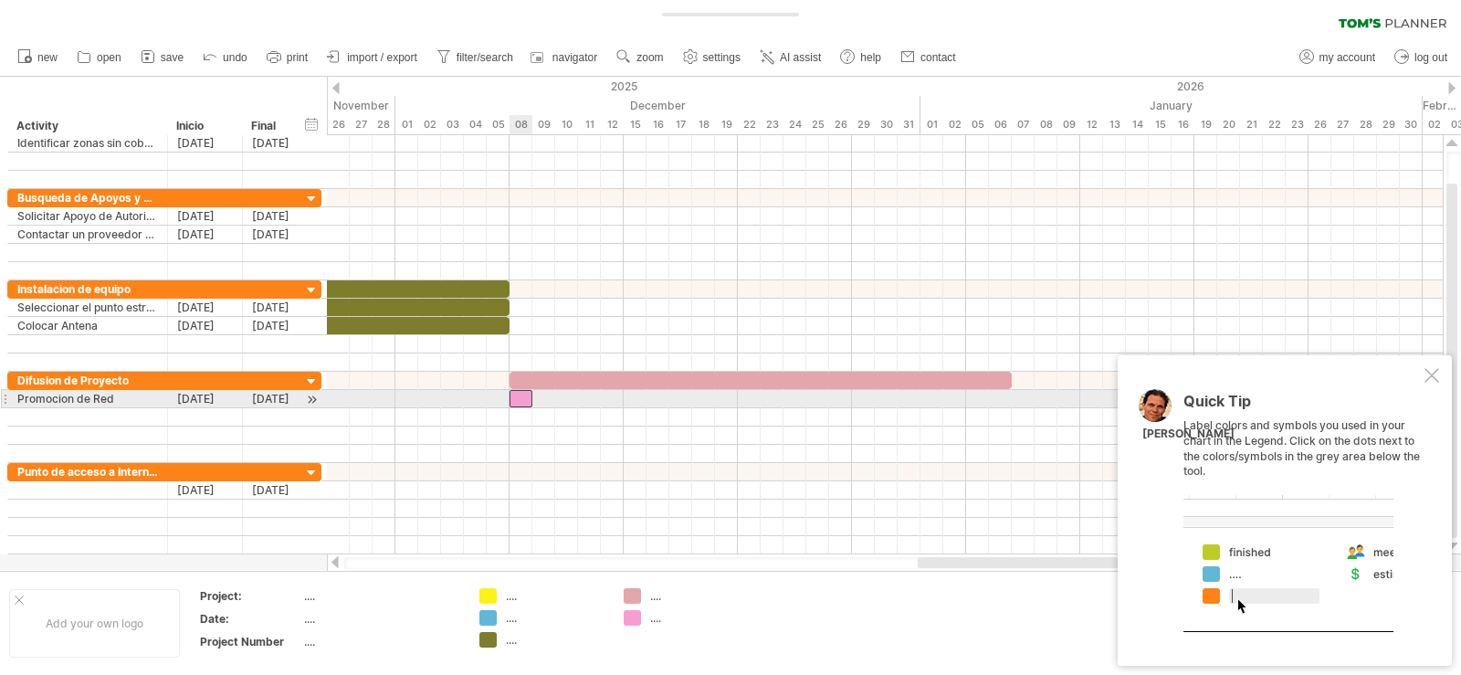
click at [523, 395] on div at bounding box center [521, 398] width 23 height 17
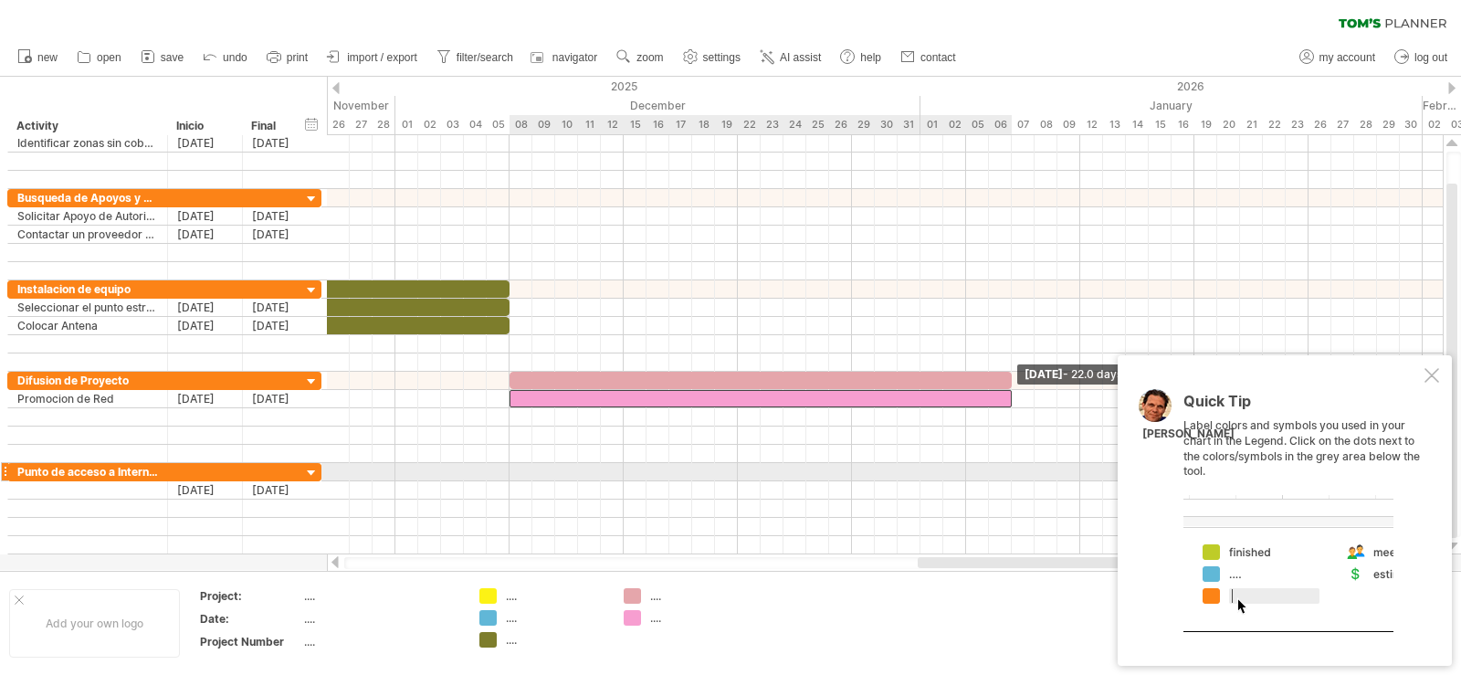
drag, startPoint x: 532, startPoint y: 399, endPoint x: 1010, endPoint y: 469, distance: 482.8
click at [1010, 469] on div "[DATE] - 22.0 days [DATE]" at bounding box center [885, 344] width 1116 height 419
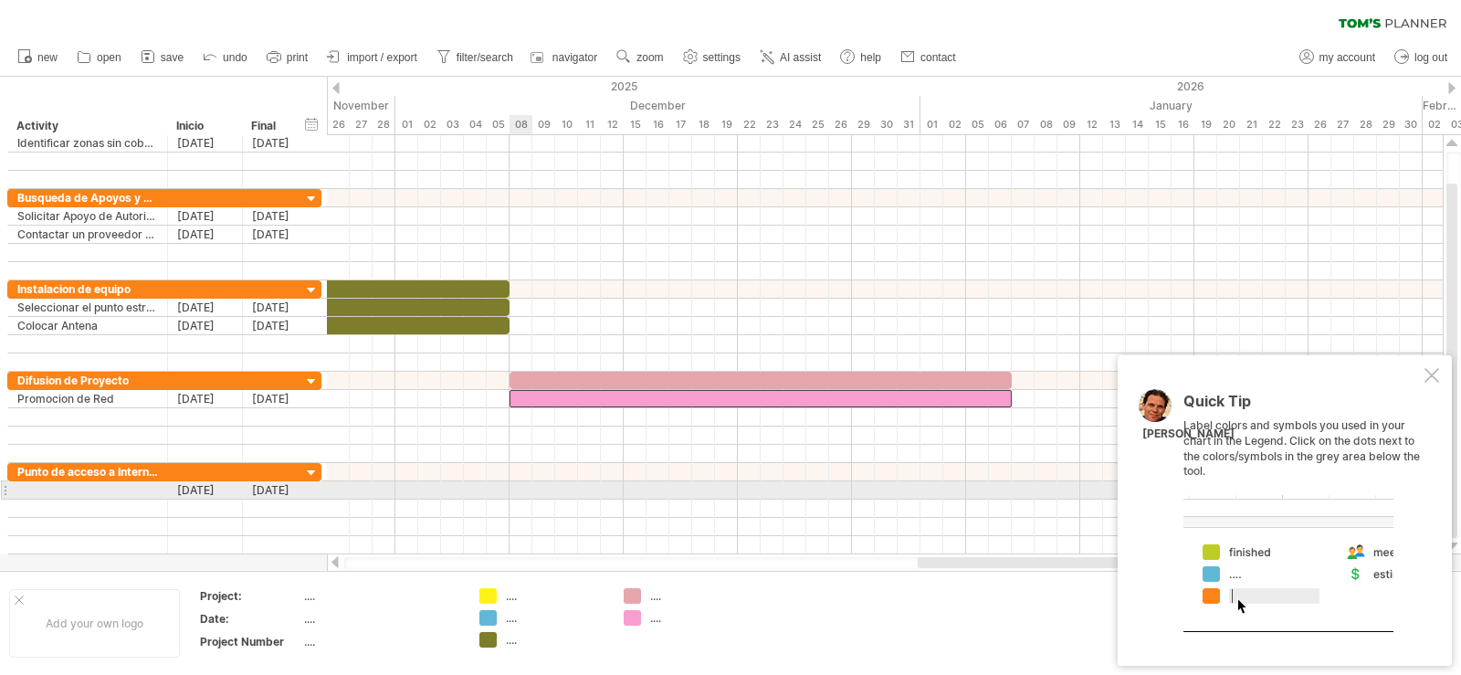
click at [522, 492] on div at bounding box center [885, 490] width 1116 height 18
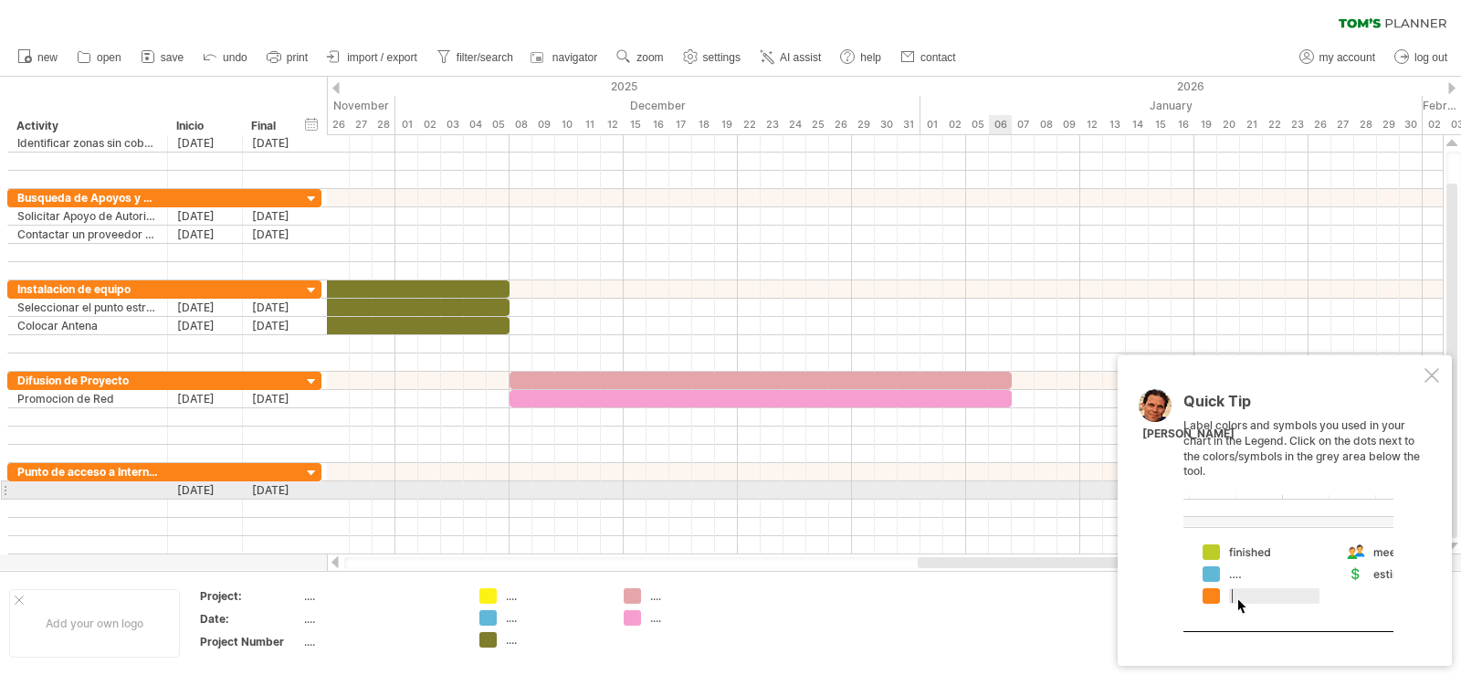
click at [999, 486] on div at bounding box center [885, 490] width 1116 height 18
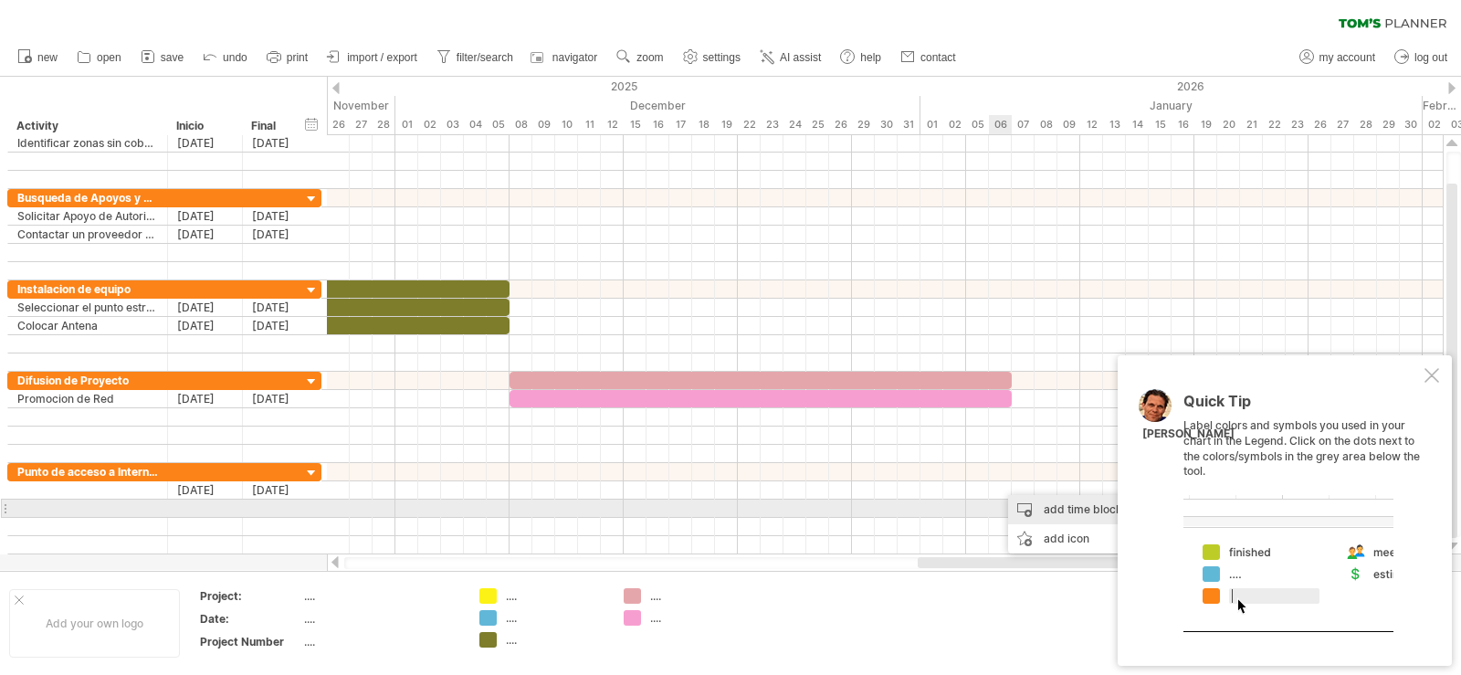
click at [1029, 506] on div "add time block" at bounding box center [1071, 509] width 126 height 29
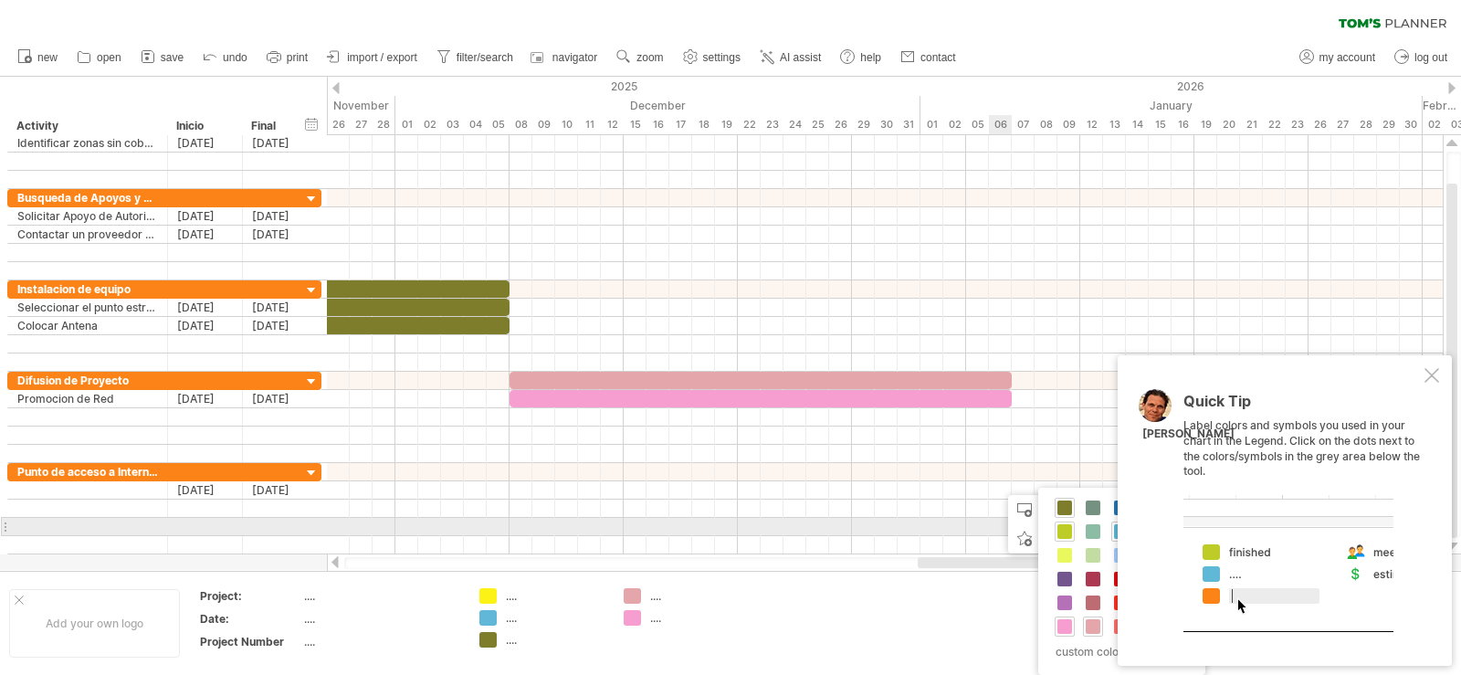
click at [1060, 522] on div at bounding box center [1065, 532] width 20 height 20
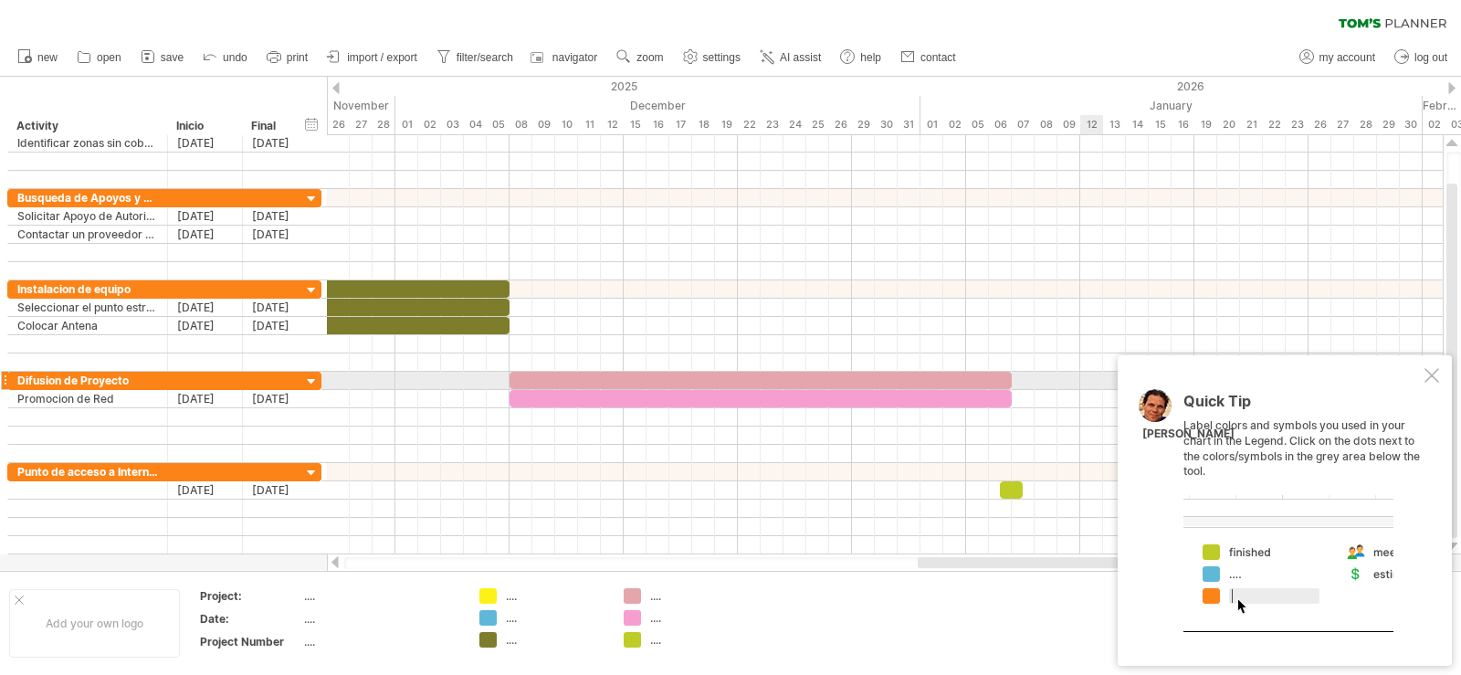
click at [1432, 379] on div at bounding box center [1432, 375] width 15 height 15
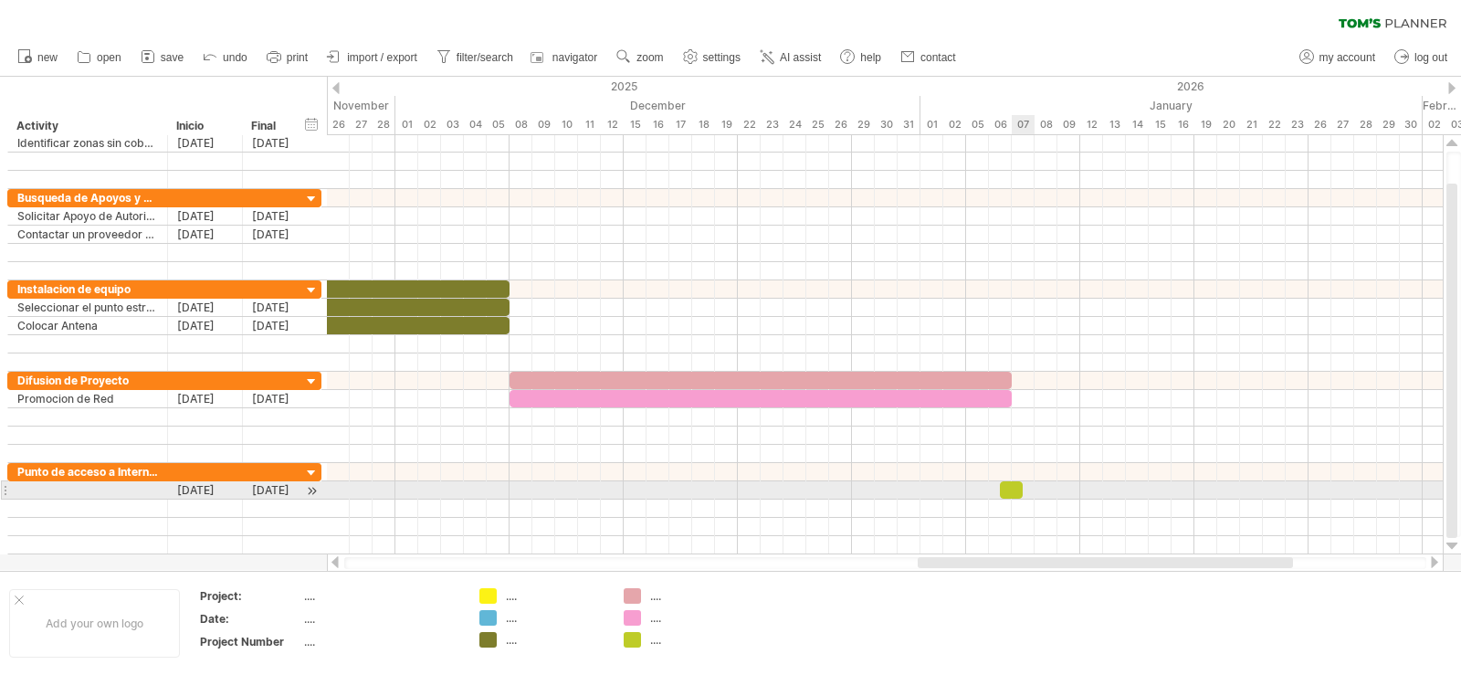
click at [1018, 492] on div at bounding box center [1011, 489] width 23 height 17
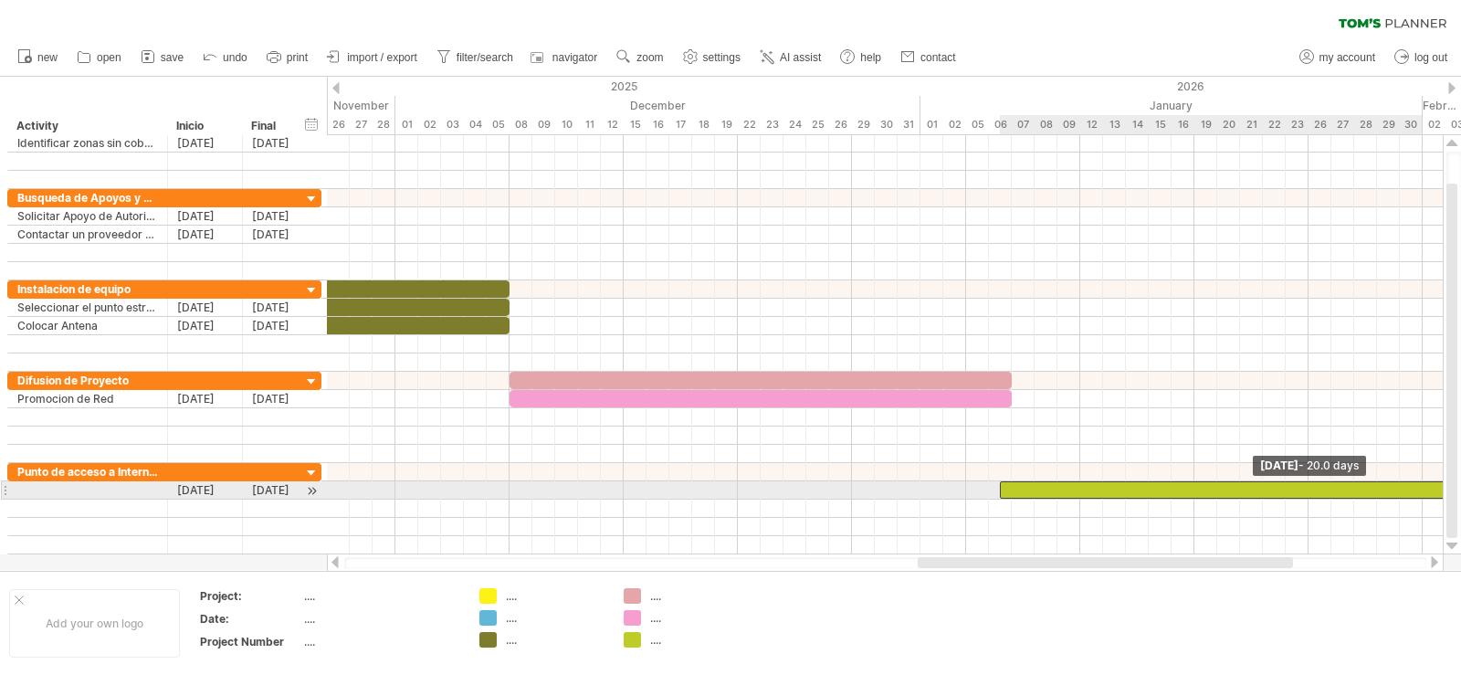
drag, startPoint x: 1024, startPoint y: 492, endPoint x: 1460, endPoint y: 497, distance: 436.6
click at [1460, 497] on div "Trying to reach [DOMAIN_NAME] Connected again... 0% clear filter new" at bounding box center [730, 337] width 1461 height 675
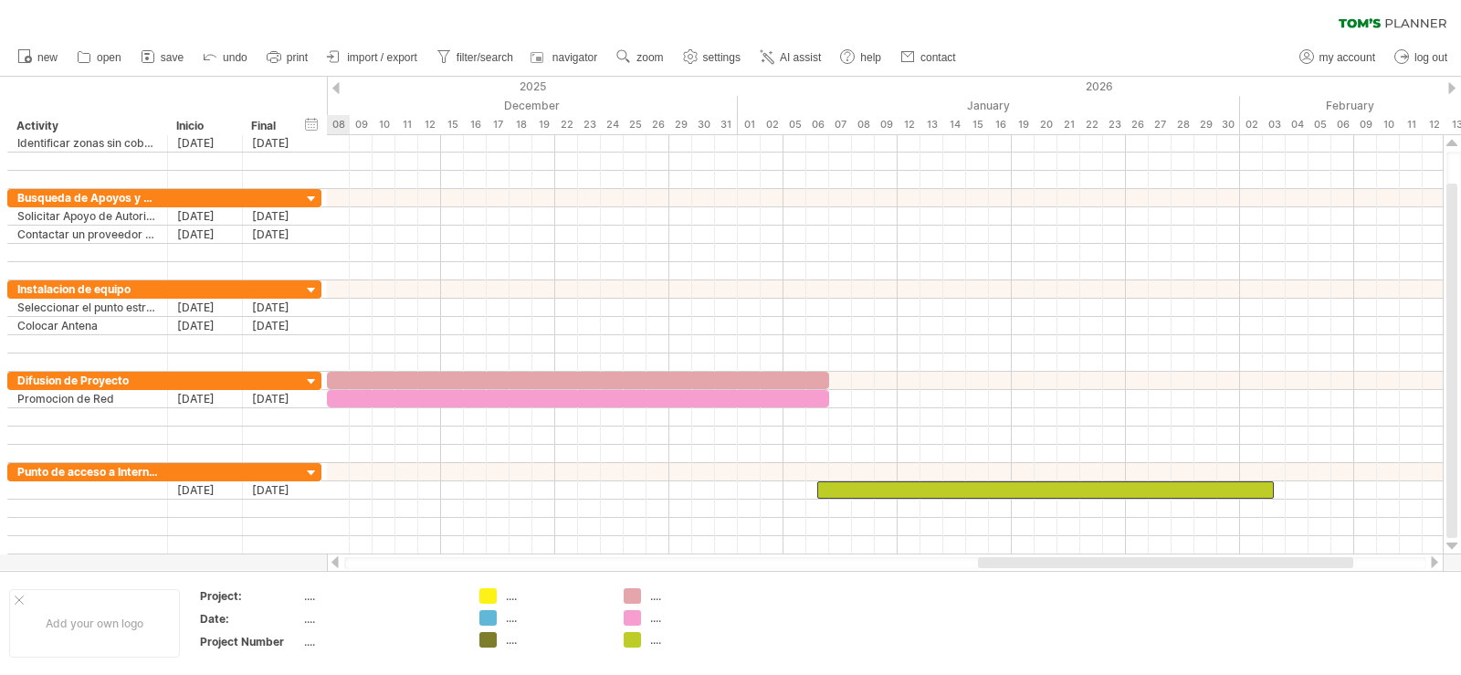
drag, startPoint x: 924, startPoint y: 560, endPoint x: 985, endPoint y: 569, distance: 61.0
click at [985, 569] on div at bounding box center [885, 562] width 1117 height 18
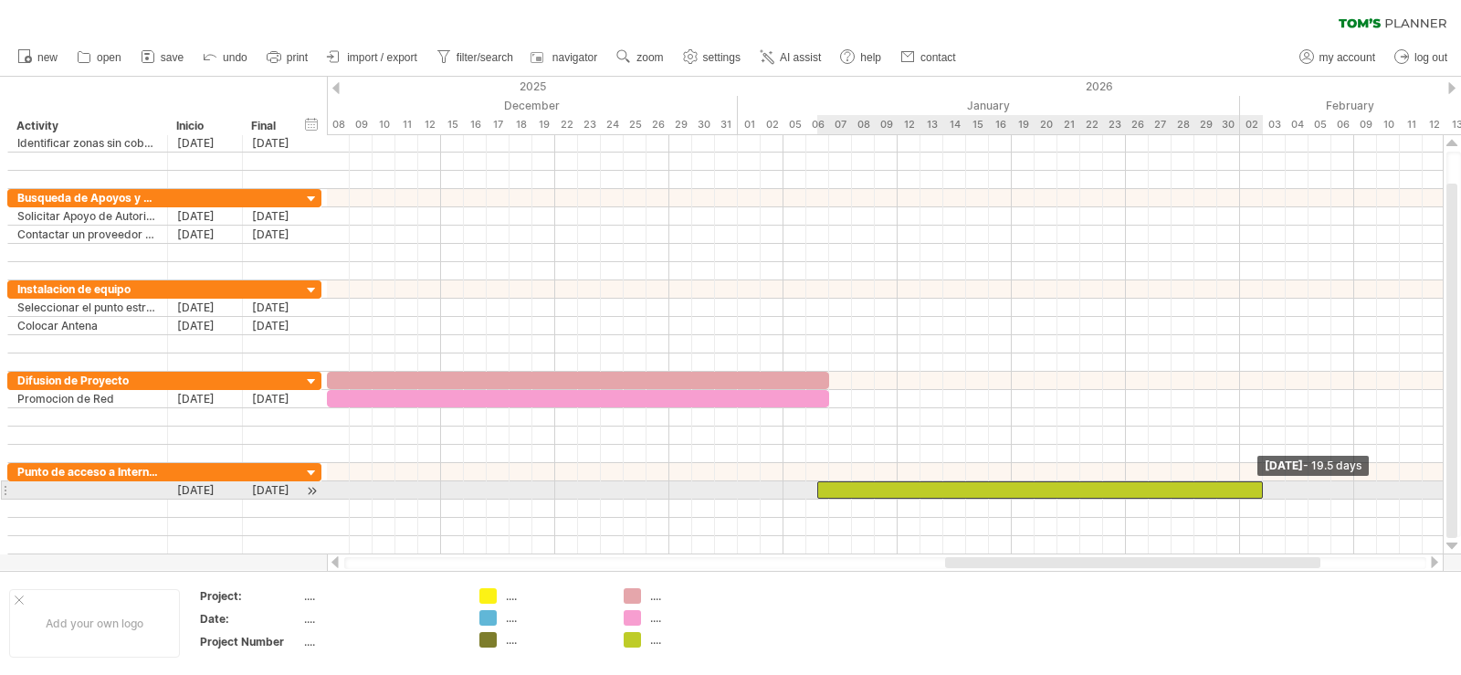
drag, startPoint x: 1277, startPoint y: 494, endPoint x: 1264, endPoint y: 495, distance: 12.8
click at [1264, 495] on span at bounding box center [1262, 489] width 7 height 17
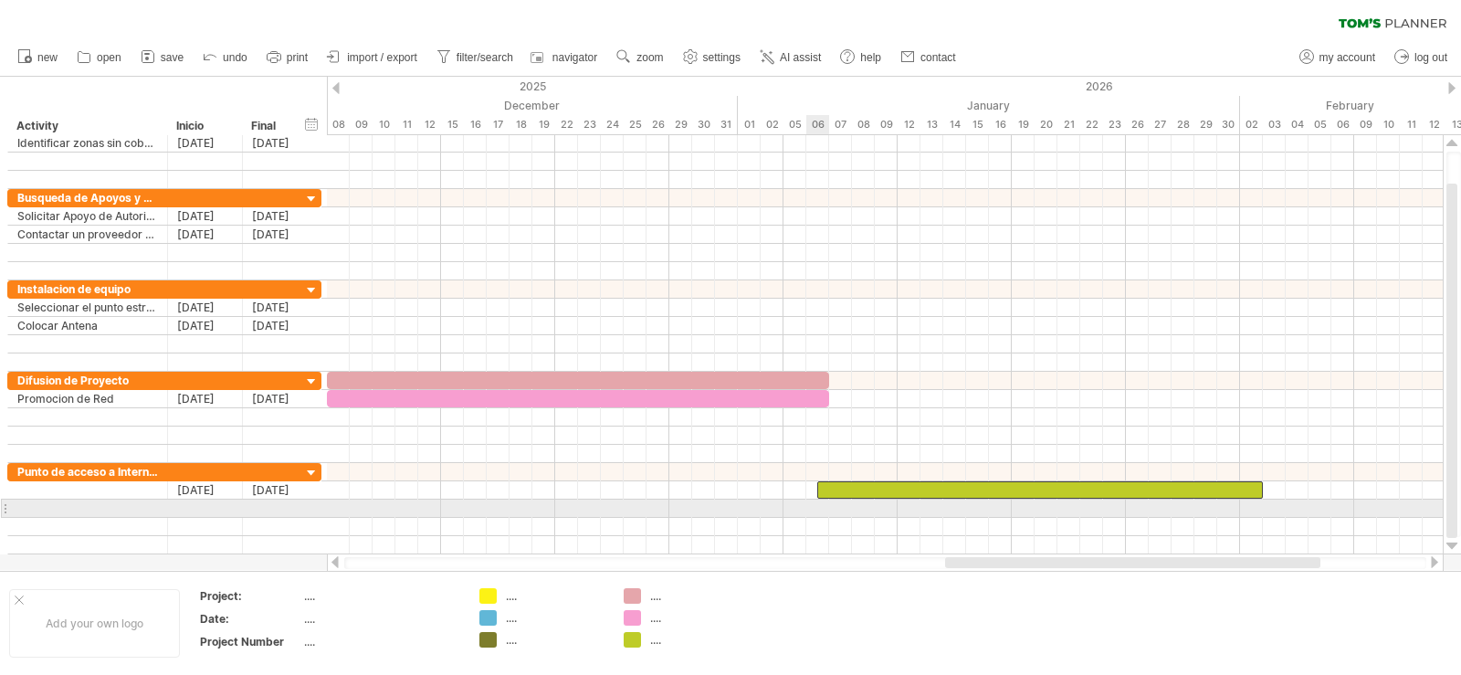
click at [827, 508] on div at bounding box center [885, 509] width 1116 height 18
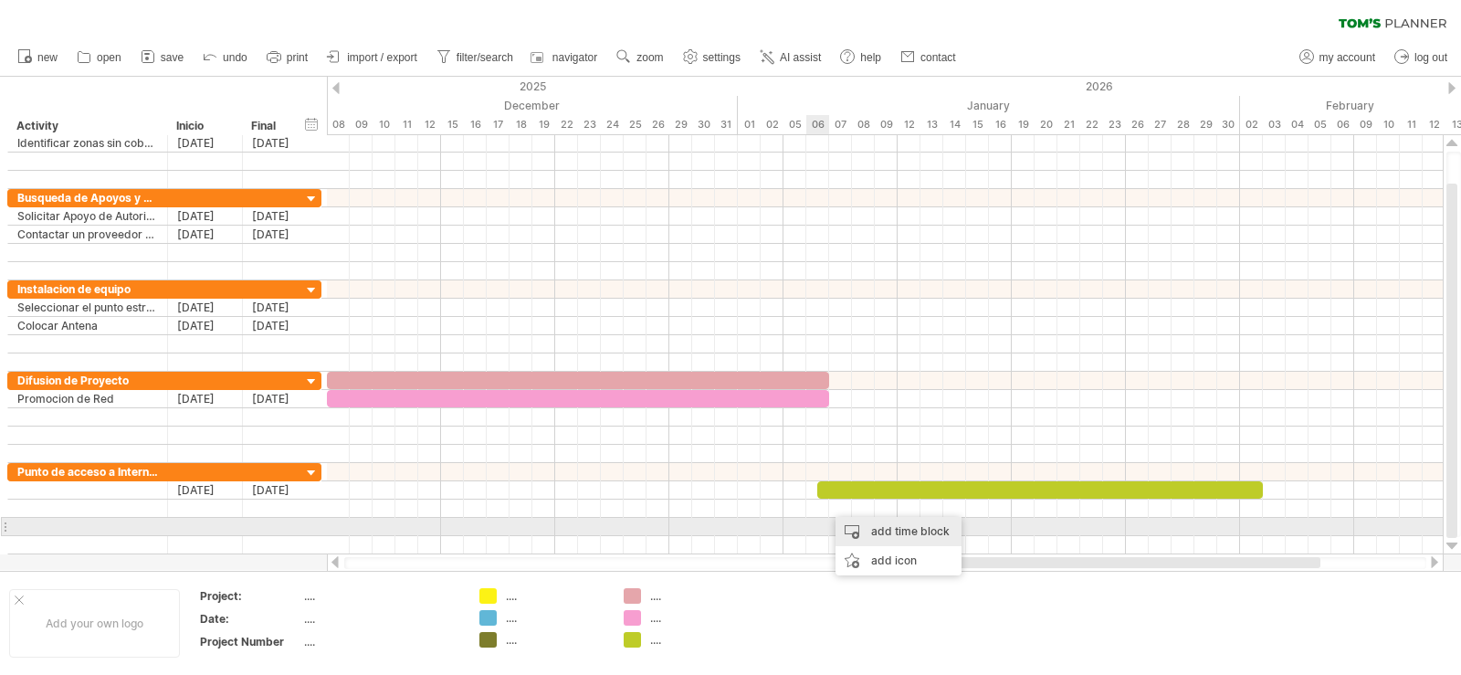
click at [879, 532] on div "add time block" at bounding box center [899, 531] width 126 height 29
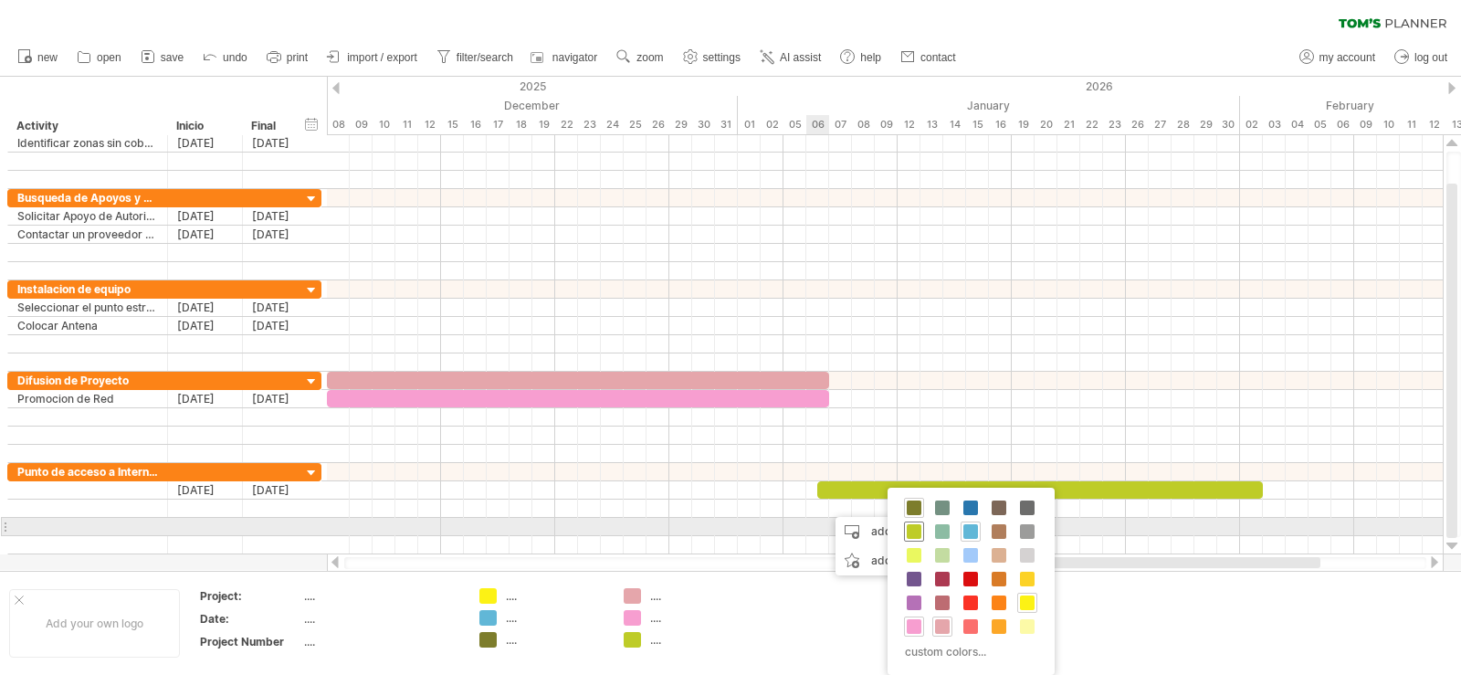
click at [915, 526] on span at bounding box center [914, 531] width 15 height 15
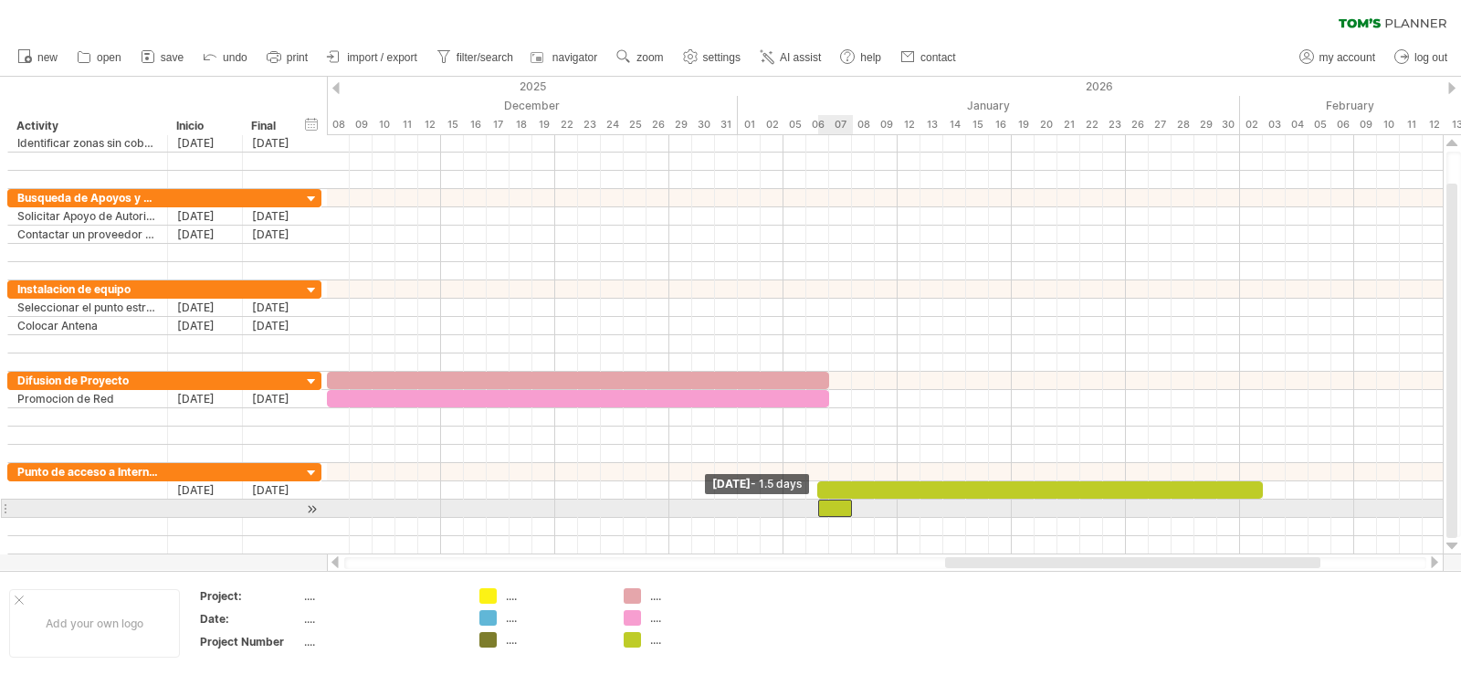
click at [823, 509] on div at bounding box center [835, 508] width 35 height 17
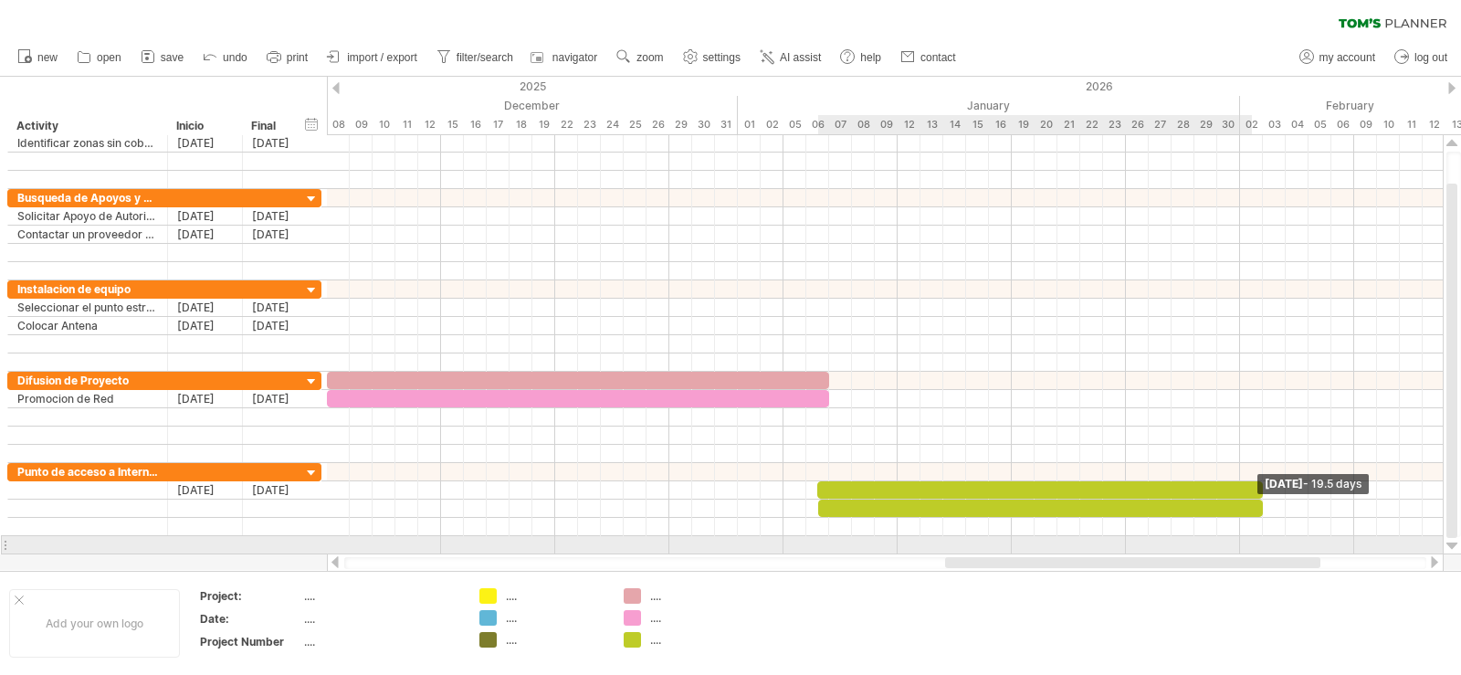
drag, startPoint x: 851, startPoint y: 505, endPoint x: 1257, endPoint y: 538, distance: 406.8
click at [1257, 538] on div "[DATE] - 19.5 days [DATE] - 1.5 days" at bounding box center [885, 344] width 1116 height 419
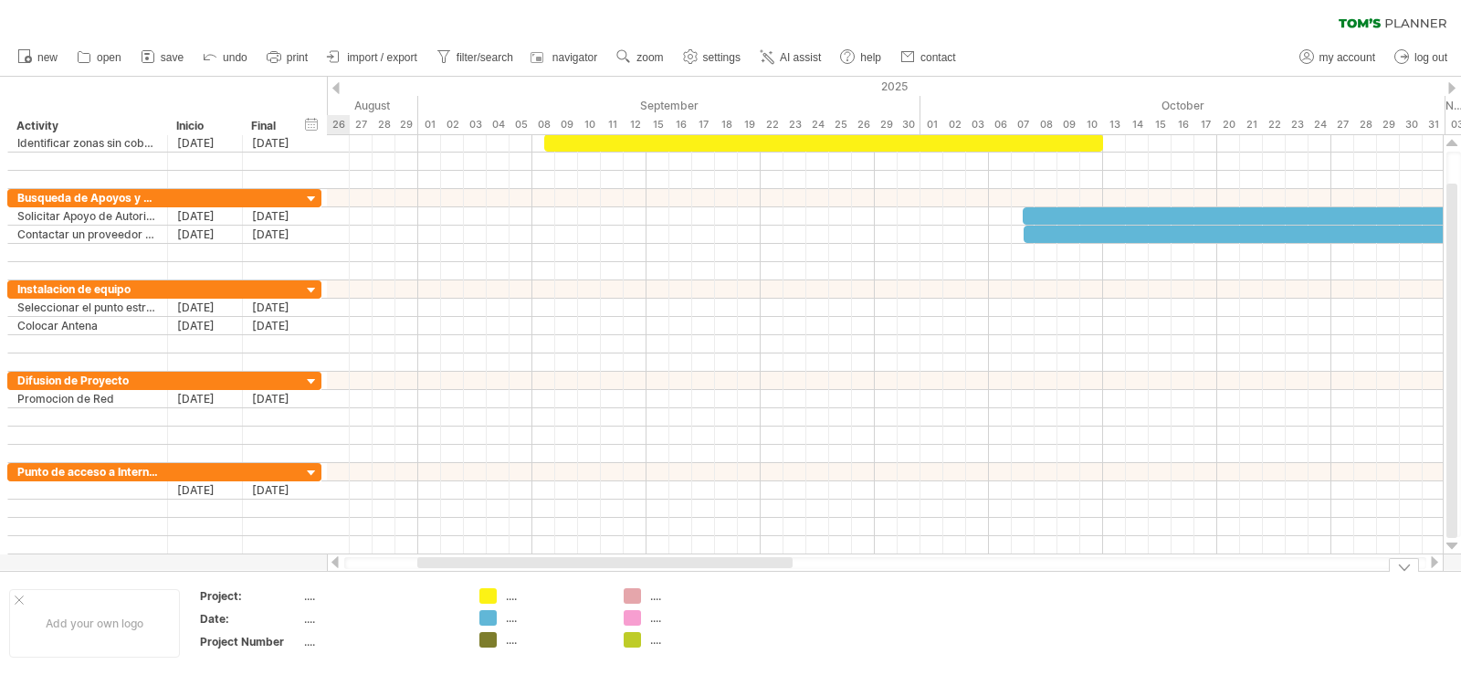
drag, startPoint x: 975, startPoint y: 564, endPoint x: 447, endPoint y: 581, distance: 528.2
click at [447, 581] on div "Trying to reach [DOMAIN_NAME] Connected again... 0% clear filter new" at bounding box center [730, 337] width 1461 height 675
click at [341, 85] on div "2025" at bounding box center [692, 86] width 3471 height 19
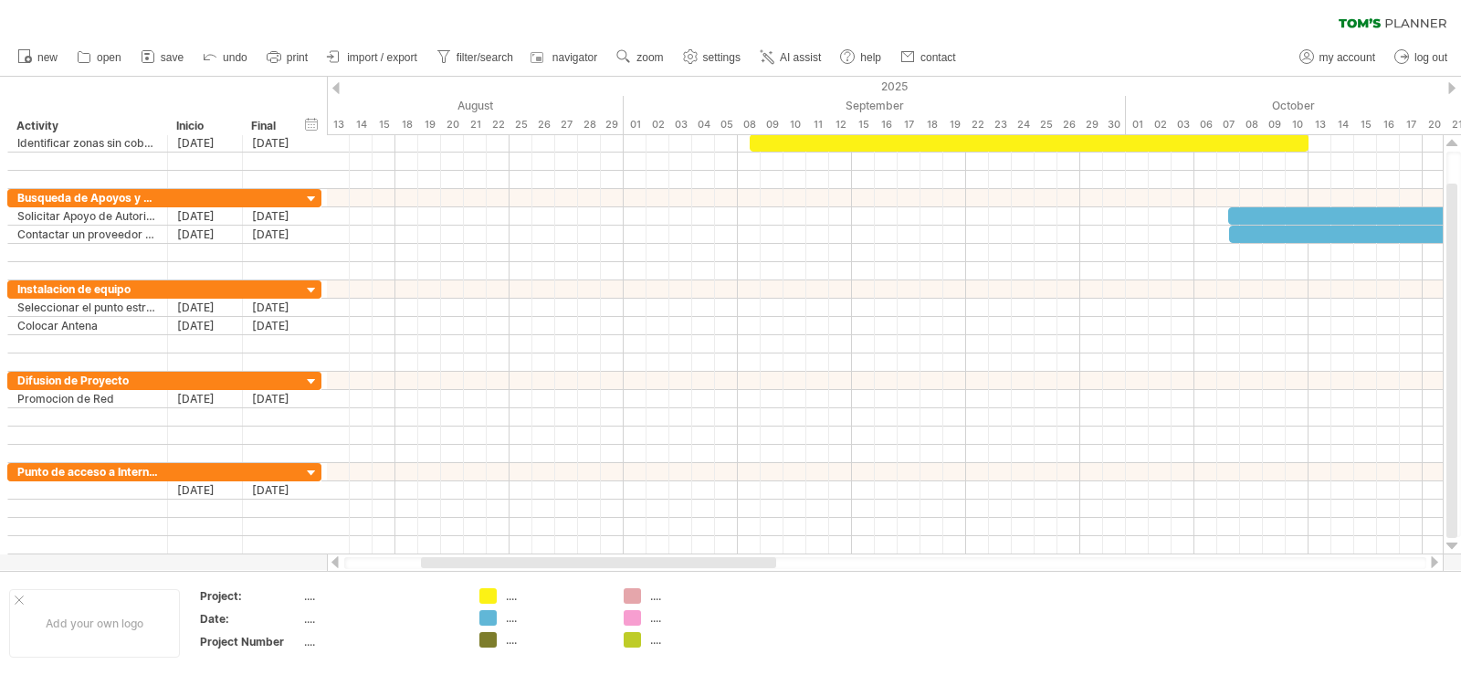
drag, startPoint x: 577, startPoint y: 564, endPoint x: 512, endPoint y: 564, distance: 64.8
click at [512, 564] on div at bounding box center [598, 562] width 355 height 11
click at [338, 83] on div at bounding box center [335, 88] width 7 height 12
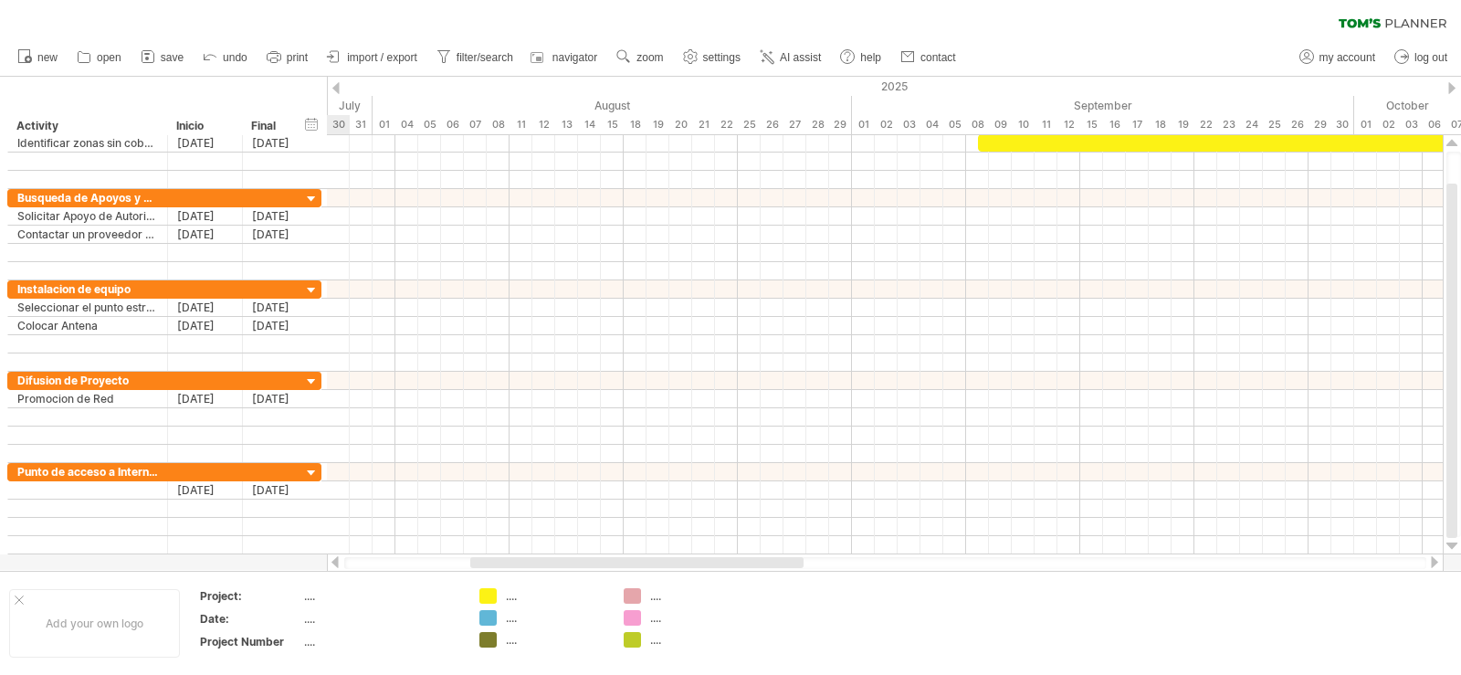
click at [338, 83] on div at bounding box center [335, 88] width 7 height 12
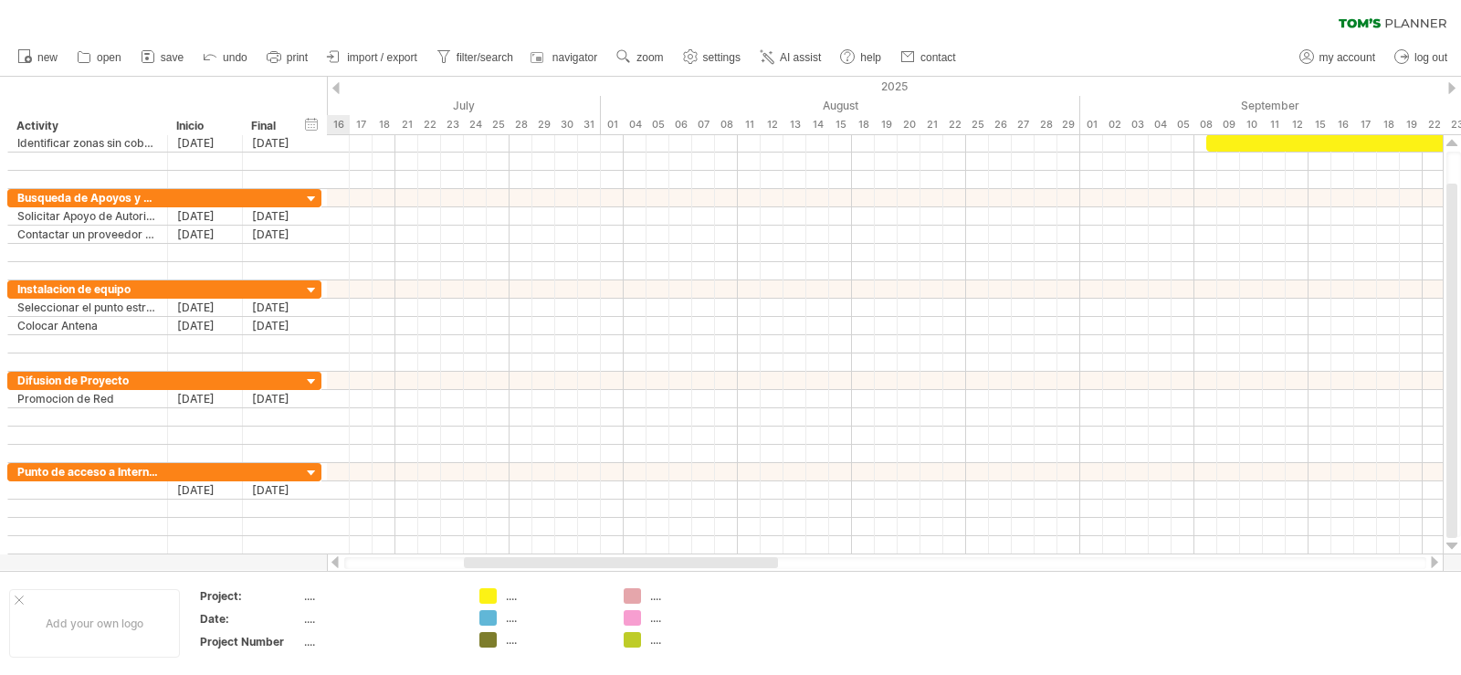
click at [338, 83] on div at bounding box center [335, 88] width 7 height 12
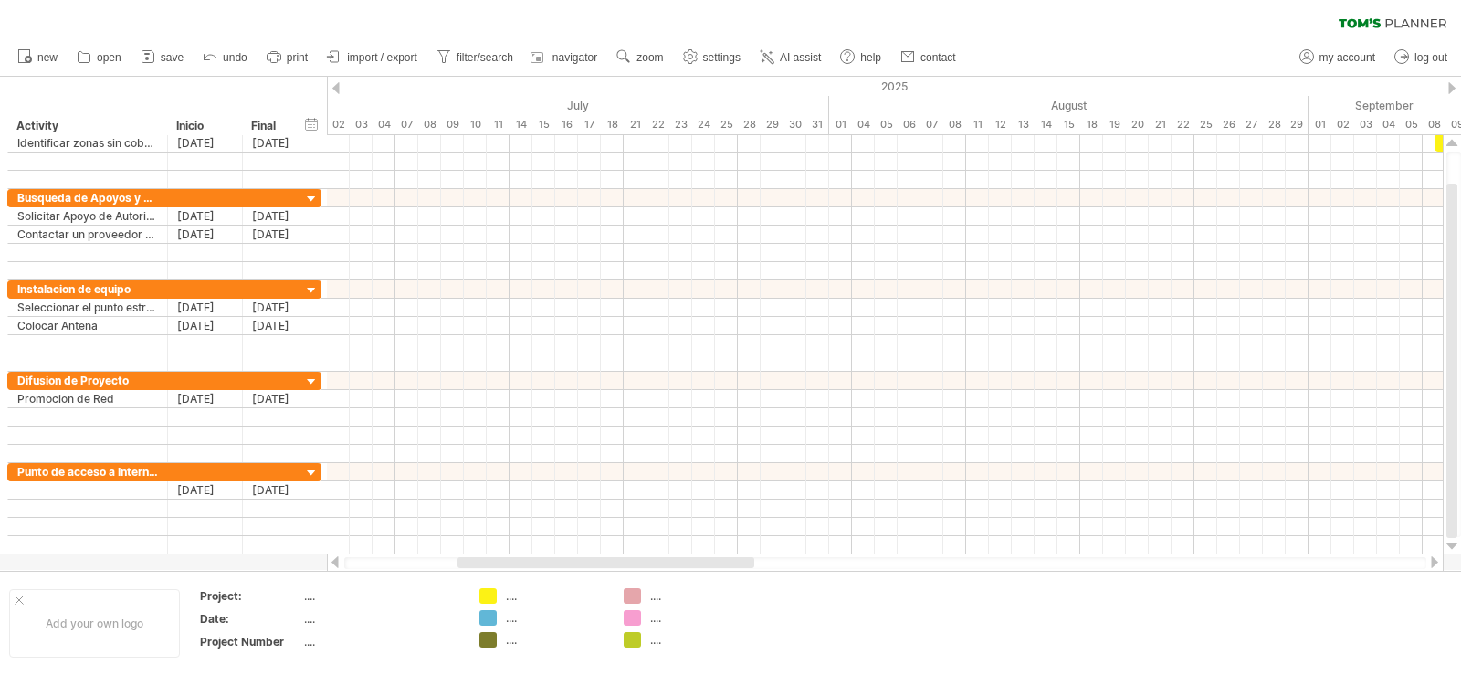
click at [1456, 81] on div "2025" at bounding box center [1069, 86] width 4407 height 19
click at [1449, 83] on div at bounding box center [1452, 88] width 7 height 12
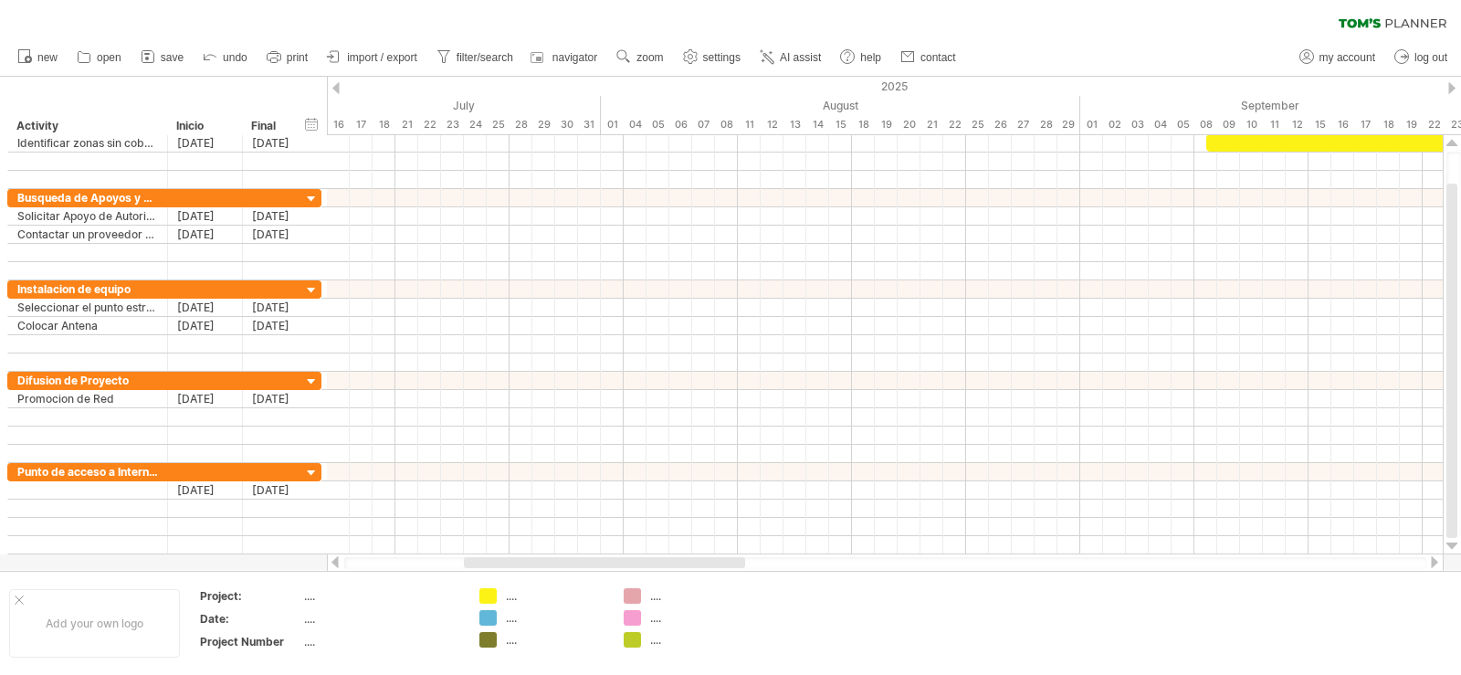
click at [1449, 83] on div at bounding box center [1452, 88] width 7 height 12
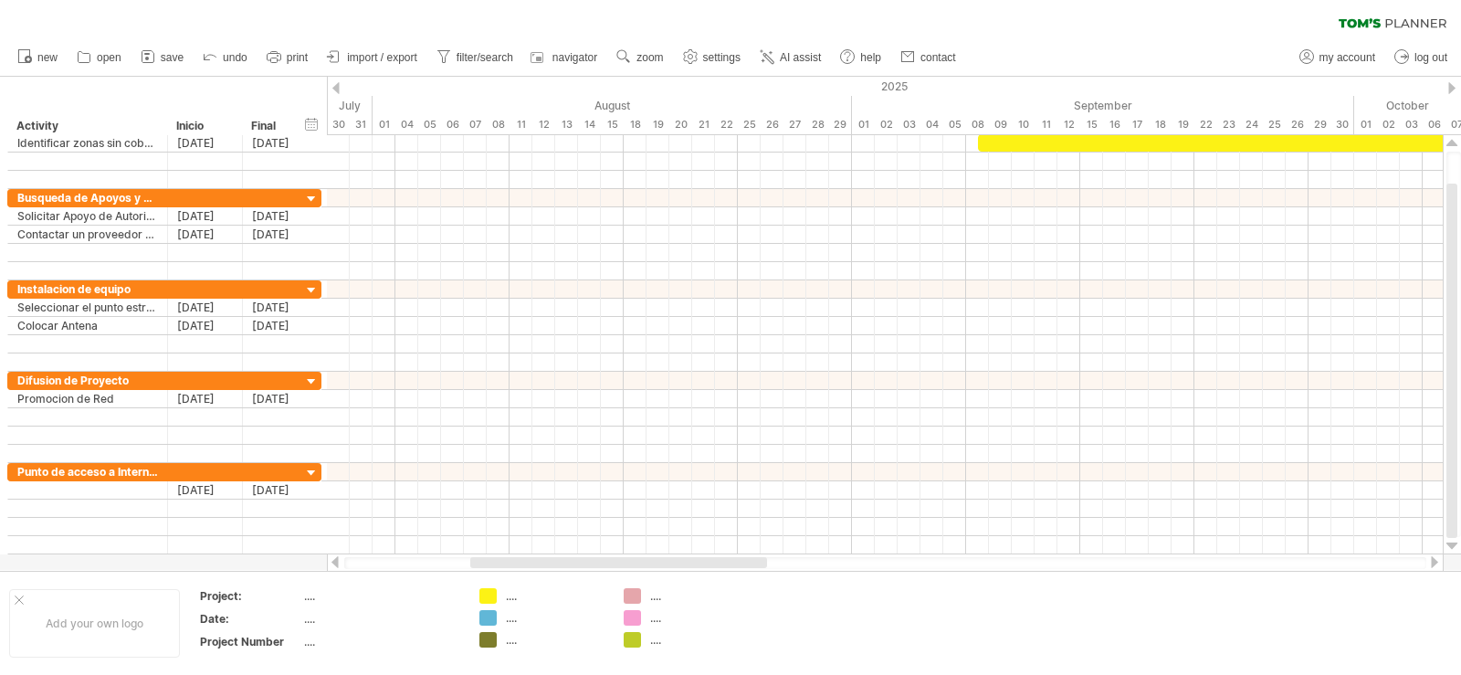
click at [1449, 83] on div at bounding box center [1452, 88] width 7 height 12
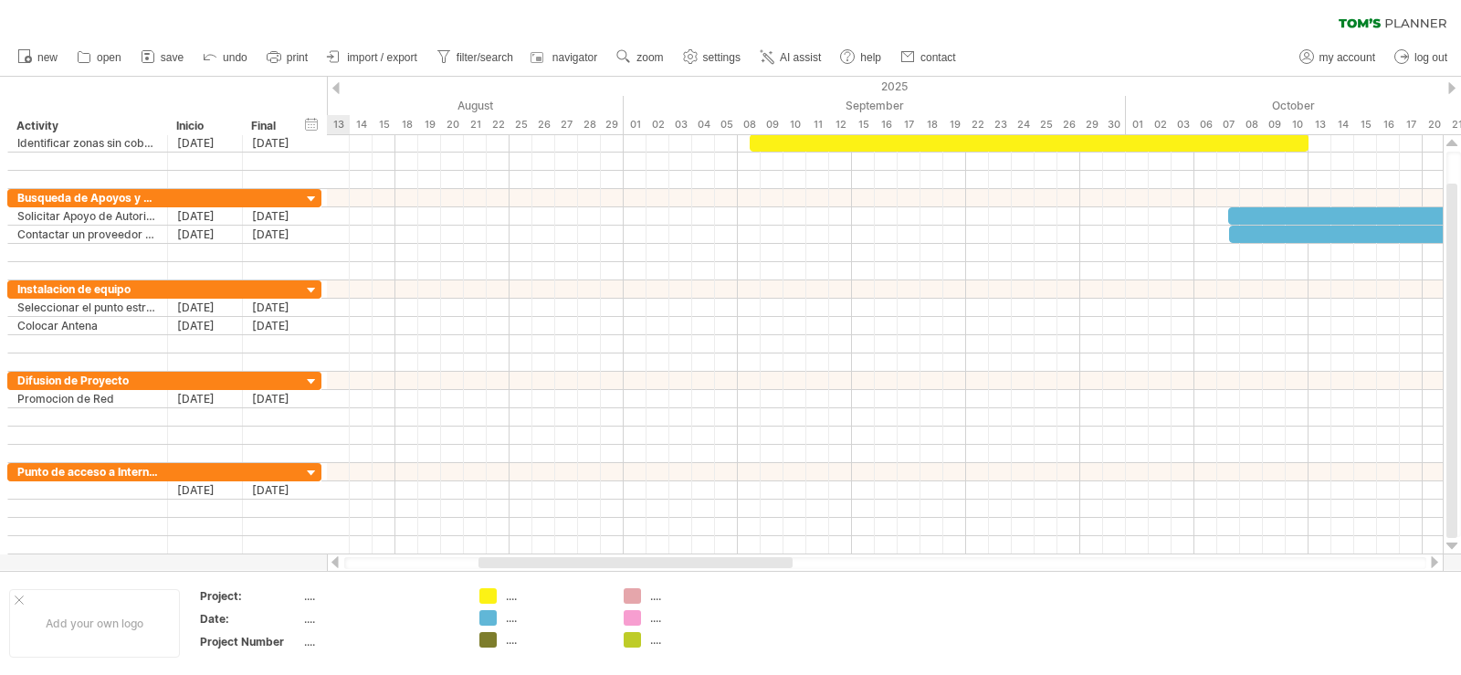
click at [1449, 83] on div at bounding box center [1452, 88] width 7 height 12
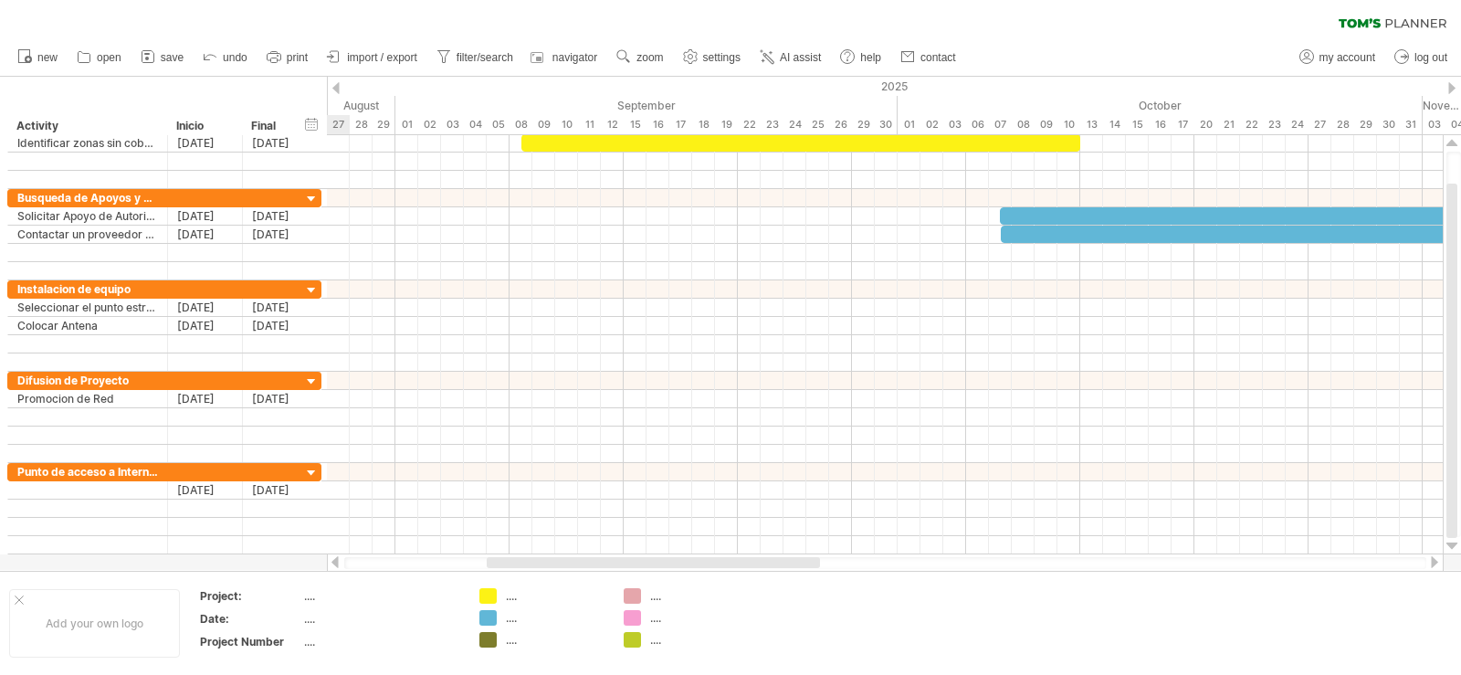
click at [1449, 83] on div at bounding box center [1452, 88] width 7 height 12
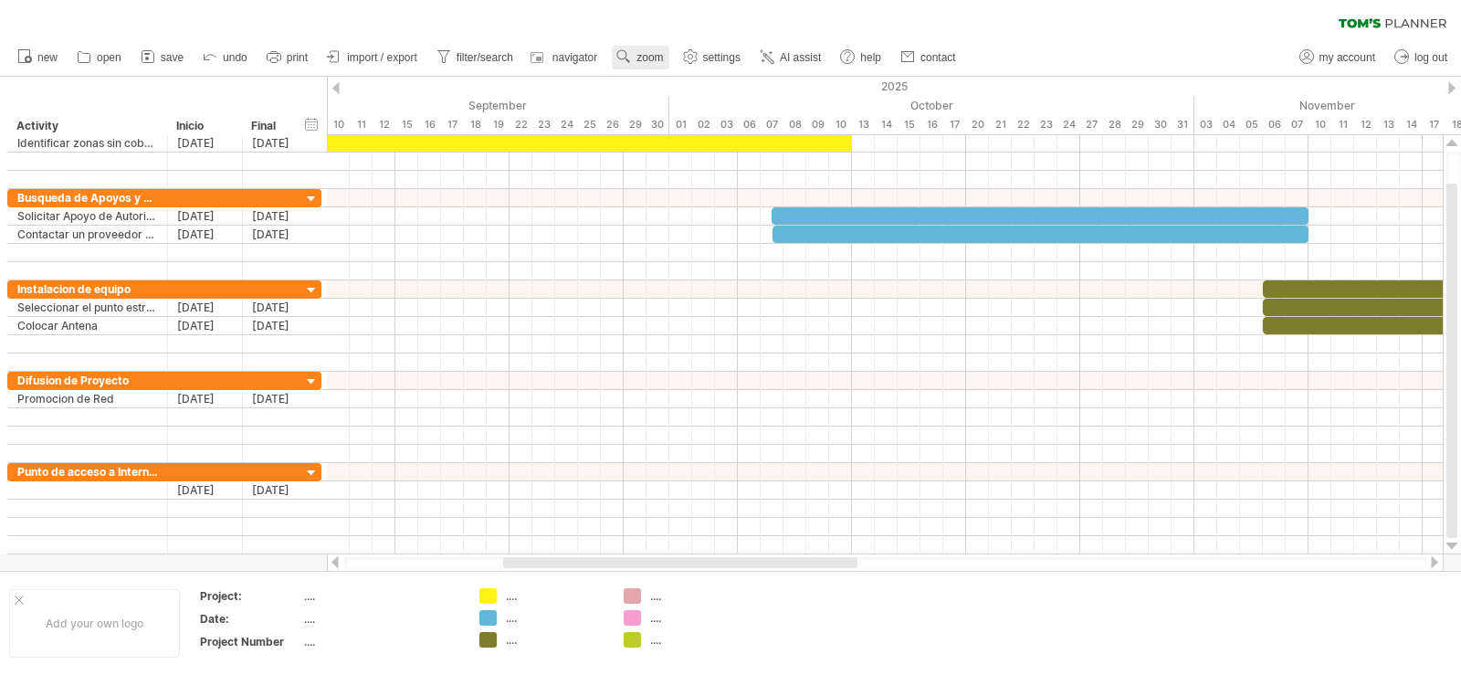
click at [635, 60] on link "zoom" at bounding box center [640, 58] width 57 height 24
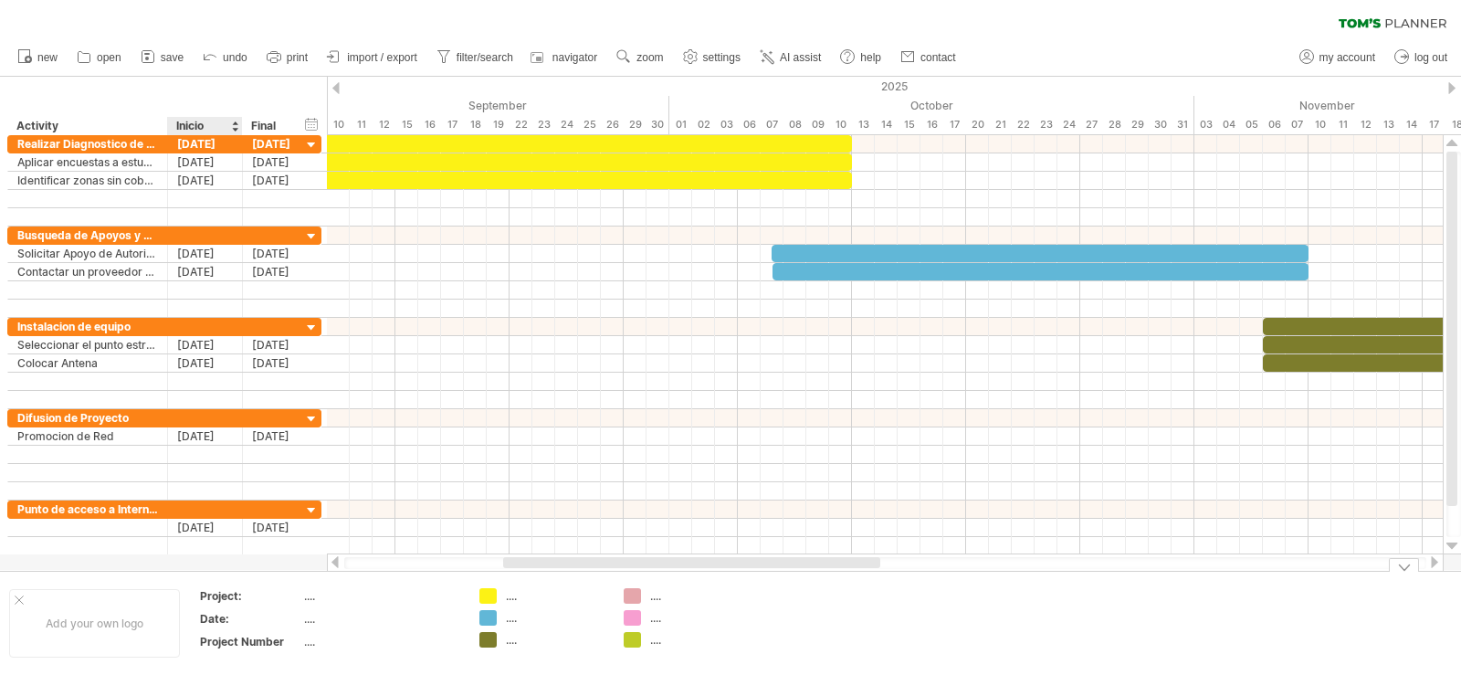
click at [221, 593] on div "Project:" at bounding box center [250, 596] width 100 height 16
type input "*"
type input "**********"
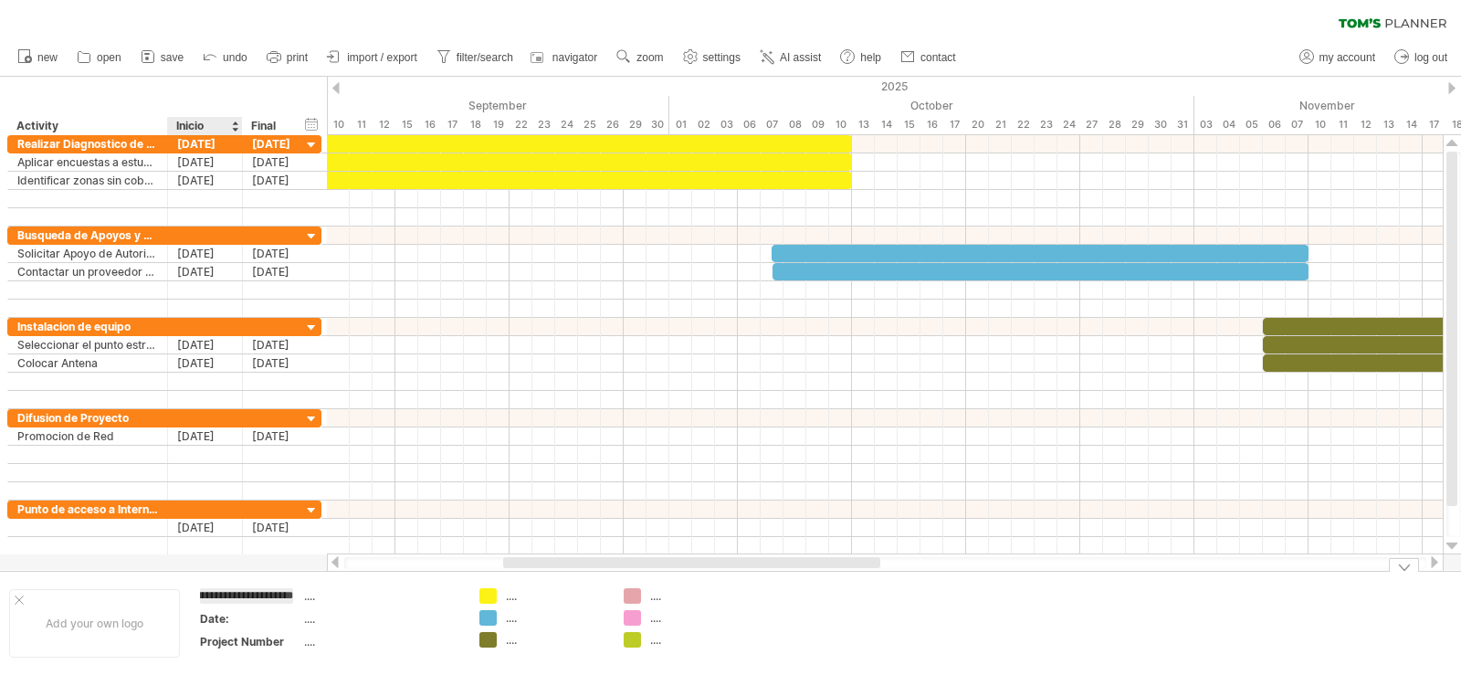
click at [240, 616] on div "Date:" at bounding box center [250, 619] width 100 height 16
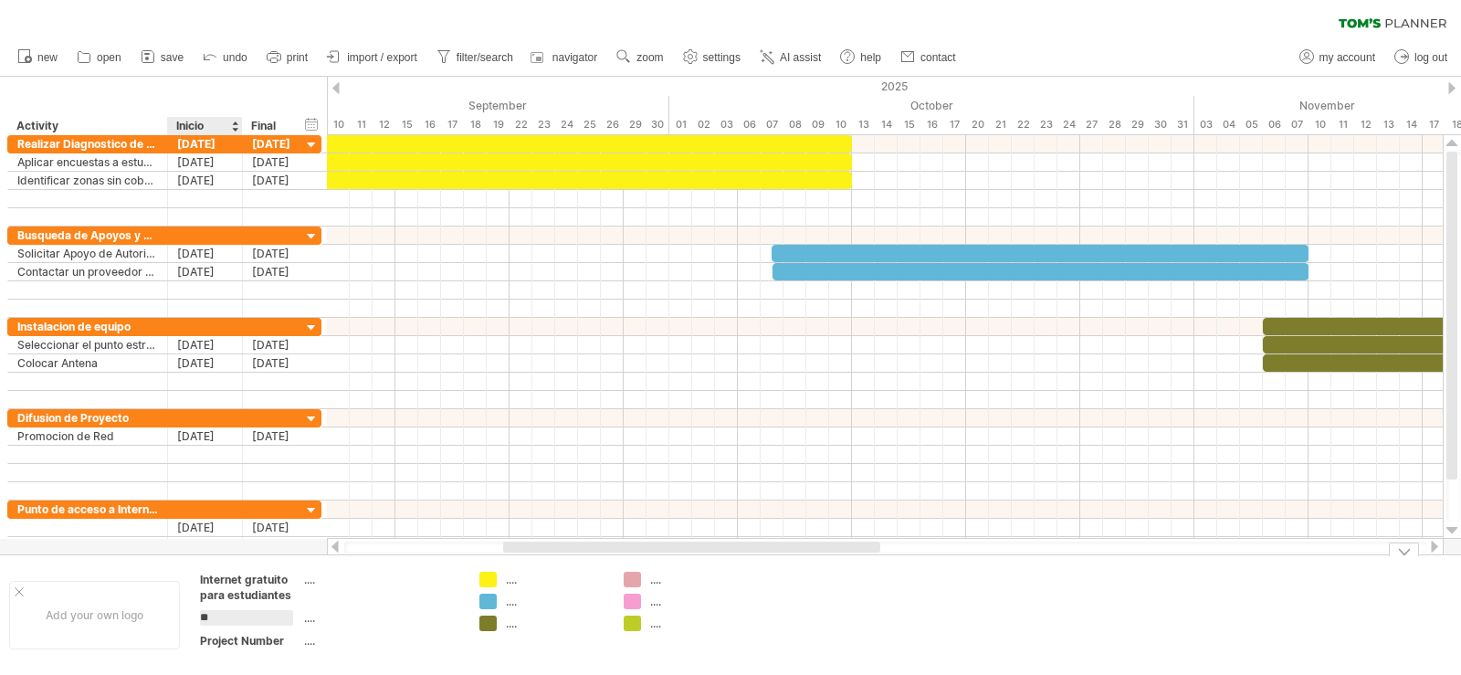
type input "*"
type input "**********"
click at [270, 642] on div "Project Number" at bounding box center [250, 641] width 100 height 16
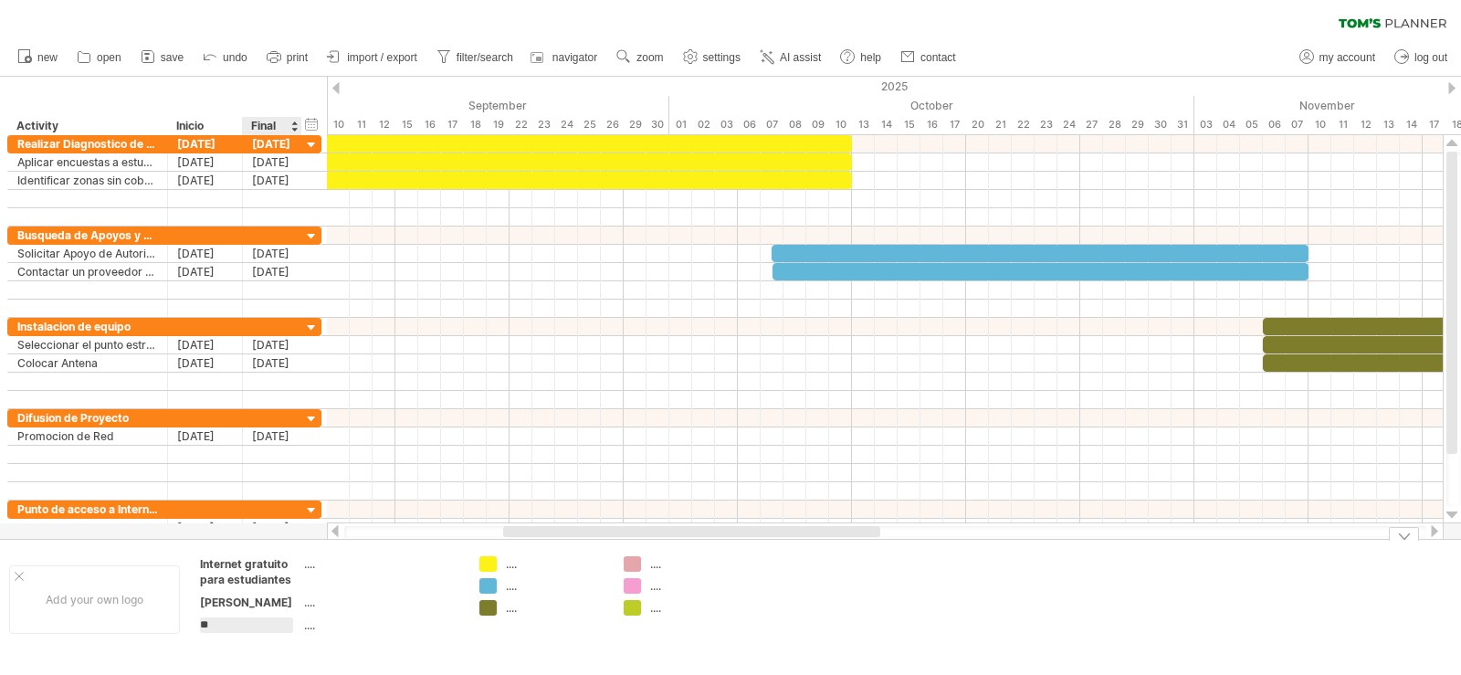
type input "*"
type input "**********"
click at [371, 616] on td "...." at bounding box center [381, 605] width 155 height 21
click at [520, 566] on div "...." at bounding box center [556, 564] width 100 height 16
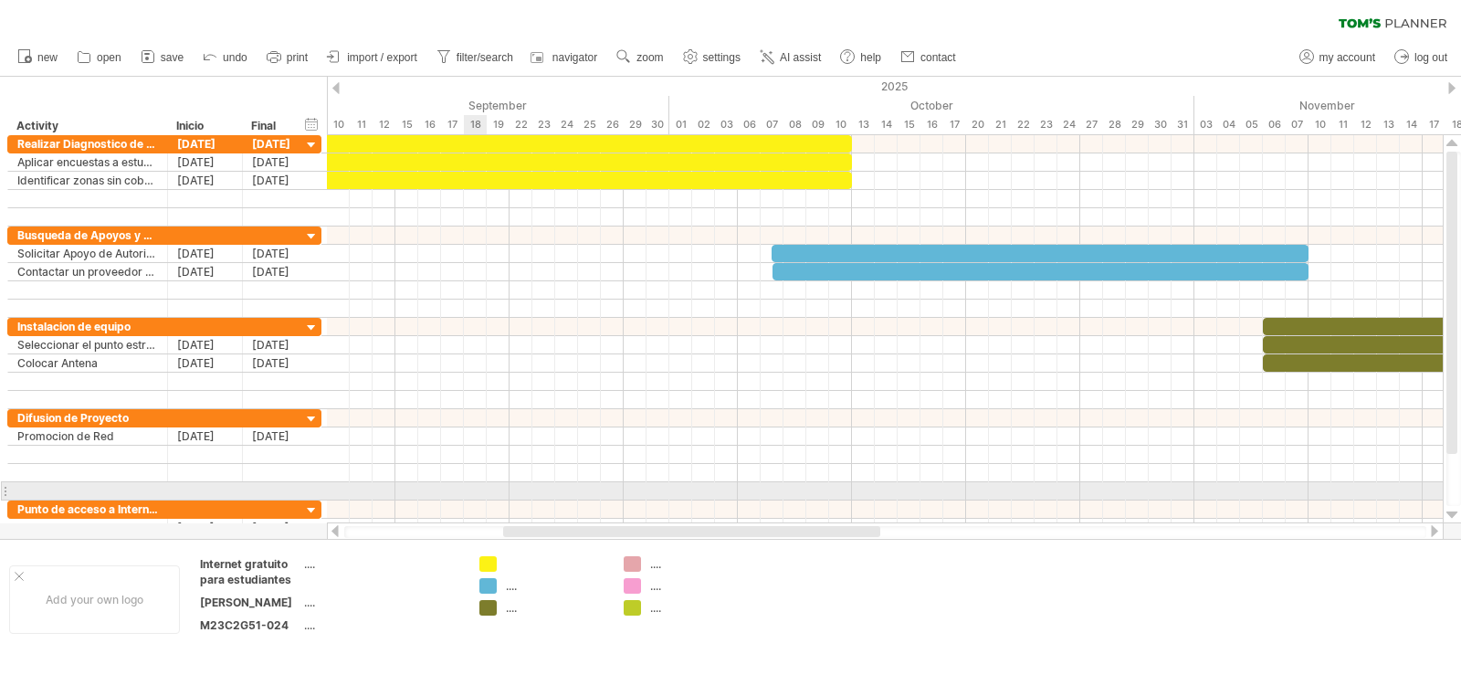
click at [479, 490] on div at bounding box center [885, 491] width 1116 height 18
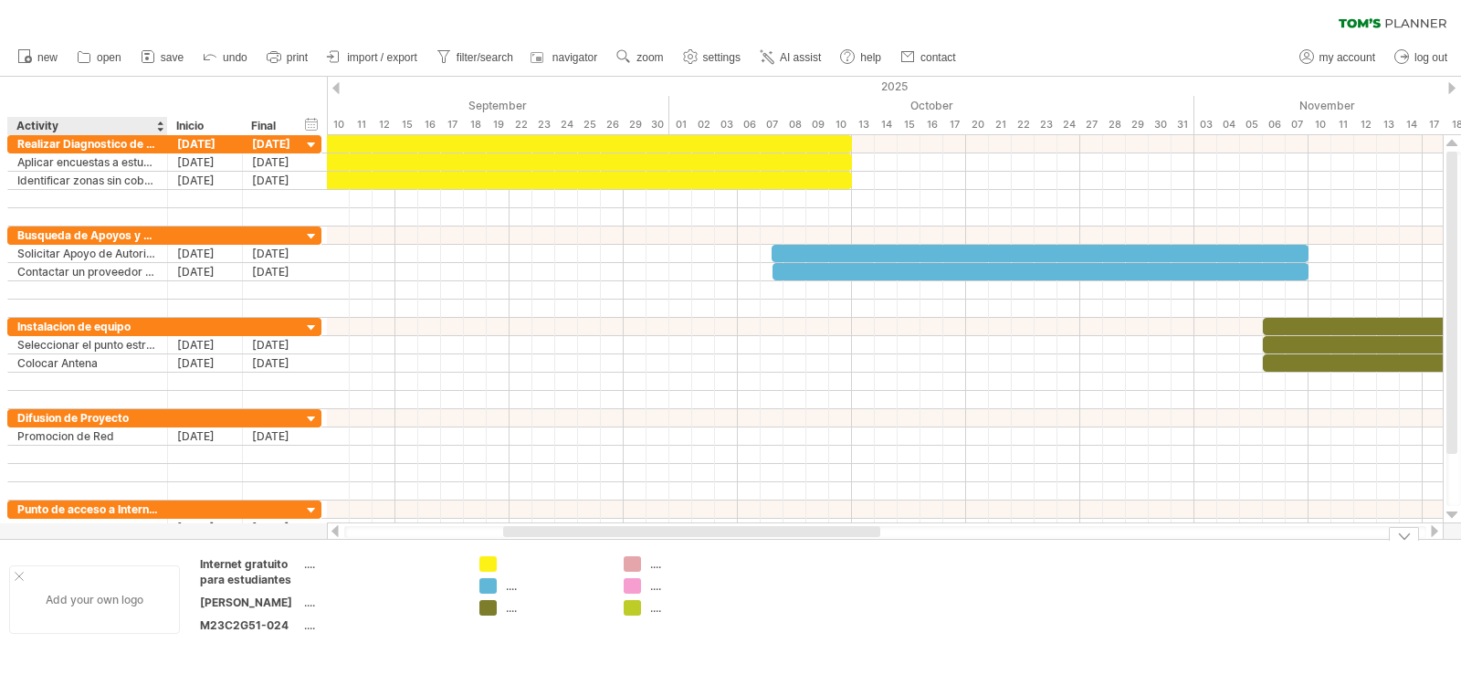
click at [23, 581] on div at bounding box center [19, 576] width 9 height 9
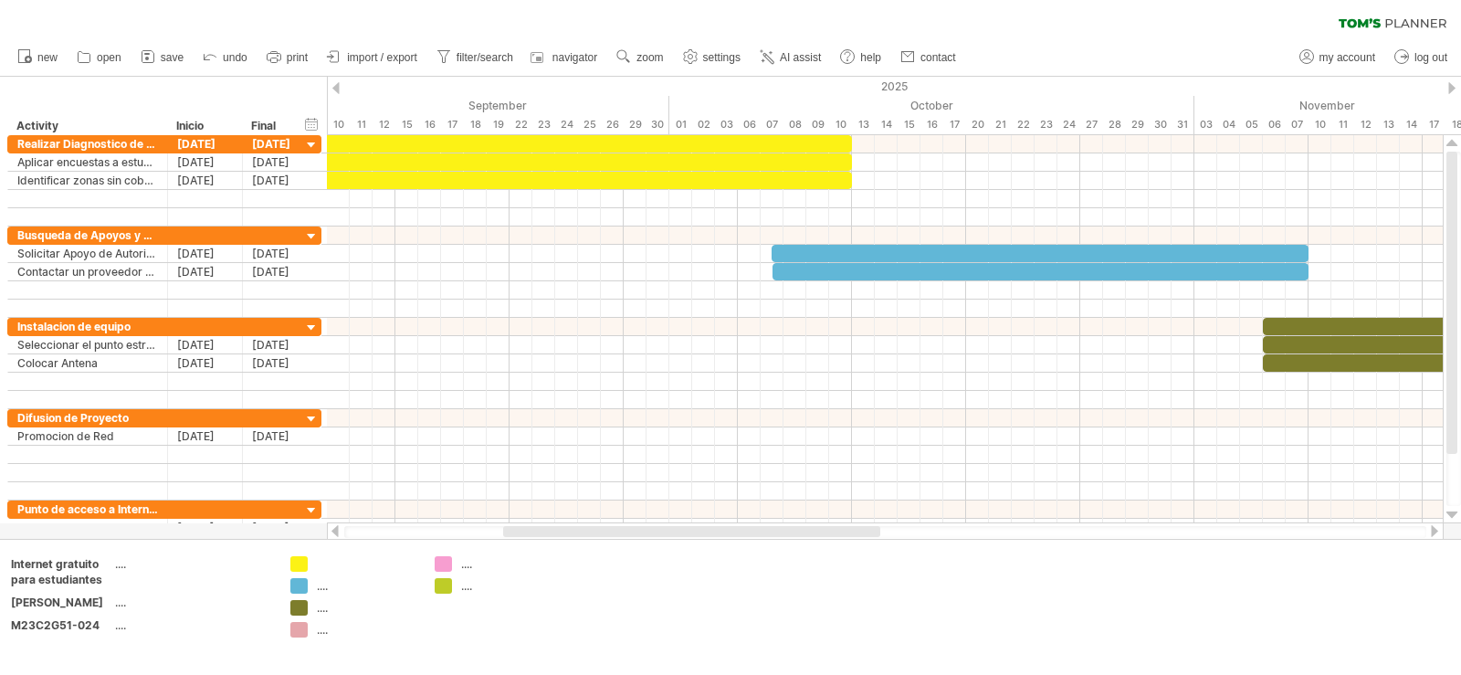
drag, startPoint x: 1460, startPoint y: 1, endPoint x: 682, endPoint y: 349, distance: 852.4
click at [682, 349] on div at bounding box center [885, 345] width 1116 height 18
click at [641, 58] on span "zoom" at bounding box center [650, 57] width 26 height 13
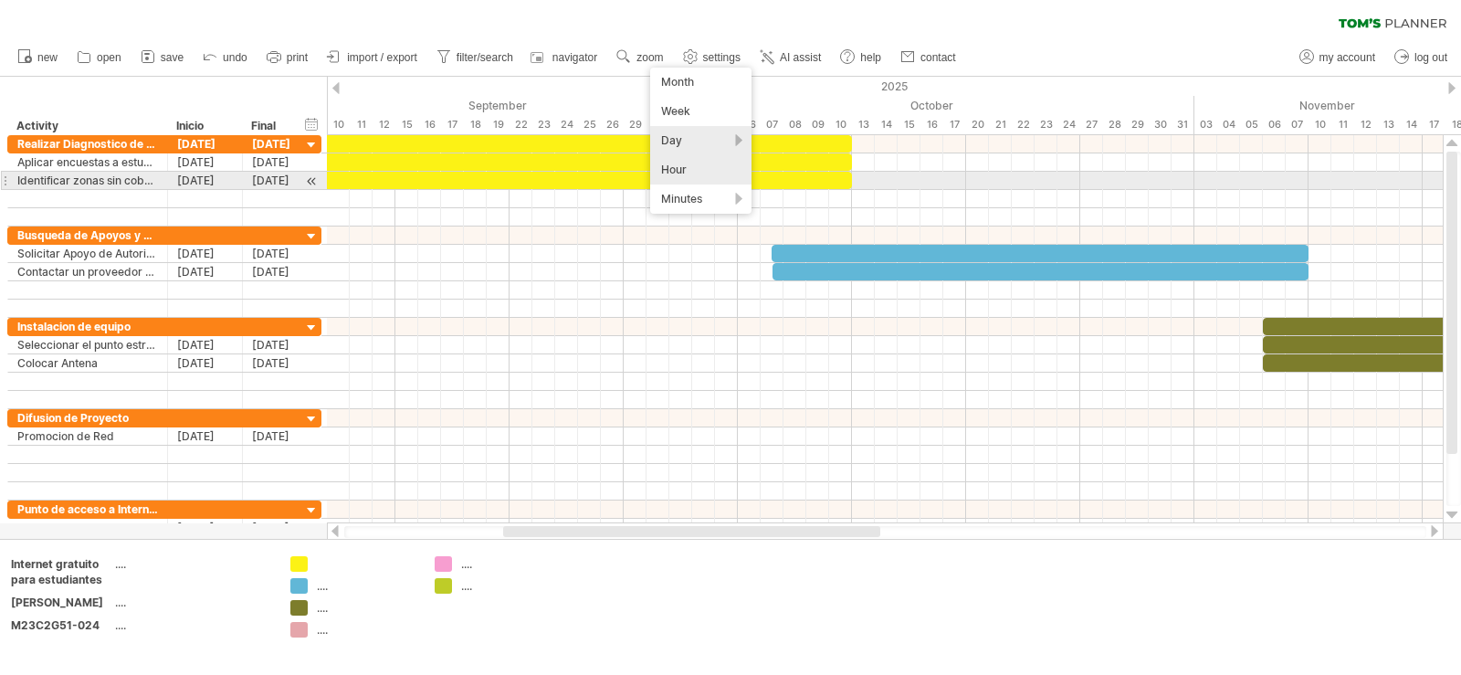
click at [701, 173] on div "Hour" at bounding box center [700, 169] width 101 height 29
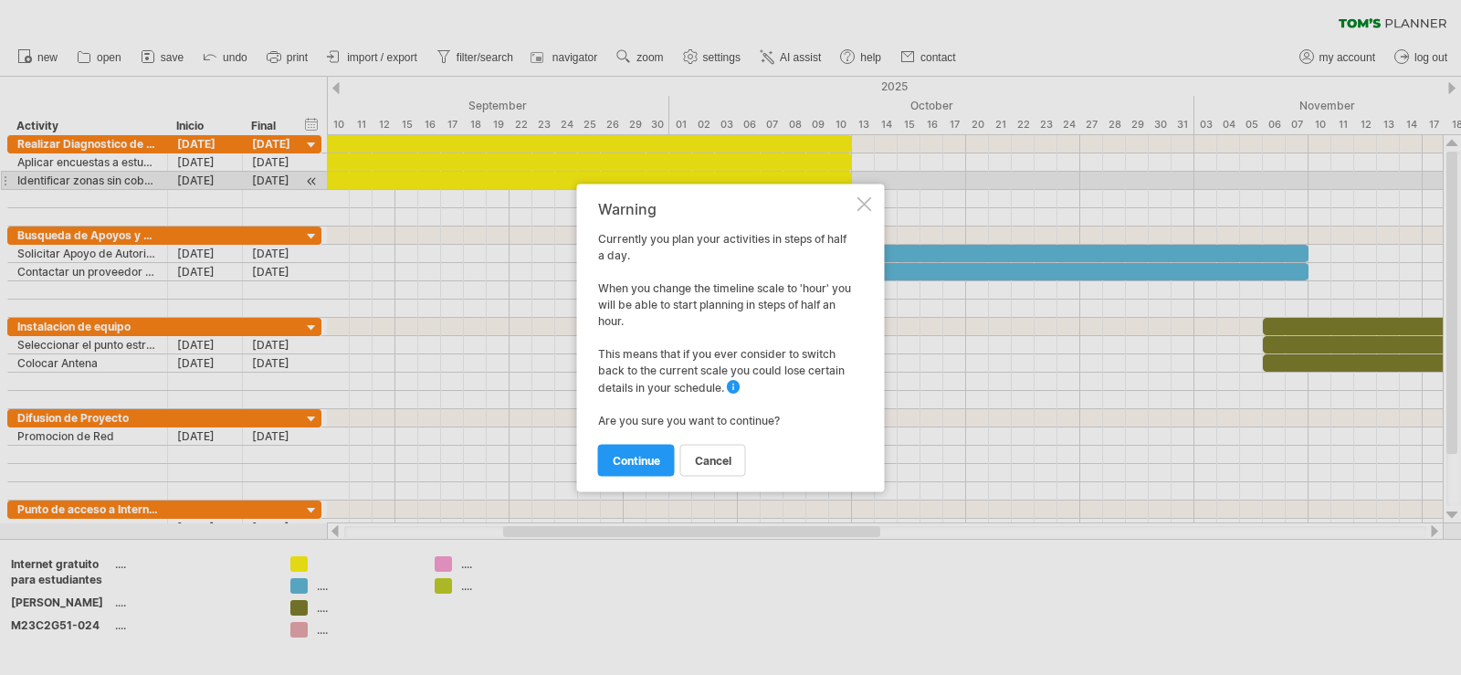
click at [868, 202] on div at bounding box center [865, 203] width 15 height 15
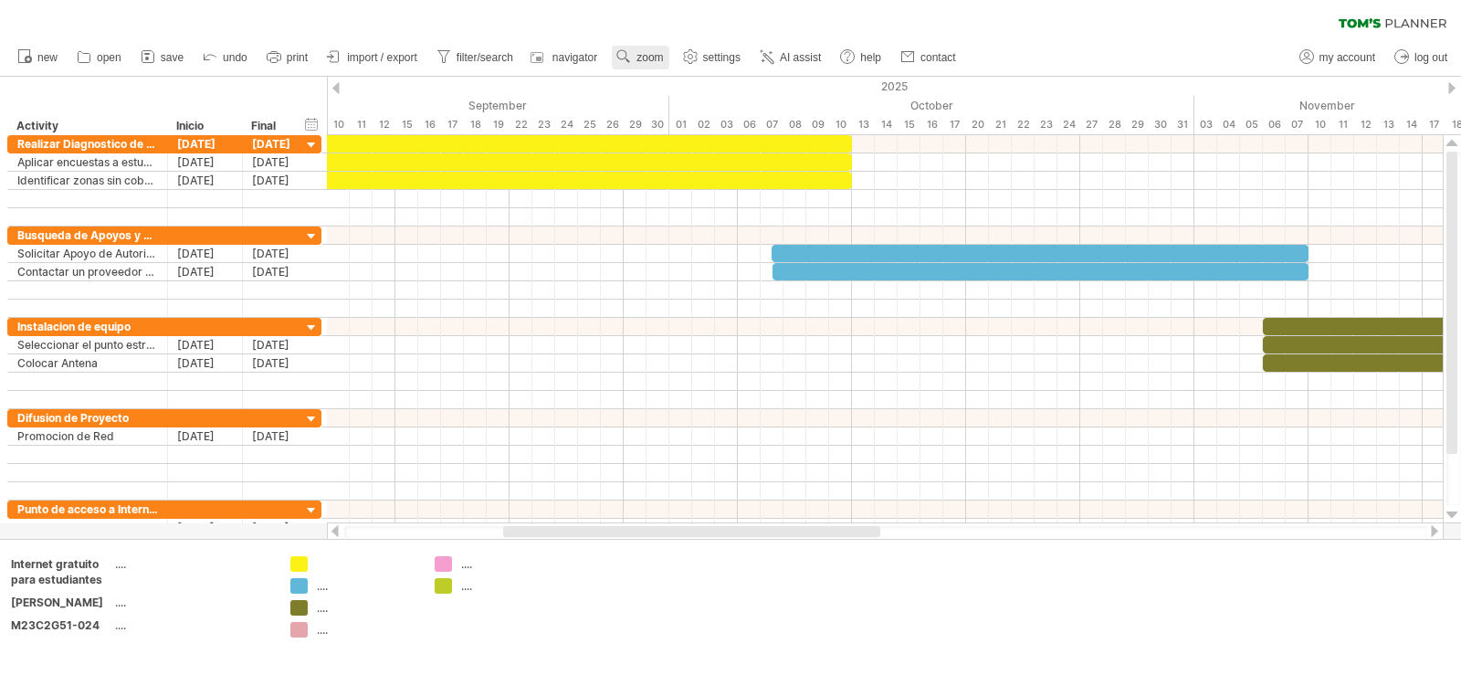
click at [646, 58] on span "zoom" at bounding box center [650, 57] width 26 height 13
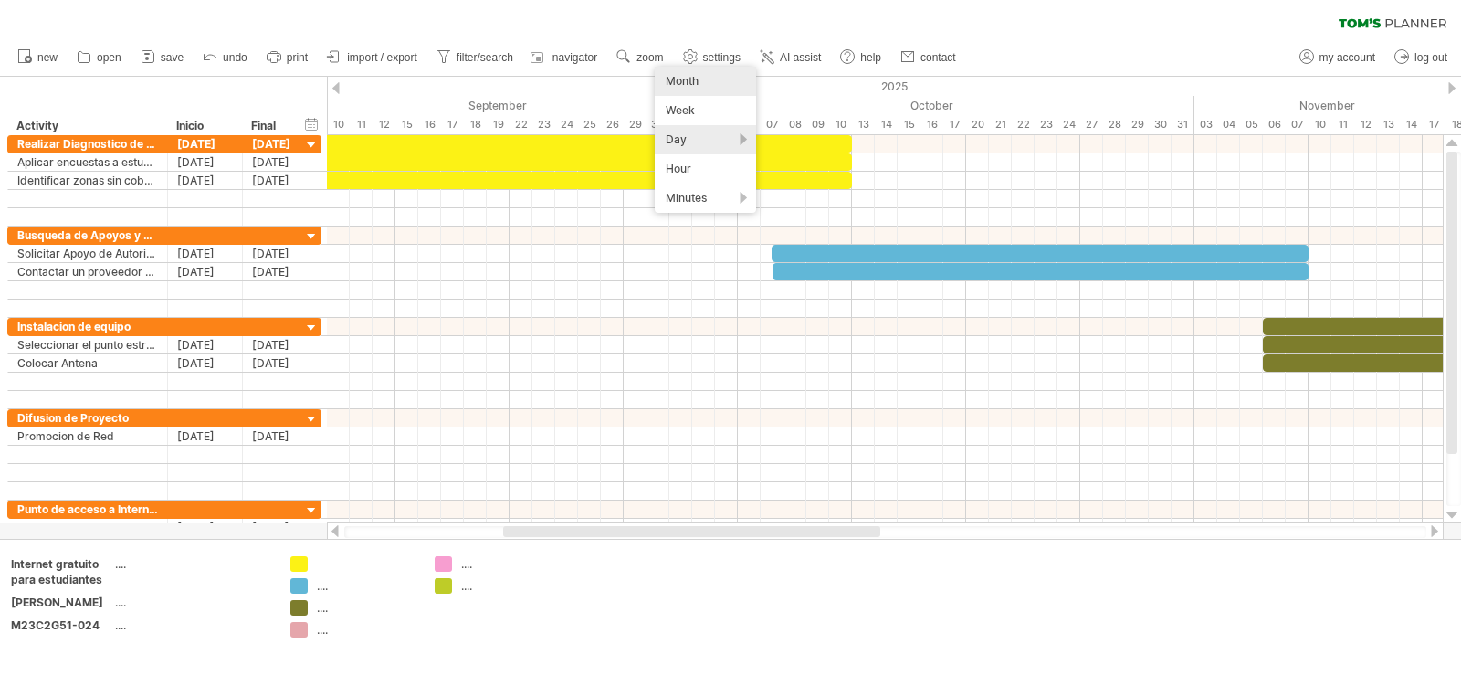
click at [667, 80] on div "Month" at bounding box center [705, 81] width 101 height 29
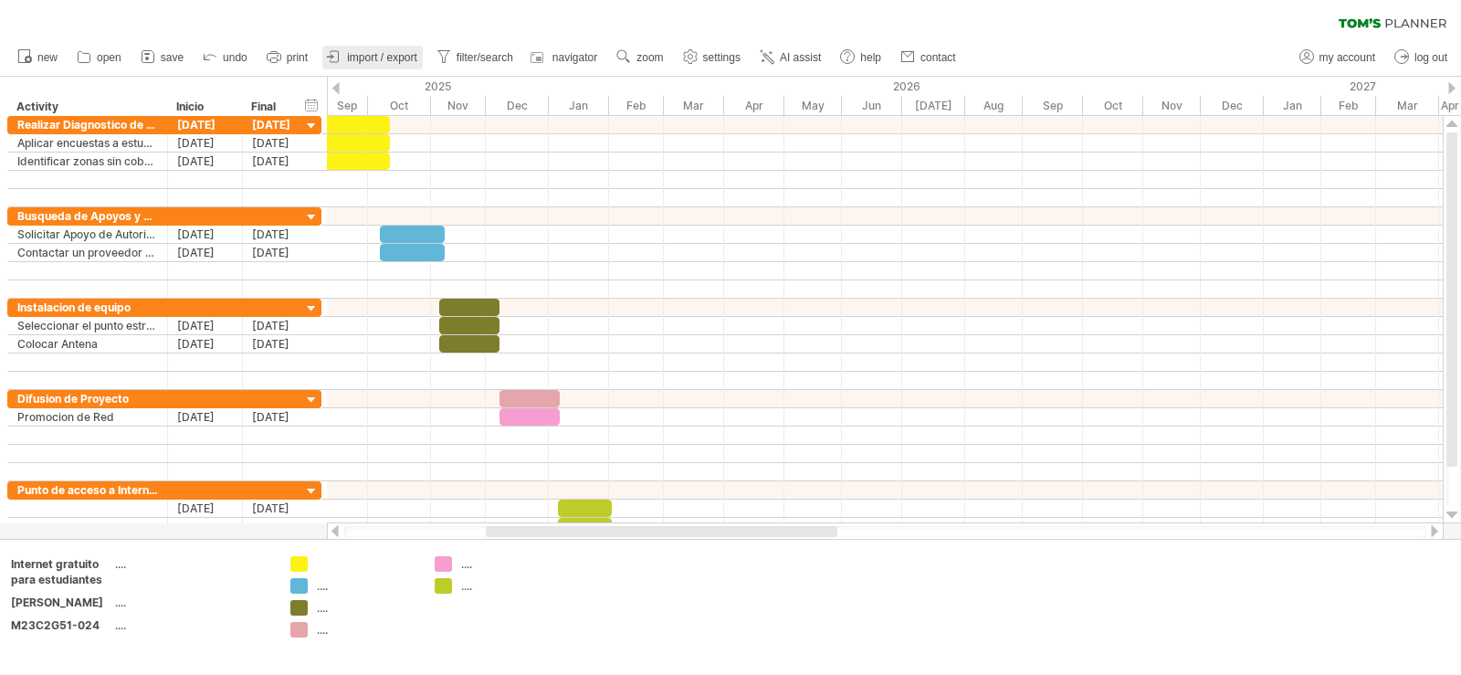
click at [390, 63] on span "import / export" at bounding box center [382, 57] width 70 height 13
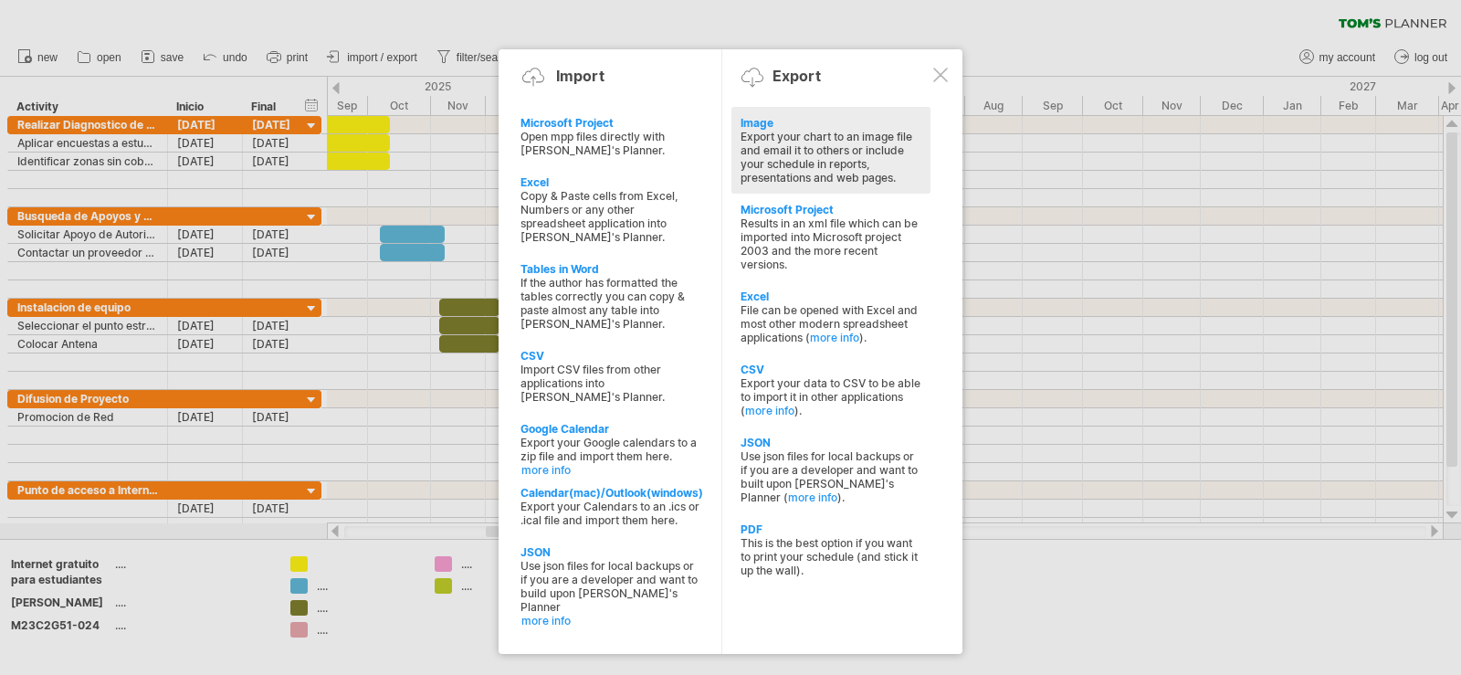
click at [789, 161] on div "Export your chart to an image file and email it to others or include your sched…" at bounding box center [831, 157] width 181 height 55
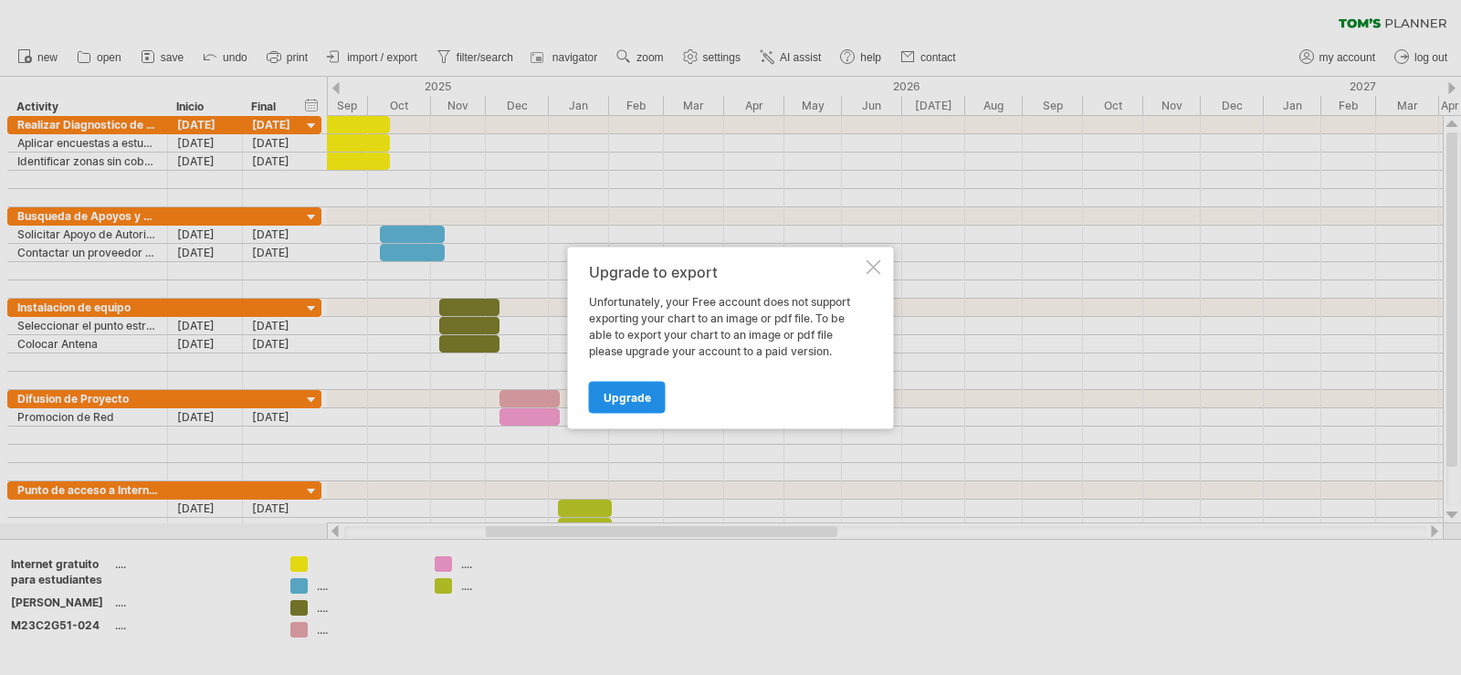
click at [648, 392] on span "Upgrade" at bounding box center [627, 397] width 47 height 14
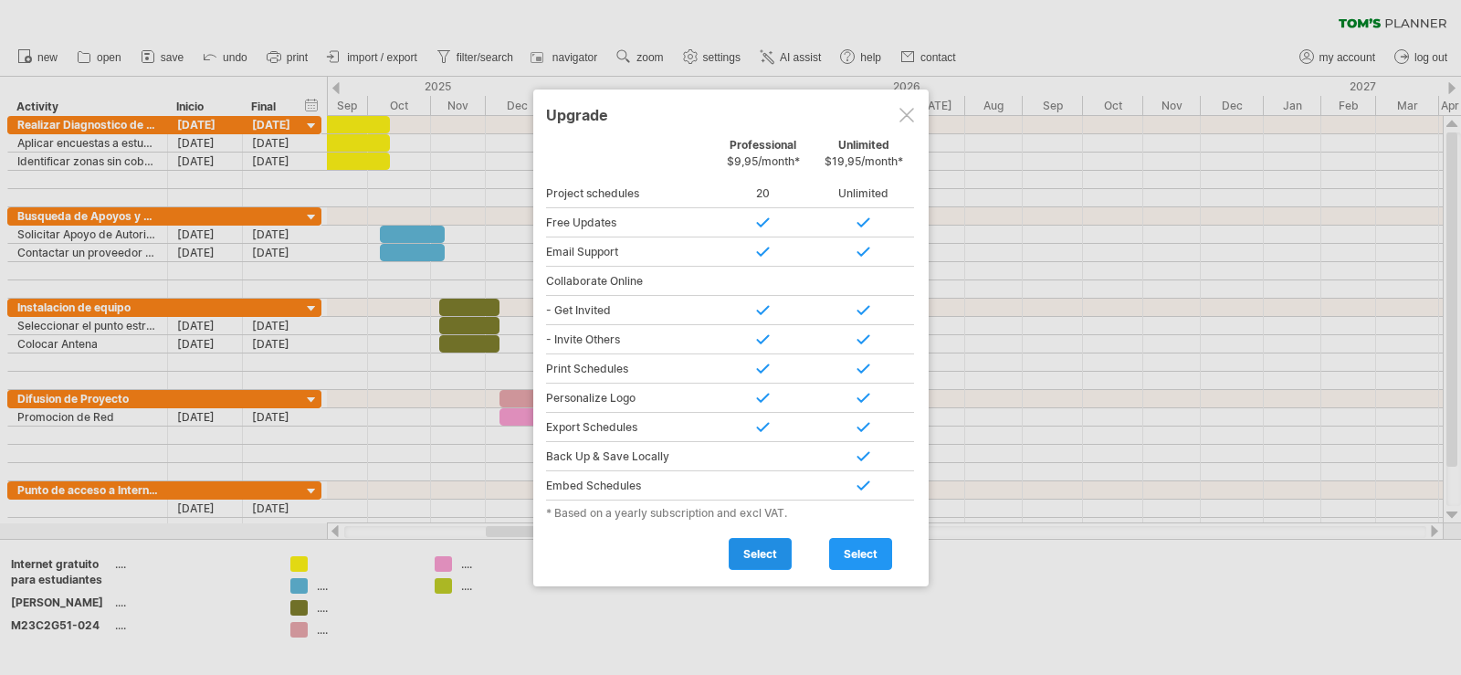
click at [753, 561] on link "select" at bounding box center [760, 554] width 63 height 32
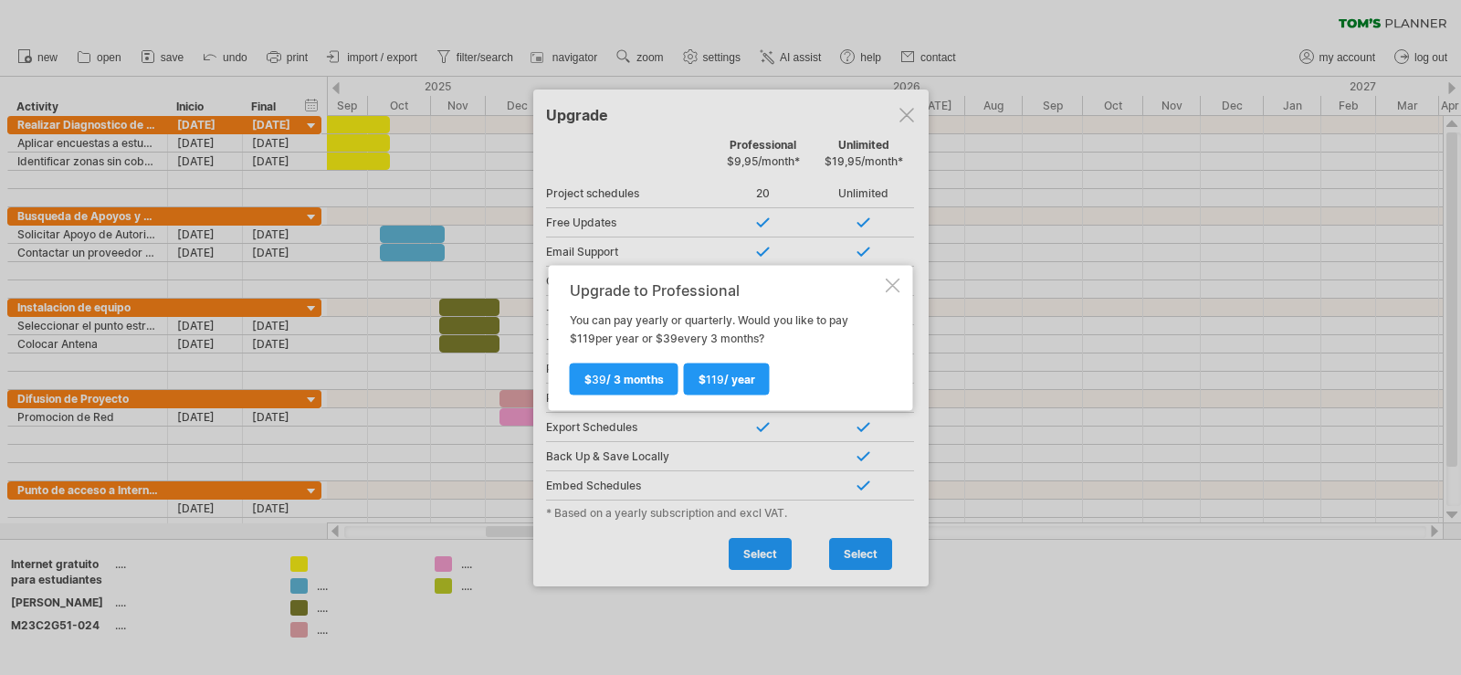
click at [901, 283] on div "Upgrade to Professional You can pay yearly or quarterly. Would you like to pay …" at bounding box center [731, 337] width 364 height 145
click at [888, 283] on div at bounding box center [893, 285] width 15 height 15
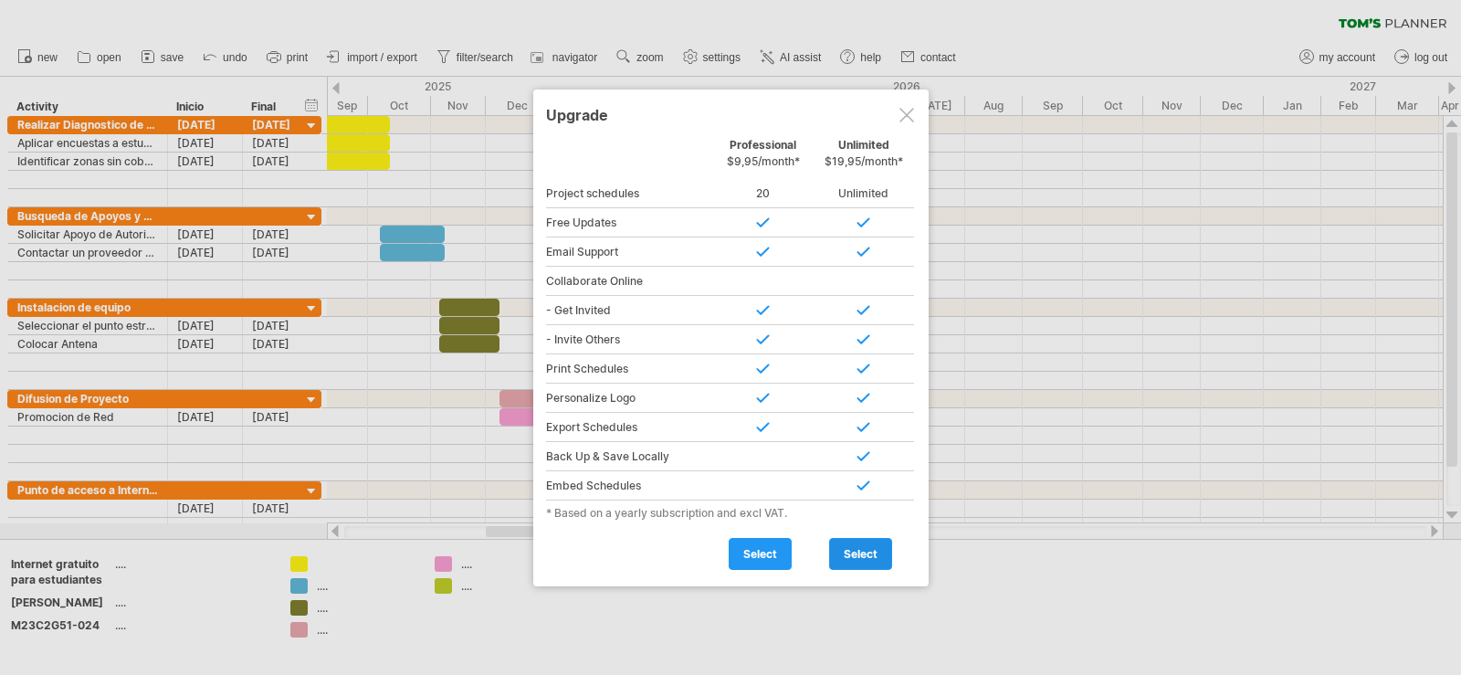
click at [851, 560] on span "select" at bounding box center [861, 554] width 34 height 14
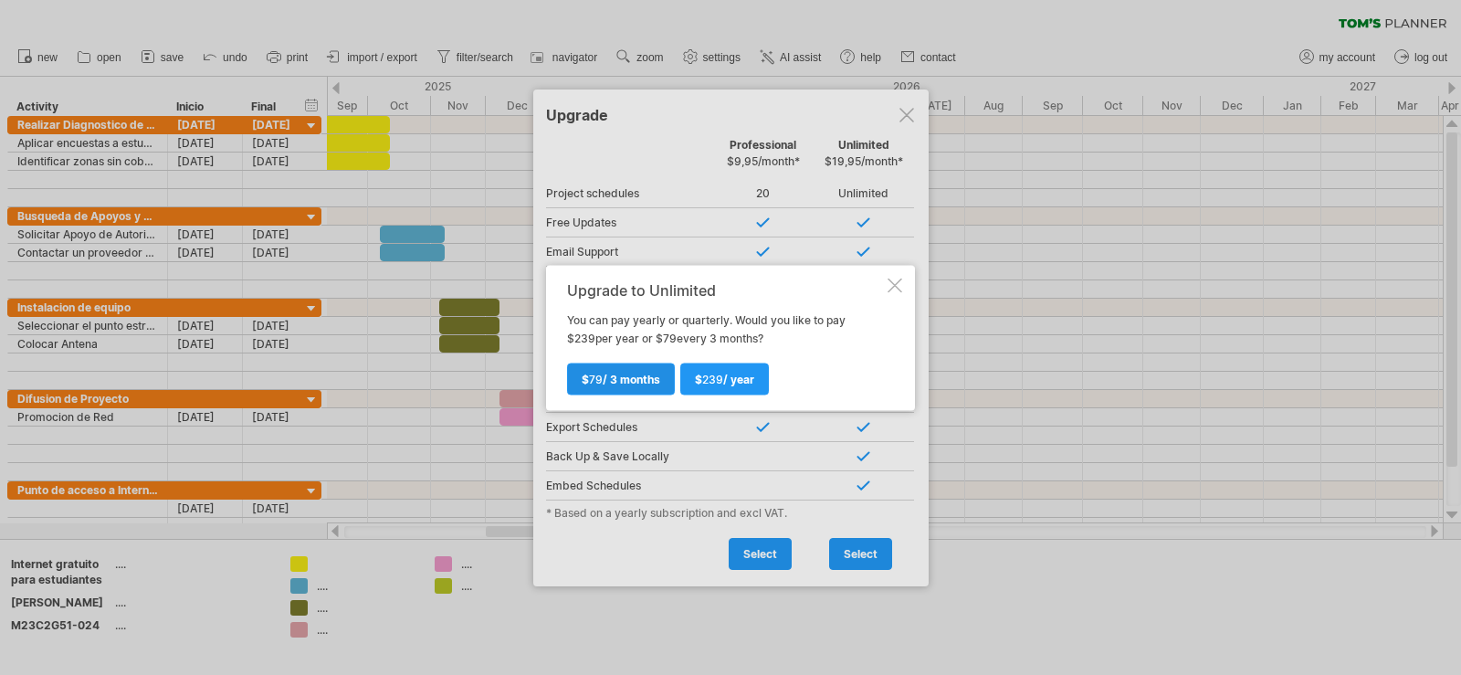
click at [636, 385] on span "$ 79 / 3 months" at bounding box center [621, 379] width 79 height 14
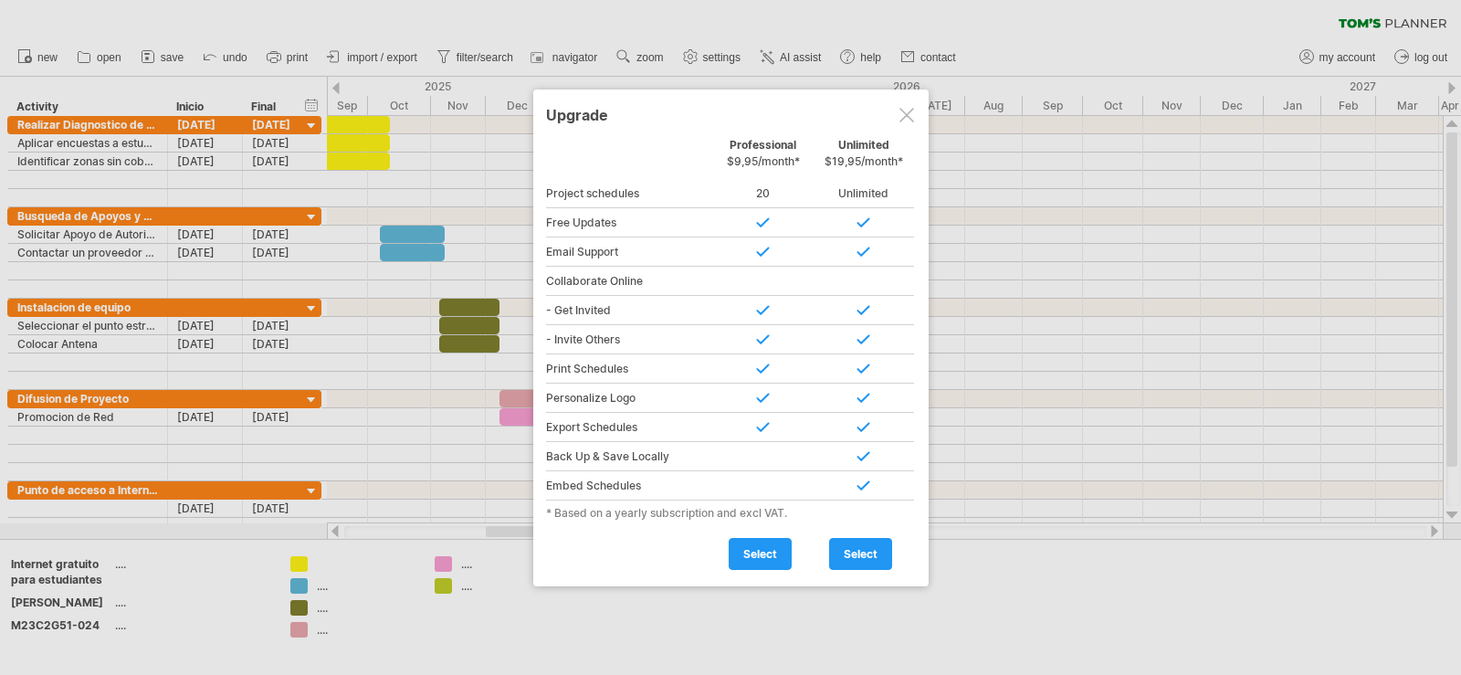
click at [902, 111] on div at bounding box center [907, 115] width 15 height 15
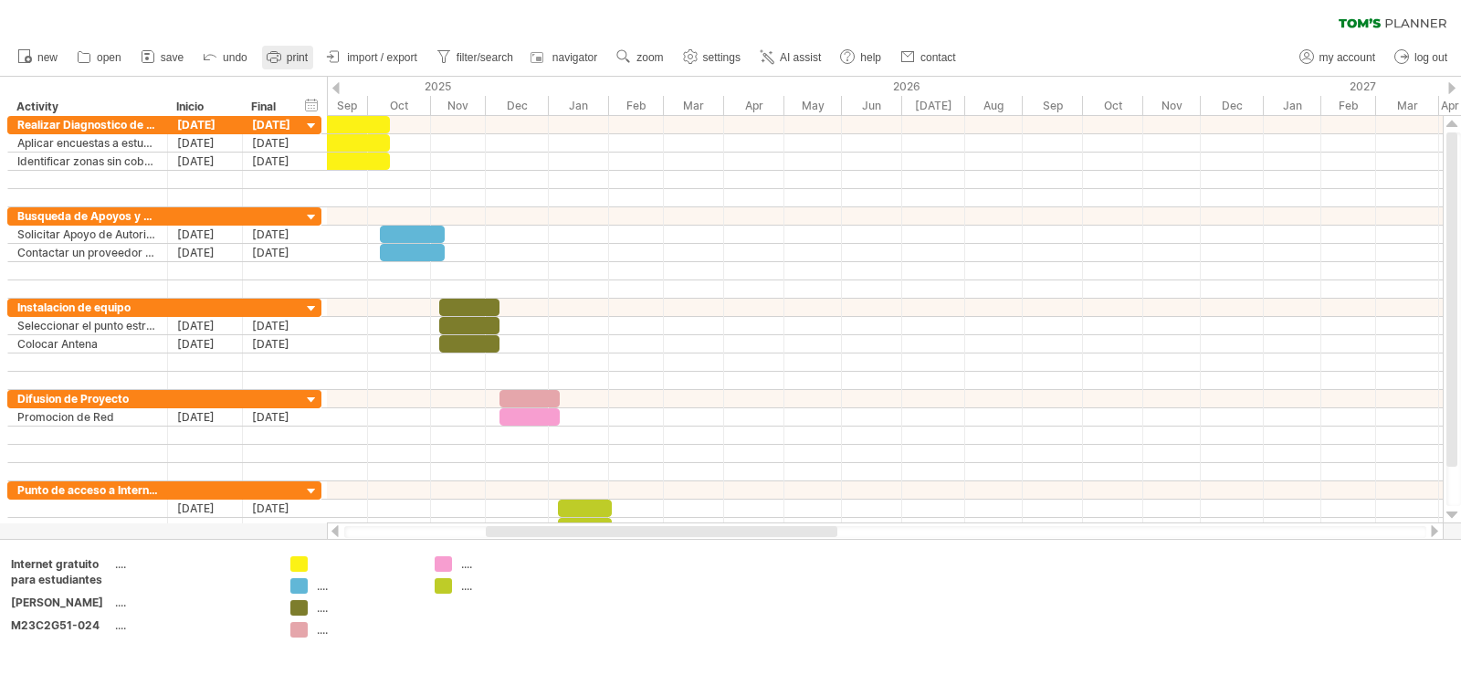
click at [281, 52] on icon at bounding box center [274, 56] width 18 height 18
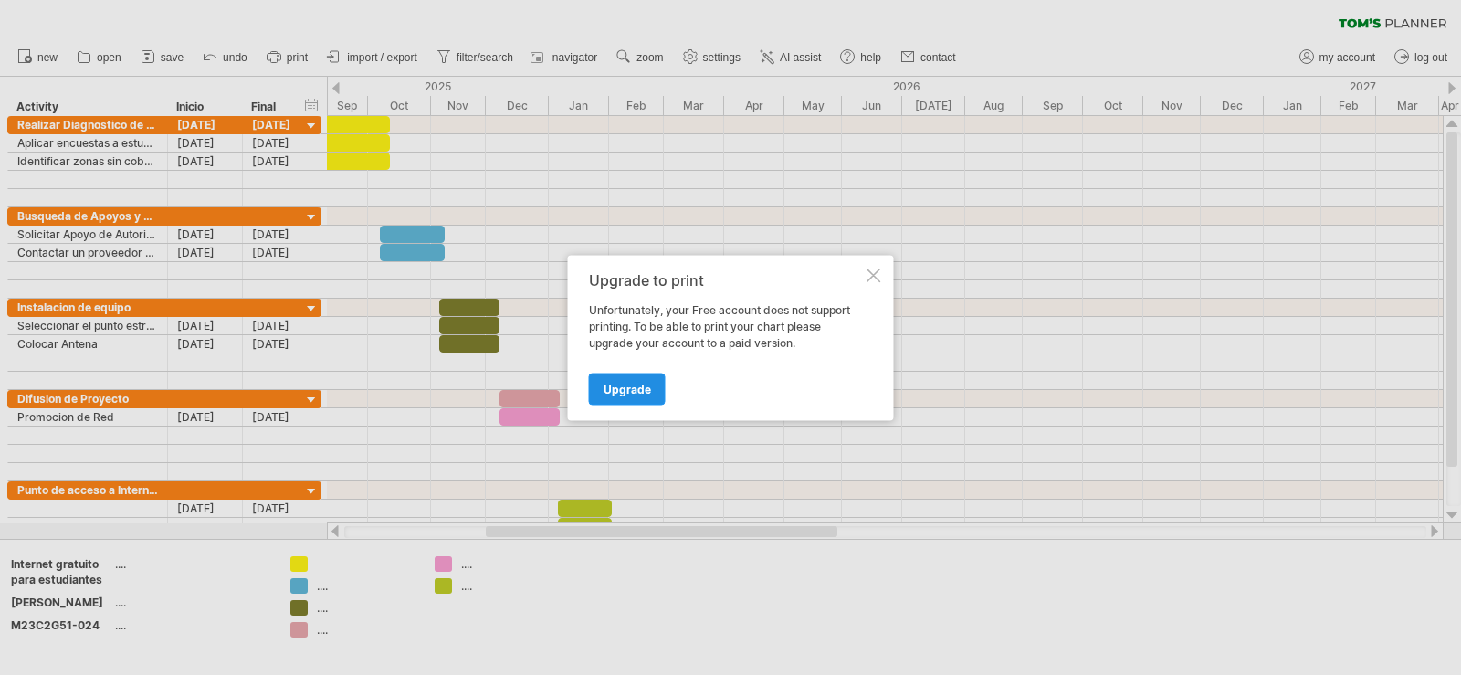
click at [632, 395] on link "Upgrade" at bounding box center [627, 389] width 77 height 32
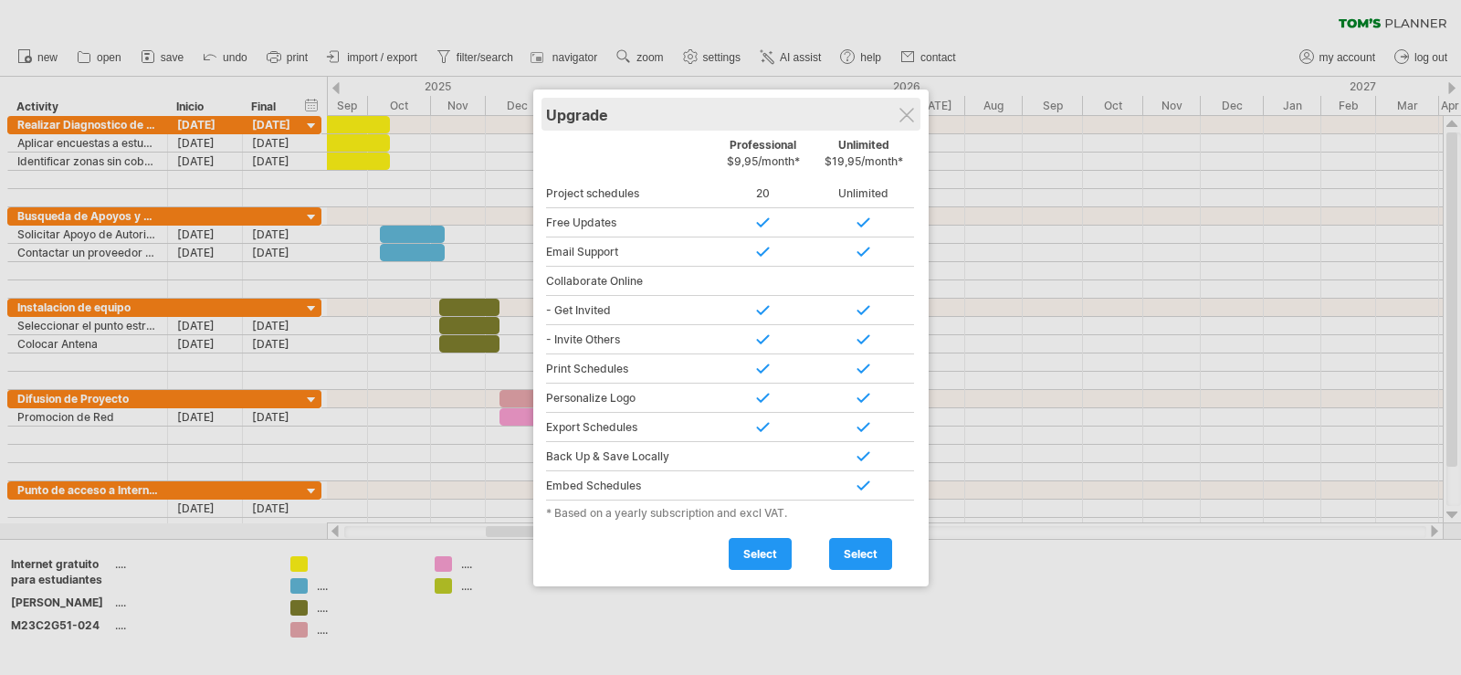
click at [895, 109] on div "Upgrade" at bounding box center [731, 114] width 370 height 33
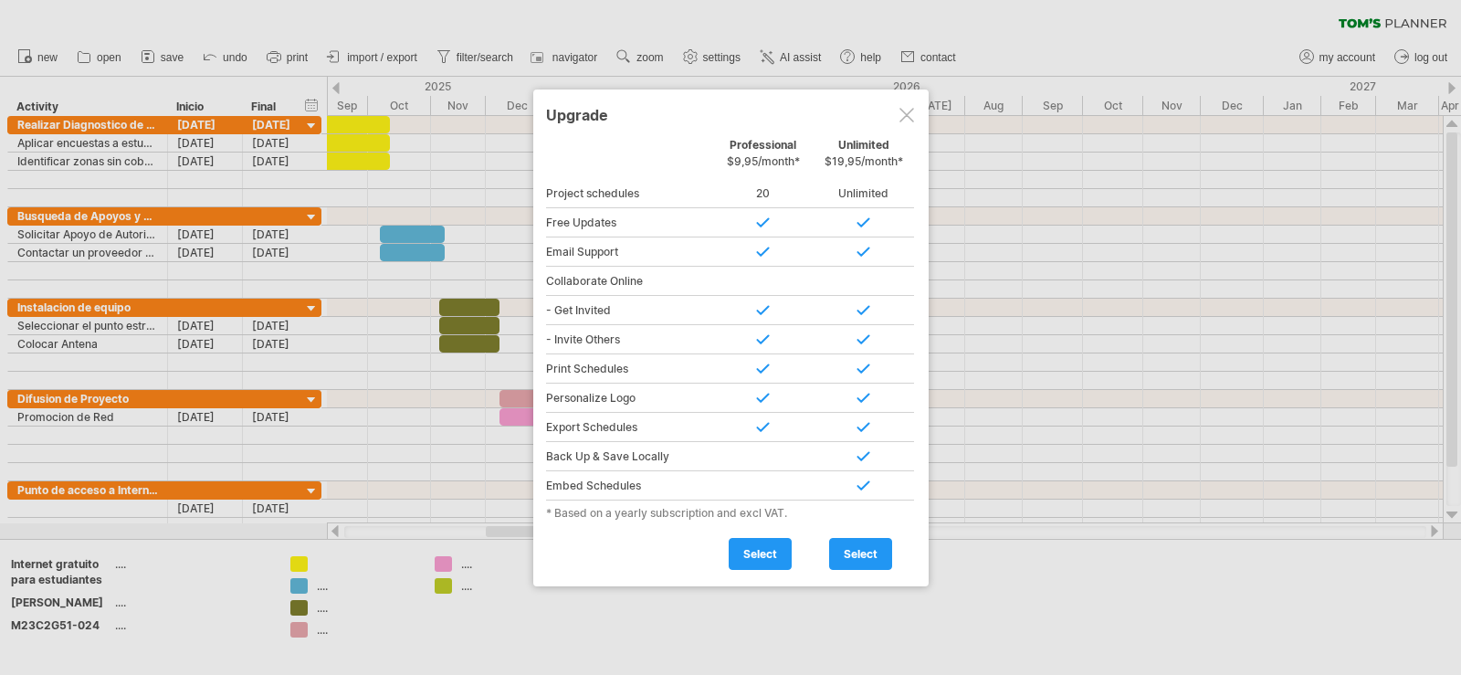
click at [901, 109] on div at bounding box center [907, 115] width 15 height 15
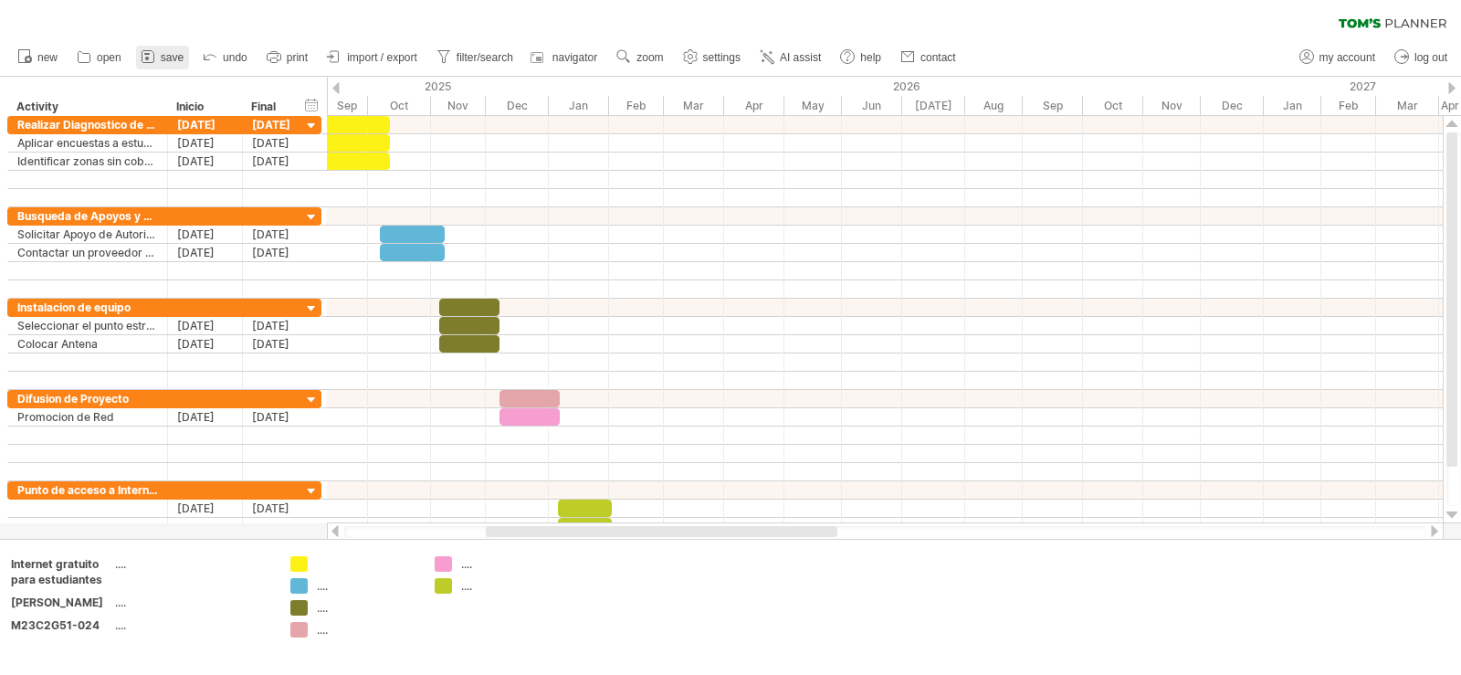
click at [172, 56] on span "save" at bounding box center [172, 57] width 23 height 13
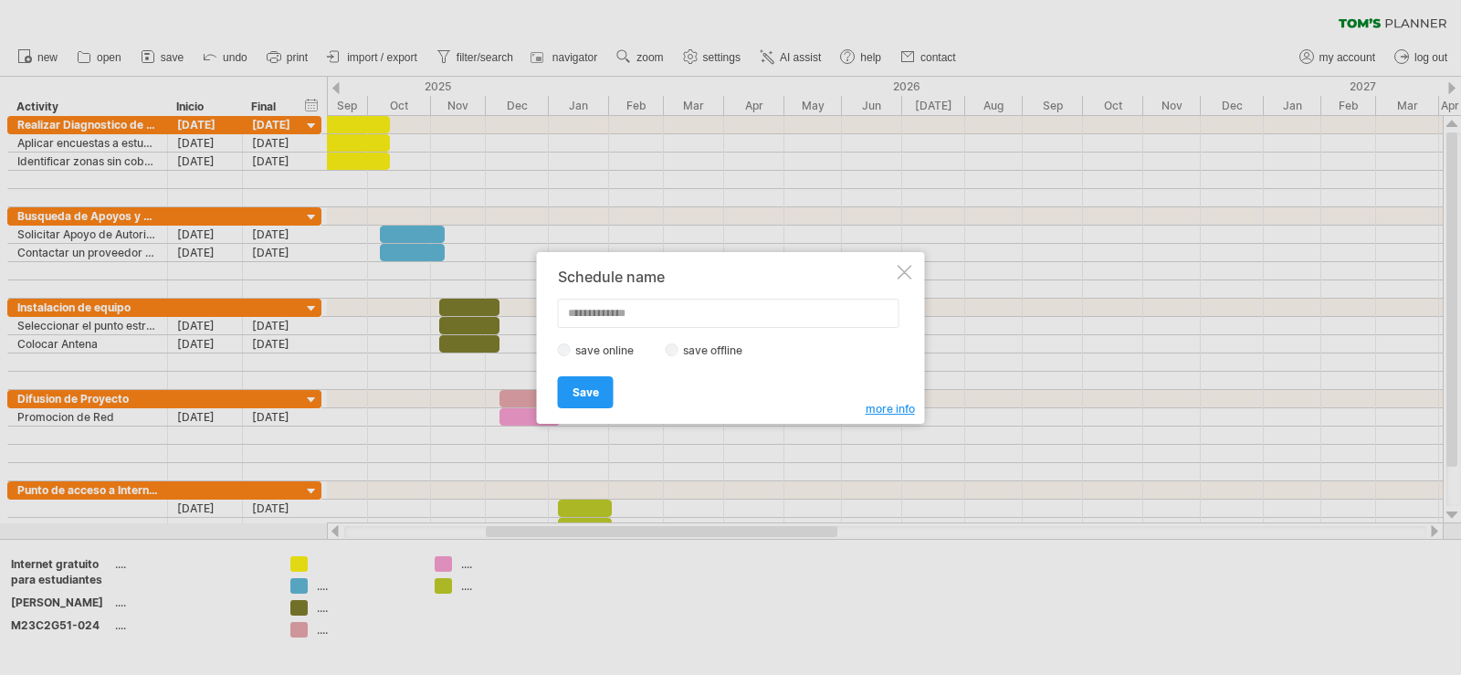
click at [909, 275] on div at bounding box center [905, 272] width 15 height 15
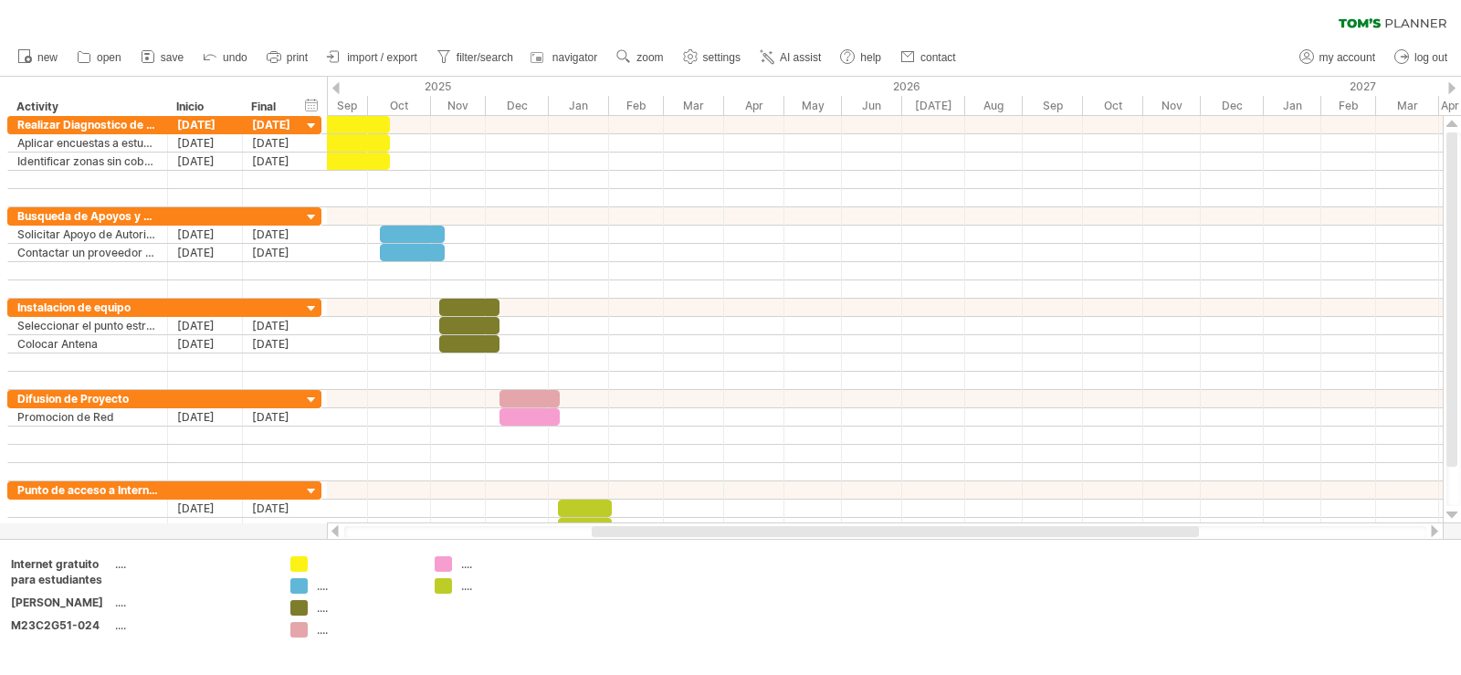
click at [495, 23] on div "clear filter reapply filter" at bounding box center [730, 19] width 1461 height 38
click at [497, 21] on div "clear filter reapply filter" at bounding box center [730, 19] width 1461 height 38
click at [101, 58] on span "open" at bounding box center [109, 57] width 25 height 13
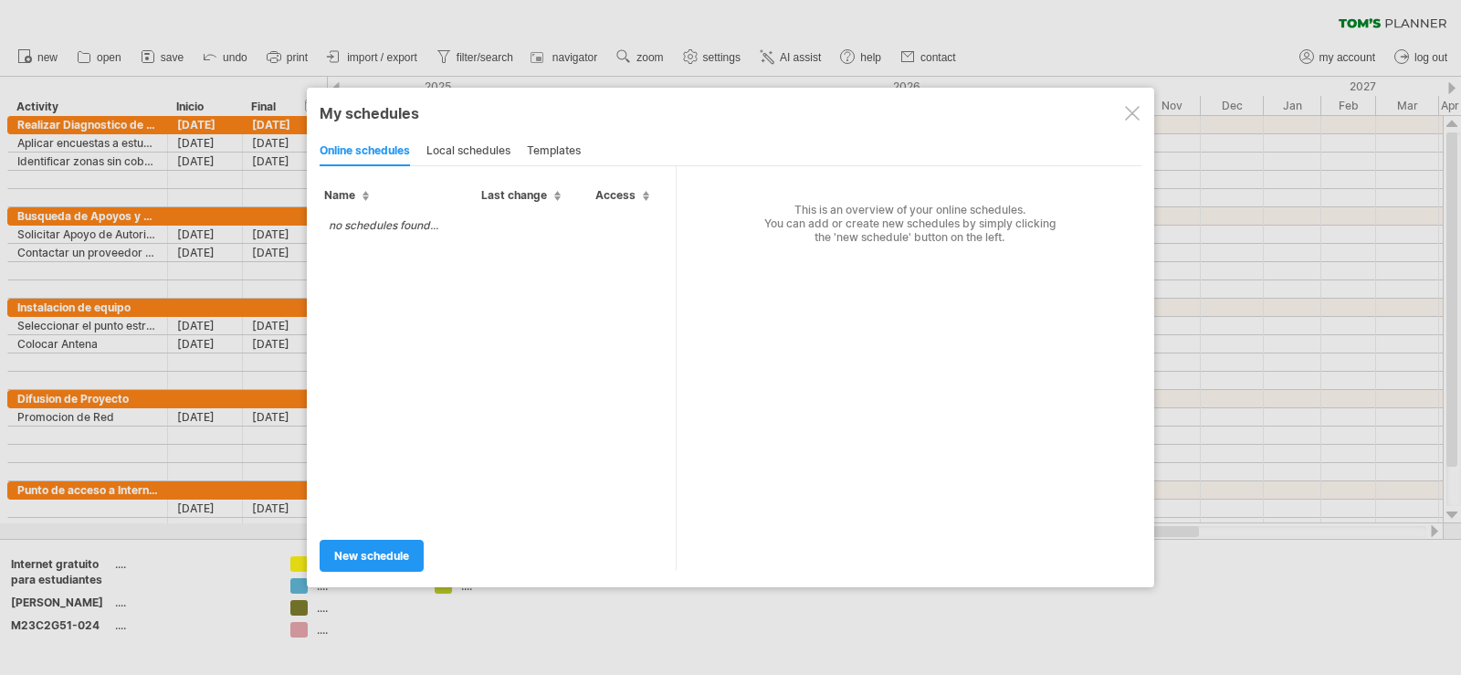
click at [403, 220] on td "no schedules found..." at bounding box center [384, 225] width 128 height 32
click at [406, 229] on td "no schedules found..." at bounding box center [384, 225] width 128 height 32
click at [1136, 112] on div at bounding box center [1132, 113] width 15 height 15
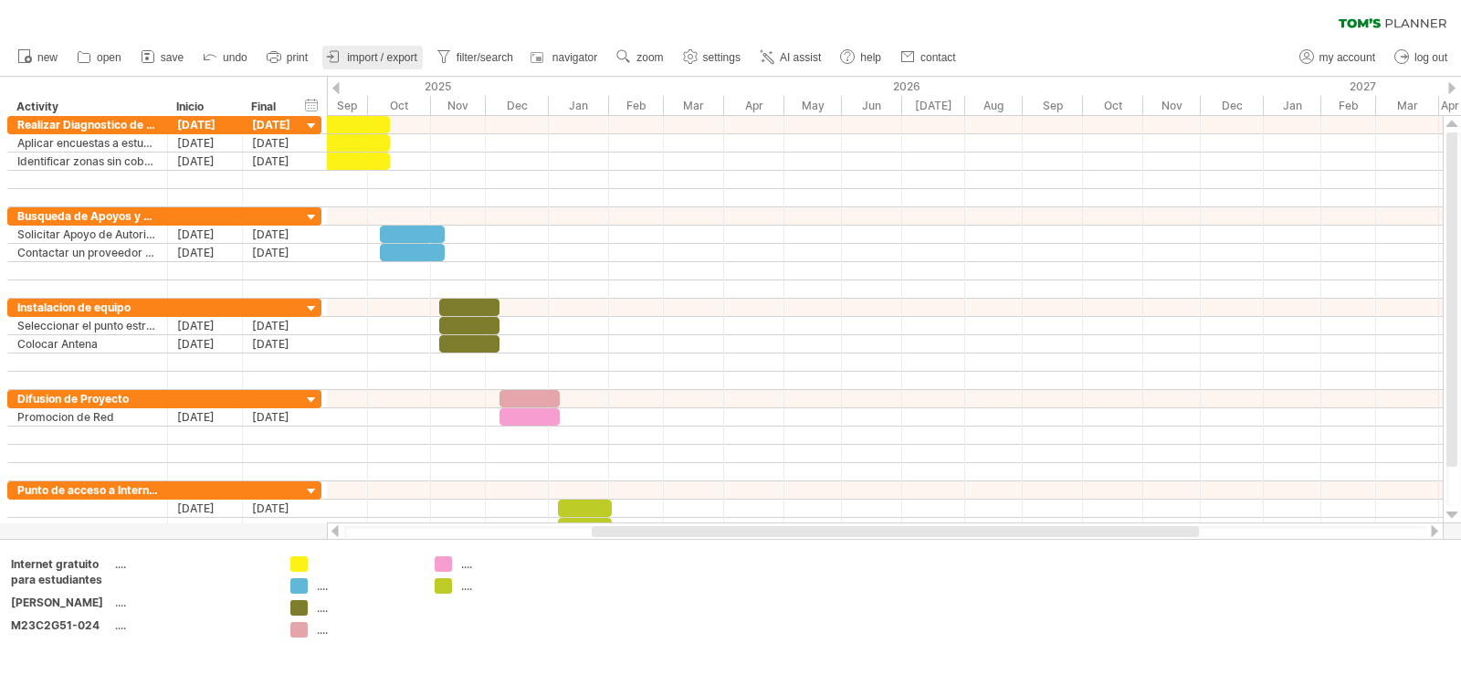
click at [409, 56] on span "import / export" at bounding box center [382, 57] width 70 height 13
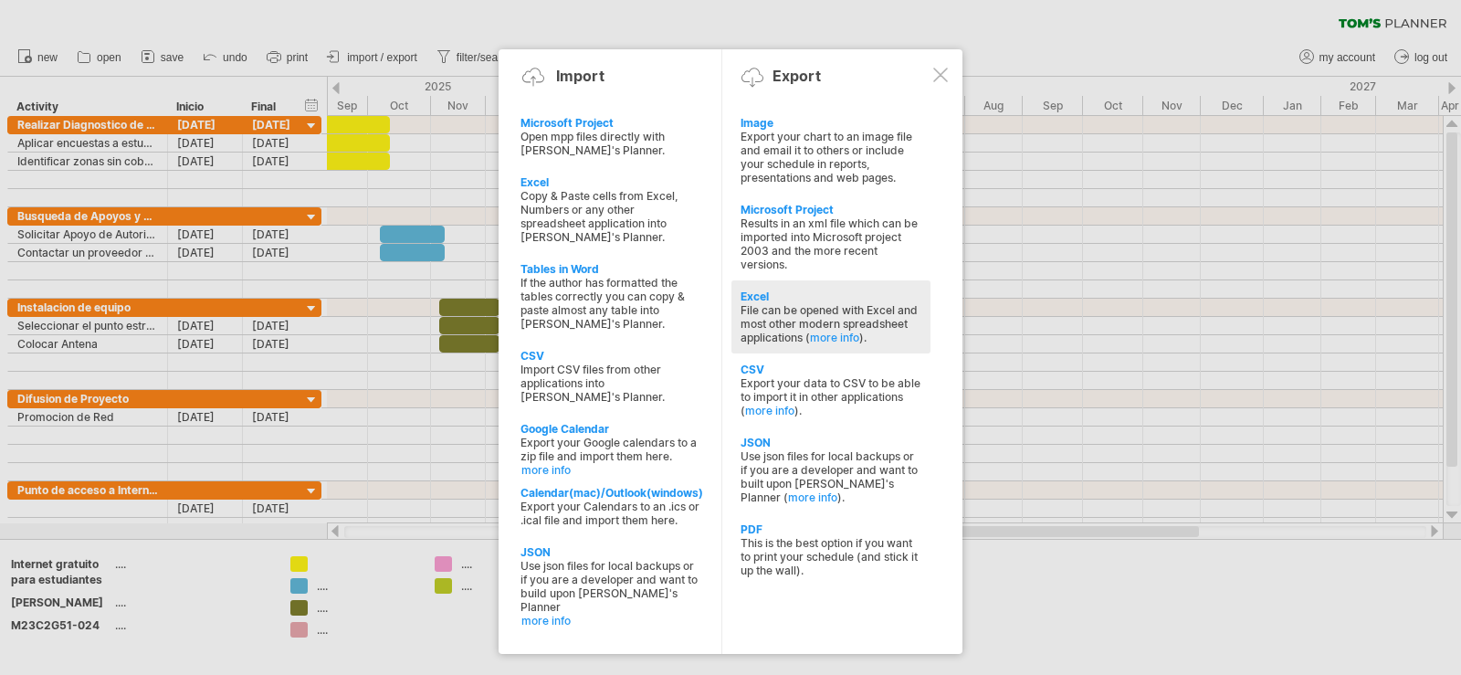
click at [775, 308] on div "File can be opened with Excel and most other modern spreadsheet applications ( …" at bounding box center [831, 323] width 181 height 41
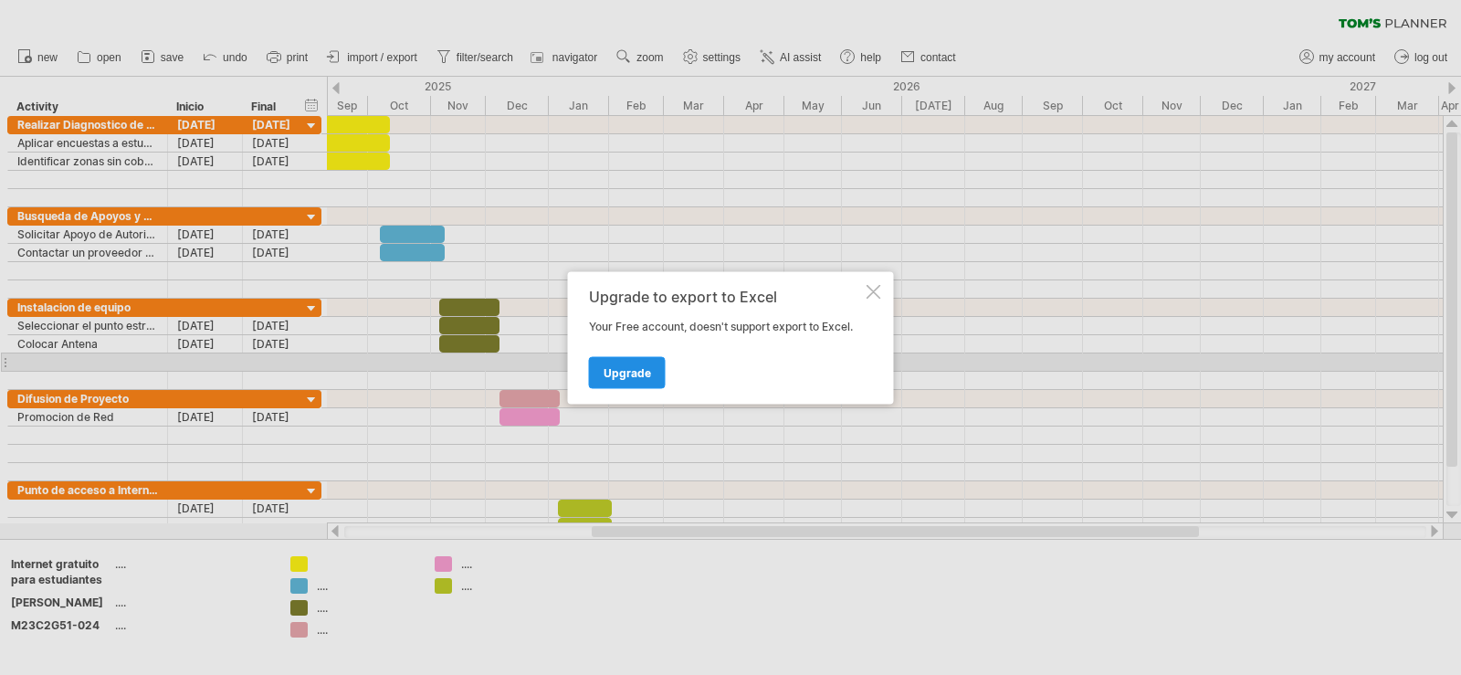
click at [631, 365] on span "Upgrade" at bounding box center [627, 372] width 47 height 14
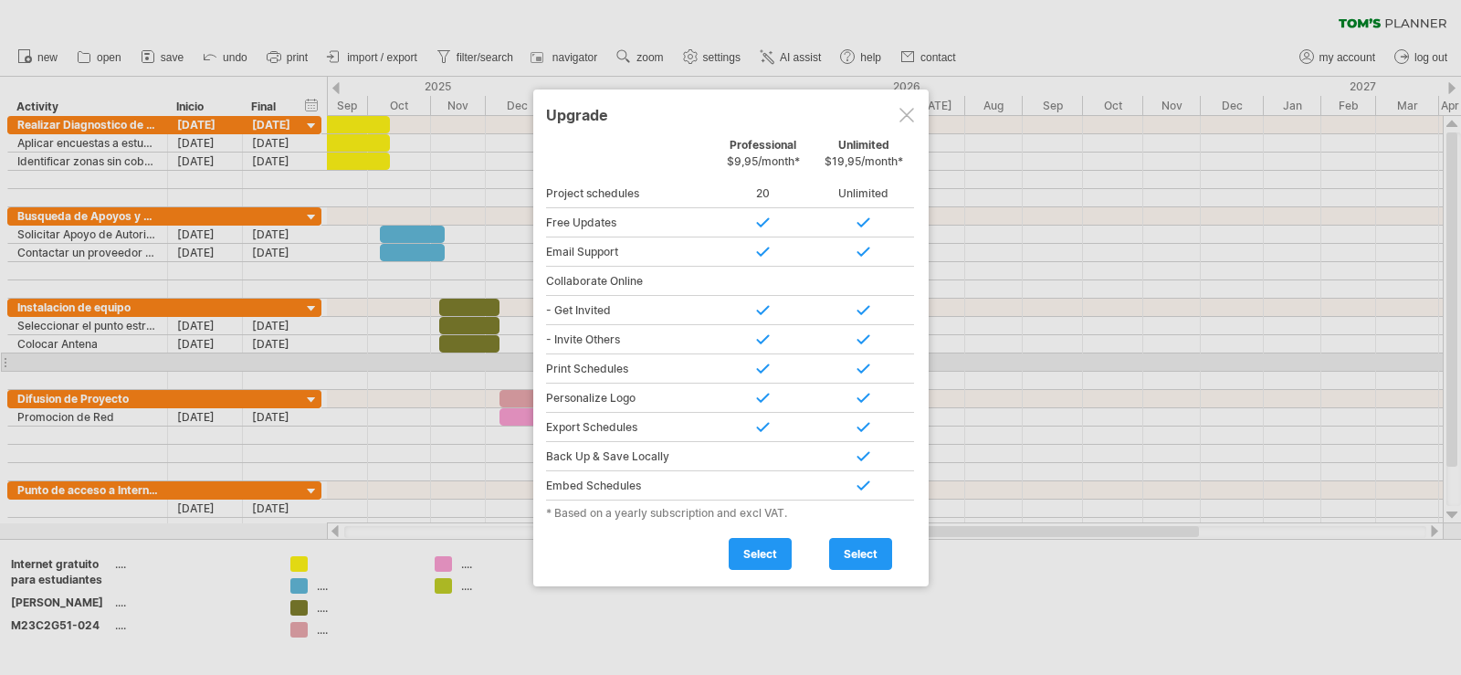
click at [1169, 344] on div at bounding box center [730, 337] width 1461 height 675
